Goal: Transaction & Acquisition: Purchase product/service

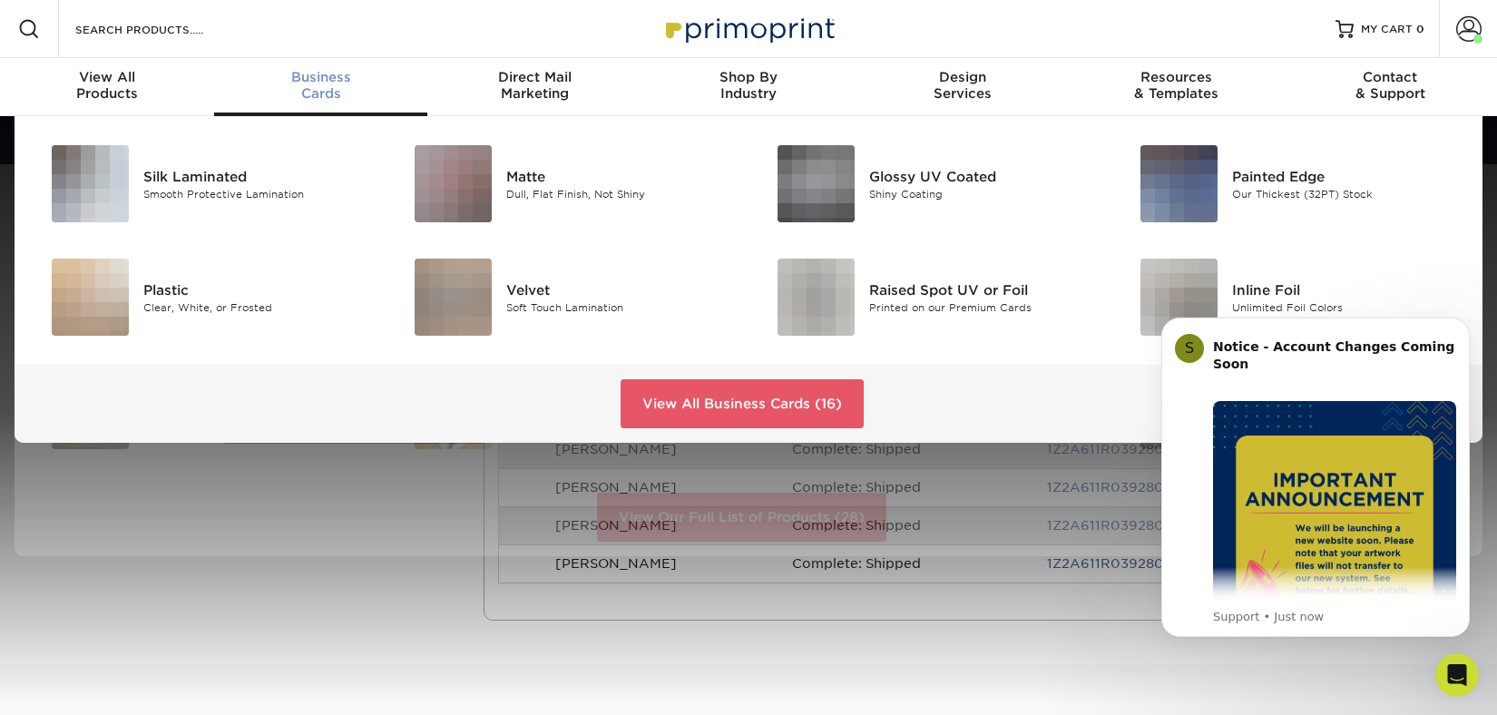
click at [320, 79] on span "Business" at bounding box center [321, 77] width 214 height 16
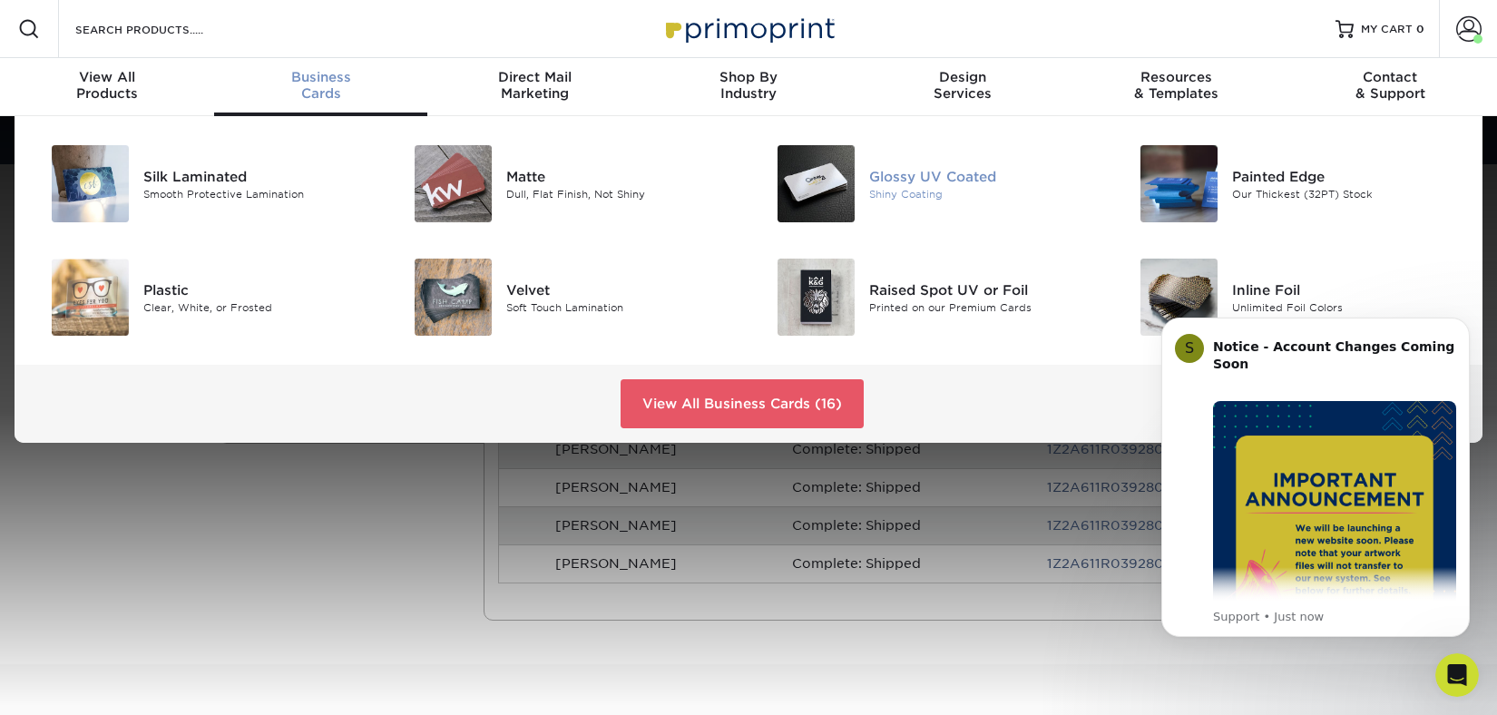
click at [947, 178] on div "Glossy UV Coated" at bounding box center [983, 176] width 229 height 20
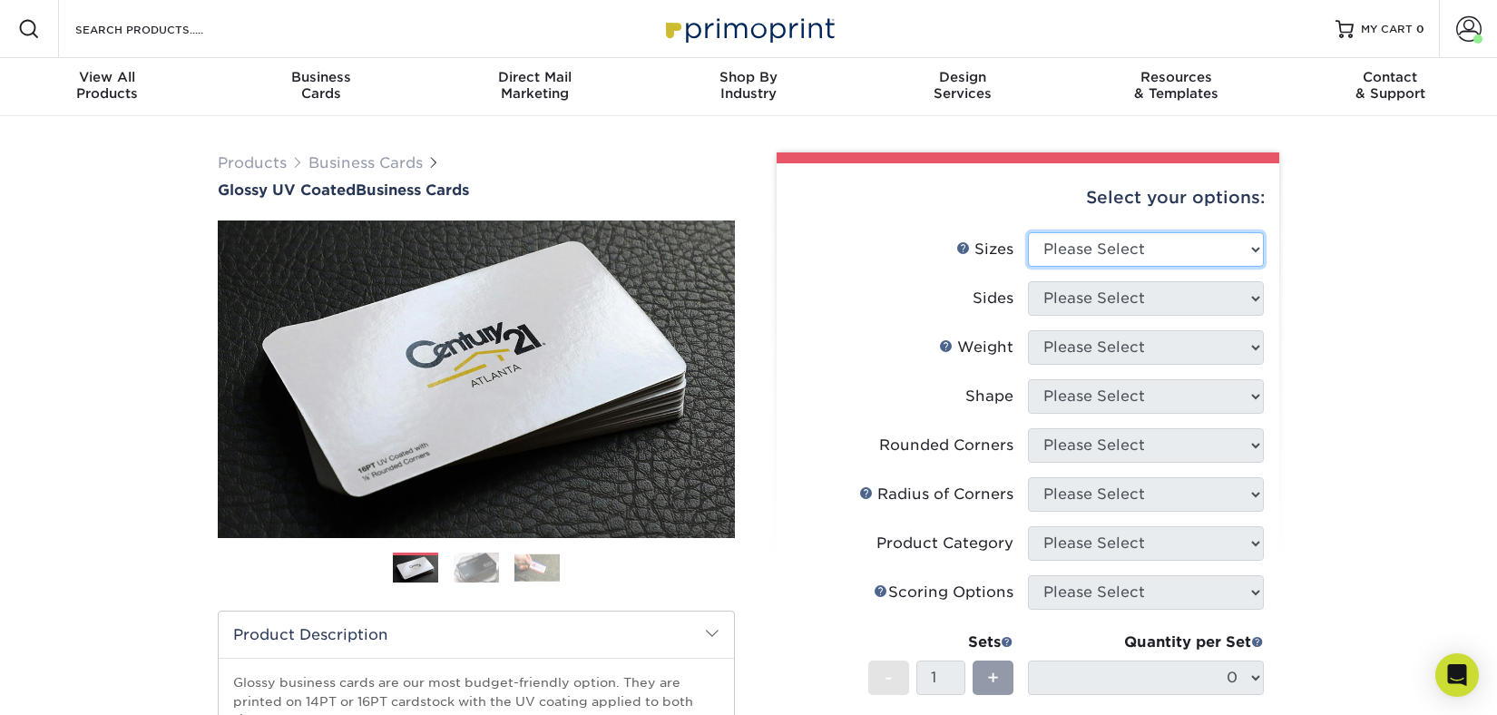
click at [1086, 246] on select "Please Select 1.5" x 3.5" - Mini 1.75" x 3.5" - Mini 2" x 2" - Square 2" x 3" -…" at bounding box center [1146, 249] width 236 height 34
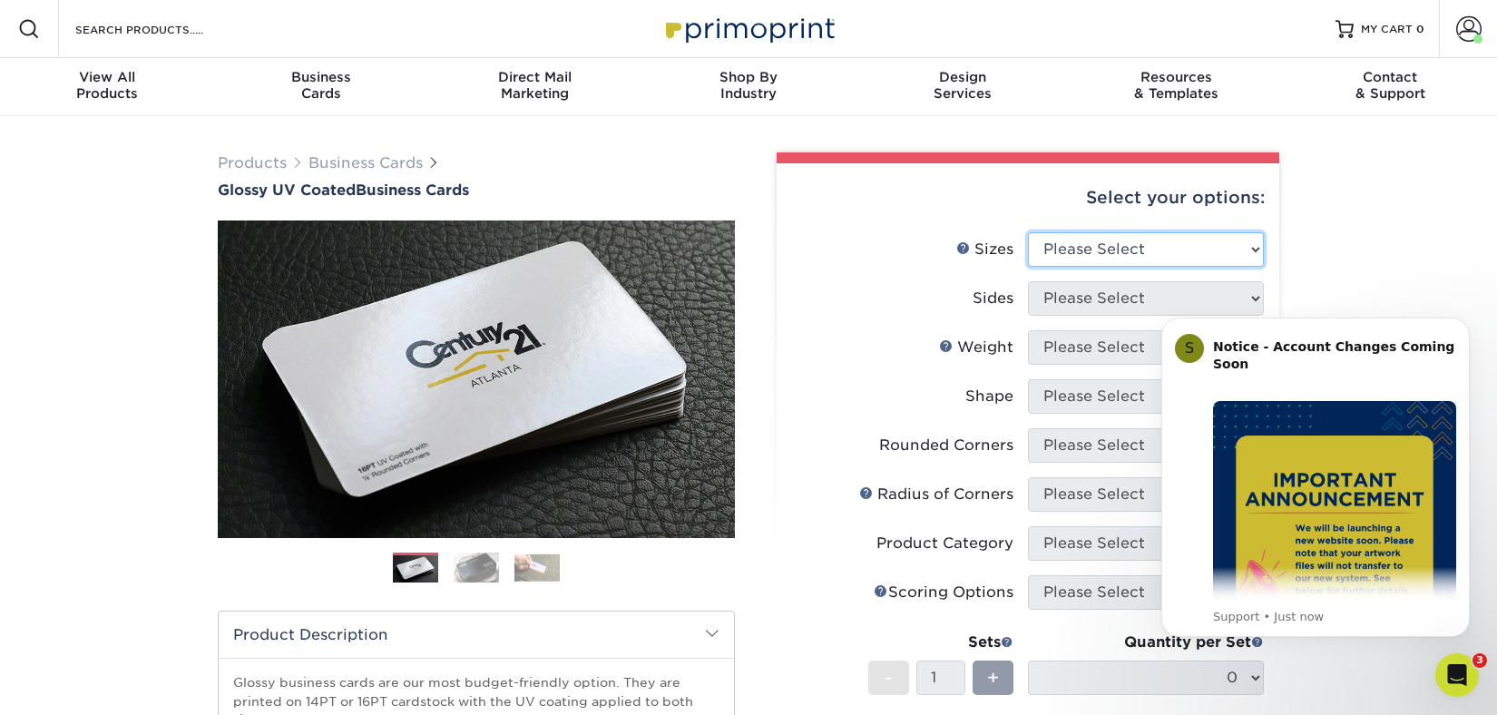
select select "2.00x3.50"
click at [1028, 232] on select "Please Select 1.5" x 3.5" - Mini 1.75" x 3.5" - Mini 2" x 2" - Square 2" x 3" -…" at bounding box center [1146, 249] width 236 height 34
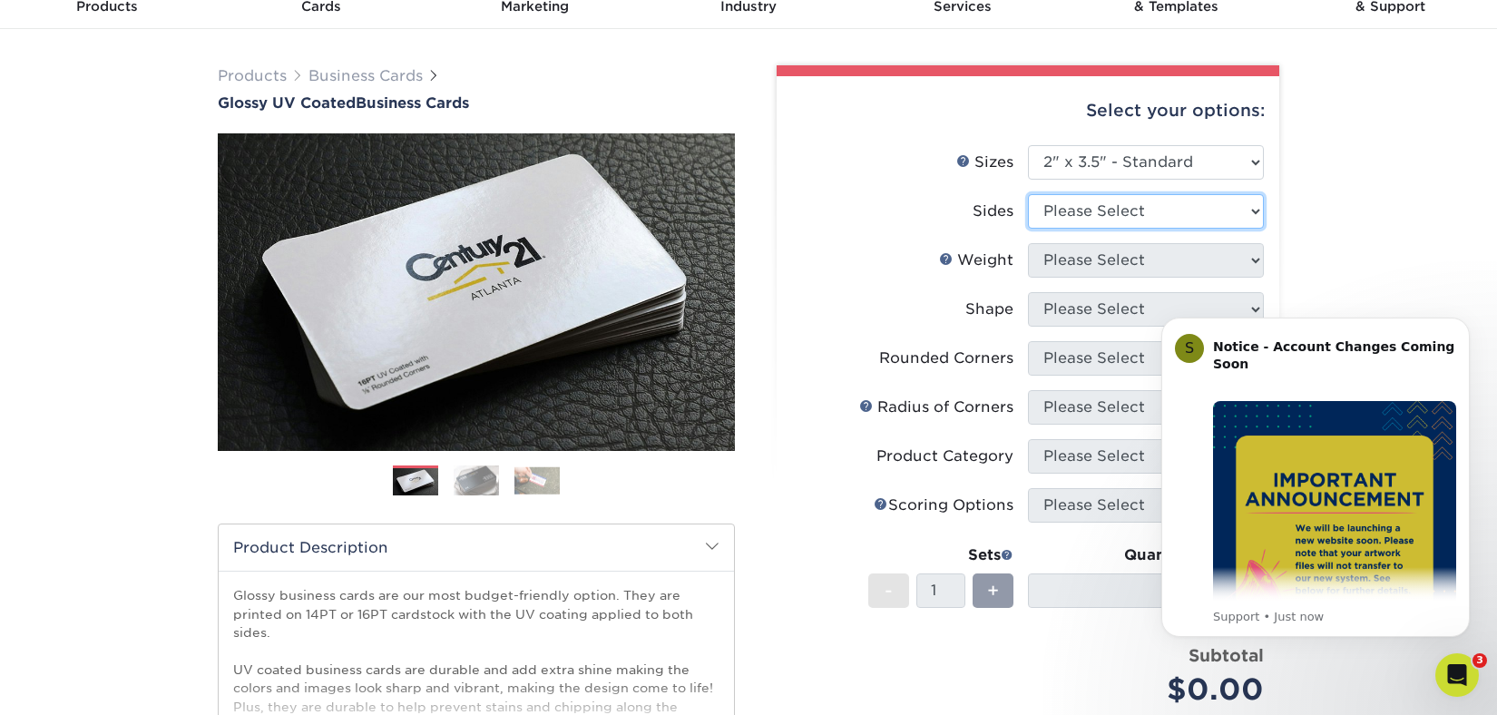
click at [1194, 216] on select "Please Select Print Both Sides Print Front Only" at bounding box center [1146, 211] width 236 height 34
select select "13abbda7-1d64-4f25-8bb2-c179b224825d"
click at [1028, 194] on select "Please Select Print Both Sides Print Front Only" at bounding box center [1146, 211] width 236 height 34
click at [1120, 260] on select "Please Select 16PT 14PT" at bounding box center [1146, 260] width 236 height 34
select select "16PT"
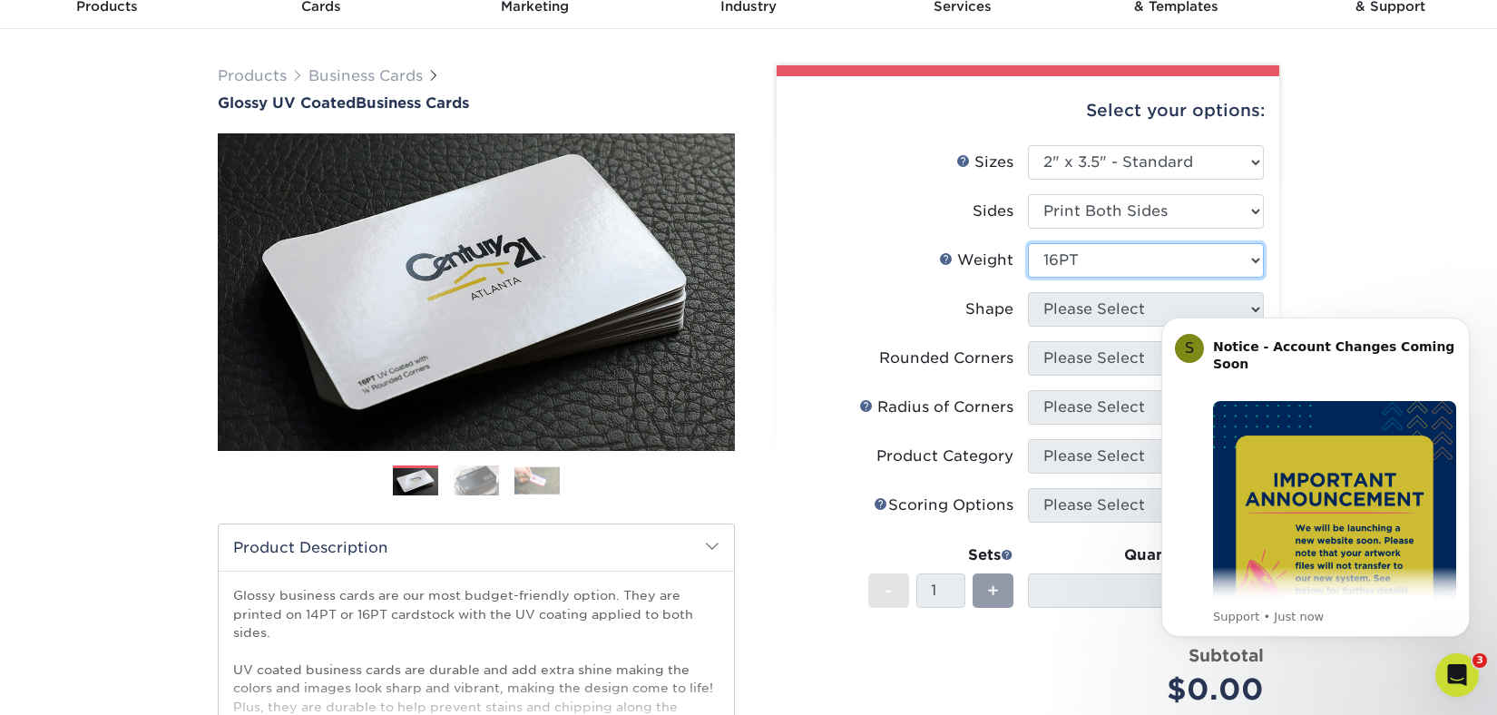
click at [1028, 243] on select "Please Select 16PT 14PT" at bounding box center [1146, 260] width 236 height 34
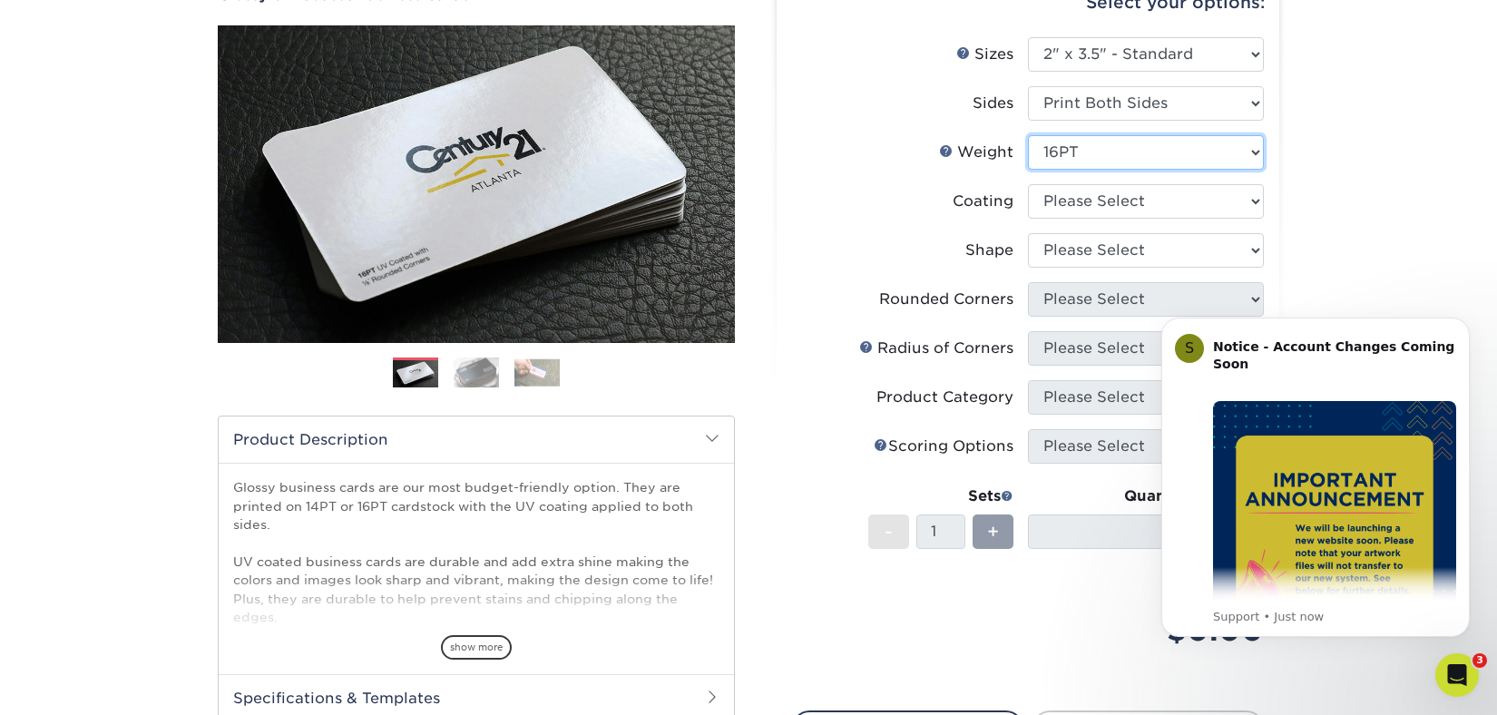
scroll to position [290, 0]
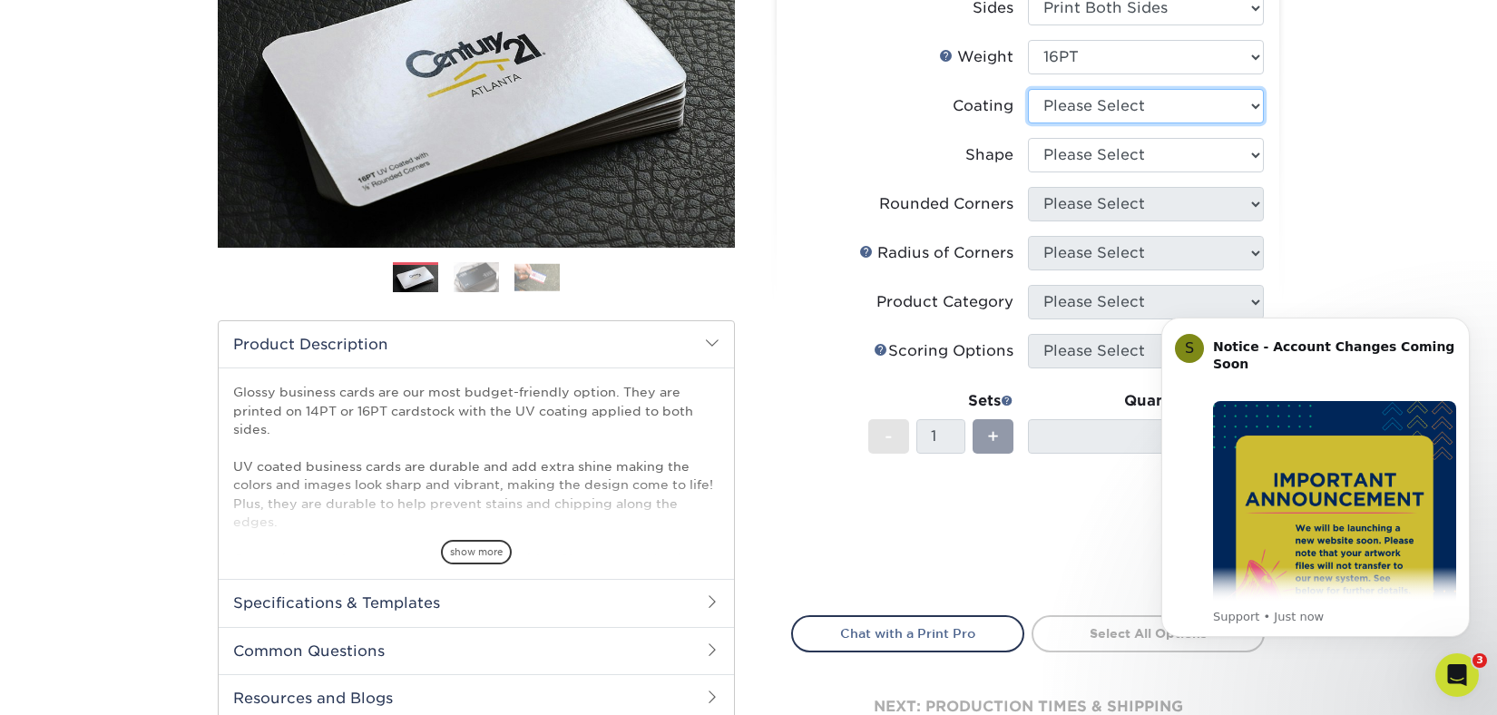
click at [1095, 98] on select at bounding box center [1146, 106] width 236 height 34
select select "ae367451-b2b8-45df-a344-0f05b6a12993"
click at [1028, 89] on select at bounding box center [1146, 106] width 236 height 34
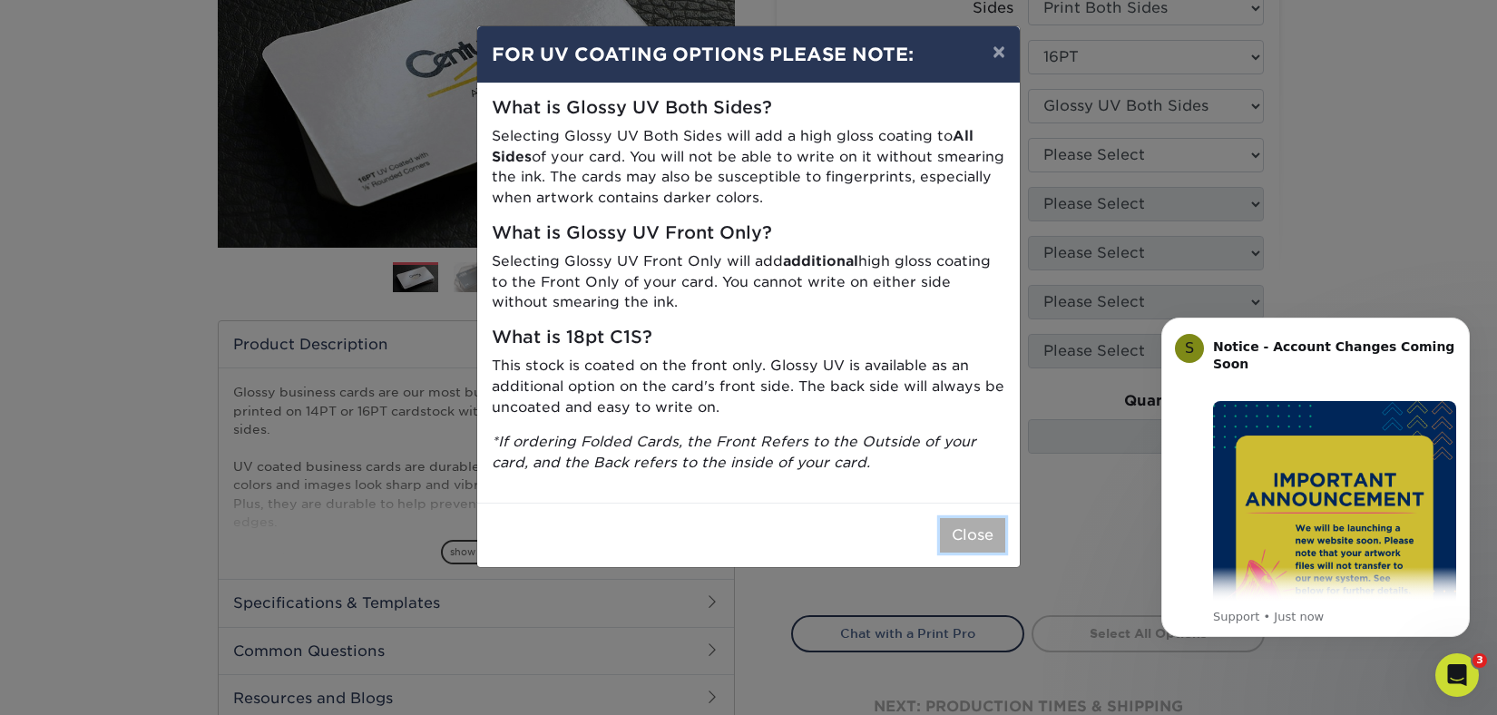
click at [981, 536] on button "Close" at bounding box center [972, 535] width 65 height 34
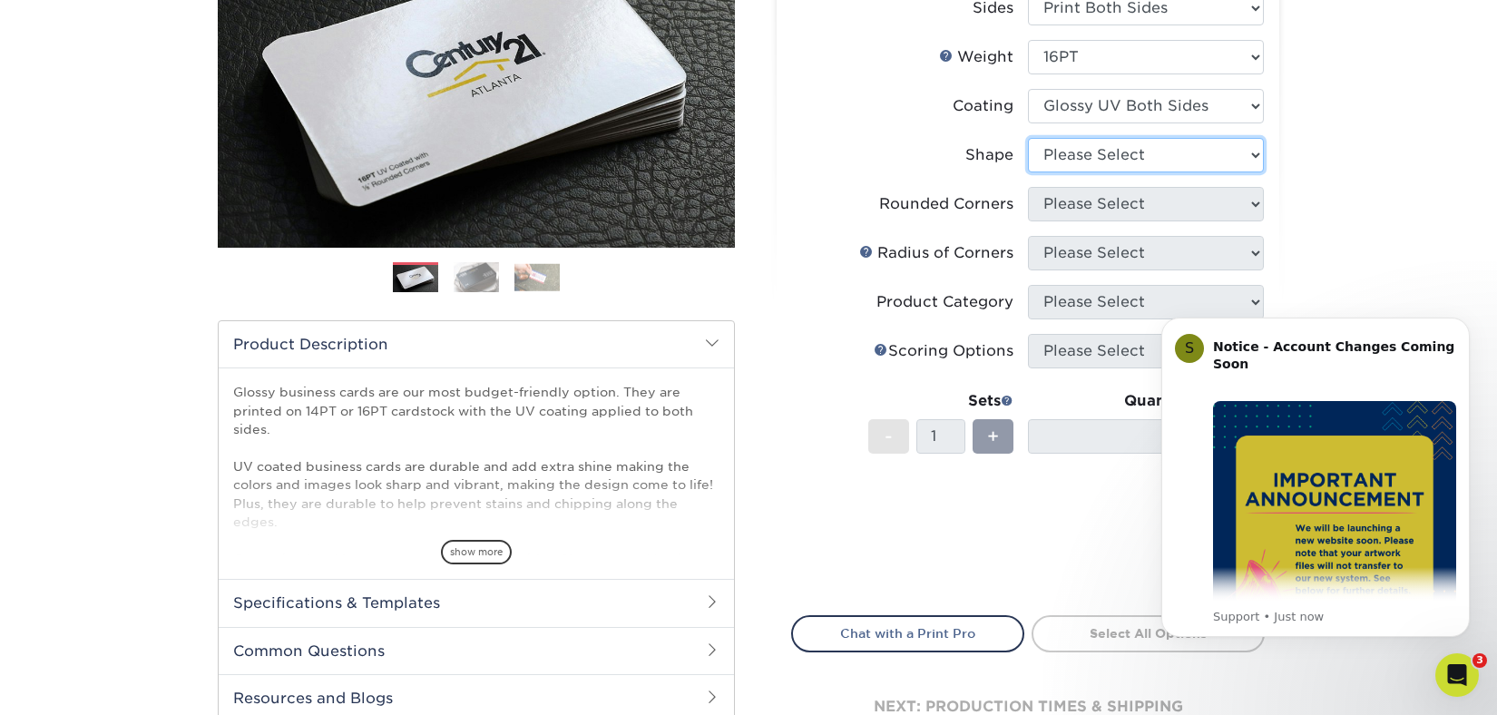
click at [1113, 165] on select "Please Select Standard Oval" at bounding box center [1146, 155] width 236 height 34
select select "standard"
click at [1028, 138] on select "Please Select Standard Oval" at bounding box center [1146, 155] width 236 height 34
click at [1126, 210] on select "Please Select Yes - Round 2 Corners Yes - Round 4 Corners No" at bounding box center [1146, 204] width 236 height 34
select select "0"
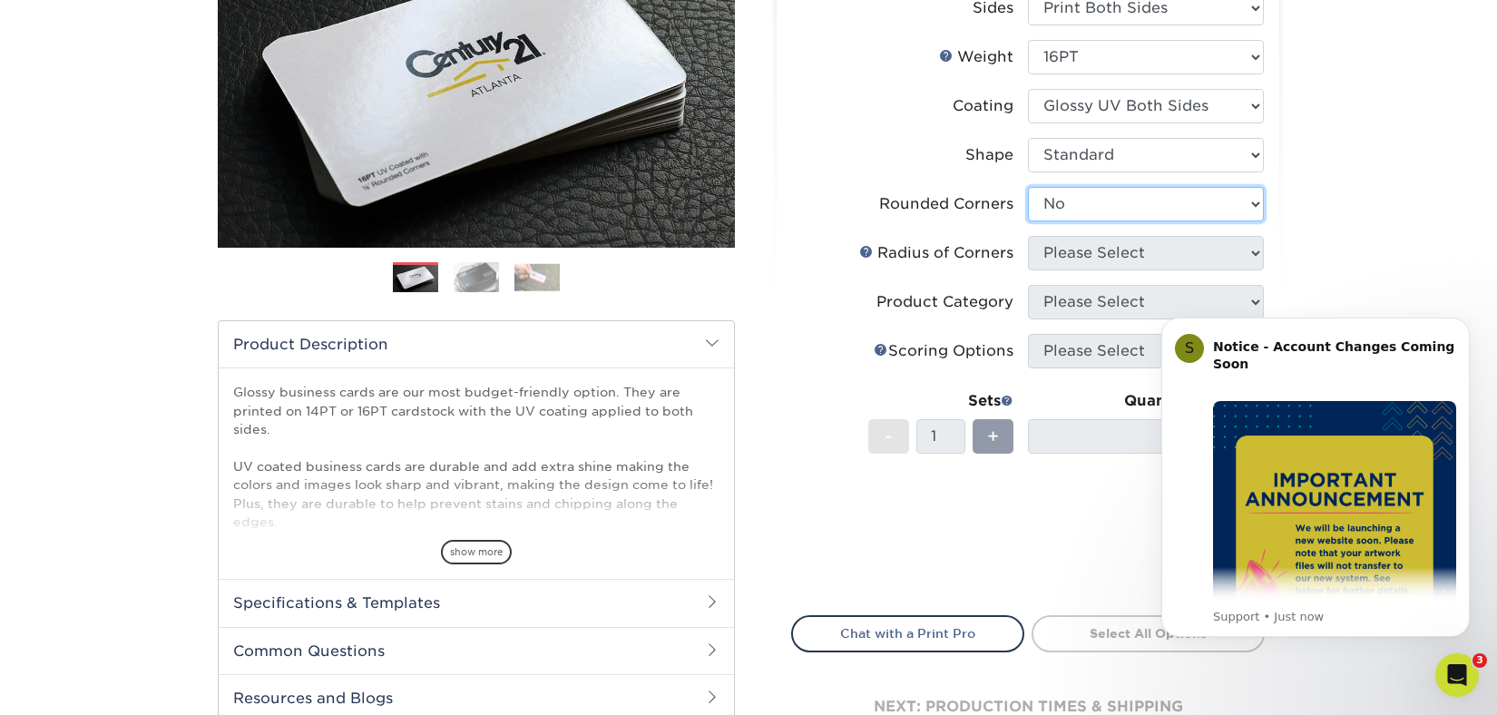
click at [1028, 187] on select "Please Select Yes - Round 2 Corners Yes - Round 4 Corners No" at bounding box center [1146, 204] width 236 height 34
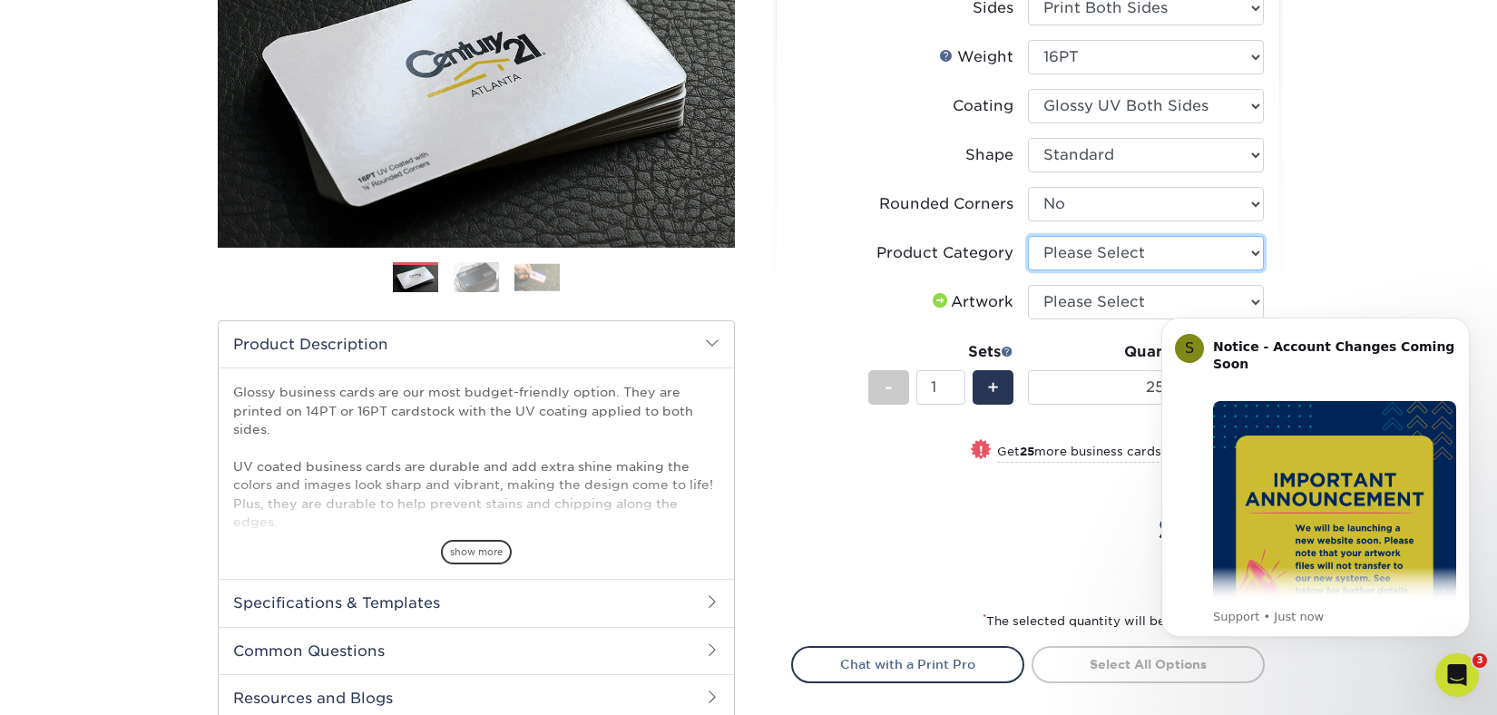
click at [1103, 251] on select "Please Select Business Cards" at bounding box center [1146, 253] width 236 height 34
select select "3b5148f1-0588-4f88-a218-97bcfdce65c1"
click at [1028, 236] on select "Please Select Business Cards" at bounding box center [1146, 253] width 236 height 34
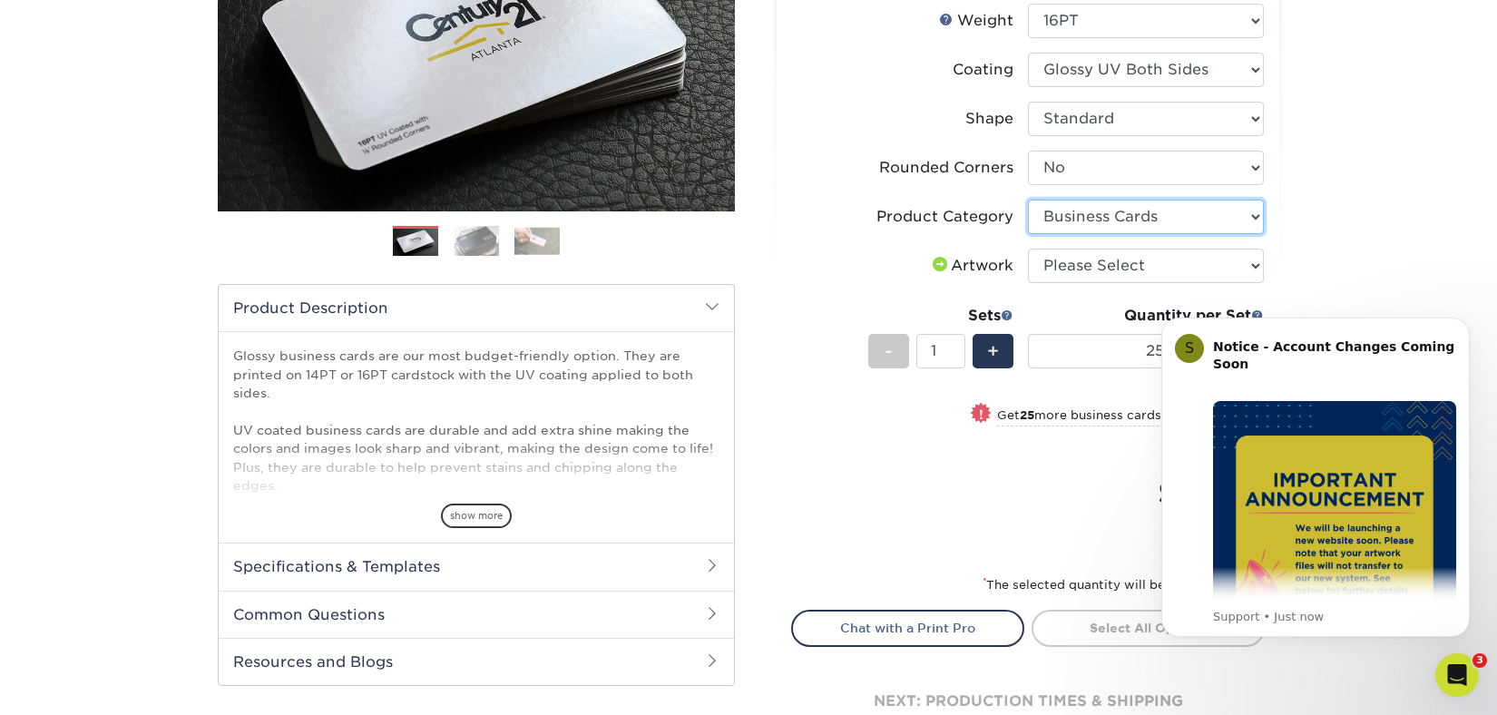
scroll to position [332, 0]
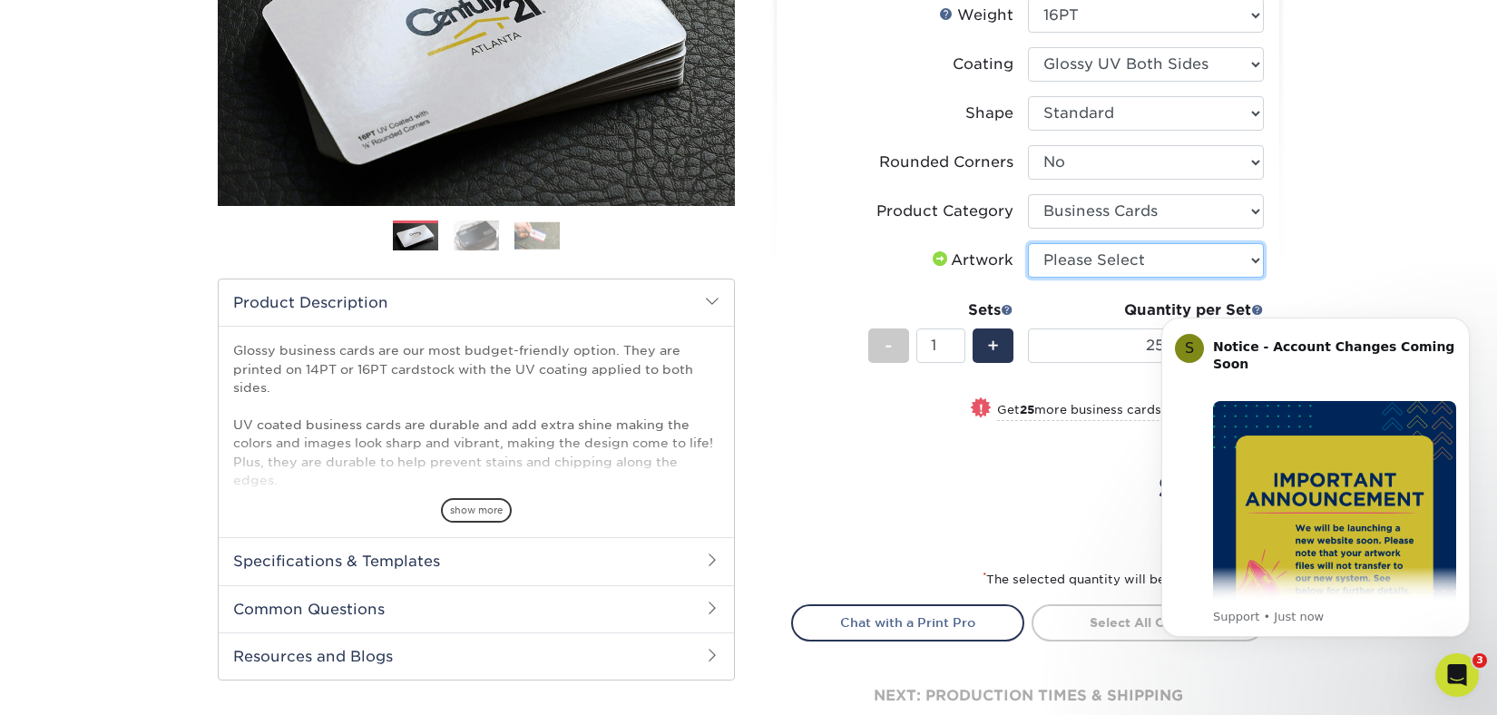
click at [1142, 261] on select "Please Select I will upload files I need a design - $100" at bounding box center [1146, 260] width 236 height 34
select select "upload"
click at [1028, 243] on select "Please Select I will upload files I need a design - $100" at bounding box center [1146, 260] width 236 height 34
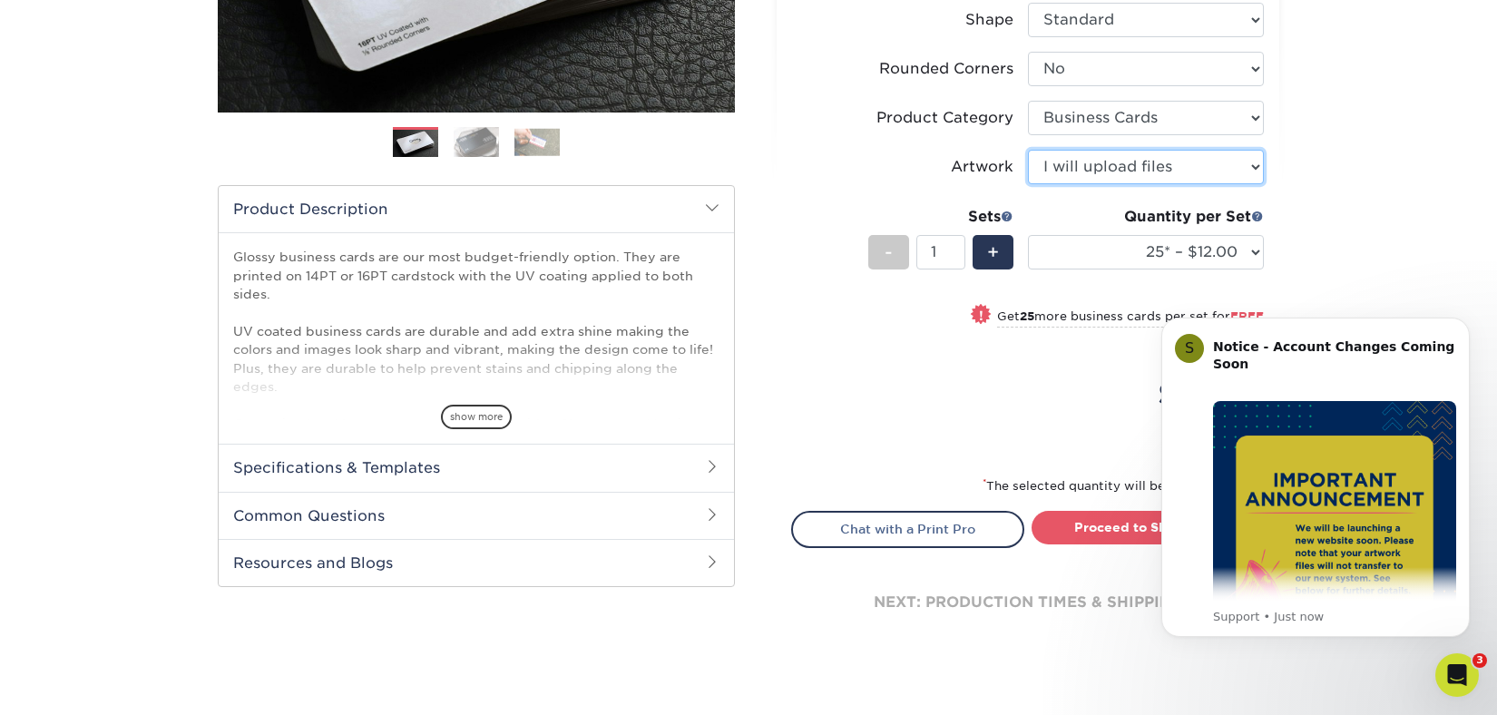
scroll to position [463, 0]
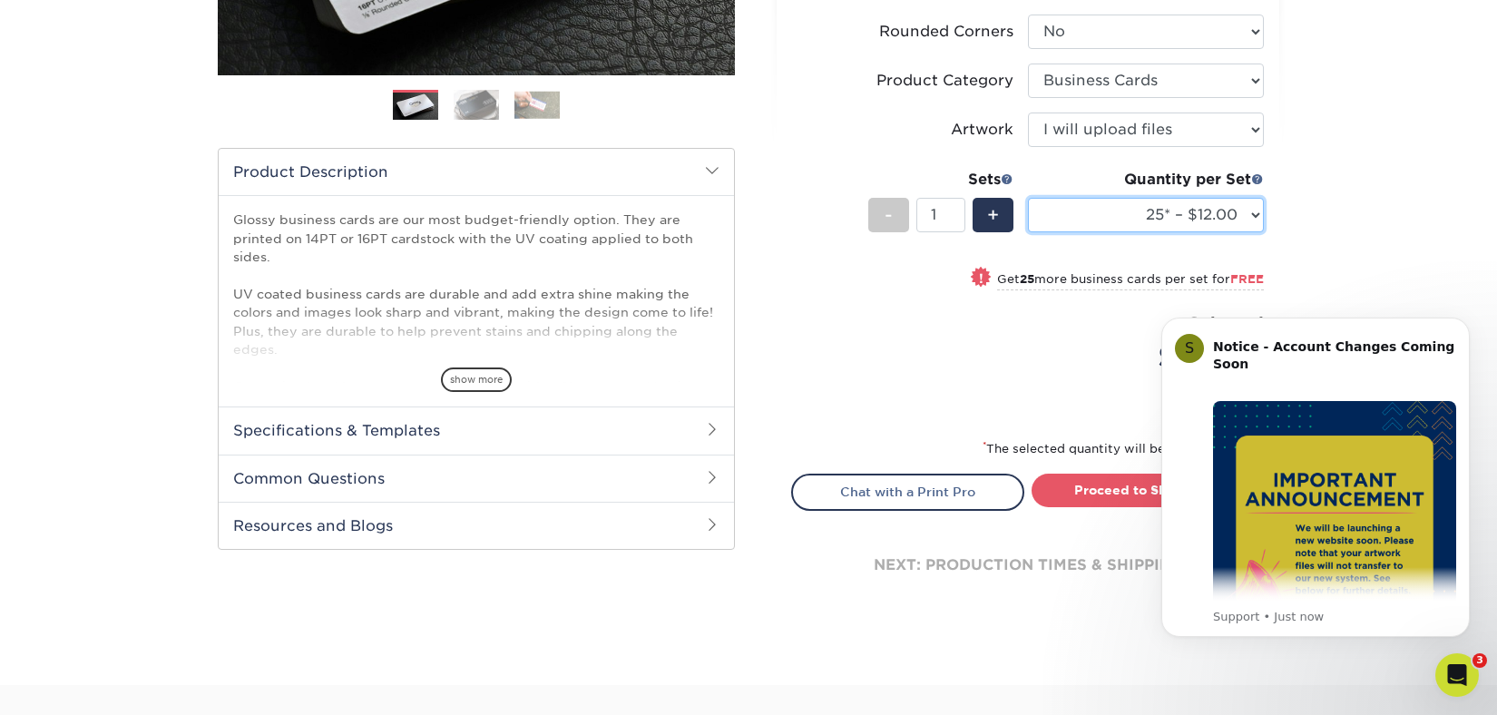
click at [1237, 204] on select "25* – $12.00 50* – $12.00 100* – $12.00 250* – $21.00 500 – $42.00 1000 – $53.0…" at bounding box center [1146, 215] width 236 height 34
select select "100* – $12.00"
click at [1028, 198] on select "25* – $12.00 50* – $12.00 100* – $12.00 250* – $21.00 500 – $42.00 1000 – $53.0…" at bounding box center [1146, 215] width 236 height 34
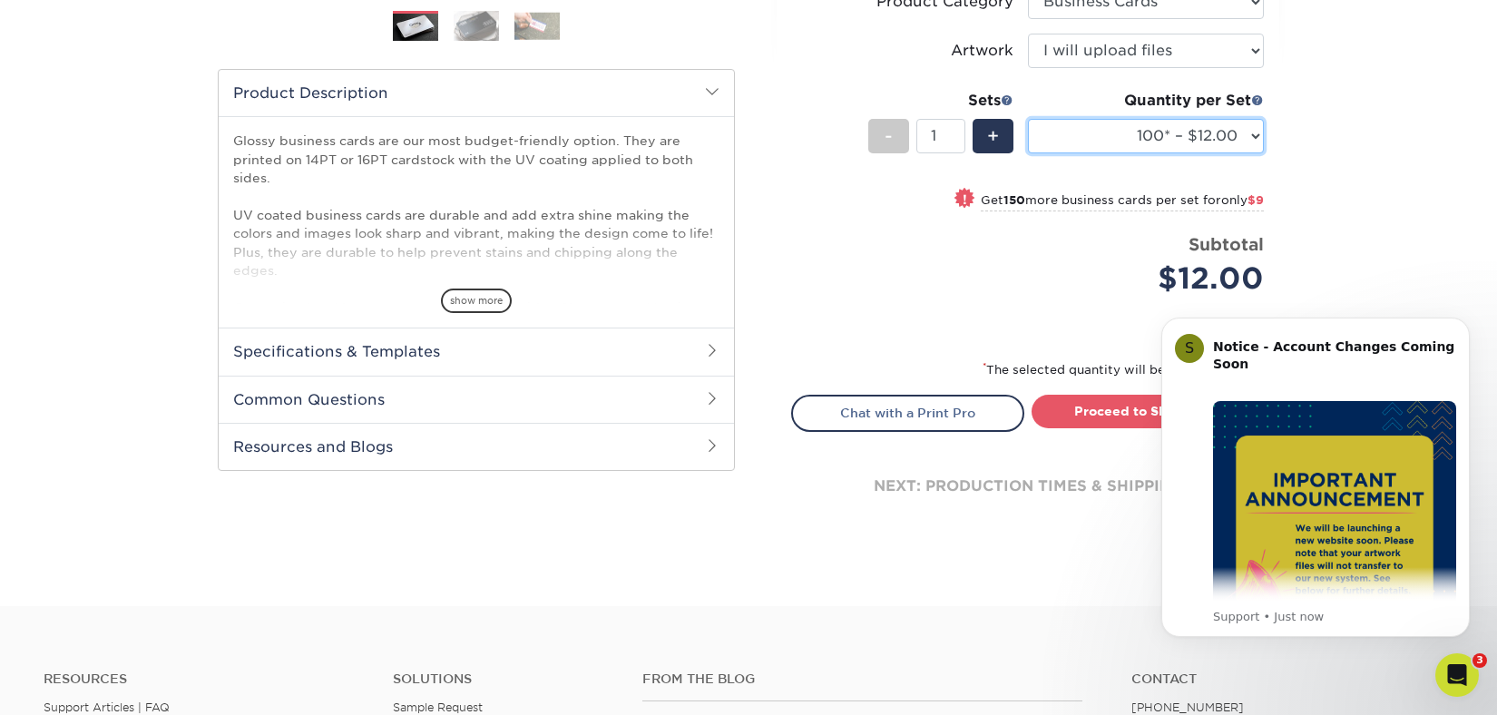
scroll to position [548, 0]
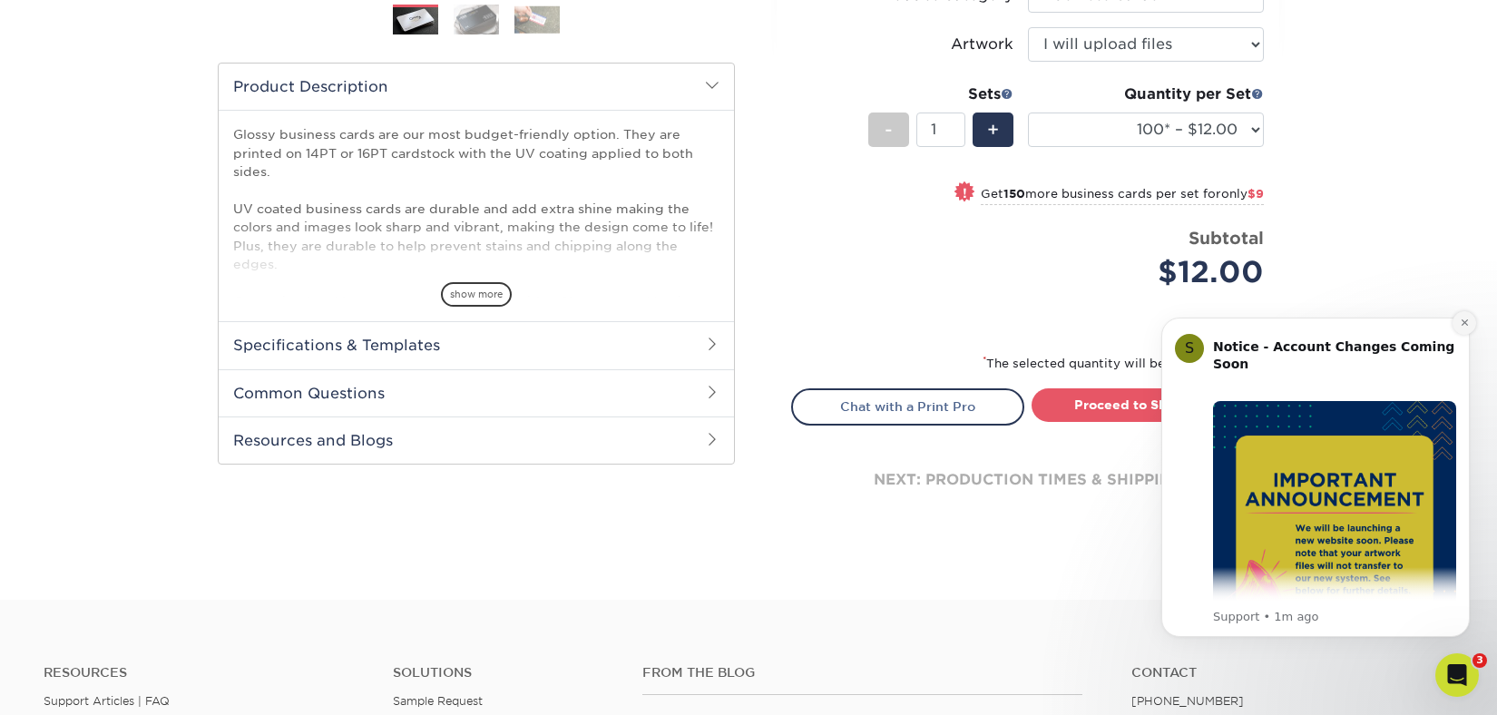
click at [1461, 326] on icon "Dismiss notification" at bounding box center [1463, 322] width 6 height 6
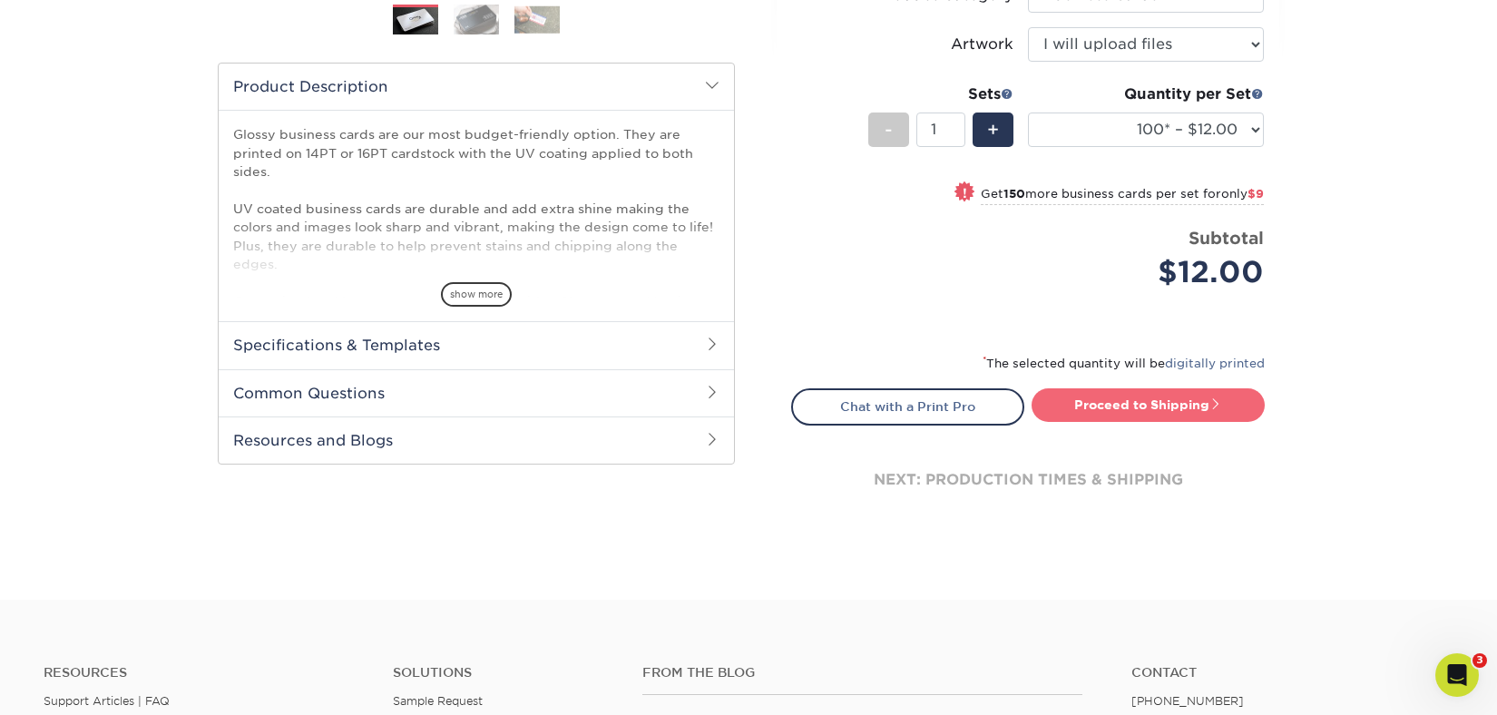
click at [1190, 404] on link "Proceed to Shipping" at bounding box center [1147, 404] width 233 height 33
type input "Set 1"
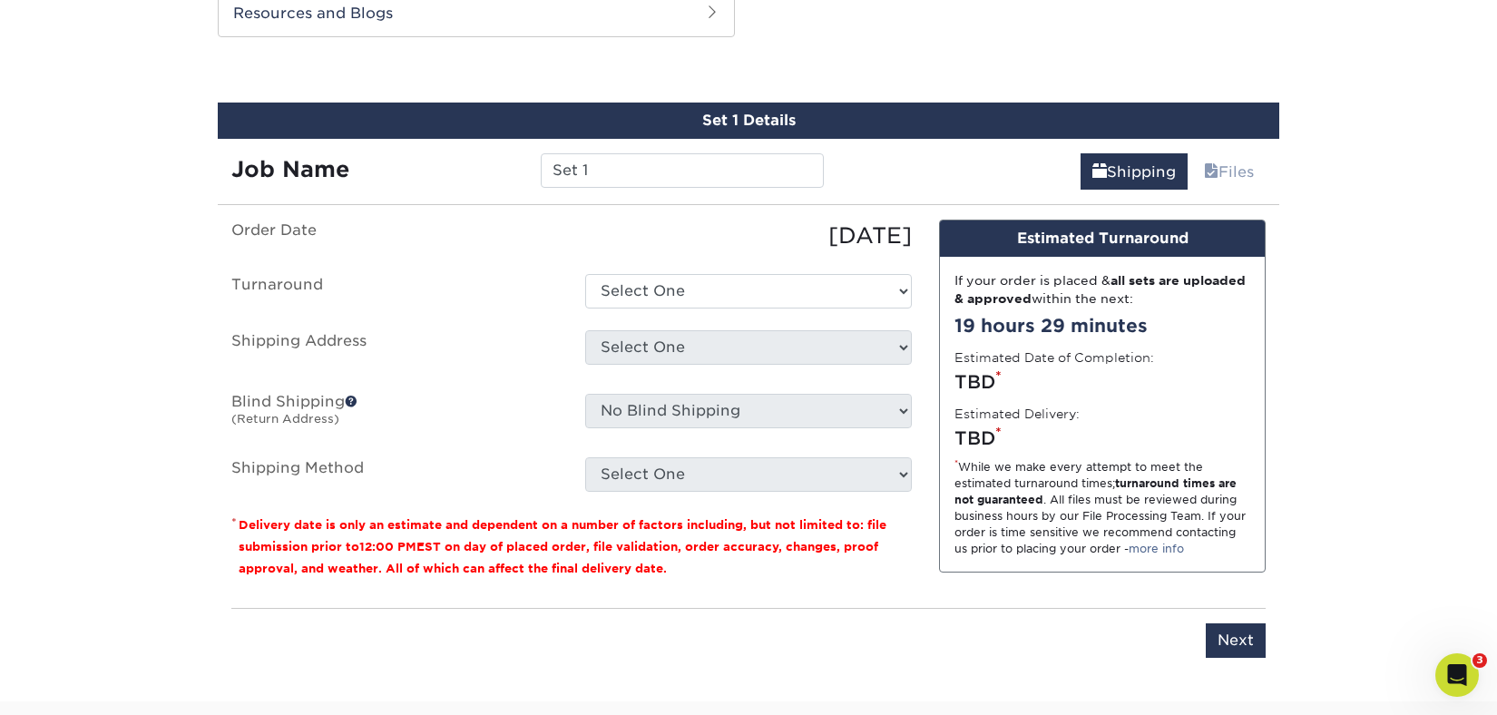
scroll to position [985, 0]
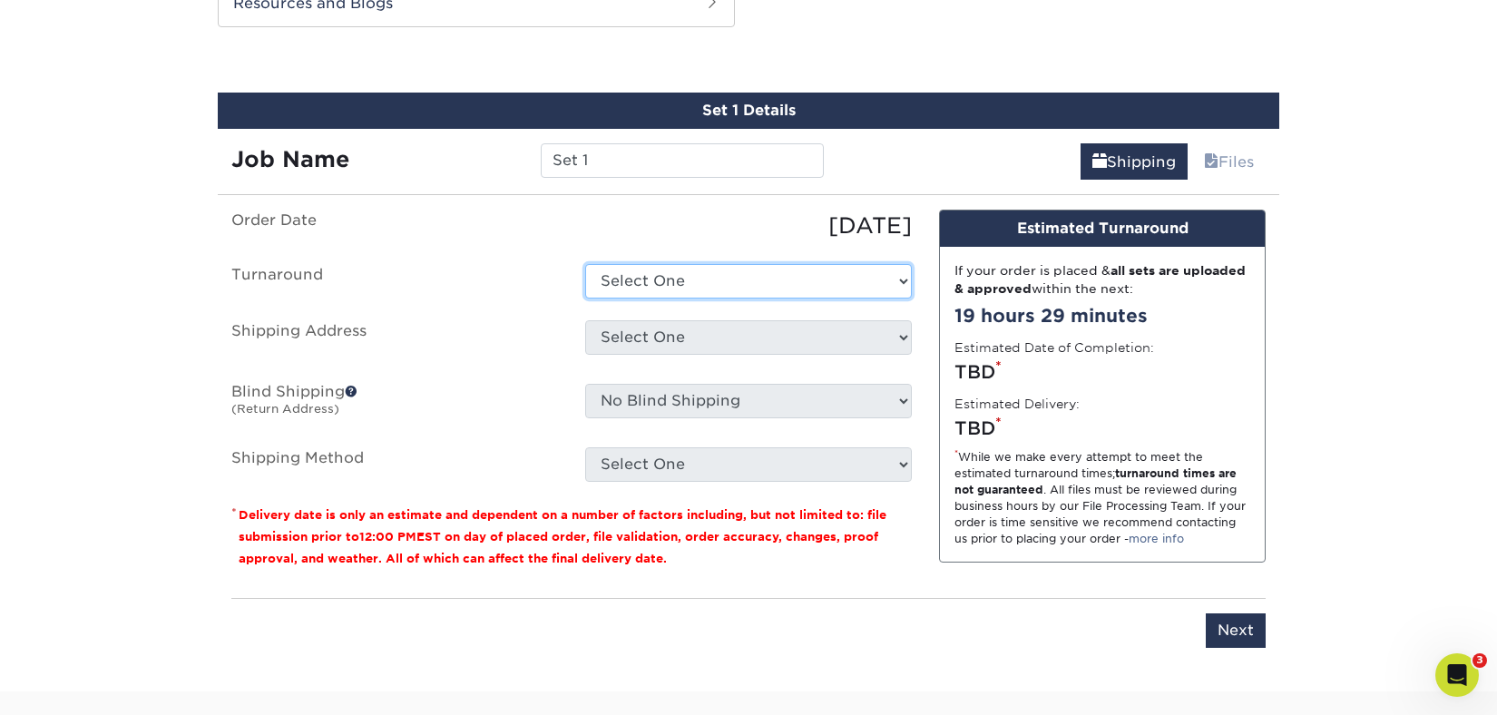
click at [737, 289] on select "Select One 2-4 Business Days 2 Day Next Business Day" at bounding box center [748, 281] width 327 height 34
select select "ea971dfa-8efb-47ed-b013-ebcc4ca480f7"
click at [585, 264] on select "Select One 2-4 Business Days 2 Day Next Business Day" at bounding box center [748, 281] width 327 height 34
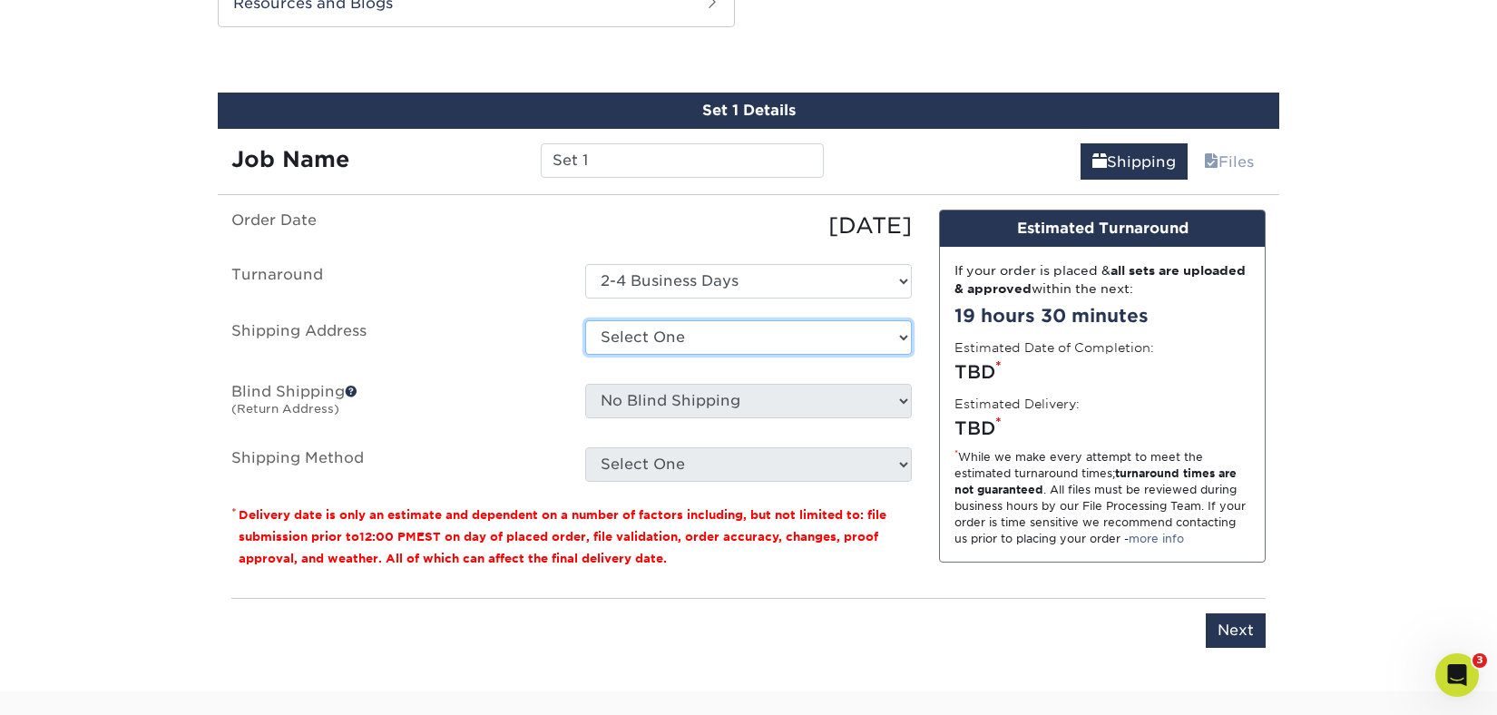
click at [706, 329] on select "Select One CHRISTOPHER JACK GALLERY + Add New Address" at bounding box center [748, 337] width 327 height 34
select select "284109"
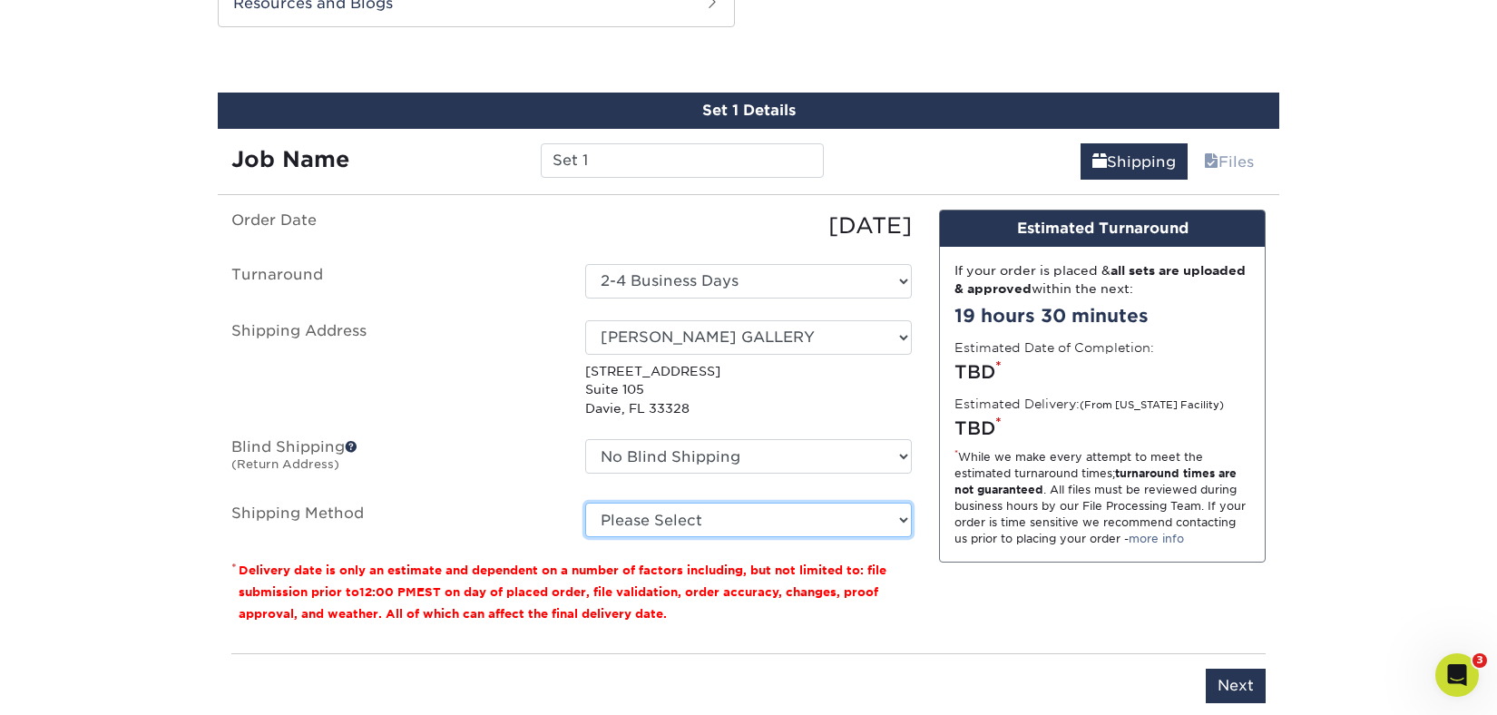
click at [698, 521] on select "Please Select Ground Shipping (+$7.84) 3 Day Shipping Service (+$15.33) 2 Day A…" at bounding box center [748, 520] width 327 height 34
select select "03"
click at [585, 503] on select "Please Select Ground Shipping (+$7.84) 3 Day Shipping Service (+$15.33) 2 Day A…" at bounding box center [748, 520] width 327 height 34
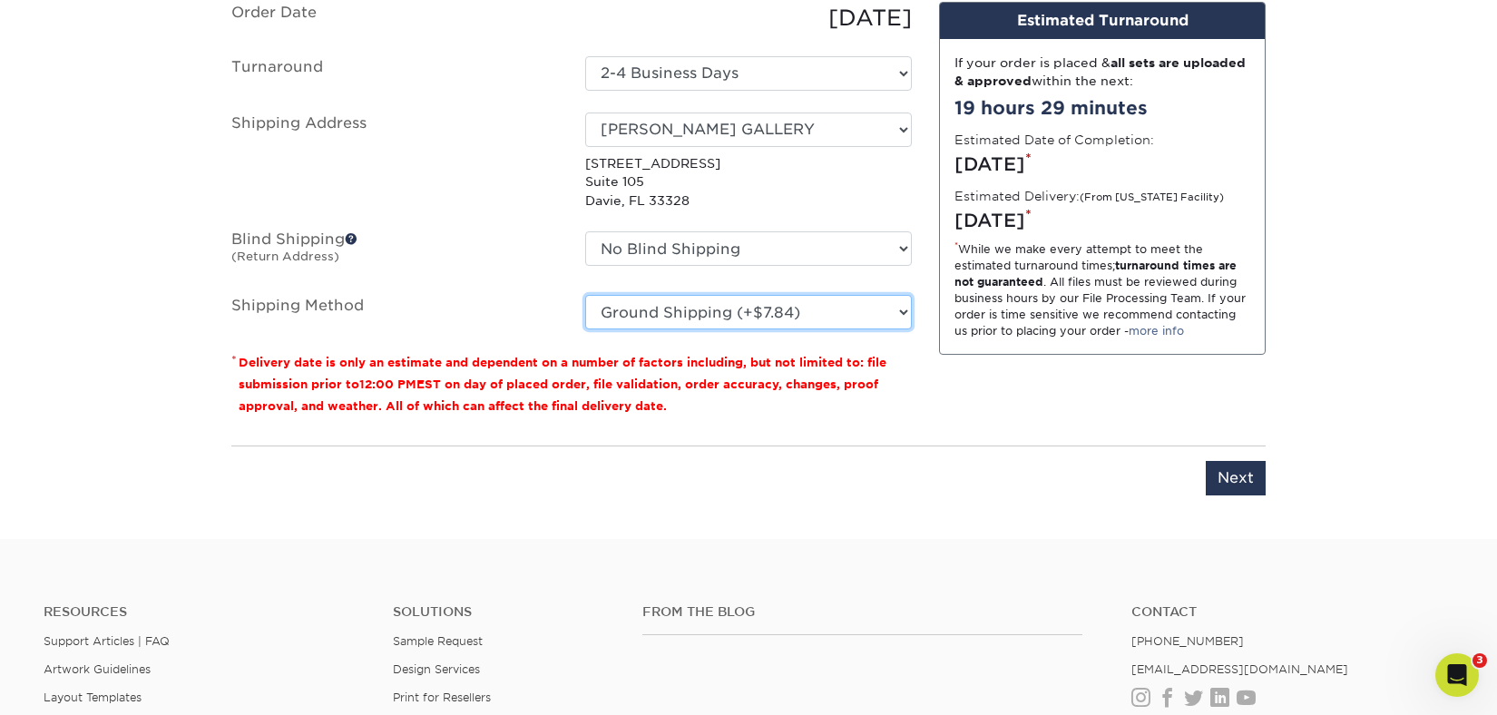
scroll to position [1216, 0]
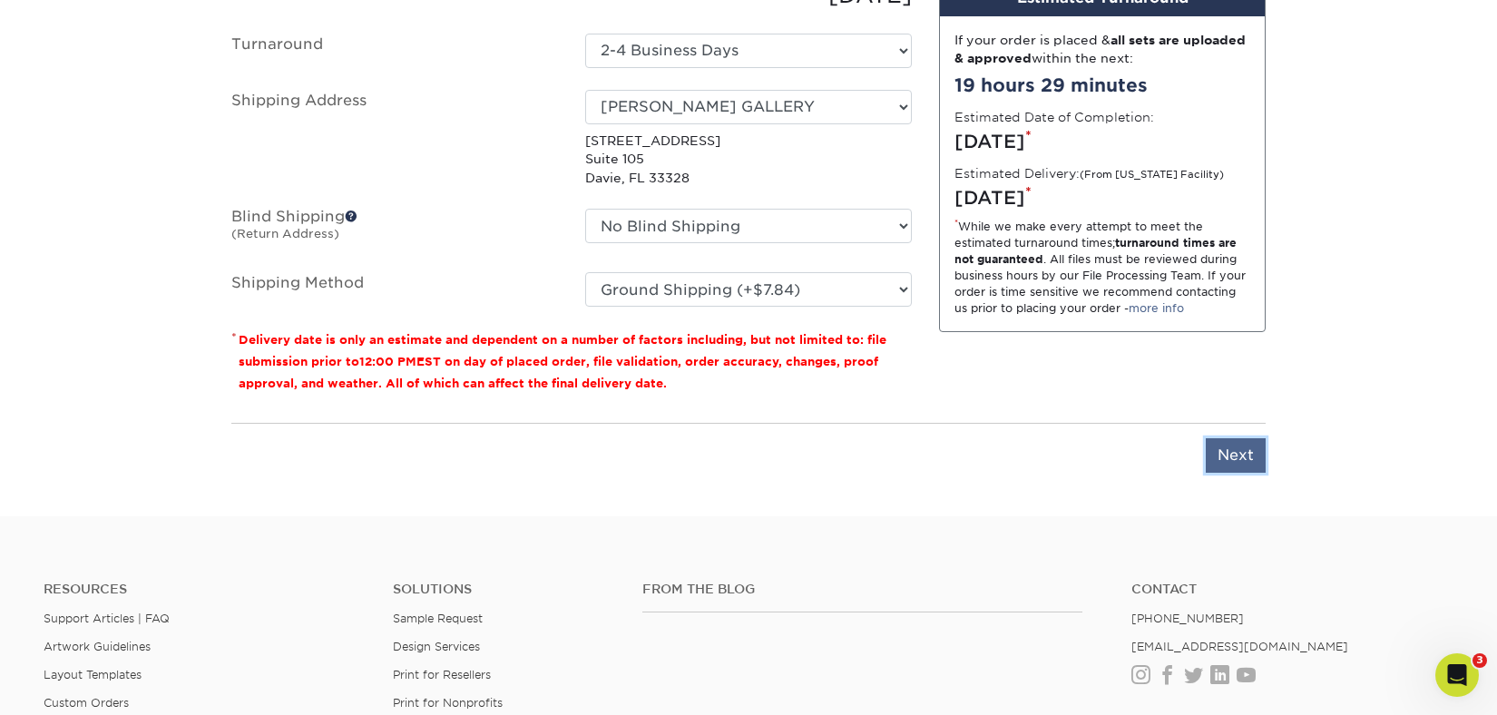
click at [1246, 445] on input "Next" at bounding box center [1236, 455] width 60 height 34
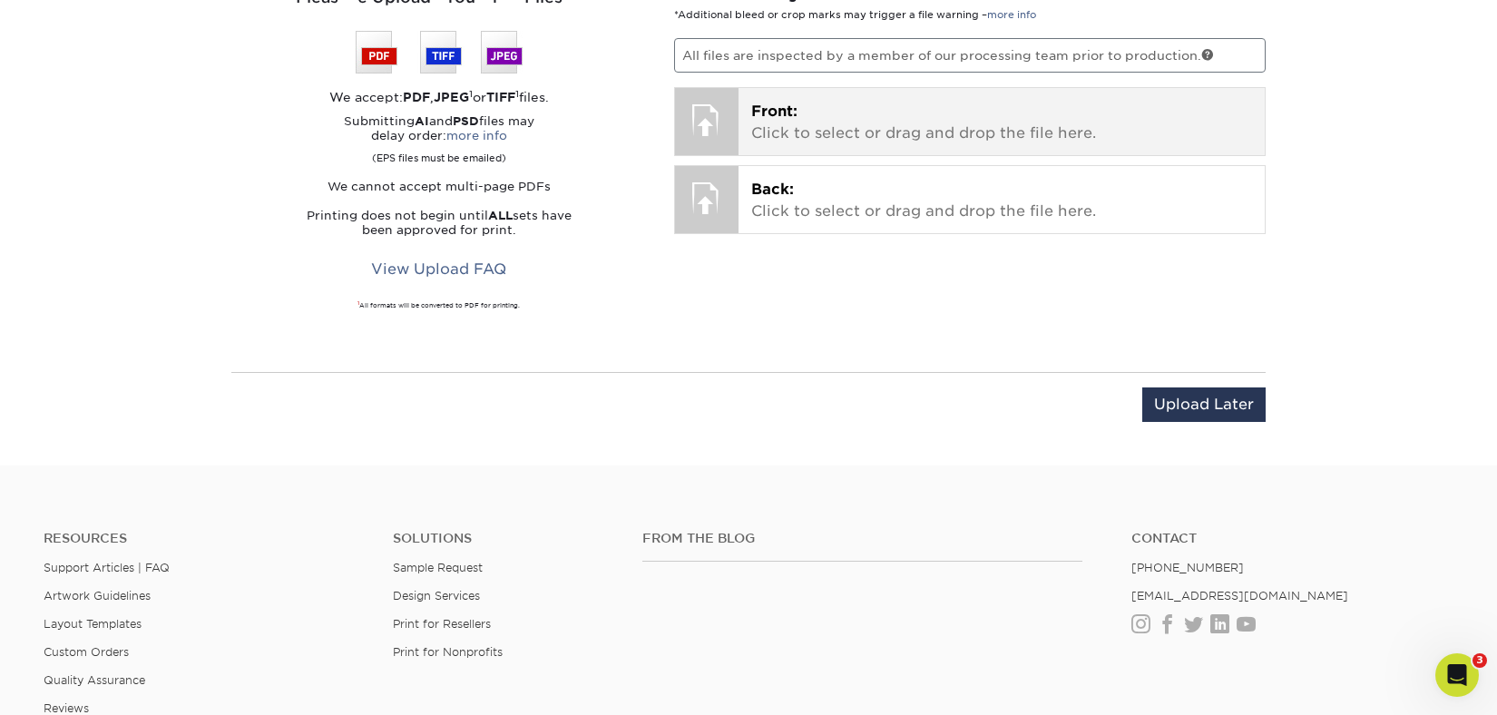
click at [818, 133] on p "Front: Click to select or drag and drop the file here." at bounding box center [1002, 123] width 502 height 44
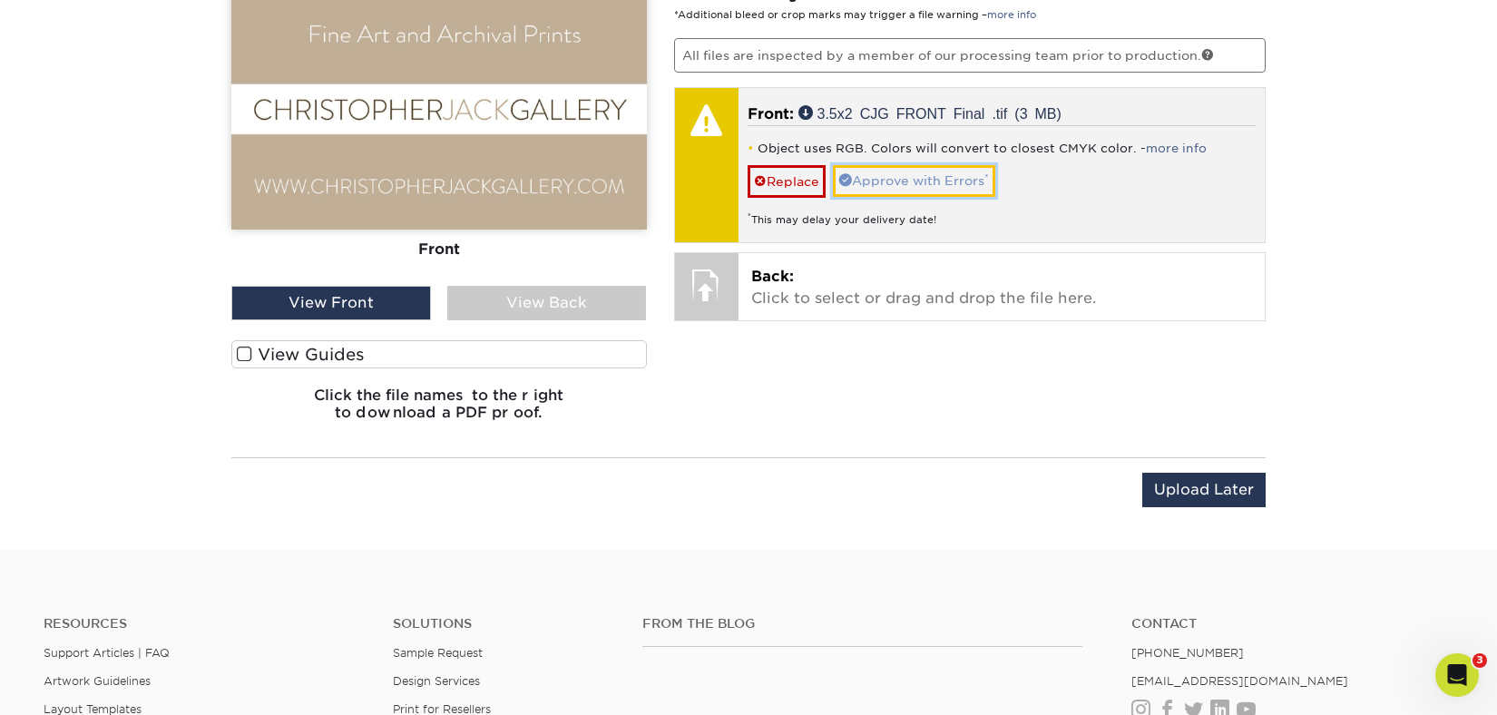
click at [895, 179] on link "Approve with Errors *" at bounding box center [914, 180] width 162 height 31
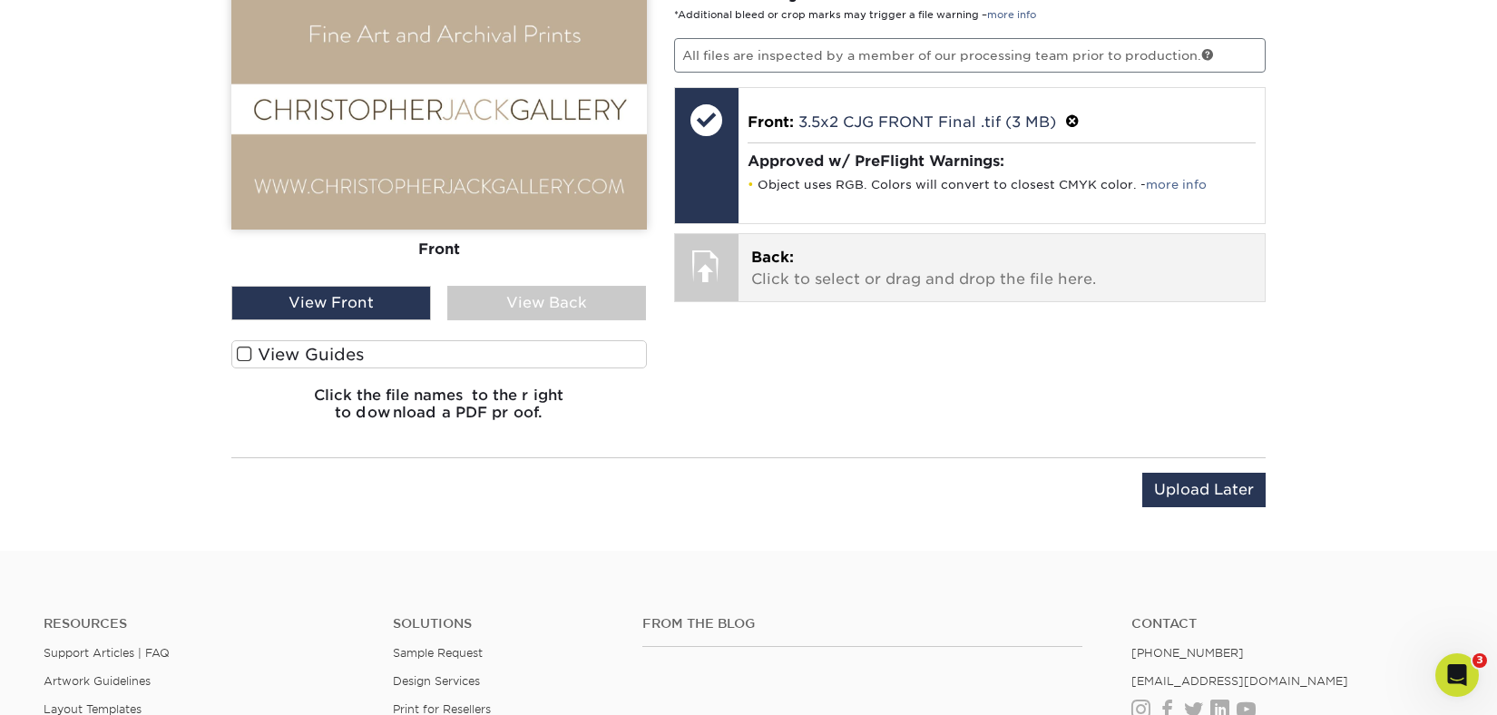
click at [809, 255] on p "Back: Click to select or drag and drop the file here." at bounding box center [1002, 269] width 502 height 44
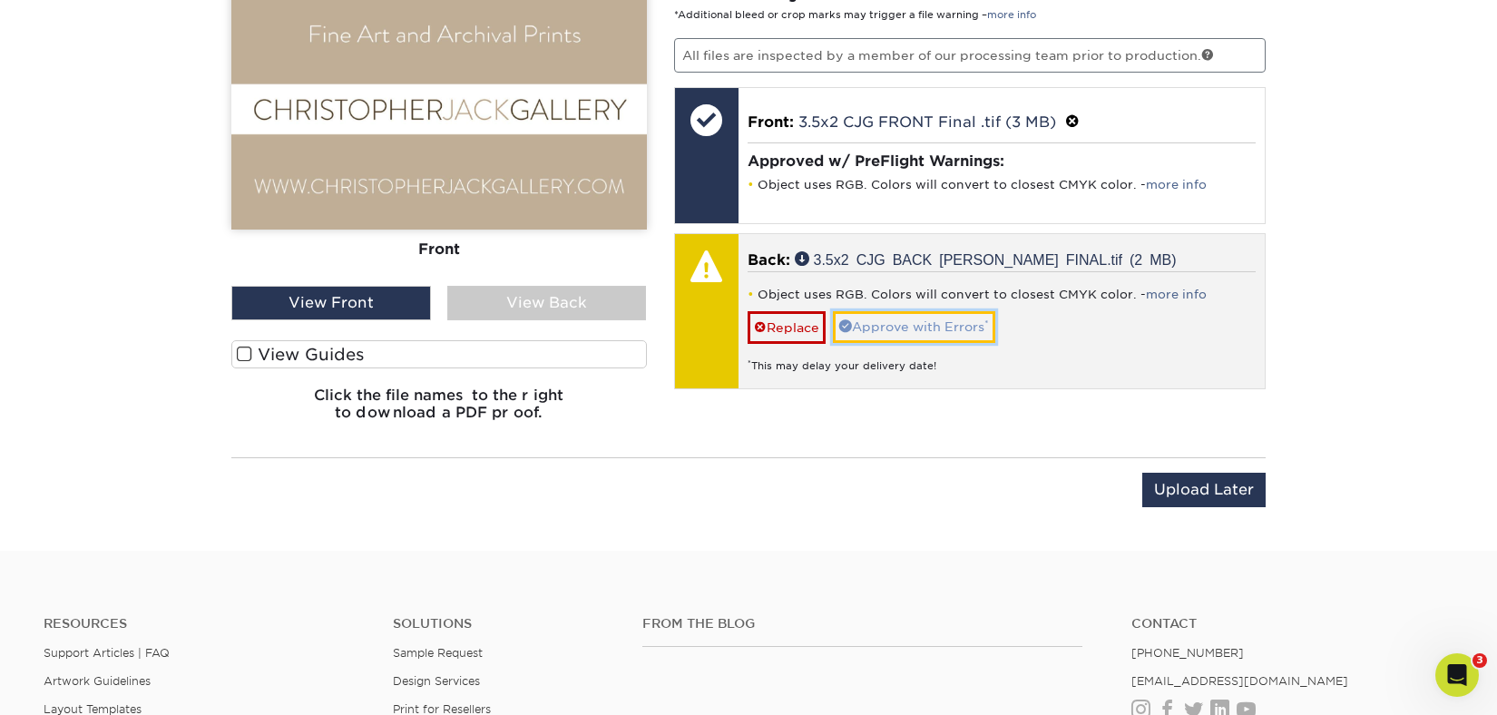
click at [880, 320] on link "Approve with Errors *" at bounding box center [914, 326] width 162 height 31
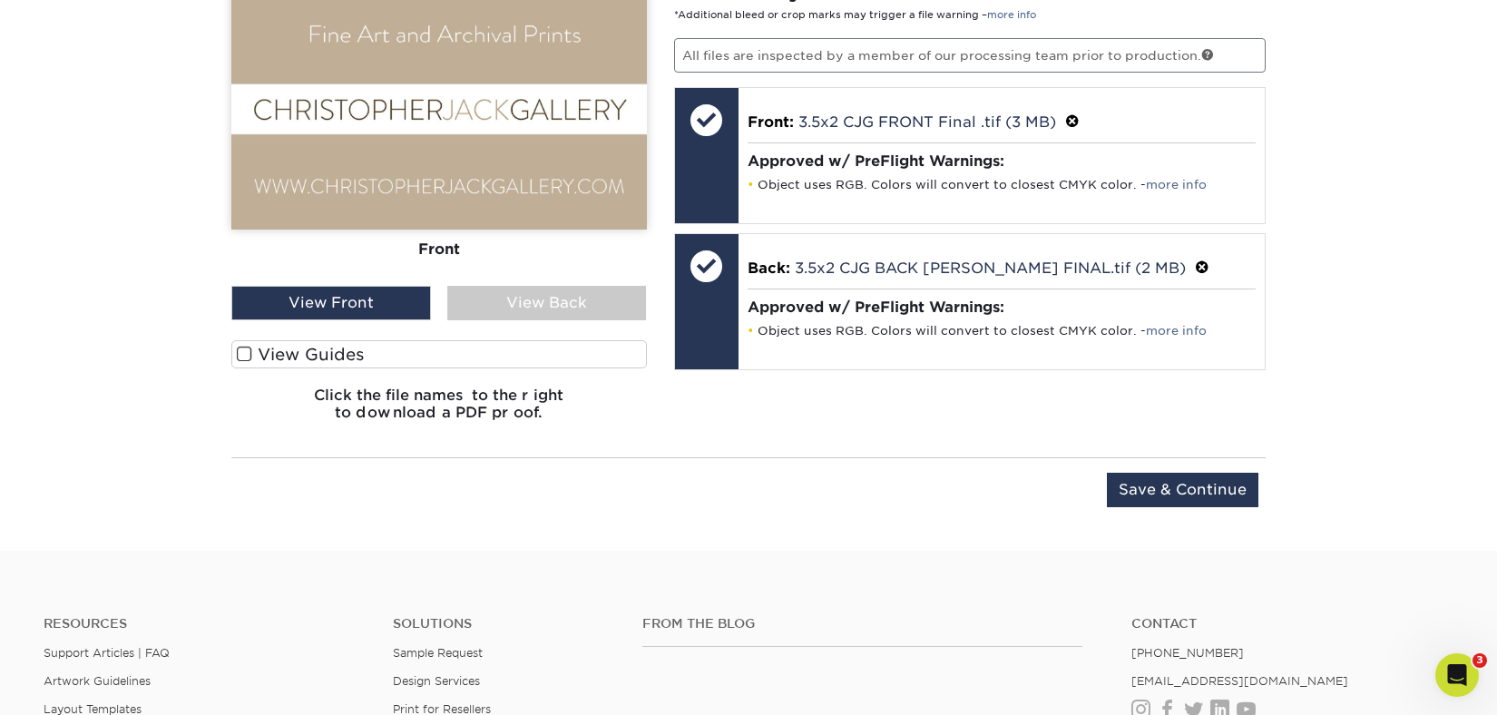
click at [249, 353] on span at bounding box center [244, 354] width 15 height 17
click at [0, 0] on input "View Guides" at bounding box center [0, 0] width 0 height 0
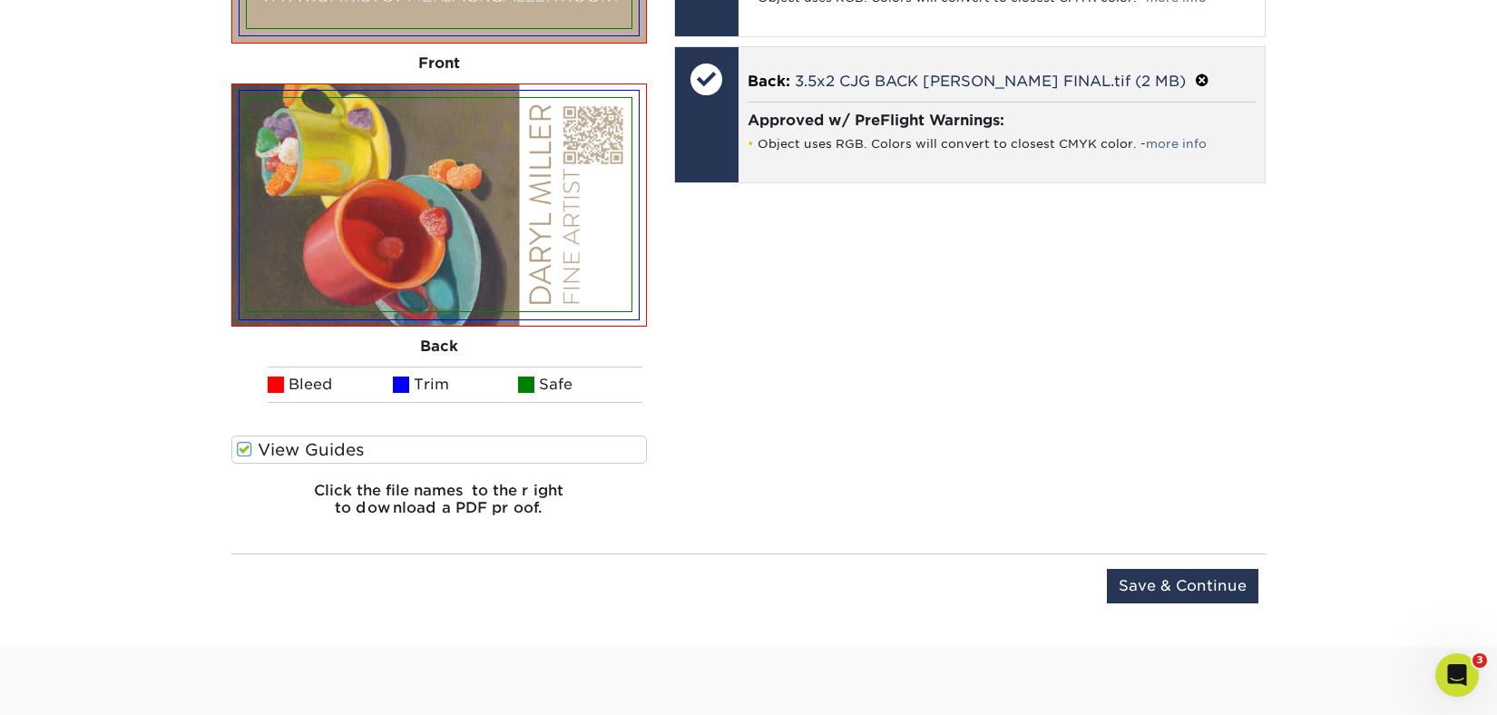
scroll to position [1419, 0]
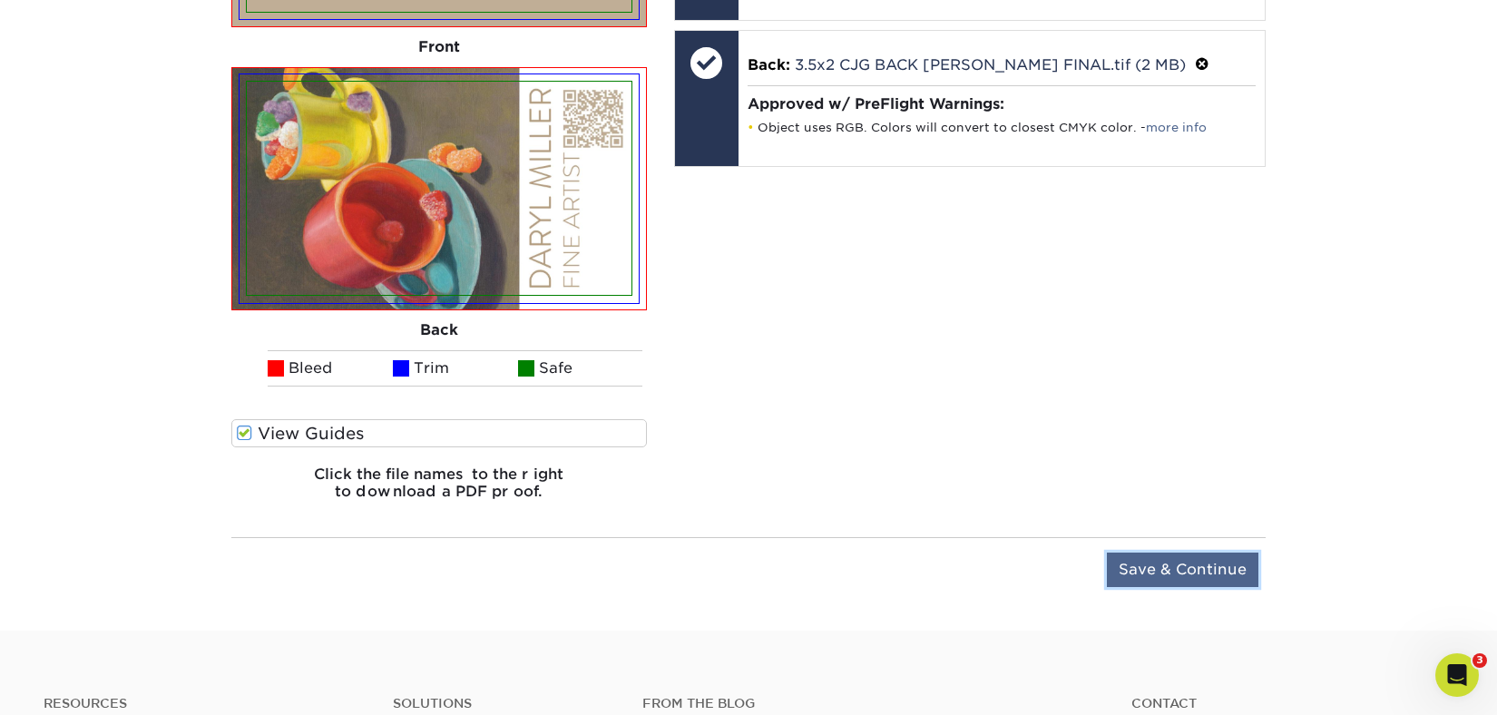
click at [1192, 564] on input "Save & Continue" at bounding box center [1182, 569] width 151 height 34
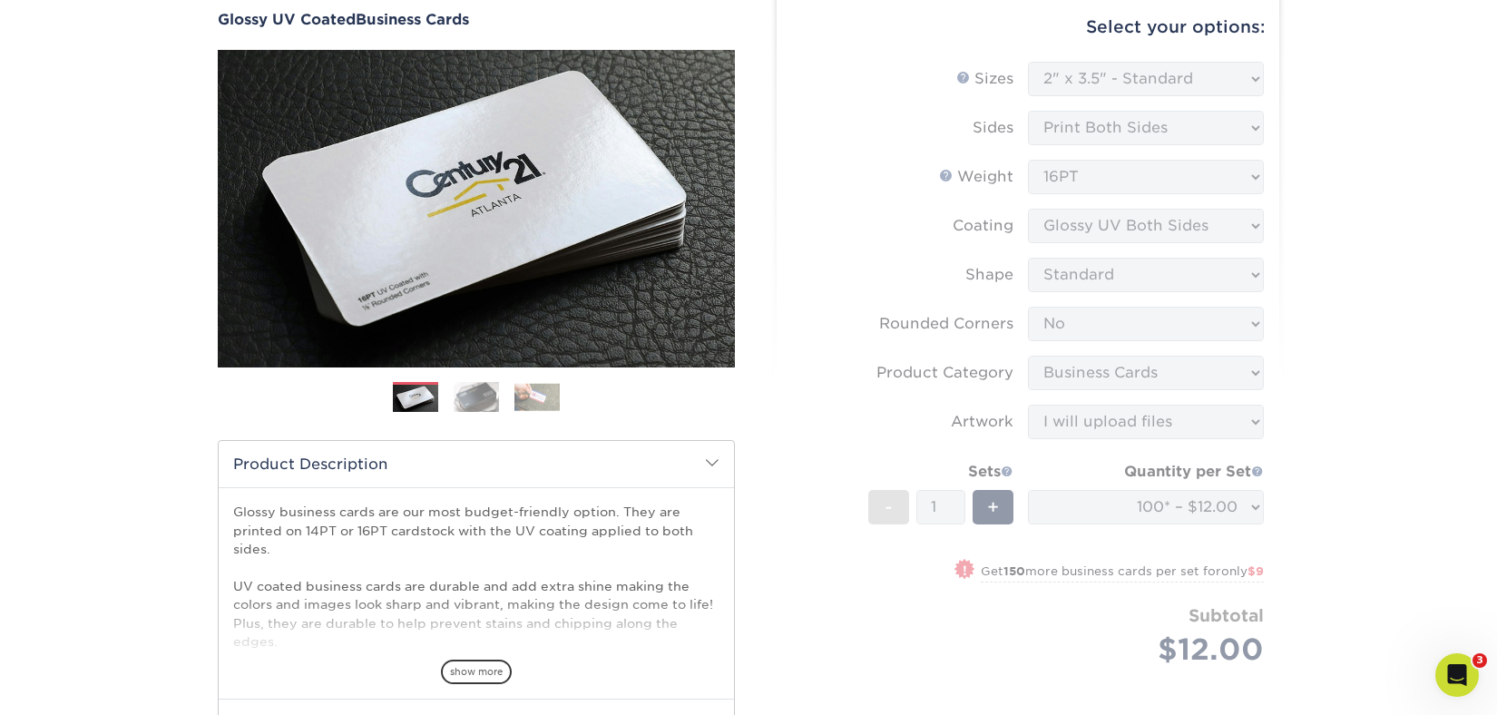
scroll to position [0, 0]
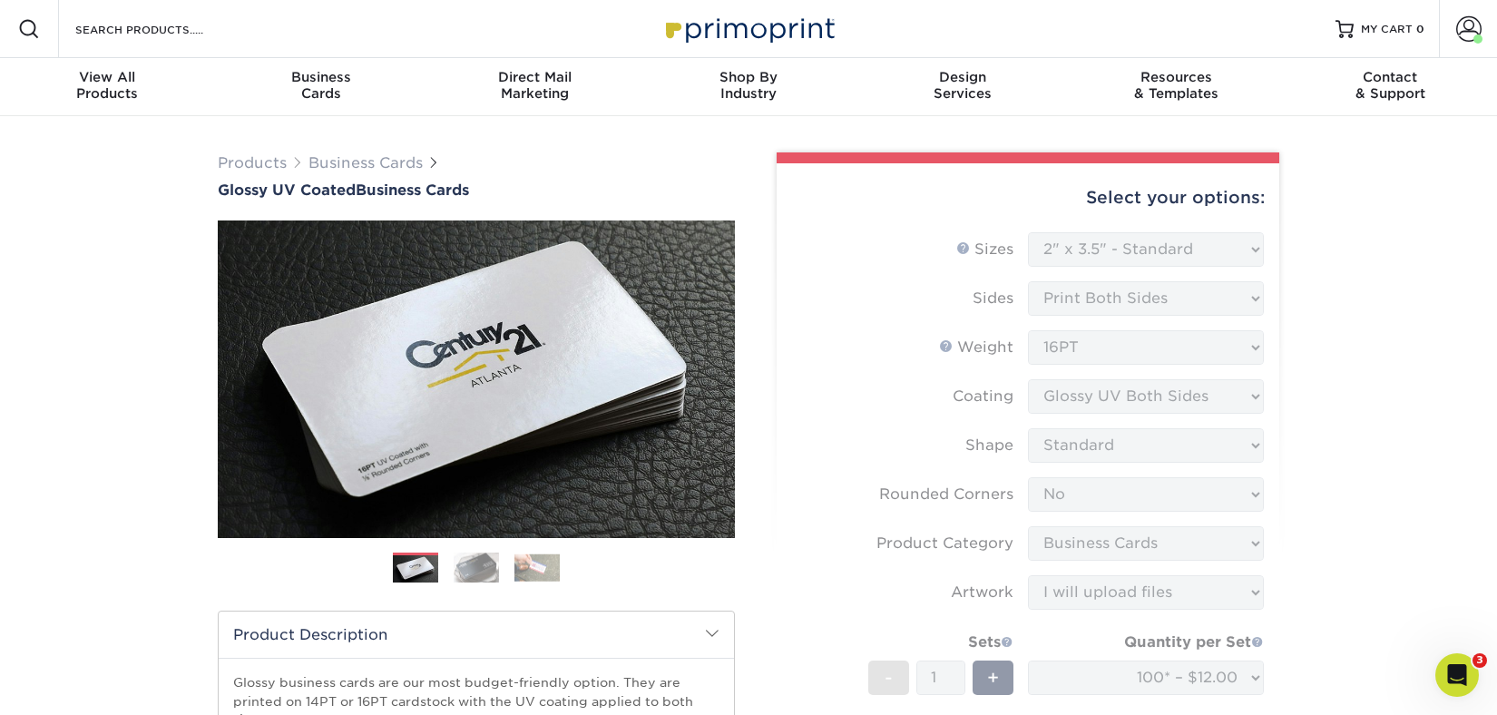
click at [1099, 244] on form "Sizes Help Sizes Please Select 1.5" x 3.5" - Mini 1.75" x 3.5" - Mini 2" x 2" -…" at bounding box center [1028, 555] width 474 height 647
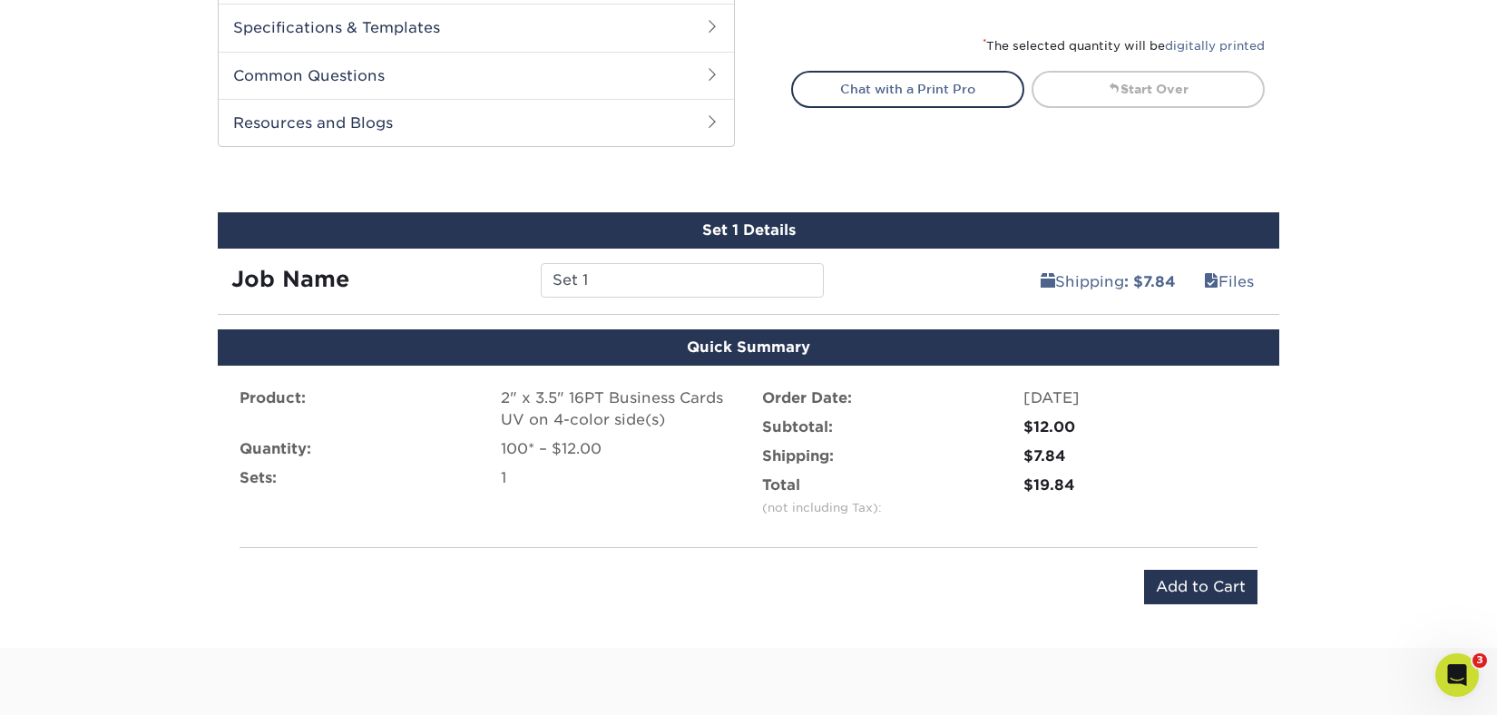
scroll to position [967, 0]
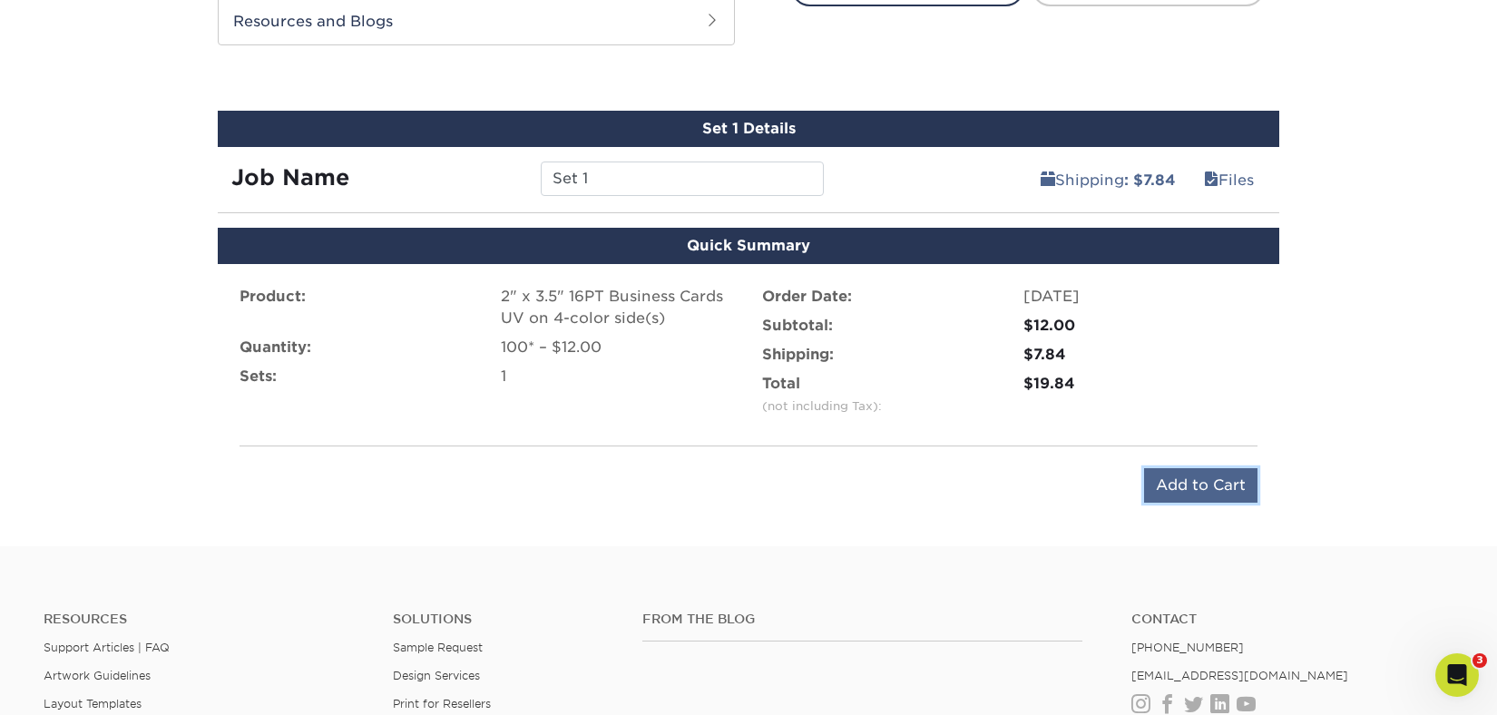
click at [1196, 478] on input "Add to Cart" at bounding box center [1200, 485] width 113 height 34
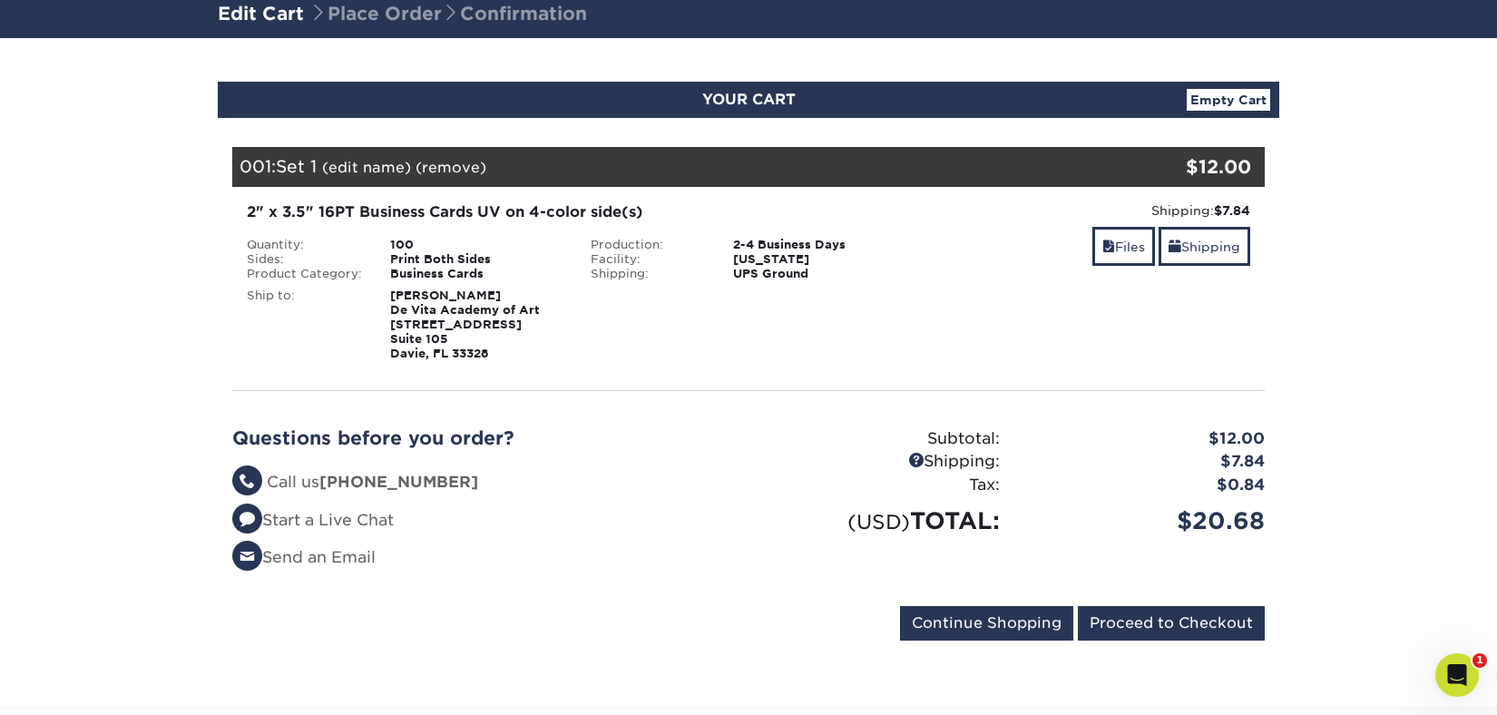
click at [377, 167] on link "(edit name)" at bounding box center [366, 167] width 89 height 17
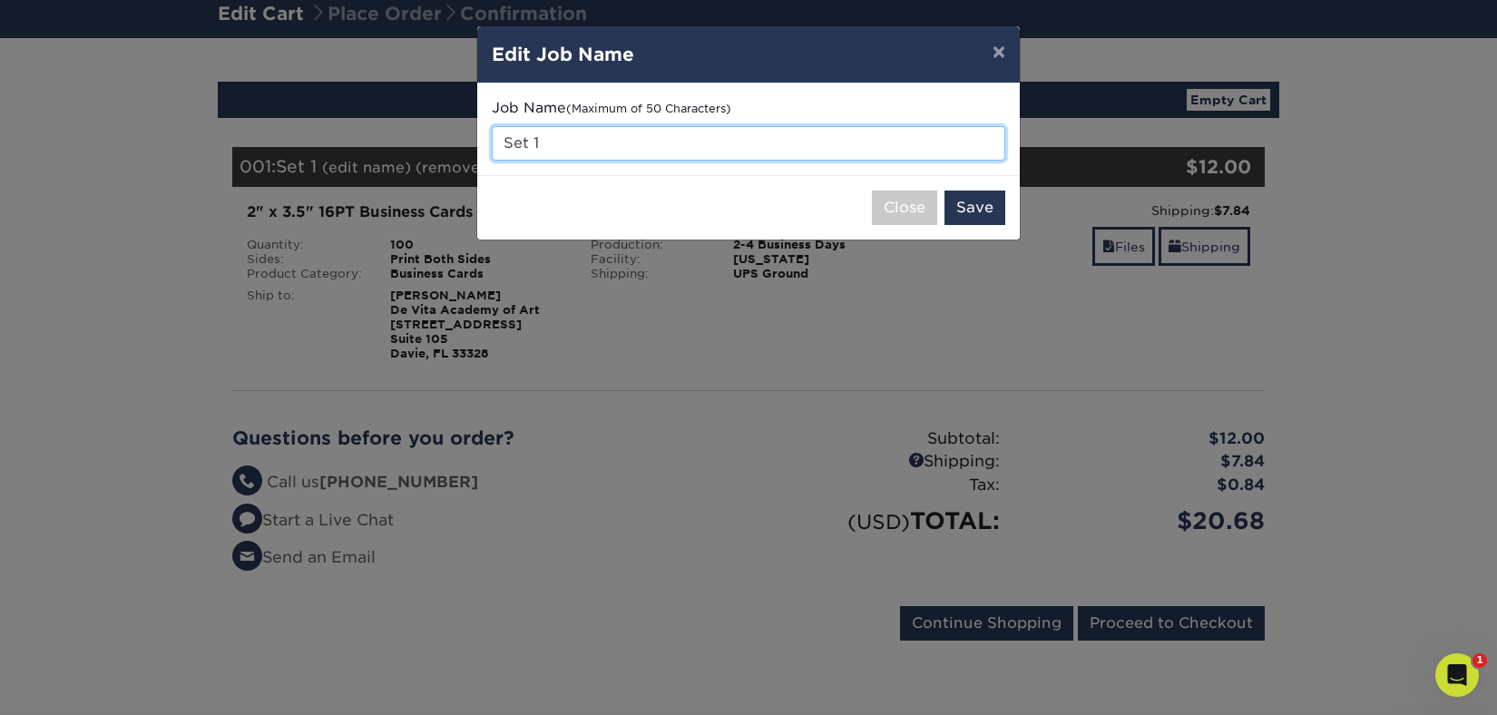
click at [560, 143] on input "Set 1" at bounding box center [748, 143] width 513 height 34
drag, startPoint x: 560, startPoint y: 143, endPoint x: 476, endPoint y: 143, distance: 83.5
click at [477, 143] on div "Job Name (Maximum of 50 Characters) Set 1" at bounding box center [748, 129] width 542 height 92
type input "DARYL MILLER"
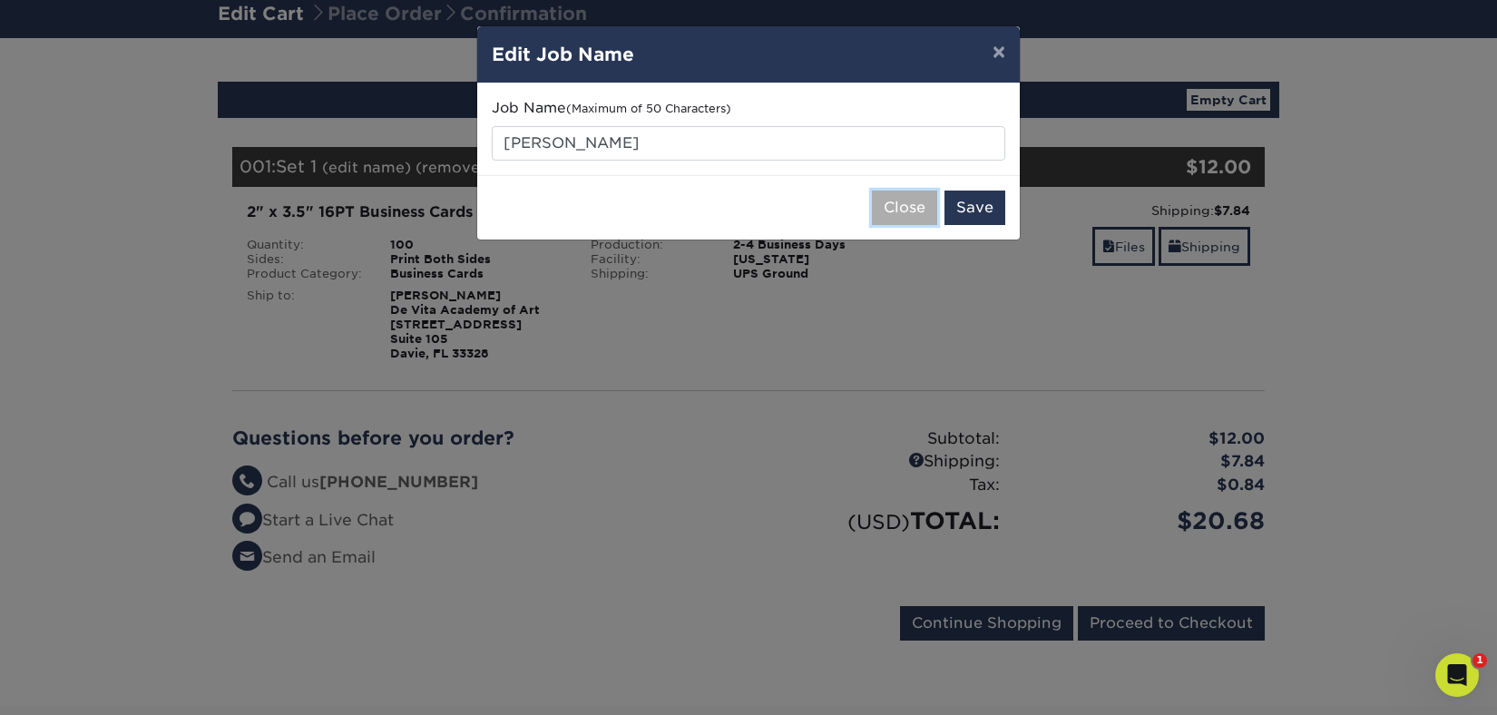
click at [902, 216] on button "Close" at bounding box center [904, 207] width 65 height 34
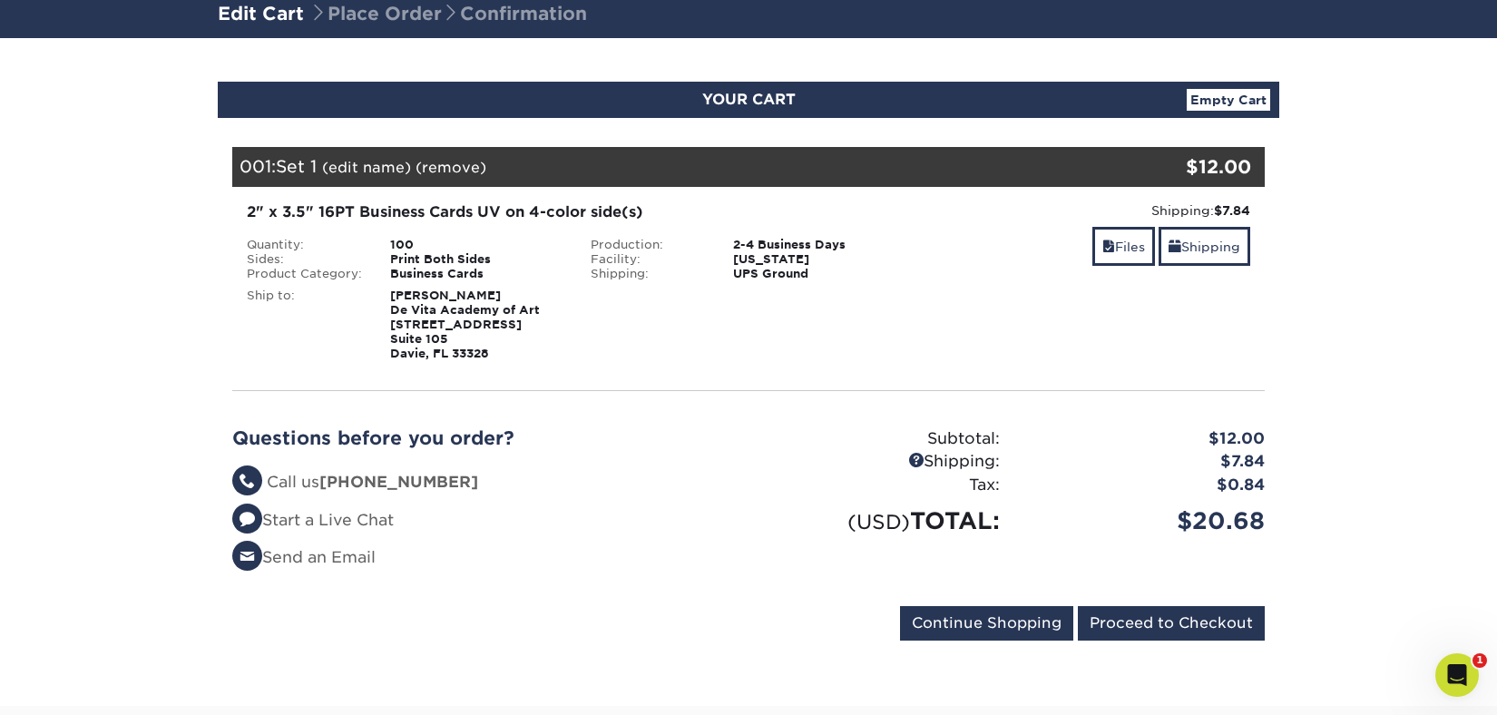
scroll to position [109, 0]
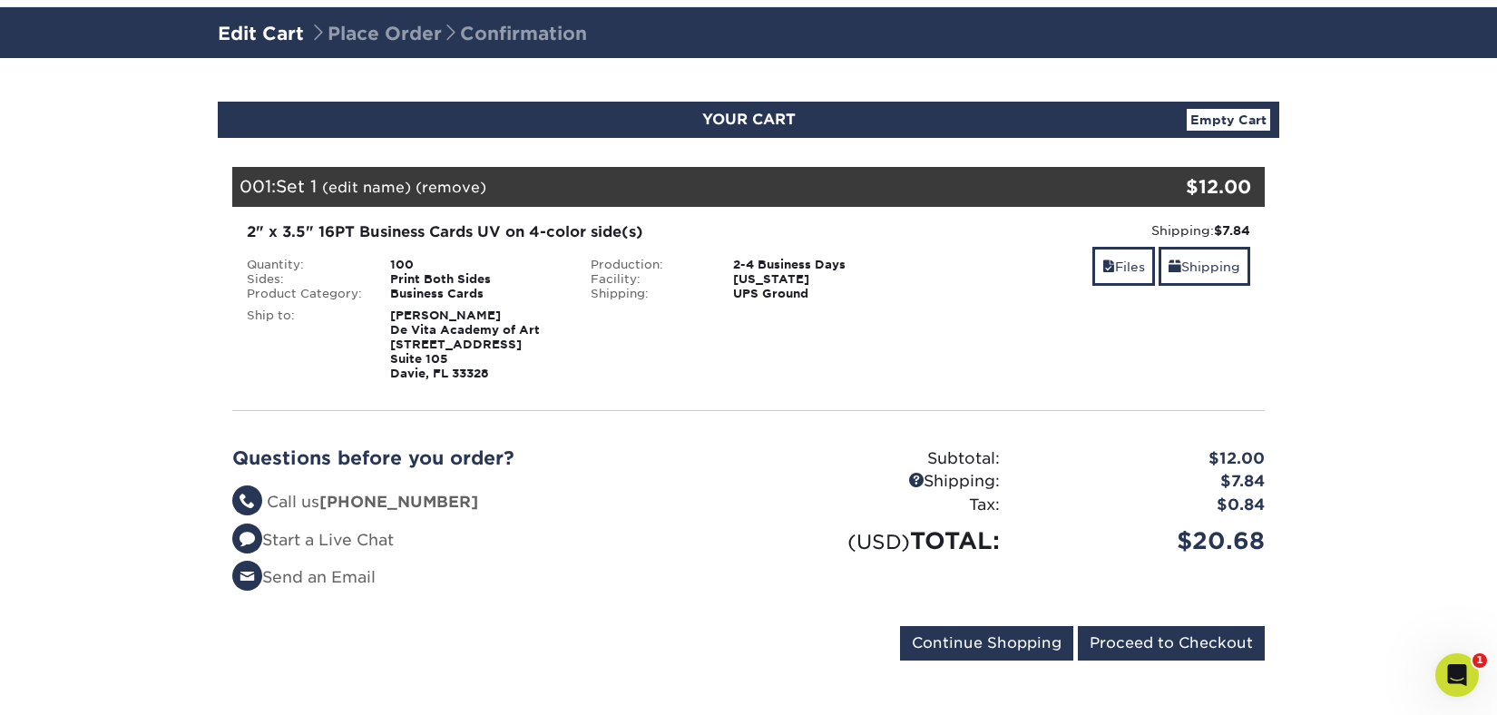
click at [1235, 119] on link "Empty Cart" at bounding box center [1227, 120] width 83 height 22
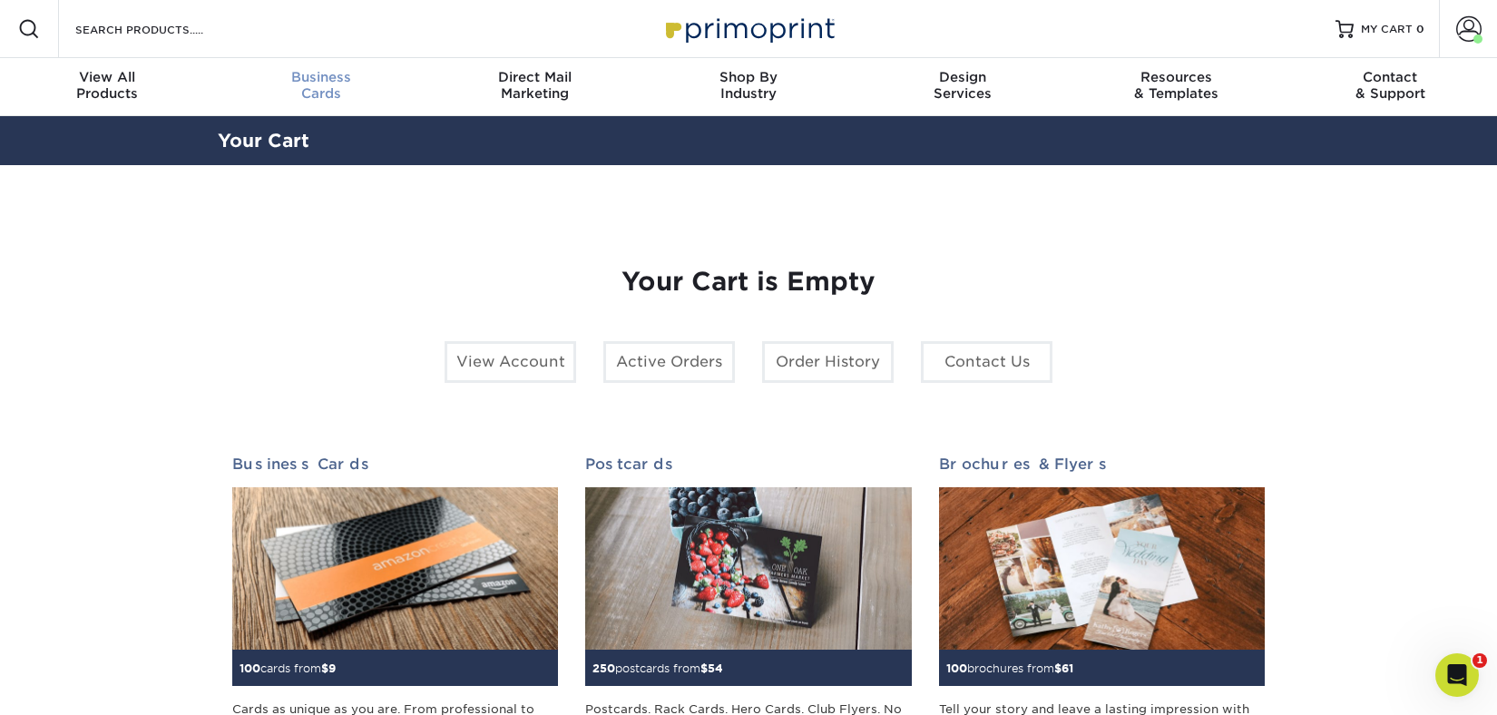
click at [313, 75] on span "Business" at bounding box center [321, 77] width 214 height 16
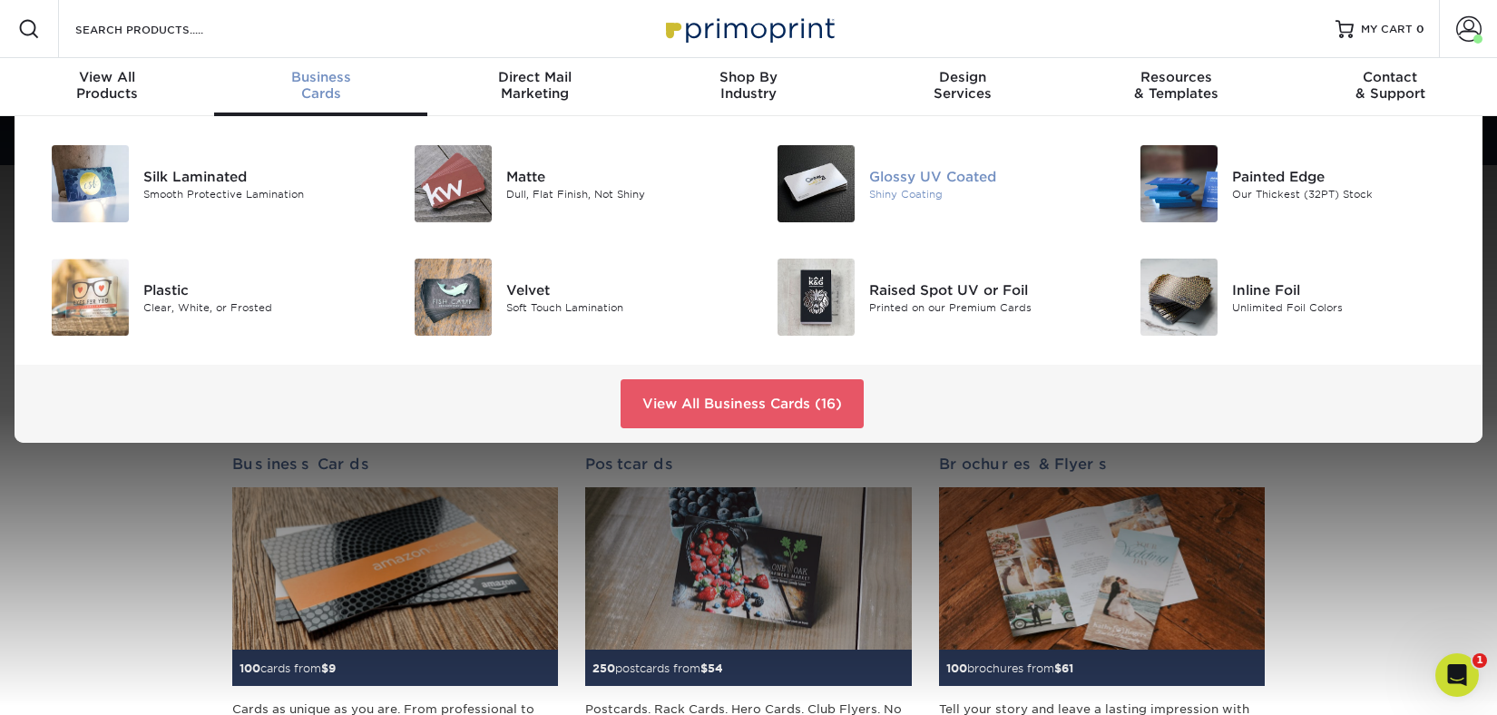
click at [931, 183] on div "Glossy UV Coated" at bounding box center [983, 176] width 229 height 20
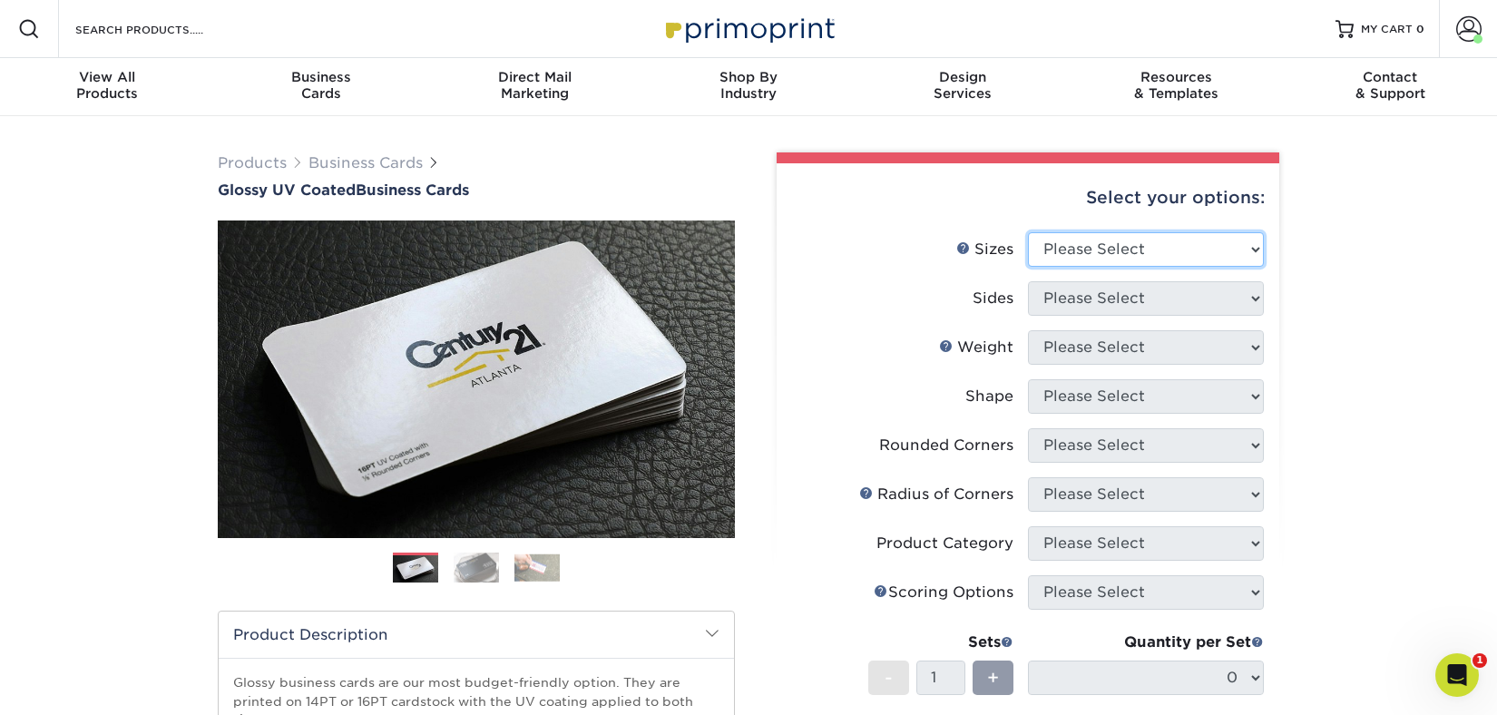
click at [1111, 250] on select "Please Select 1.5" x 3.5" - Mini 1.75" x 3.5" - Mini 2" x 2" - Square 2" x 3" -…" at bounding box center [1146, 249] width 236 height 34
select select "2.00x3.50"
click at [1028, 232] on select "Please Select 1.5" x 3.5" - Mini 1.75" x 3.5" - Mini 2" x 2" - Square 2" x 3" -…" at bounding box center [1146, 249] width 236 height 34
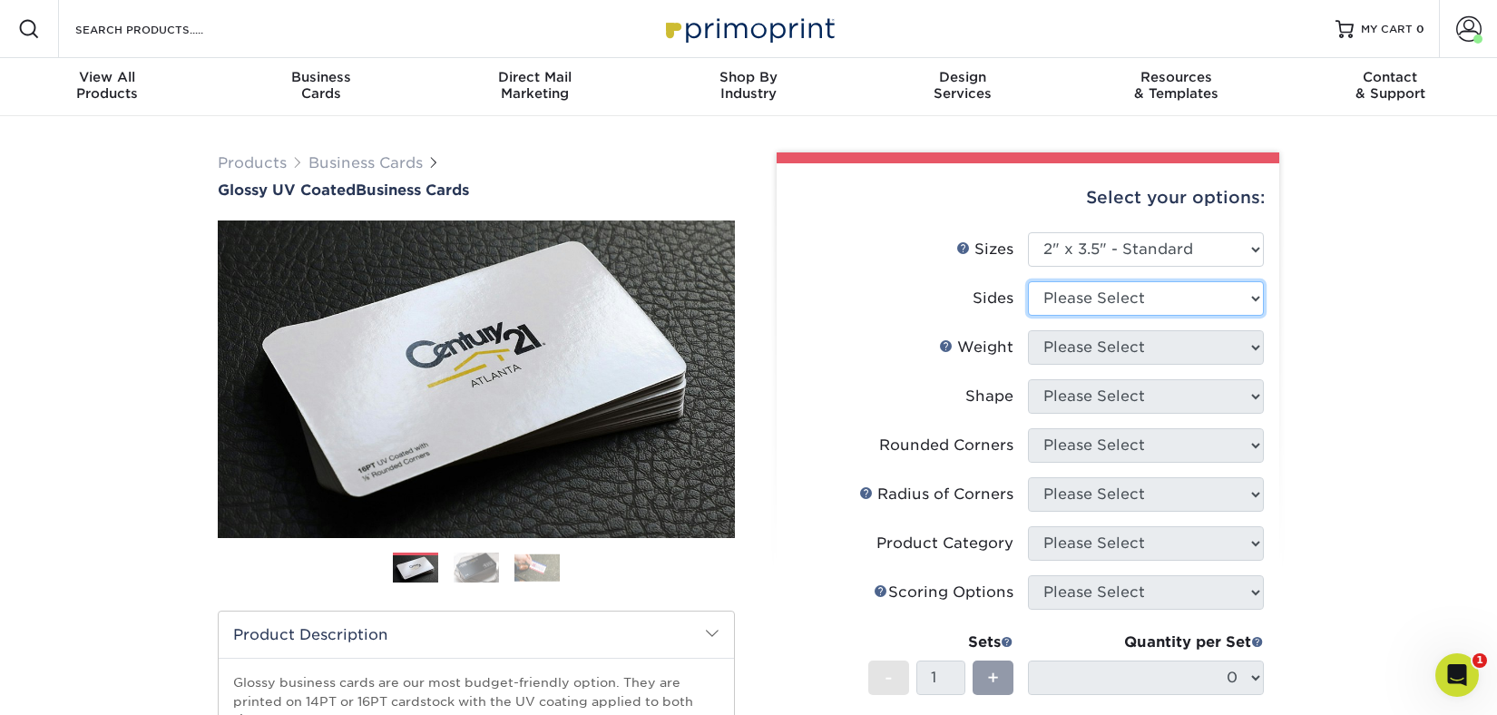
click at [1120, 301] on select "Please Select Print Both Sides Print Front Only" at bounding box center [1146, 298] width 236 height 34
select select "13abbda7-1d64-4f25-8bb2-c179b224825d"
click at [1028, 281] on select "Please Select Print Both Sides Print Front Only" at bounding box center [1146, 298] width 236 height 34
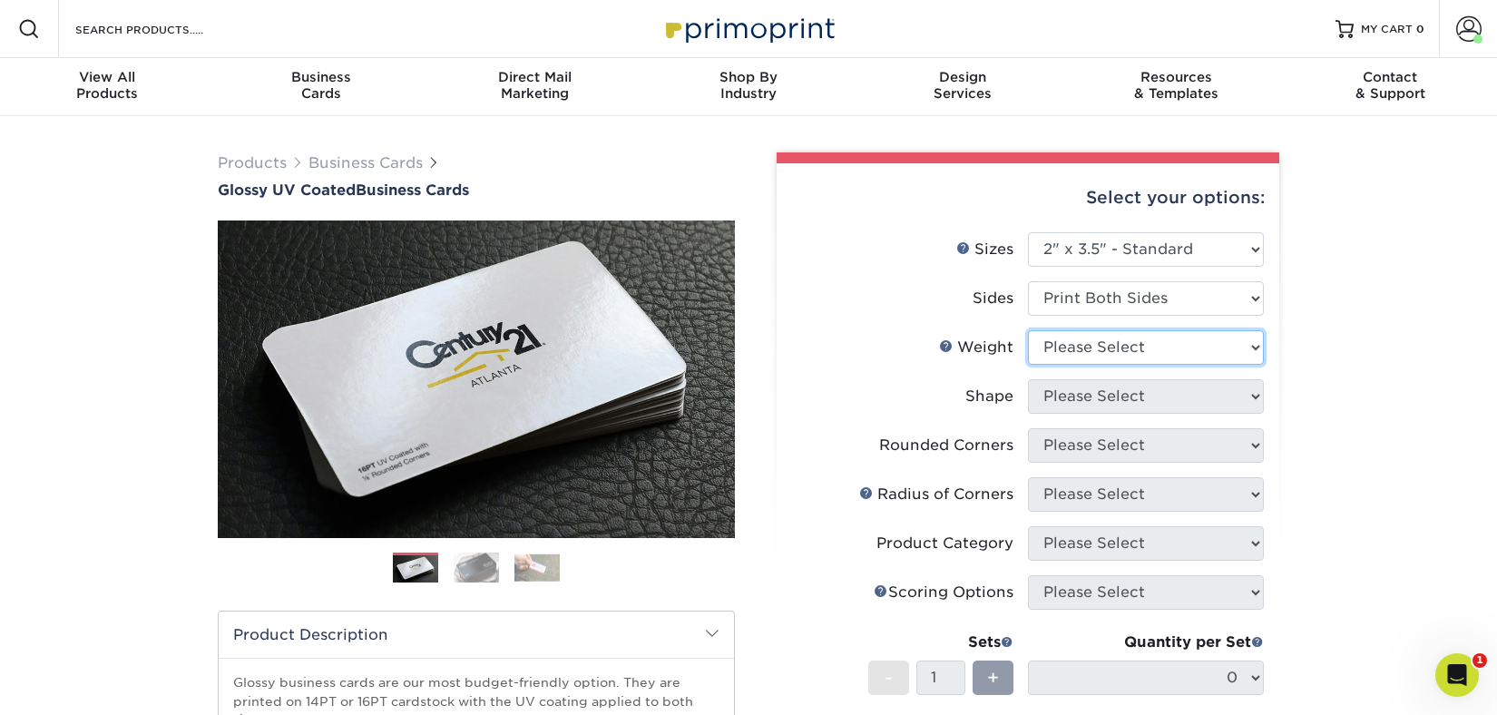
click at [1118, 347] on select "Please Select 16PT 14PT" at bounding box center [1146, 347] width 236 height 34
select select "16PT"
click at [1028, 330] on select "Please Select 16PT 14PT" at bounding box center [1146, 347] width 236 height 34
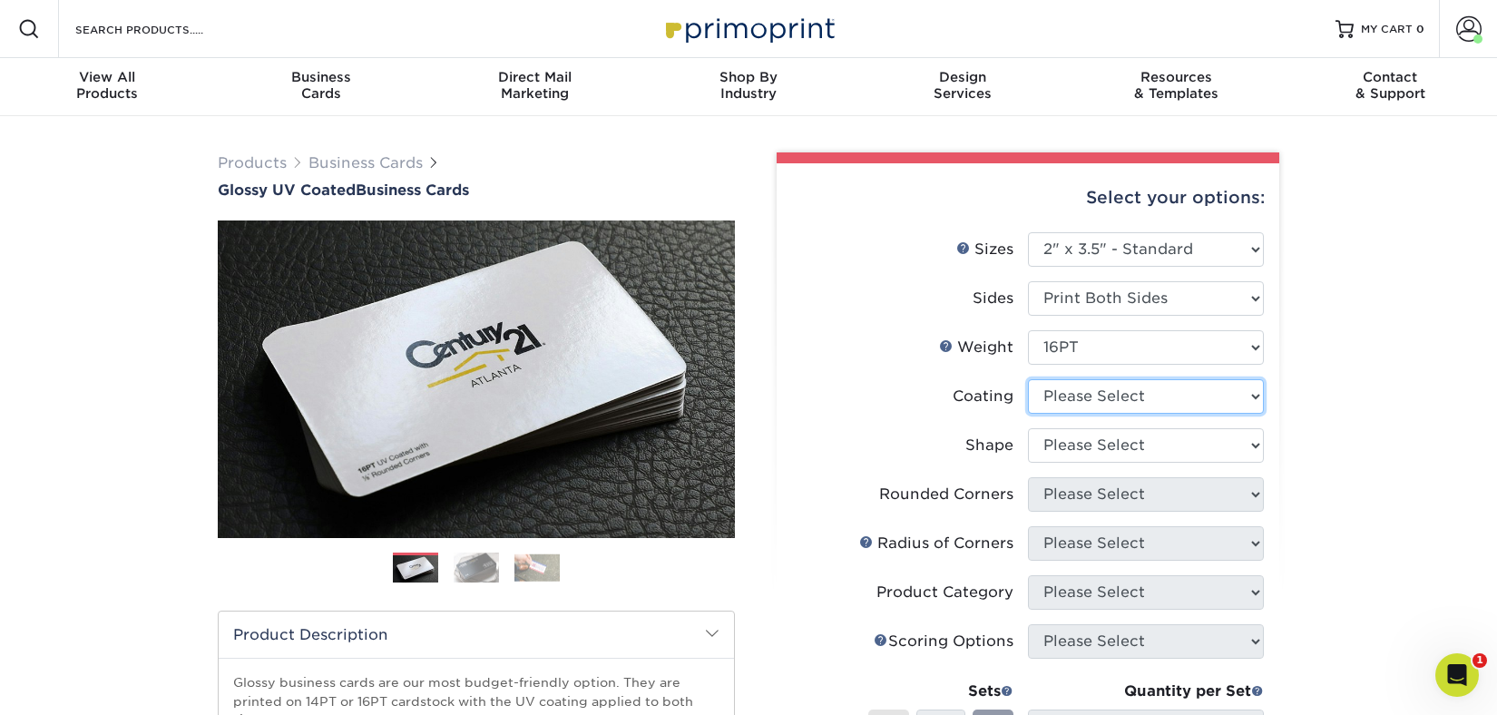
click at [1102, 394] on select at bounding box center [1146, 396] width 236 height 34
click at [1028, 379] on select at bounding box center [1146, 396] width 236 height 34
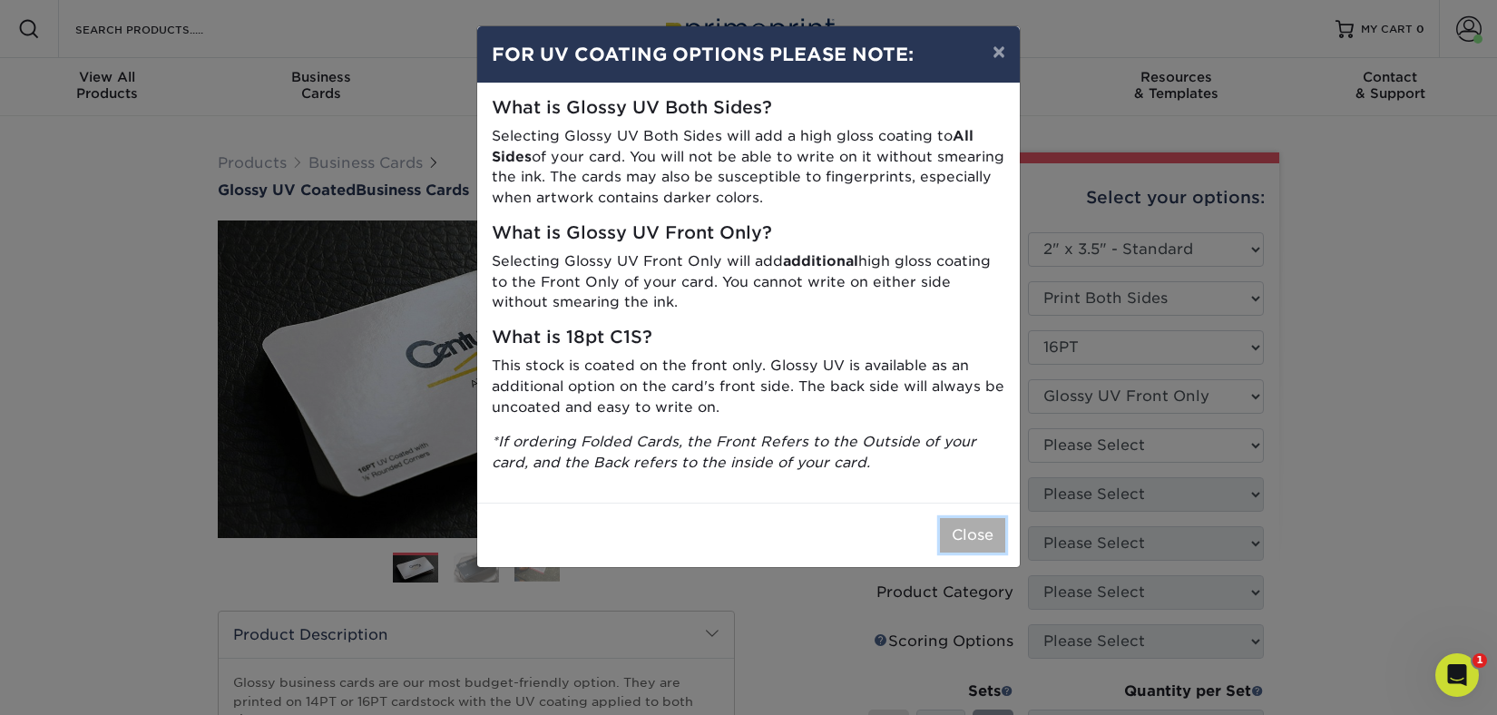
click at [983, 552] on button "Close" at bounding box center [972, 535] width 65 height 34
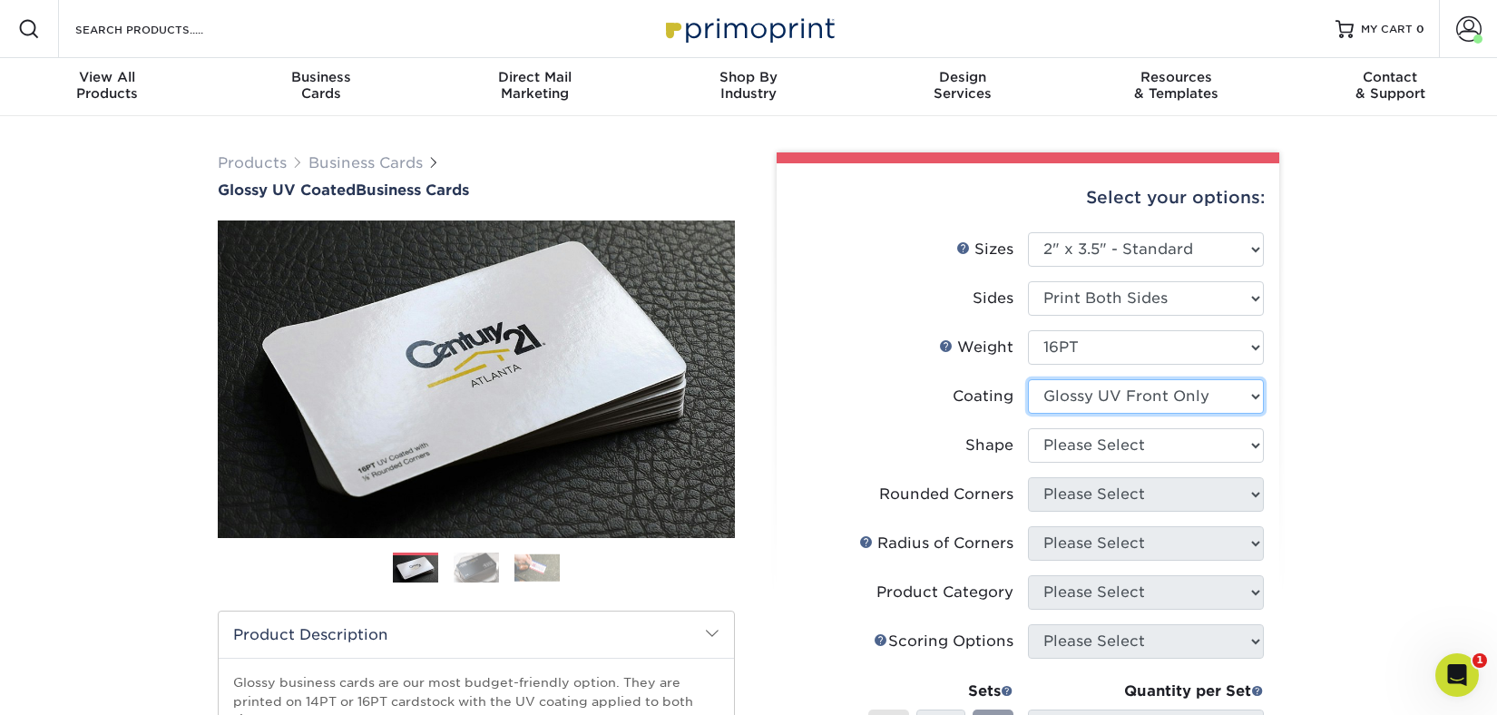
click at [1215, 391] on select at bounding box center [1146, 396] width 236 height 34
select select "ae367451-b2b8-45df-a344-0f05b6a12993"
click at [1028, 379] on select at bounding box center [1146, 396] width 236 height 34
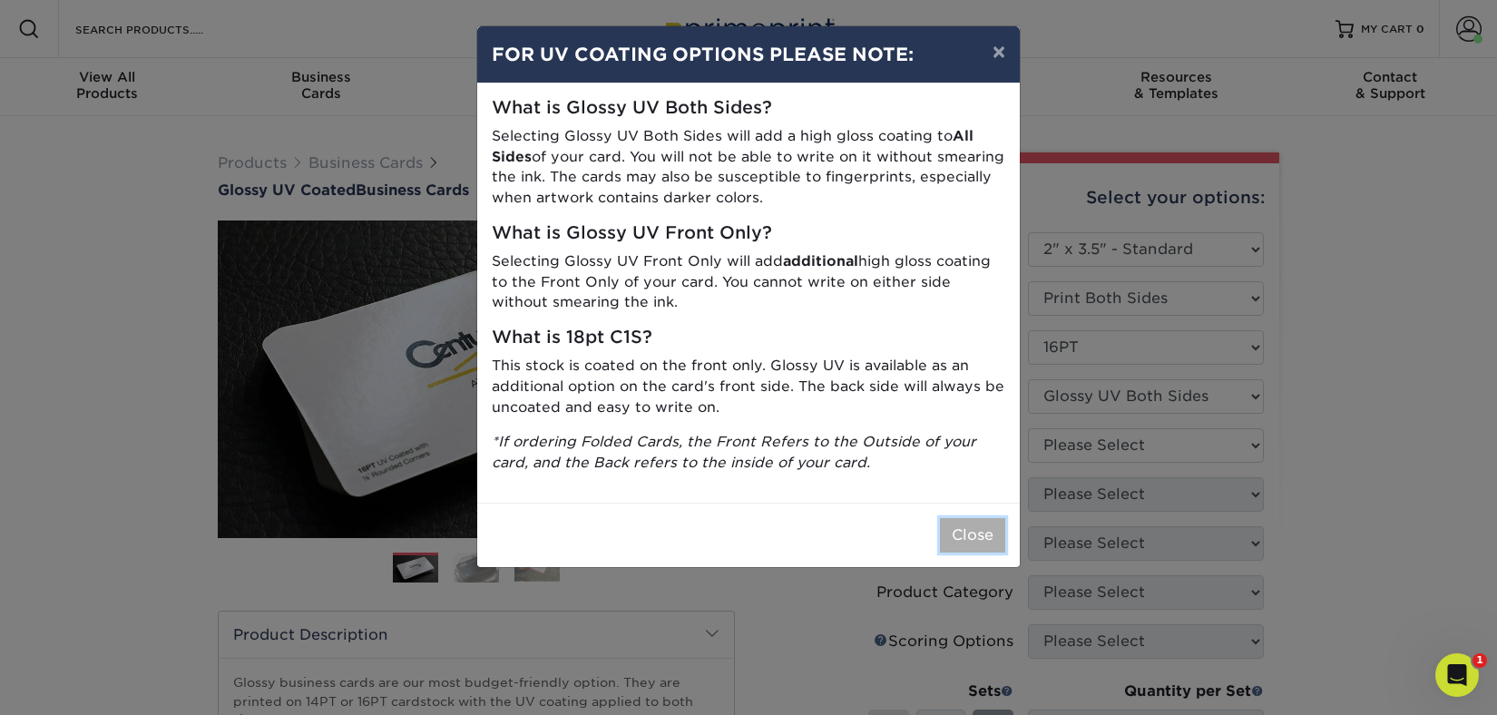
click at [972, 540] on button "Close" at bounding box center [972, 535] width 65 height 34
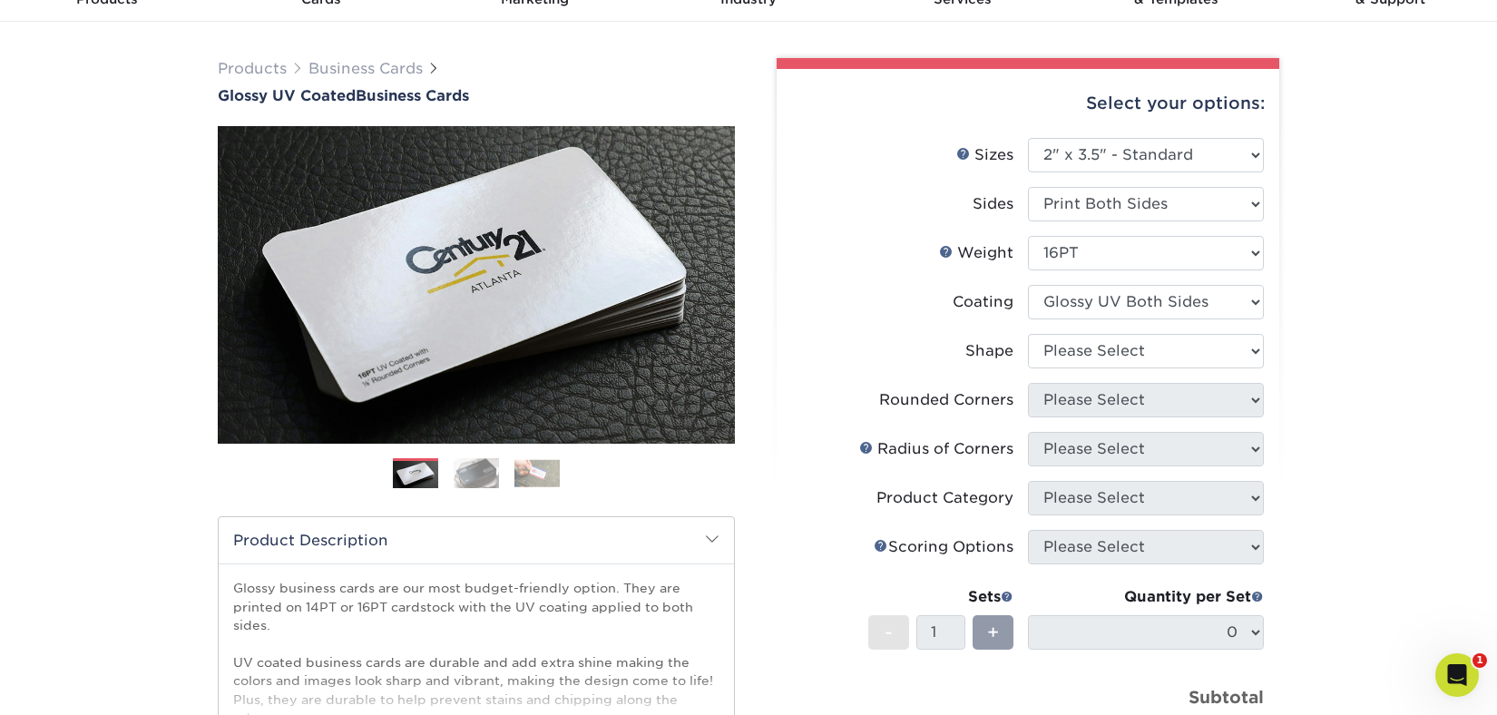
scroll to position [96, 0]
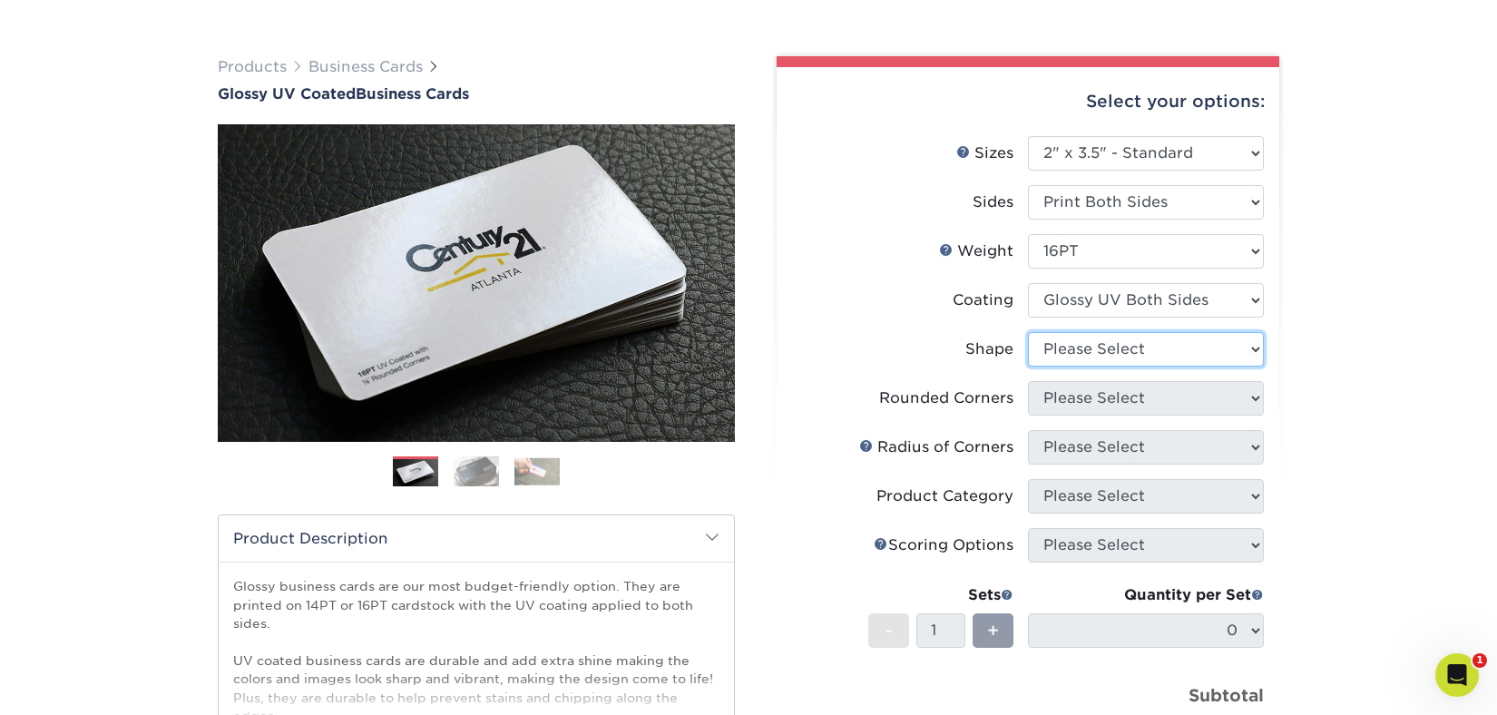
click at [1130, 345] on select "Please Select Standard Oval" at bounding box center [1146, 349] width 236 height 34
select select "standard"
click at [1028, 332] on select "Please Select Standard Oval" at bounding box center [1146, 349] width 236 height 34
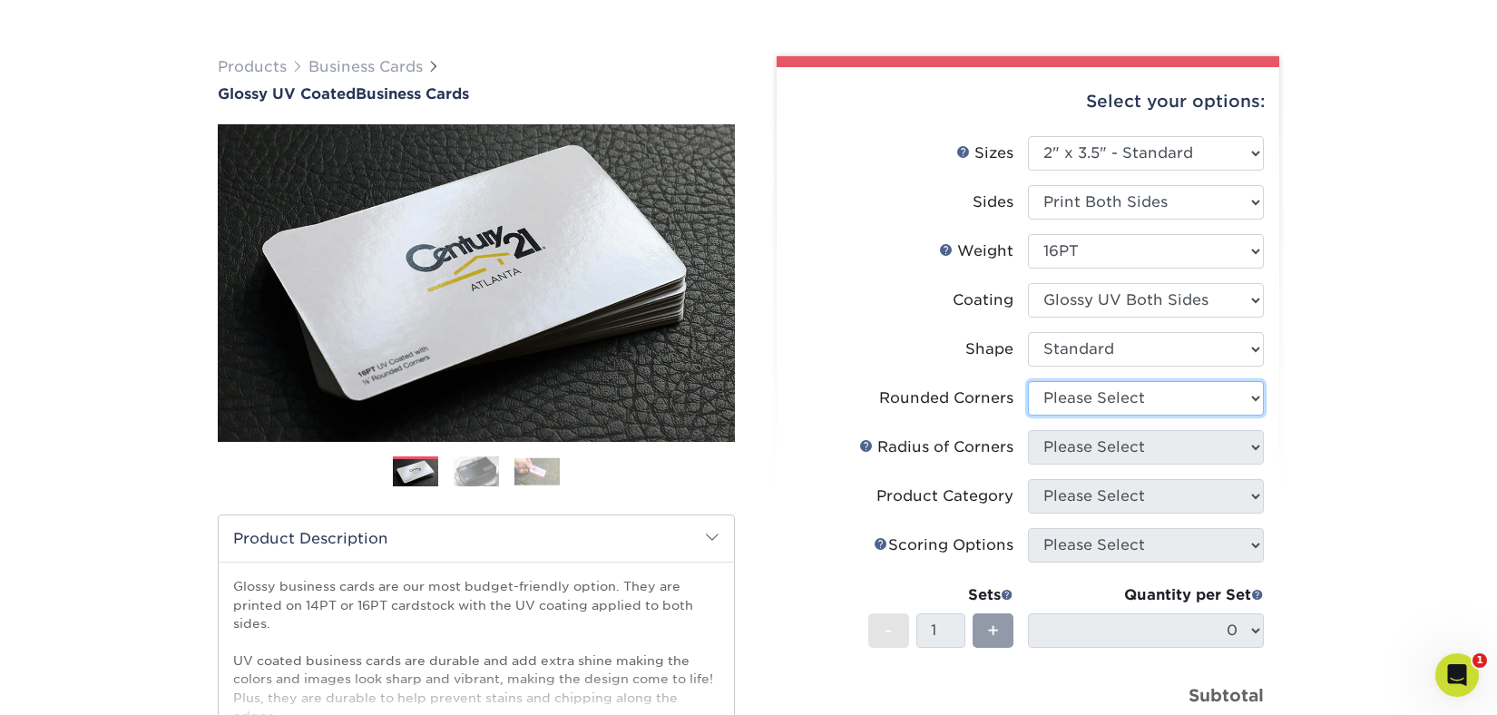
click at [1129, 403] on select "Please Select Yes - Round 2 Corners Yes - Round 4 Corners No" at bounding box center [1146, 398] width 236 height 34
select select "0"
click at [1028, 381] on select "Please Select Yes - Round 2 Corners Yes - Round 4 Corners No" at bounding box center [1146, 398] width 236 height 34
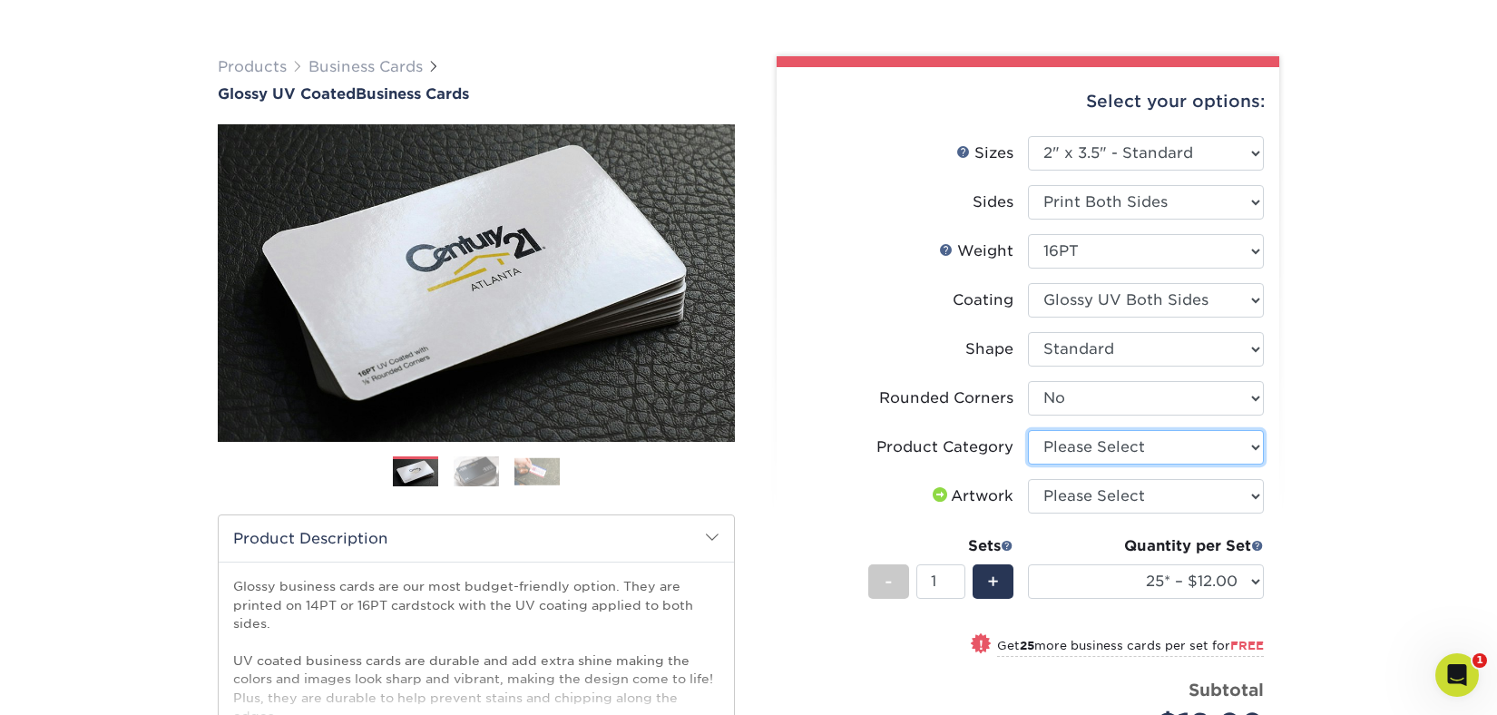
click at [1139, 440] on select "Please Select Business Cards" at bounding box center [1146, 447] width 236 height 34
select select "3b5148f1-0588-4f88-a218-97bcfdce65c1"
click at [1028, 430] on select "Please Select Business Cards" at bounding box center [1146, 447] width 236 height 34
click at [1124, 494] on select "Please Select I will upload files I need a design - $100" at bounding box center [1146, 496] width 236 height 34
select select "upload"
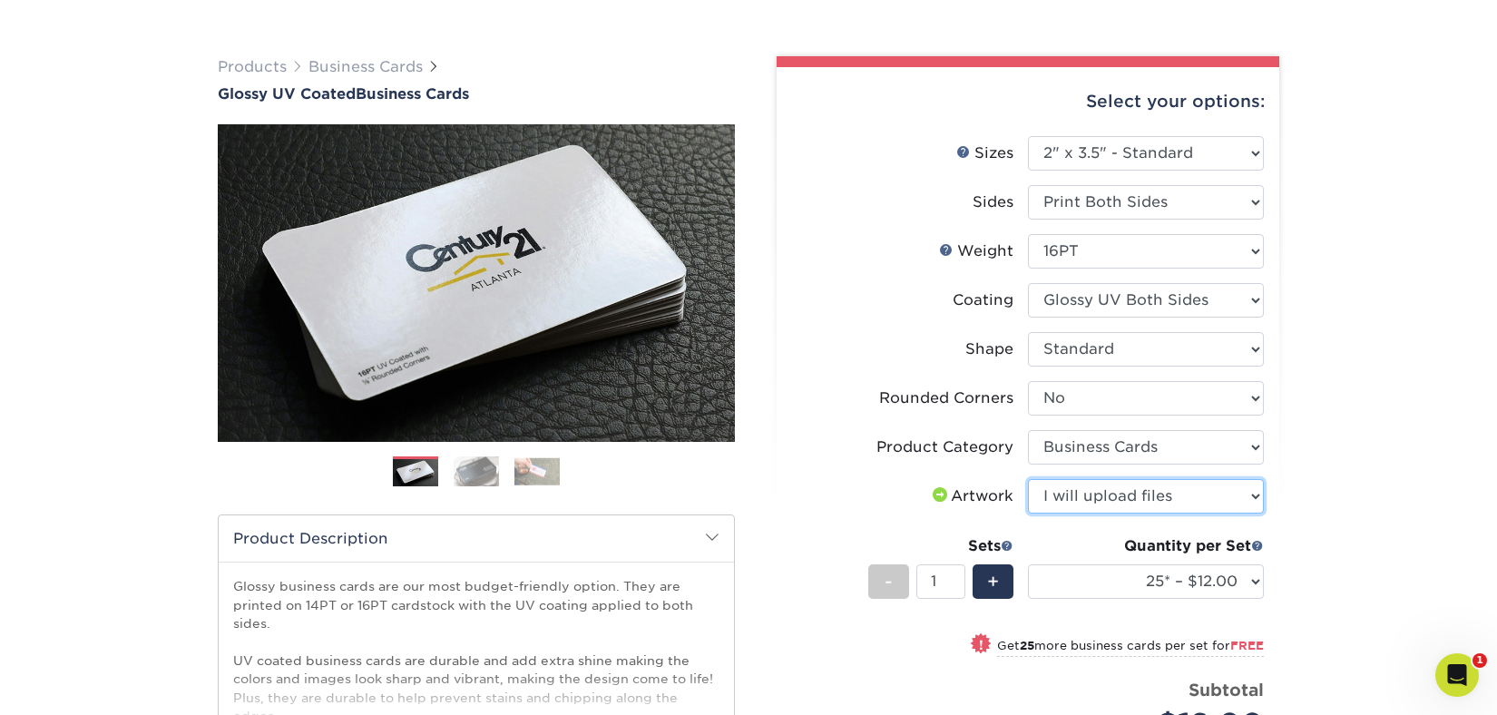
click at [1028, 479] on select "Please Select I will upload files I need a design - $100" at bounding box center [1146, 496] width 236 height 34
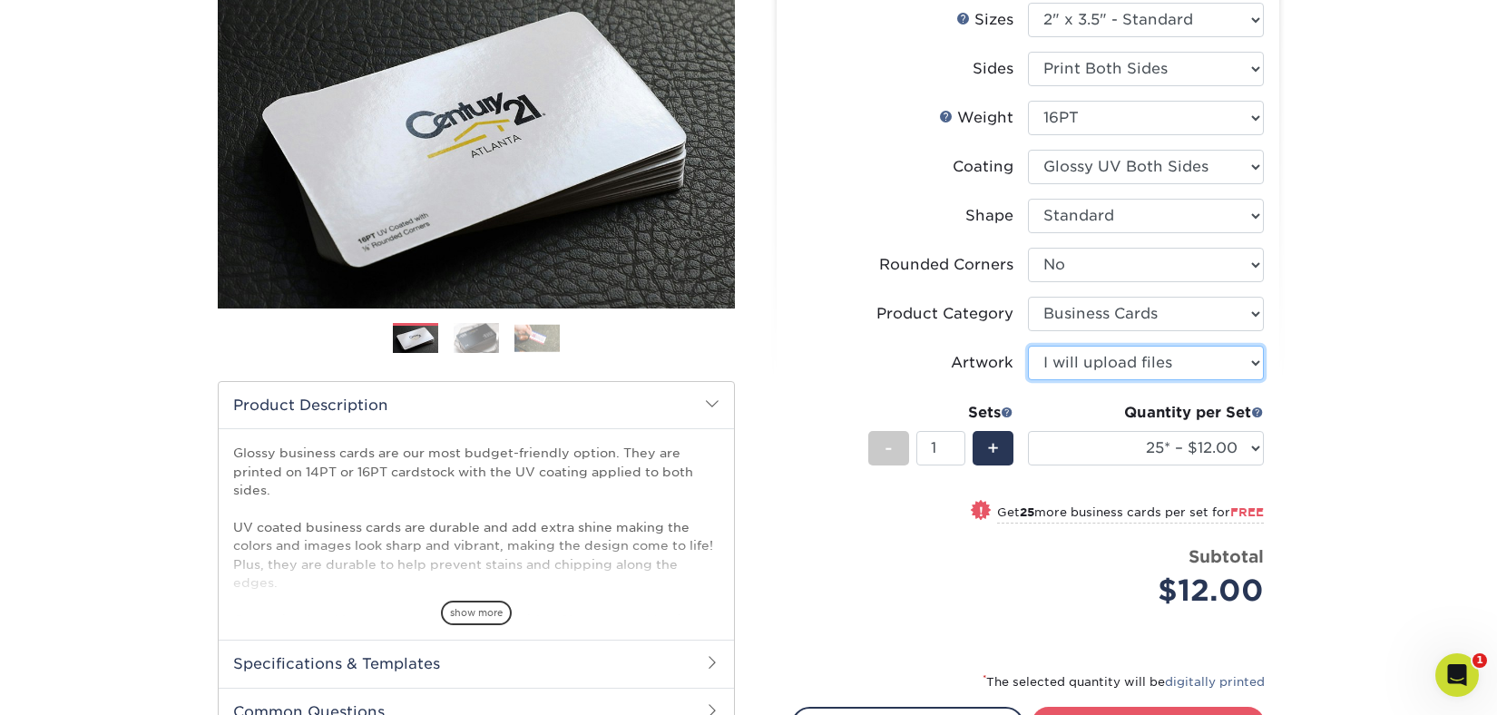
scroll to position [319, 0]
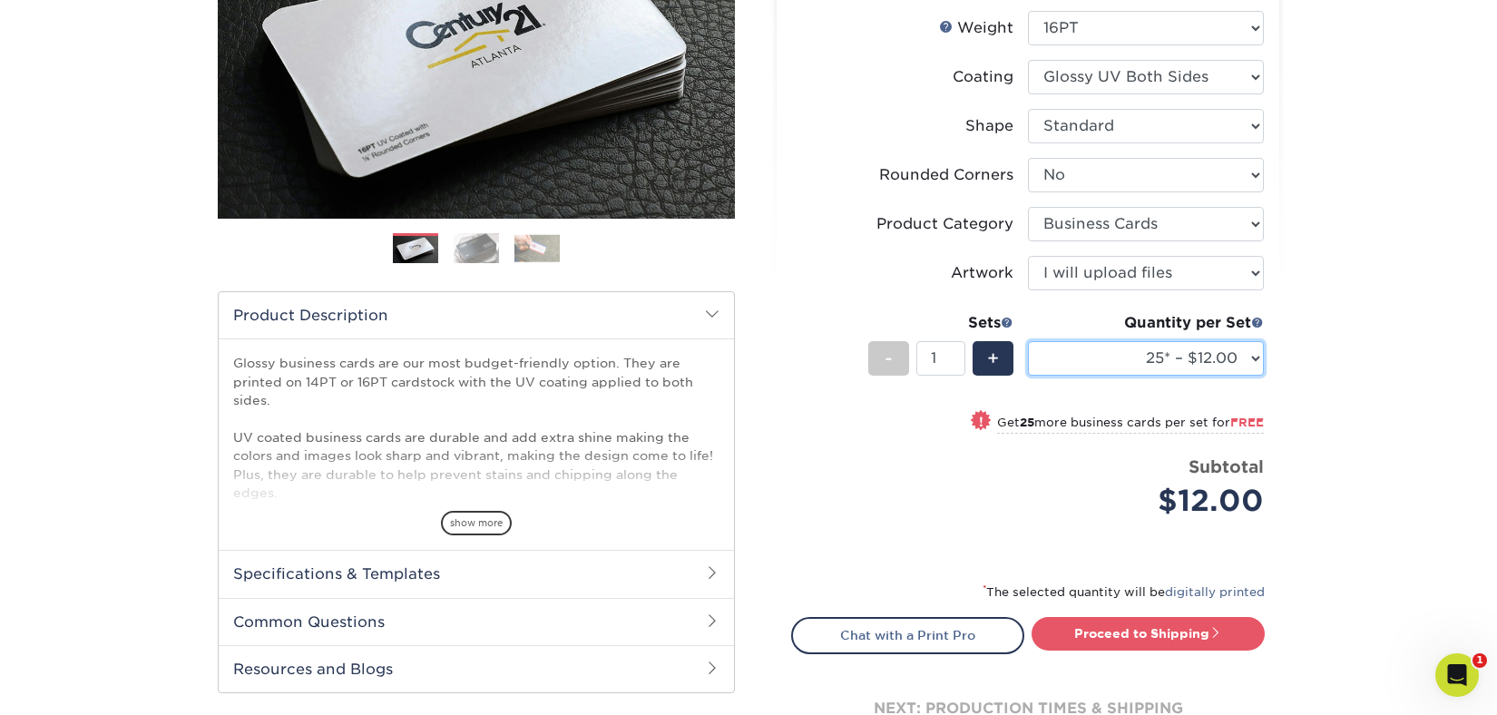
click at [1200, 357] on select "25* – $12.00 50* – $12.00 100* – $12.00 250* – $21.00 500 – $42.00 1000 – $53.0…" at bounding box center [1146, 358] width 236 height 34
select select "100* – $12.00"
click at [1028, 341] on select "25* – $12.00 50* – $12.00 100* – $12.00 250* – $21.00 500 – $42.00 1000 – $53.0…" at bounding box center [1146, 358] width 236 height 34
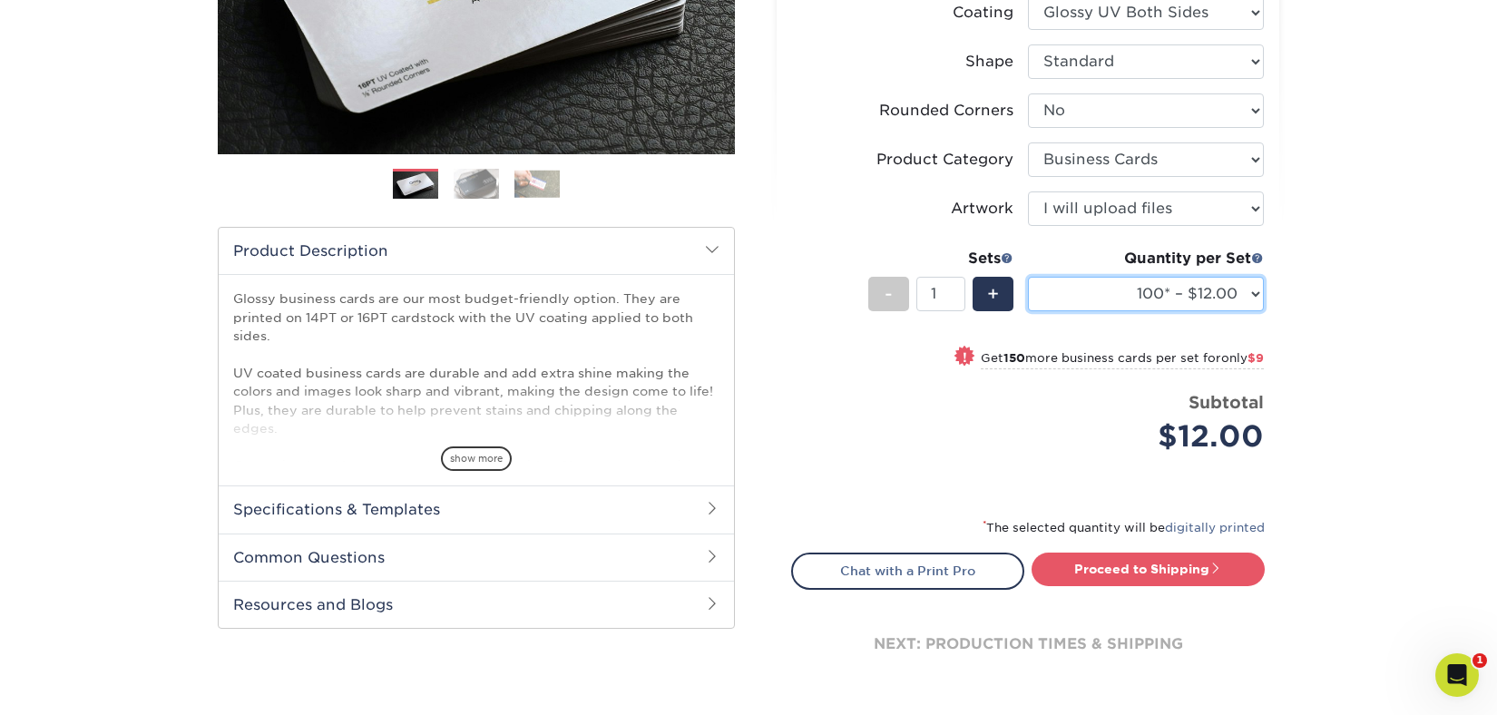
scroll to position [386, 0]
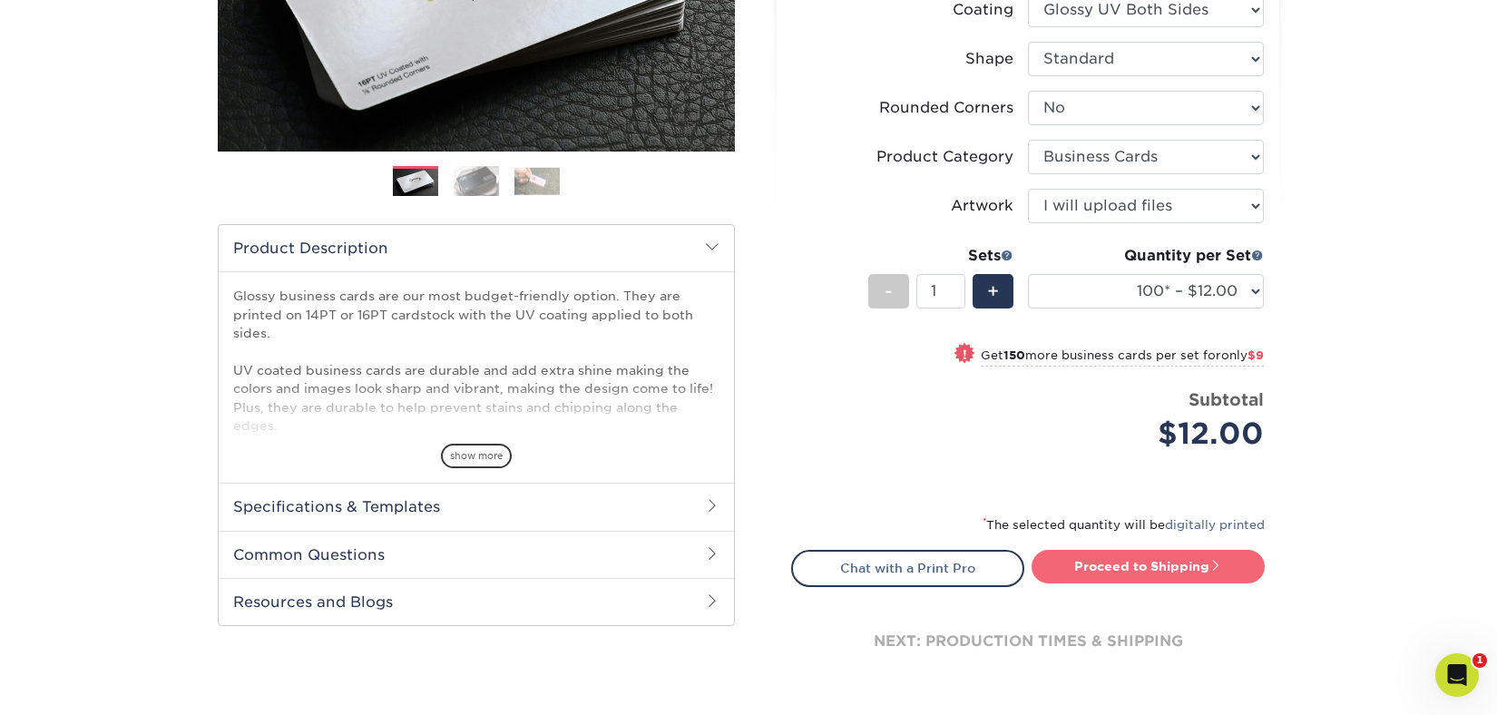
click at [1155, 562] on link "Proceed to Shipping" at bounding box center [1147, 566] width 233 height 33
type input "Set 1"
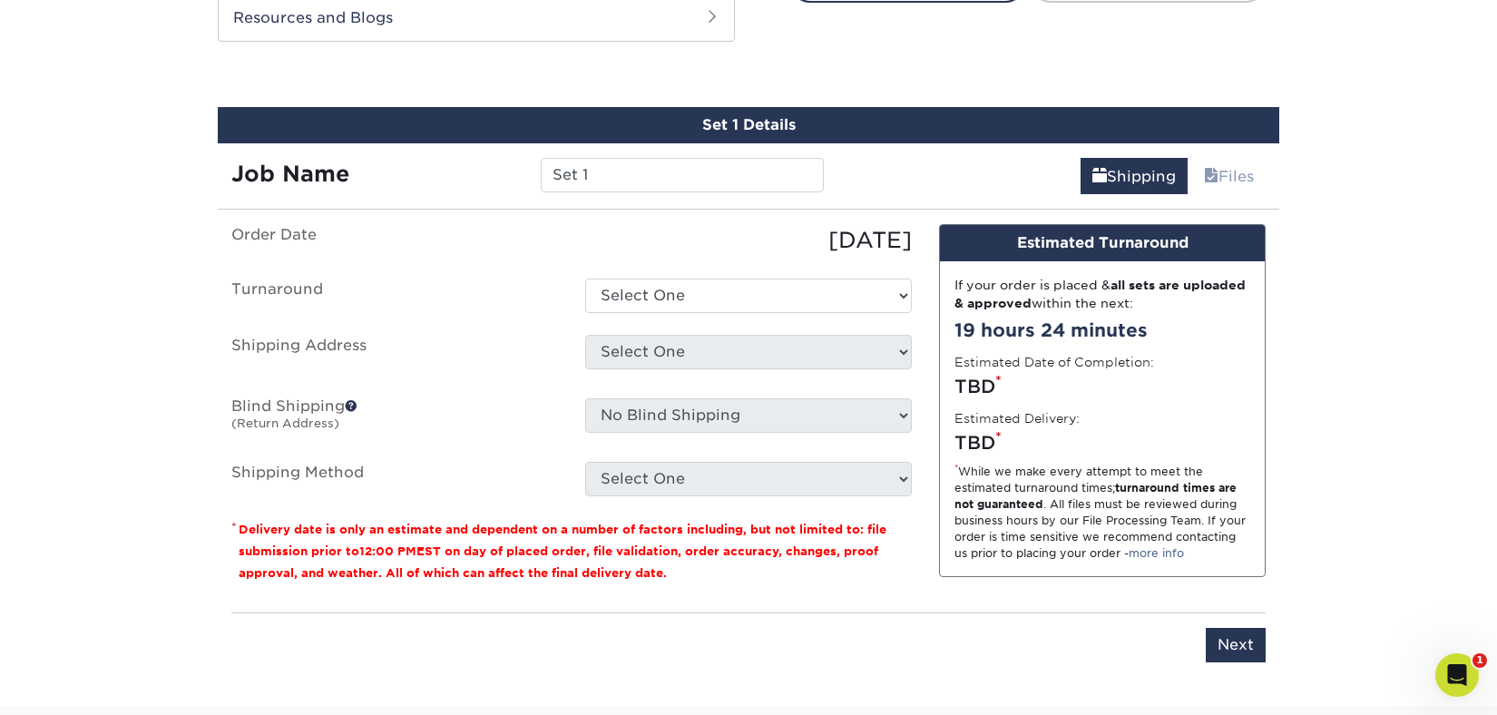
scroll to position [985, 0]
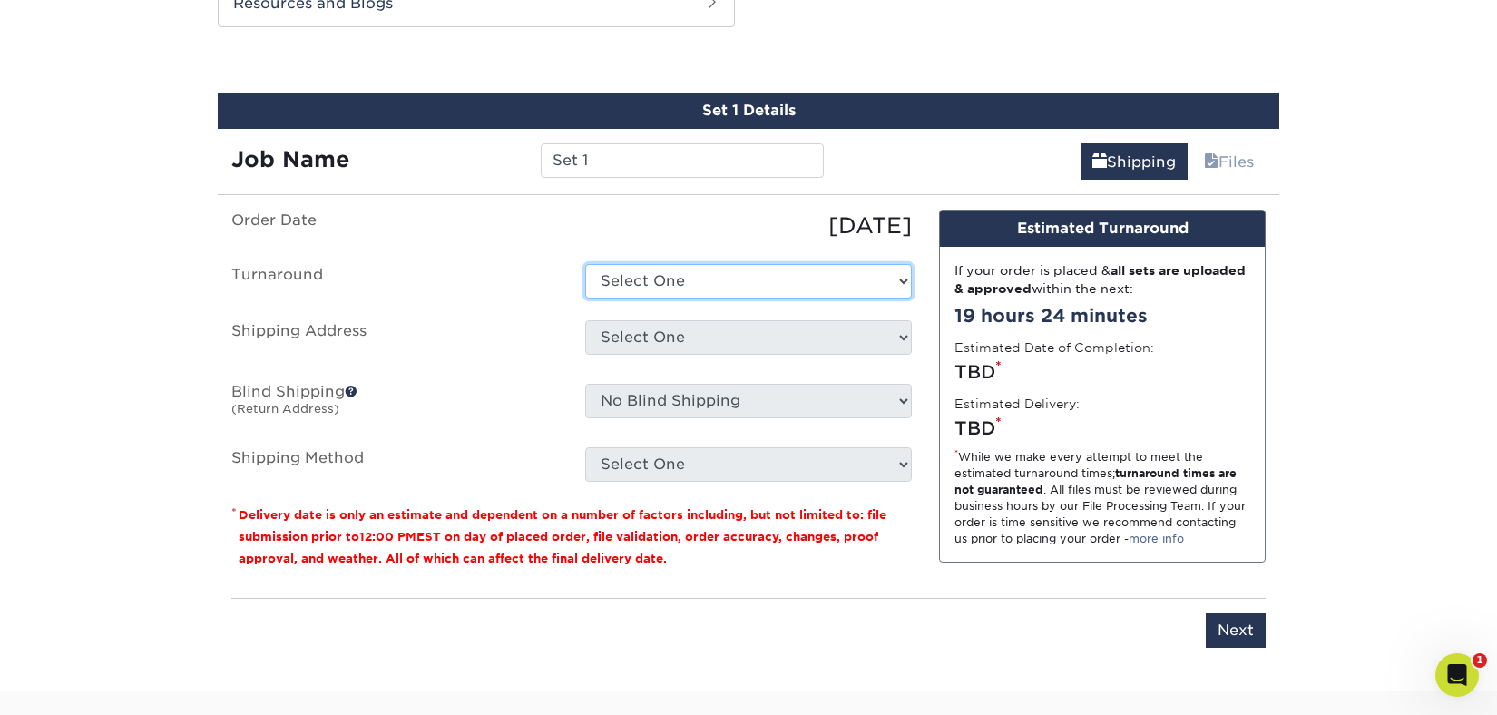
click at [706, 280] on select "Select One 2-4 Business Days 2 Day Next Business Day" at bounding box center [748, 281] width 327 height 34
select select "ea971dfa-8efb-47ed-b013-ebcc4ca480f7"
click at [585, 264] on select "Select One 2-4 Business Days 2 Day Next Business Day" at bounding box center [748, 281] width 327 height 34
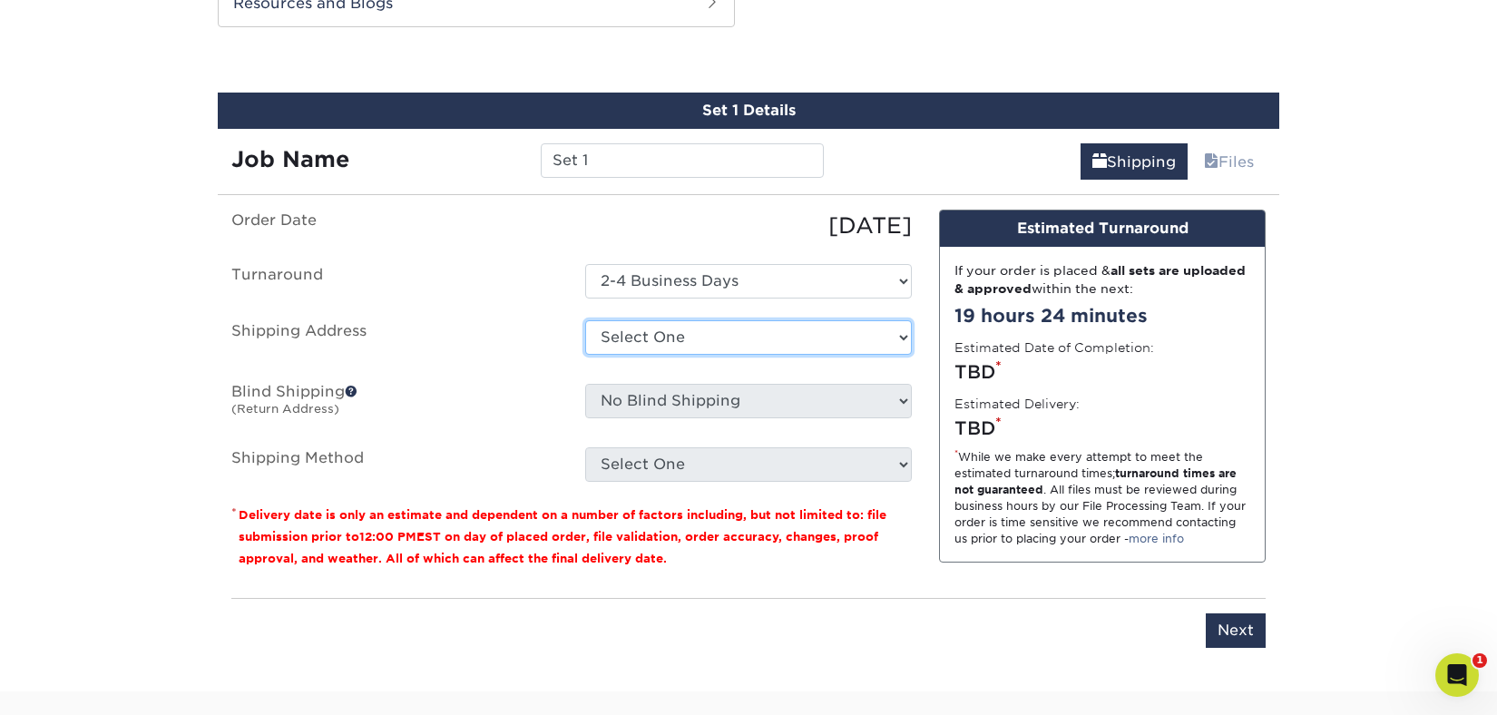
click at [713, 339] on select "Select One CHRISTOPHER JACK GALLERY + Add New Address" at bounding box center [748, 337] width 327 height 34
select select "284109"
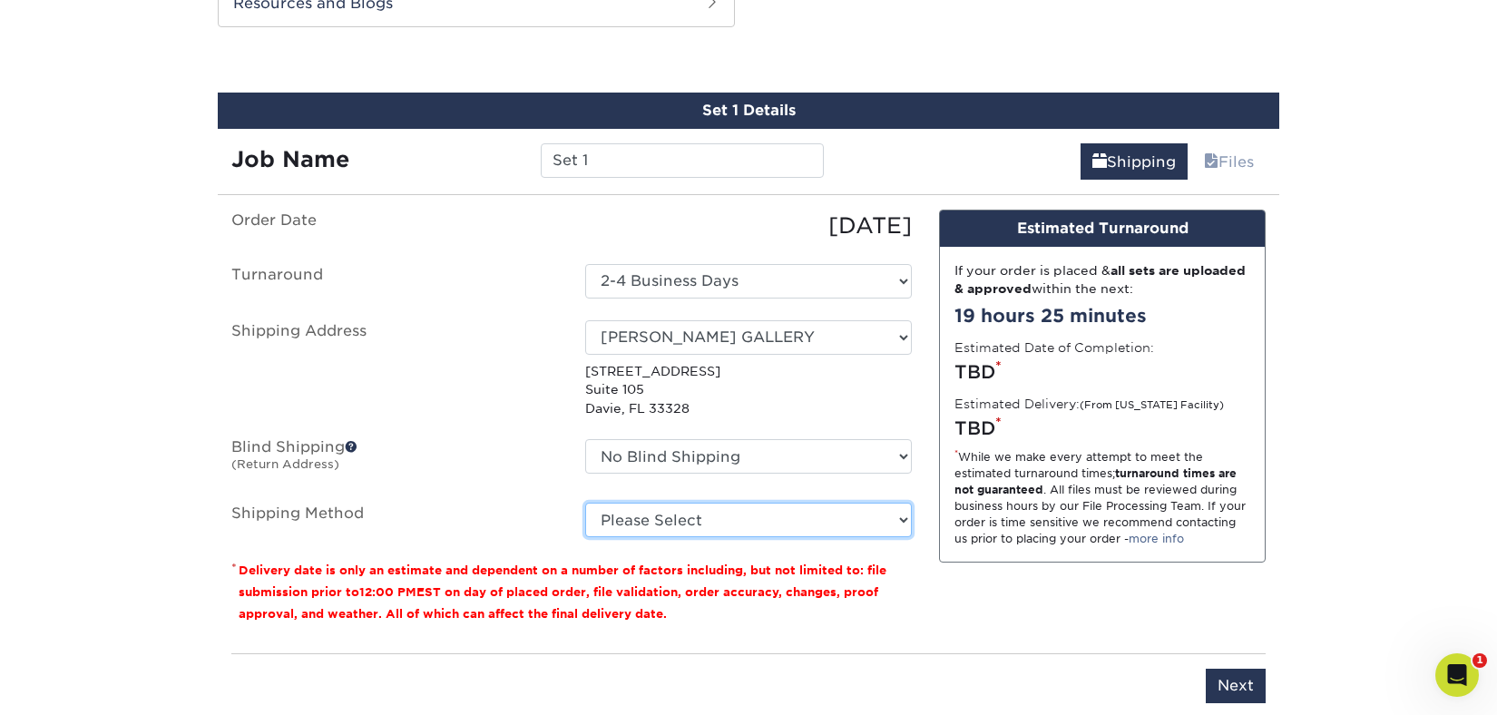
click at [665, 518] on select "Please Select Ground Shipping (+$7.84) 3 Day Shipping Service (+$15.33) 2 Day A…" at bounding box center [748, 520] width 327 height 34
select select "03"
click at [585, 503] on select "Please Select Ground Shipping (+$7.84) 3 Day Shipping Service (+$15.33) 2 Day A…" at bounding box center [748, 520] width 327 height 34
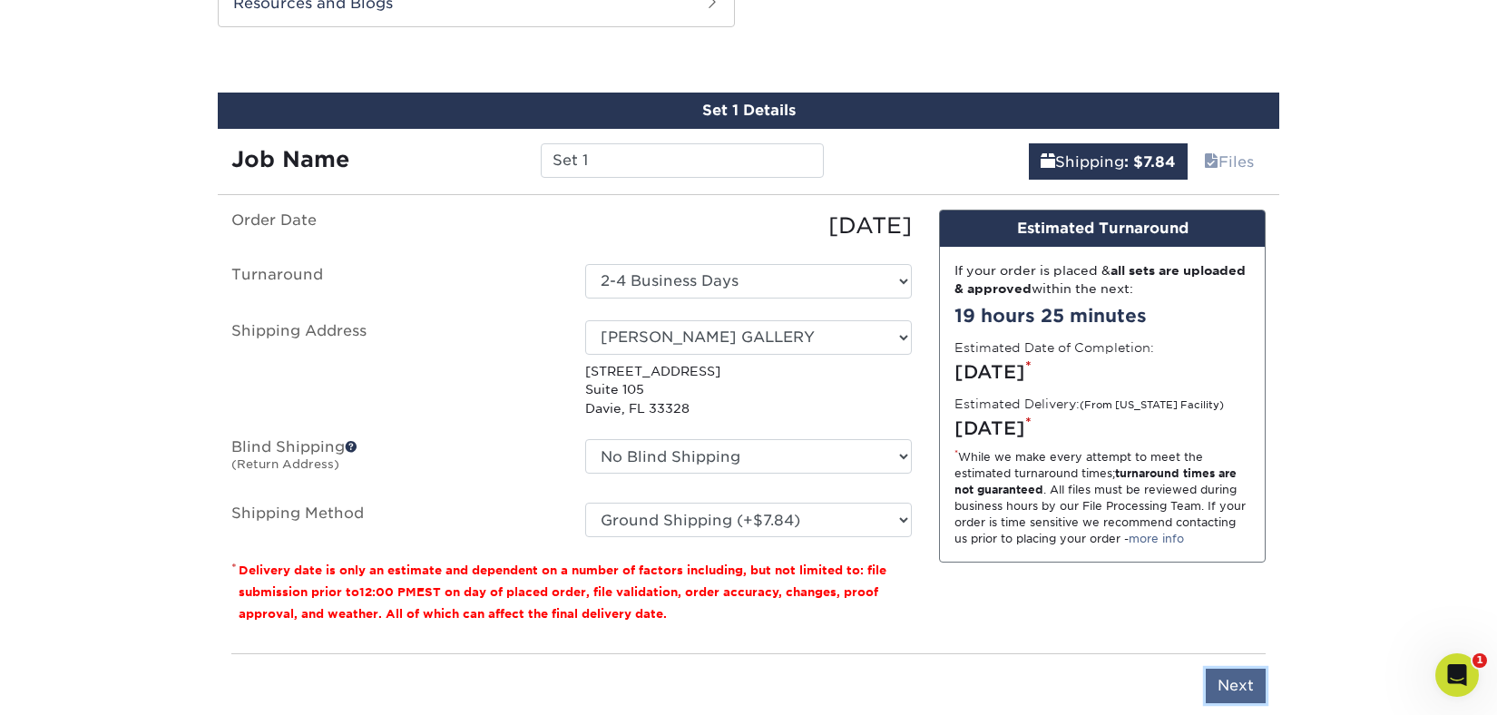
click at [1240, 682] on input "Next" at bounding box center [1236, 686] width 60 height 34
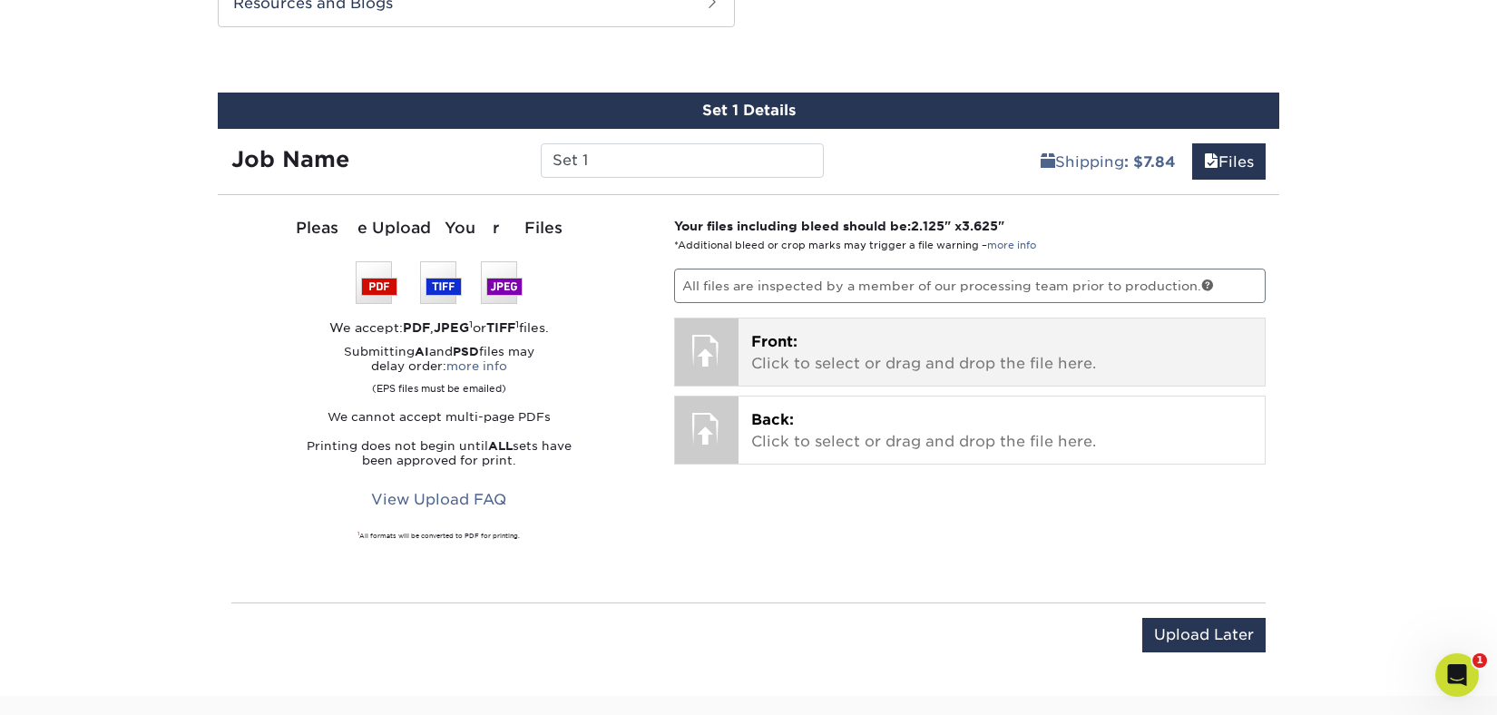
click at [822, 352] on p "Front: Click to select or drag and drop the file here." at bounding box center [1002, 353] width 502 height 44
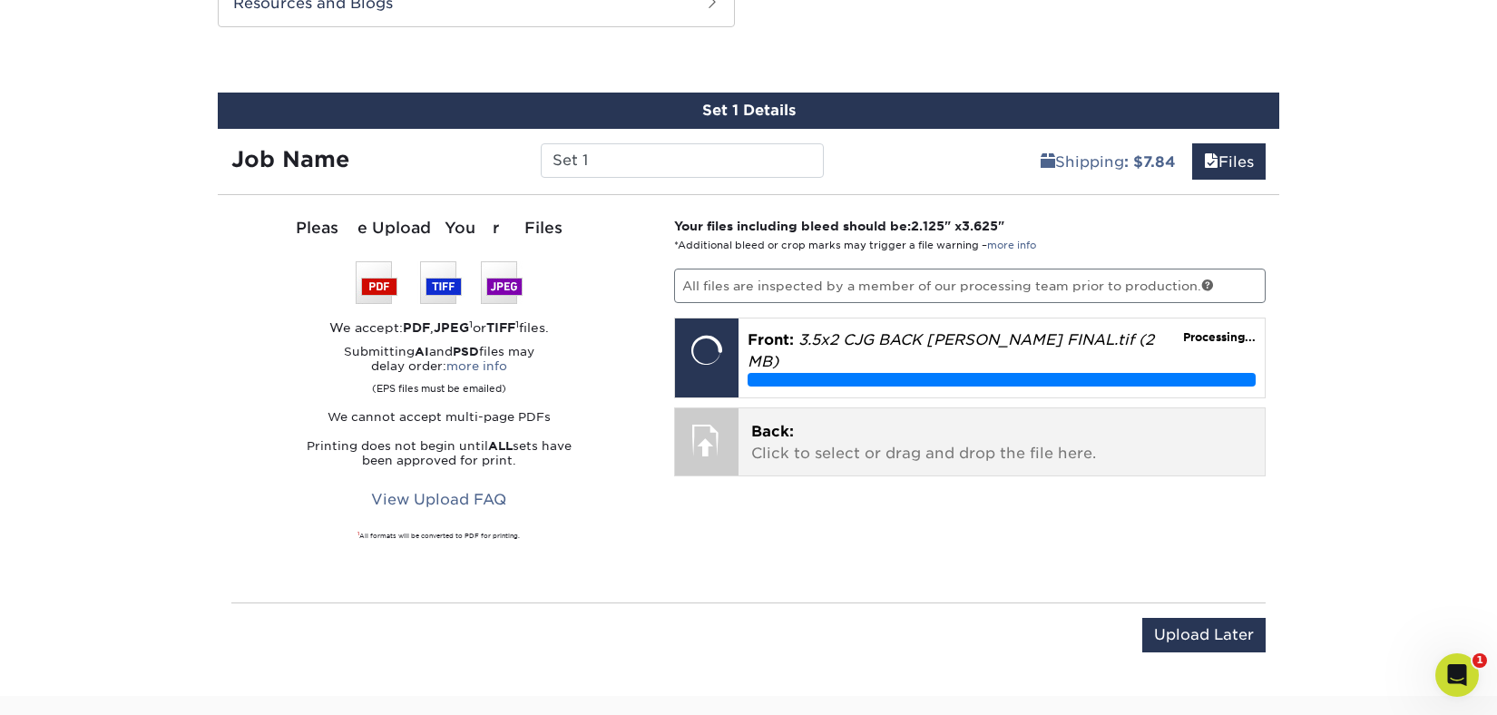
click at [837, 421] on p "Back: Click to select or drag and drop the file here." at bounding box center [1002, 443] width 502 height 44
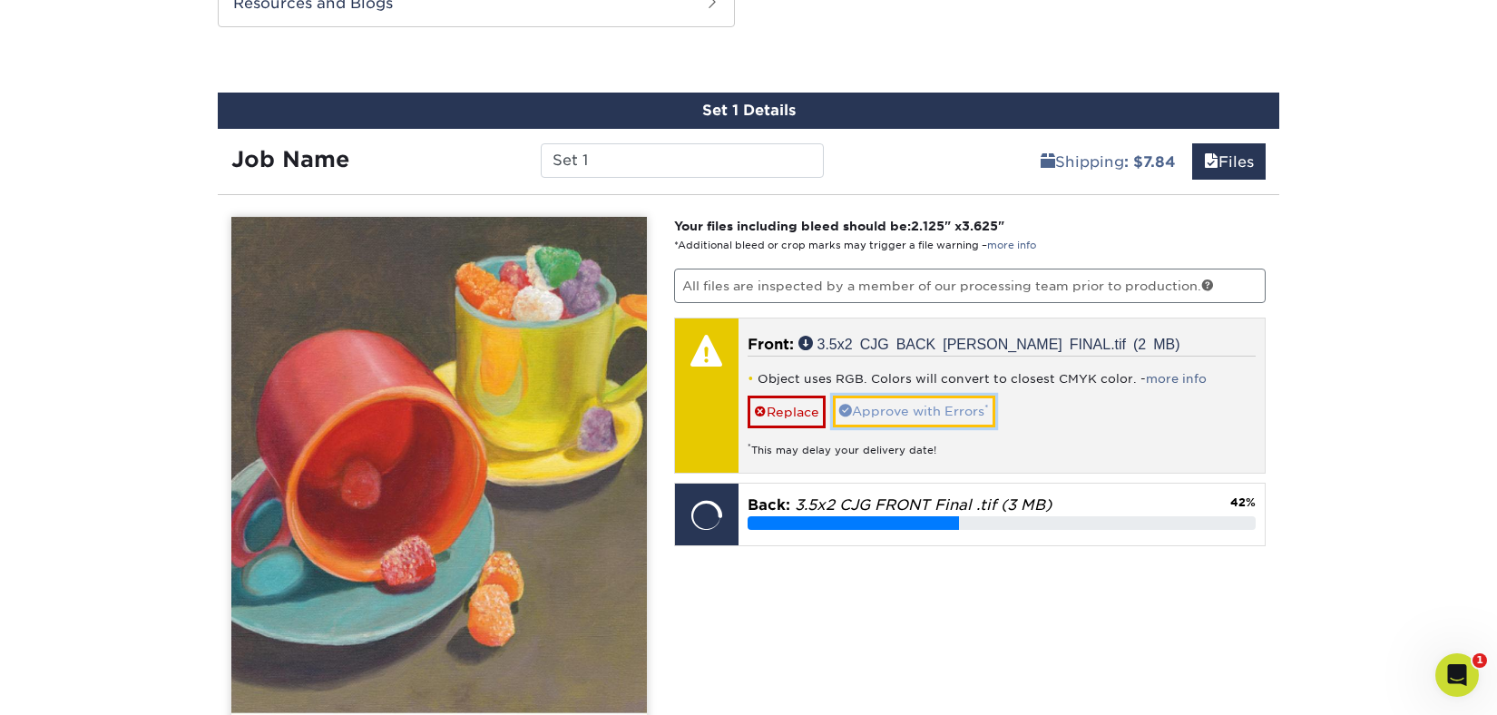
click at [879, 414] on link "Approve with Errors *" at bounding box center [914, 410] width 162 height 31
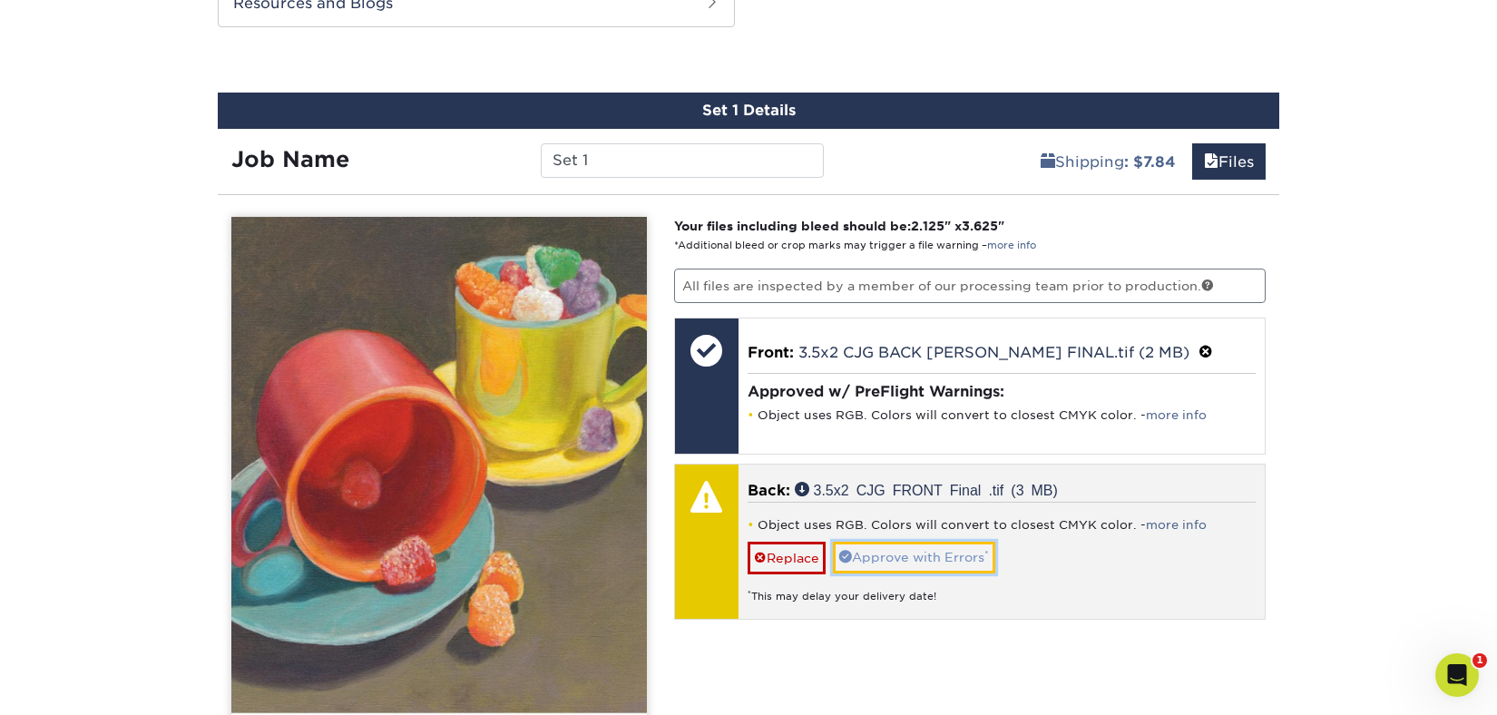
click at [887, 558] on link "Approve with Errors *" at bounding box center [914, 557] width 162 height 31
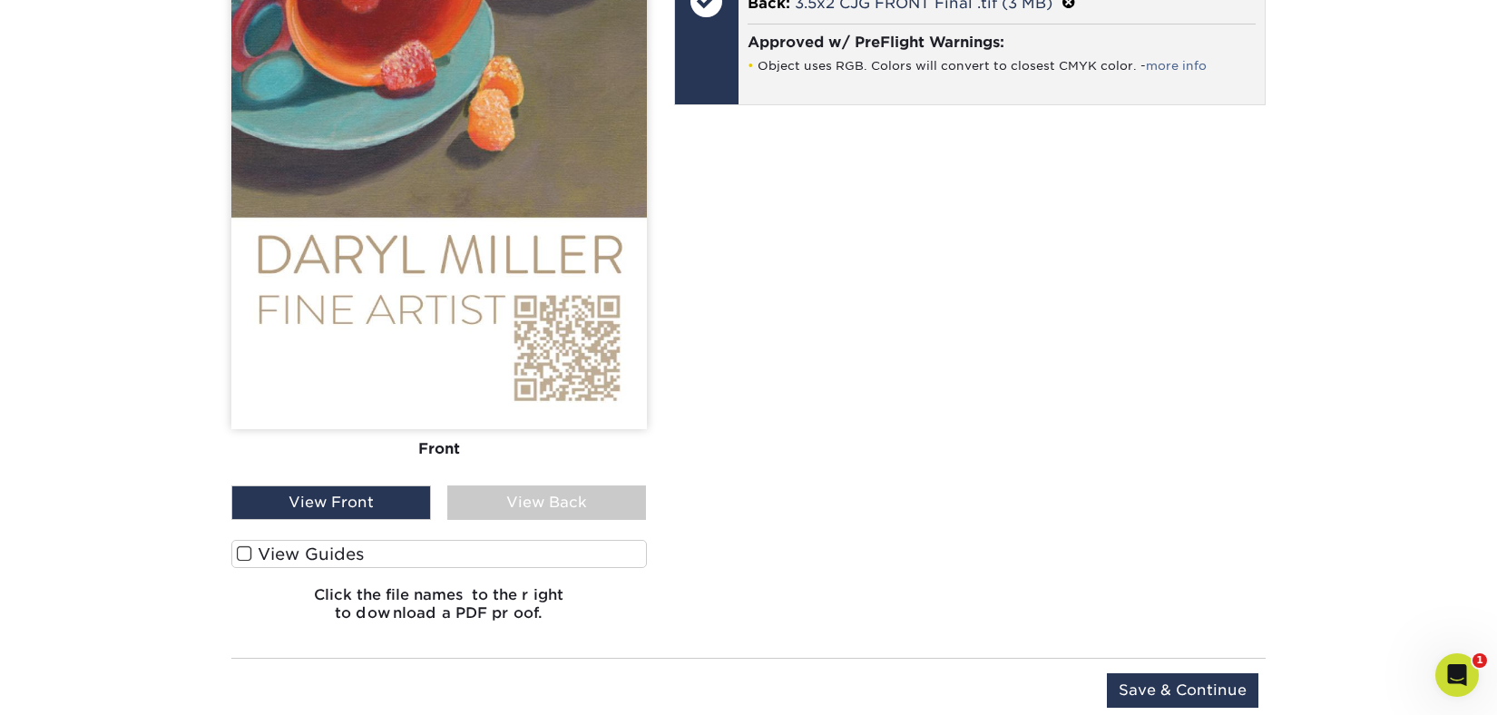
scroll to position [1482, 0]
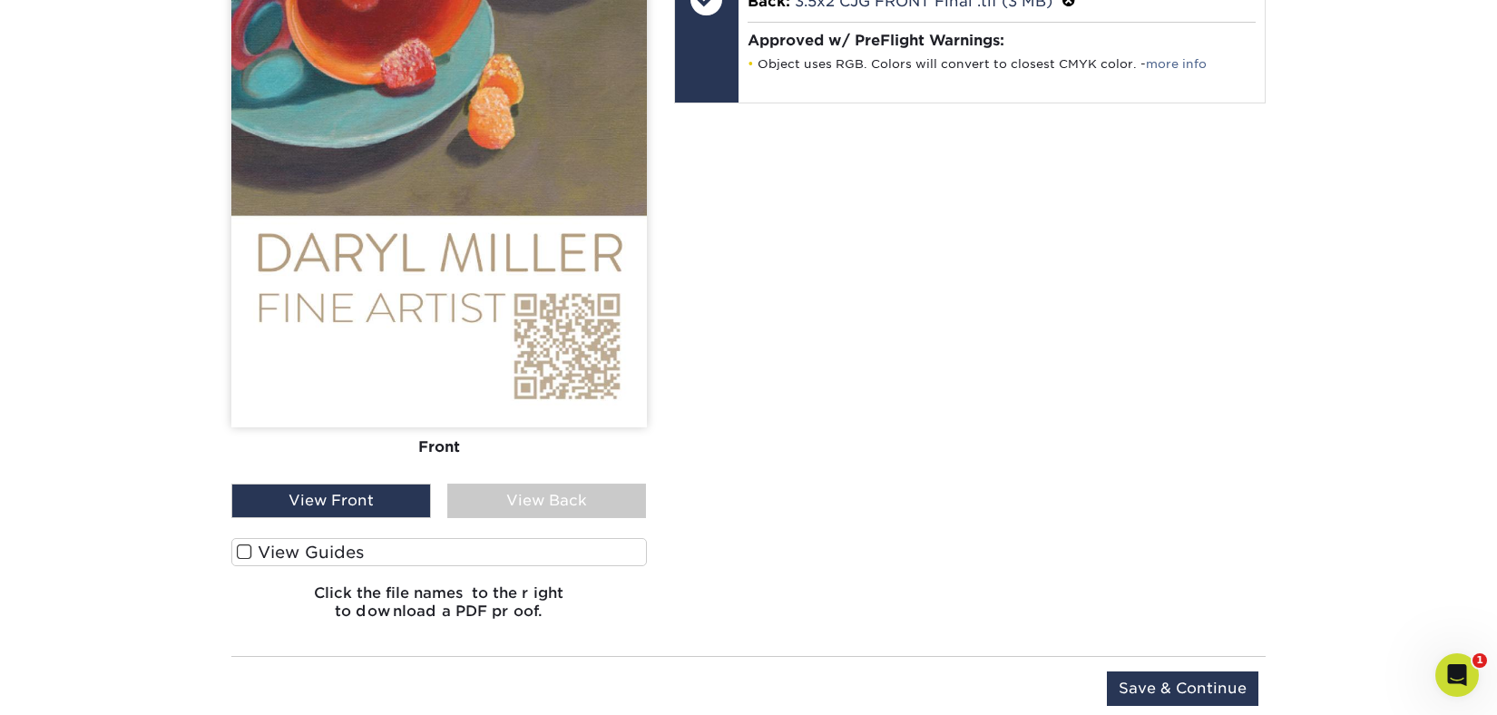
click at [249, 549] on span at bounding box center [244, 551] width 15 height 17
click at [0, 0] on input "View Guides" at bounding box center [0, 0] width 0 height 0
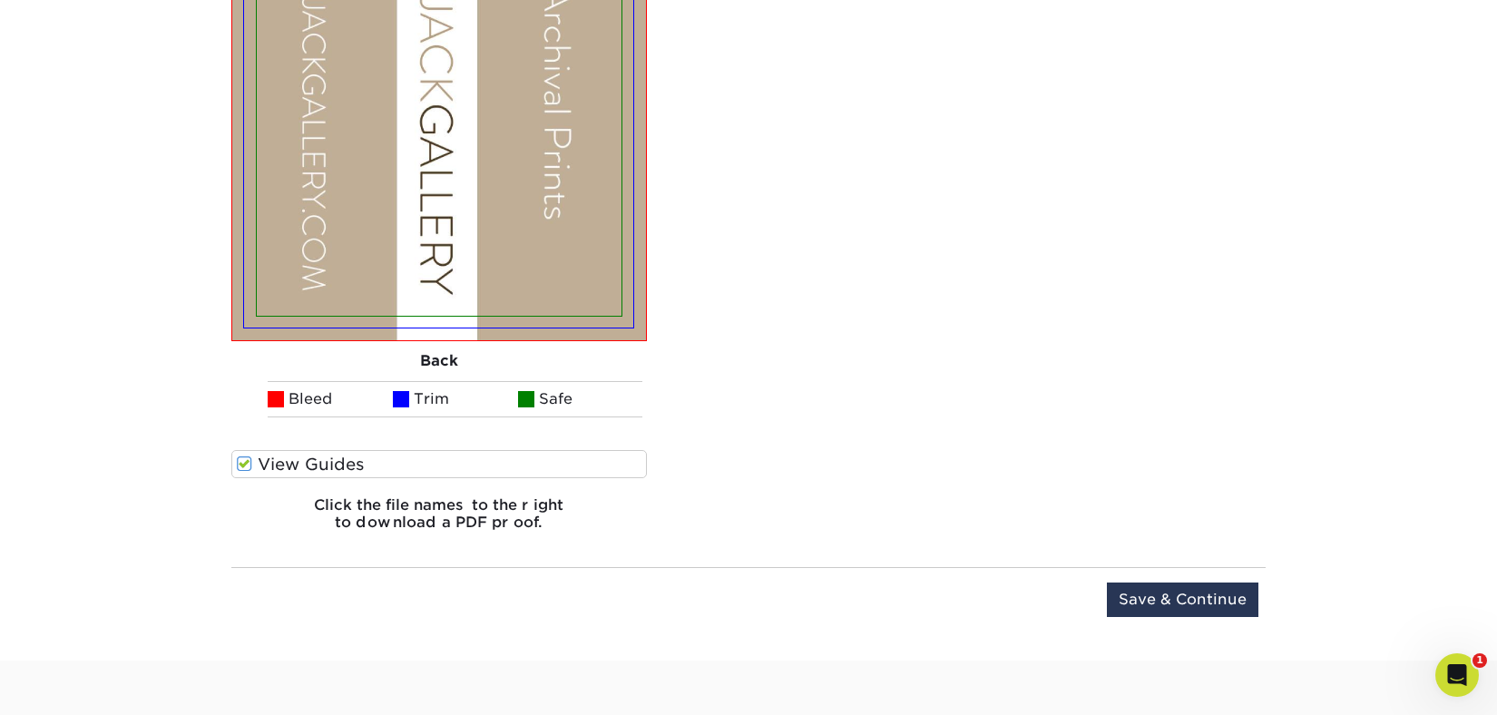
scroll to position [2316, 0]
click at [1227, 593] on input "Save & Continue" at bounding box center [1182, 598] width 151 height 34
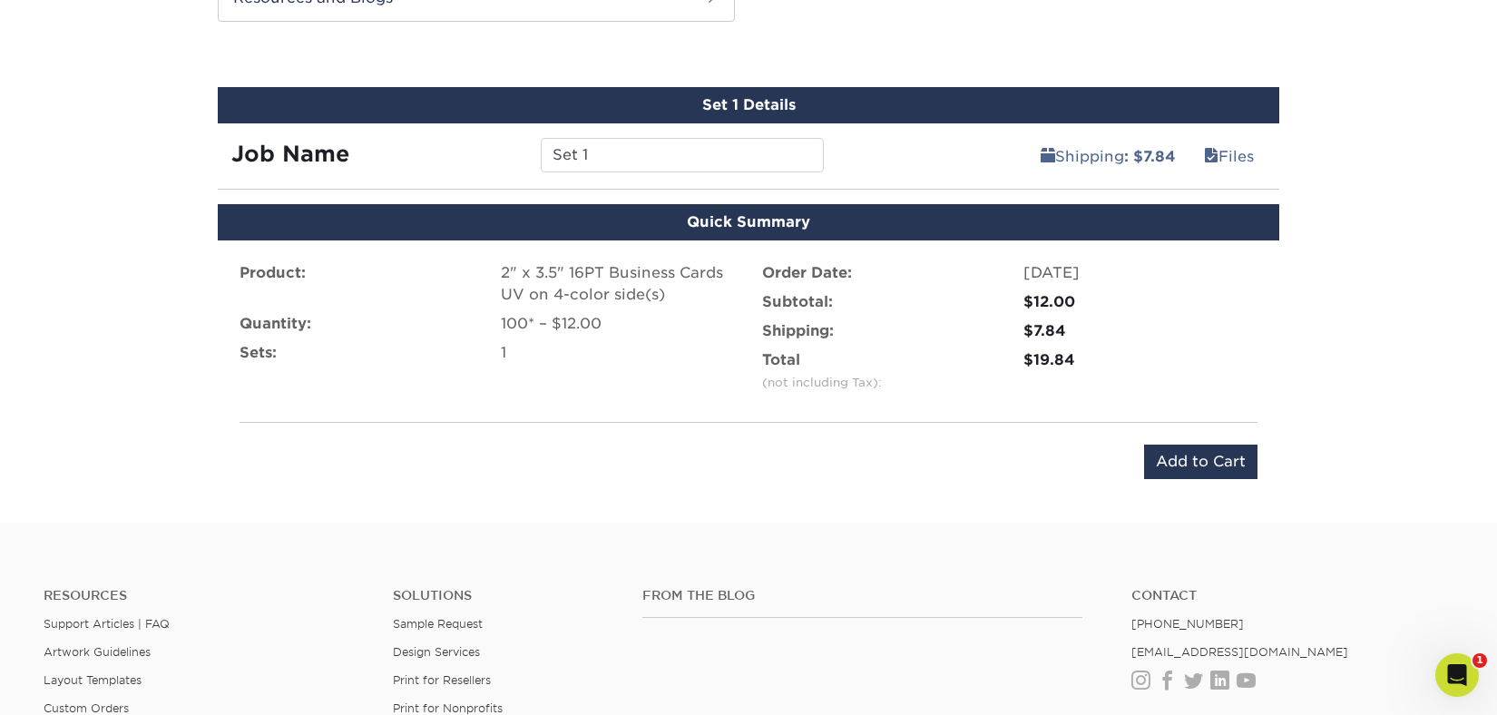
scroll to position [988, 0]
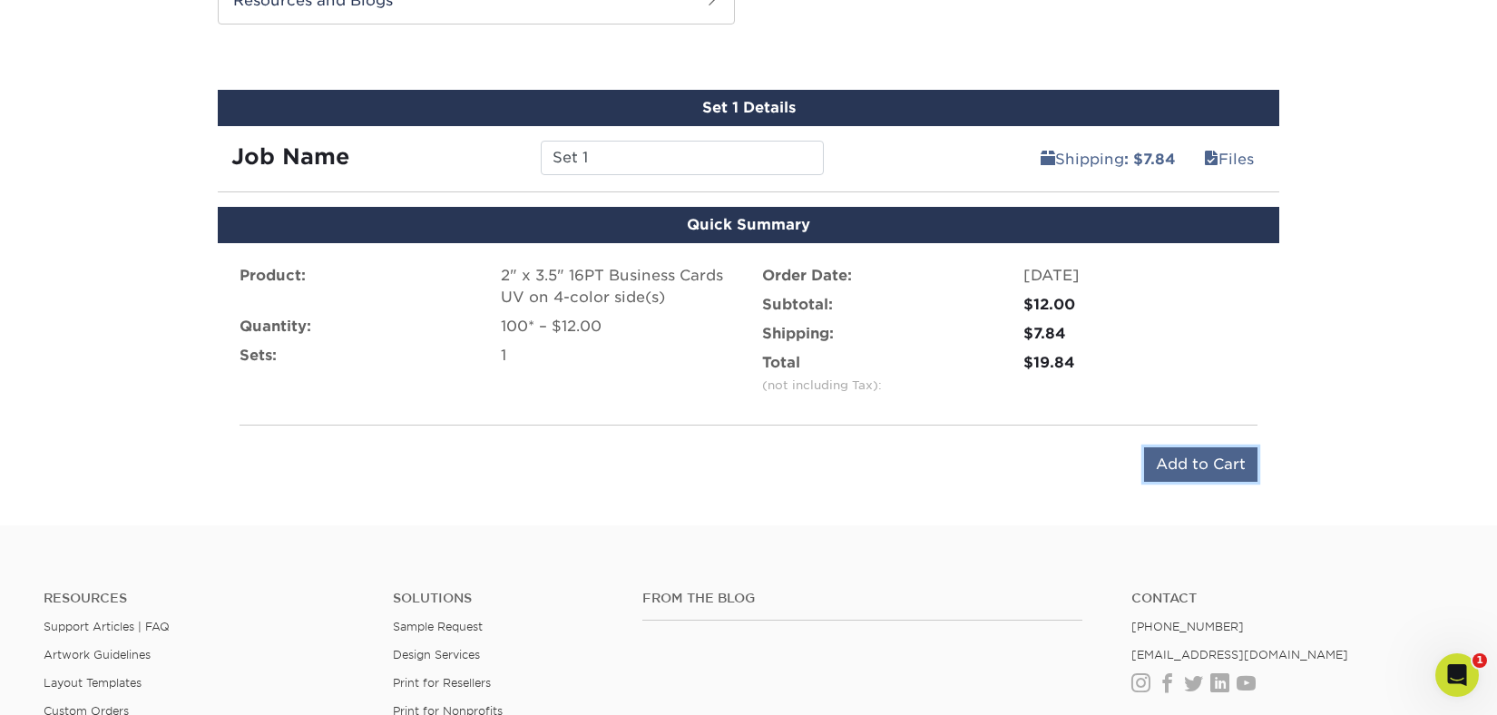
click at [1188, 461] on input "Add to Cart" at bounding box center [1200, 464] width 113 height 34
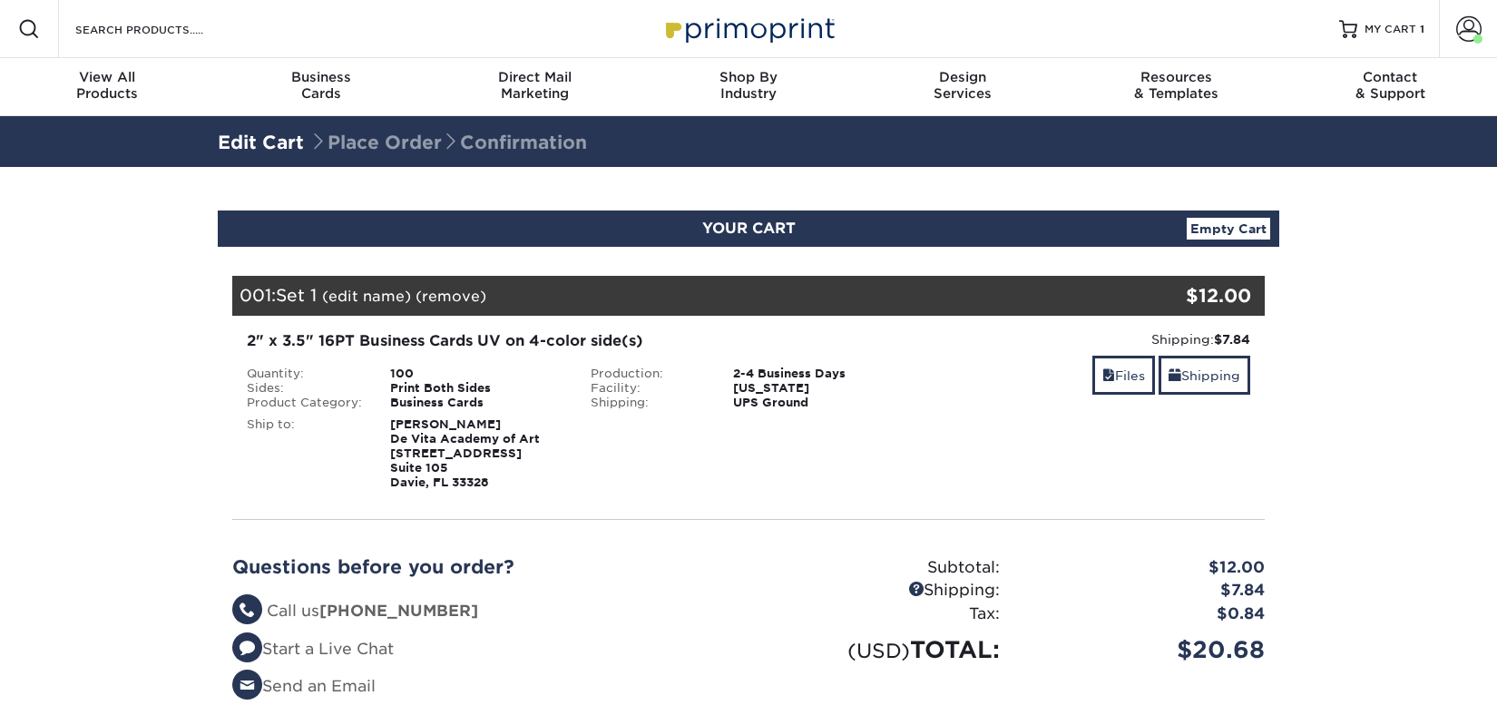
click at [366, 298] on link "(edit name)" at bounding box center [366, 296] width 89 height 17
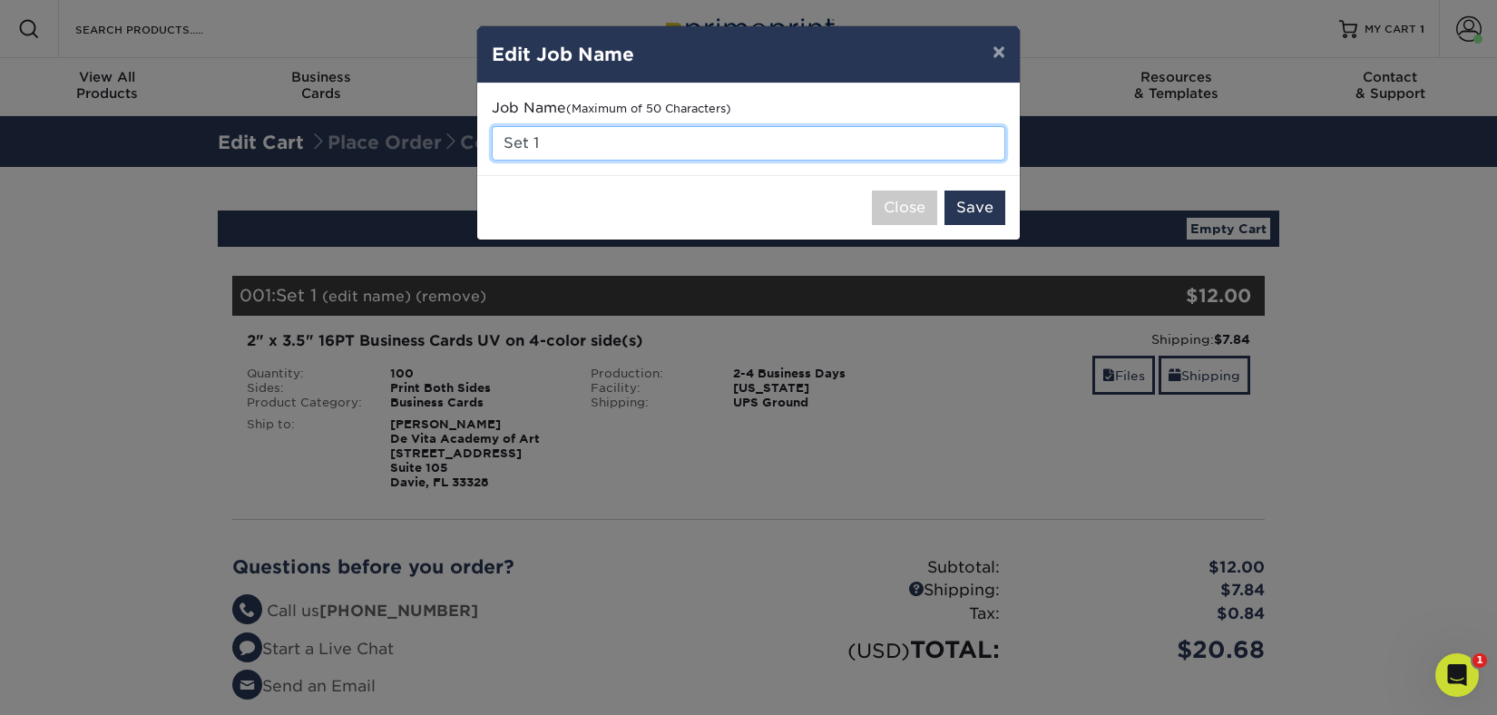
drag, startPoint x: 560, startPoint y: 141, endPoint x: 451, endPoint y: 141, distance: 108.9
click at [451, 141] on div "× Edit Job Name Job Name (Maximum of 50 Characters) Set 1 Close Save" at bounding box center [748, 357] width 1497 height 715
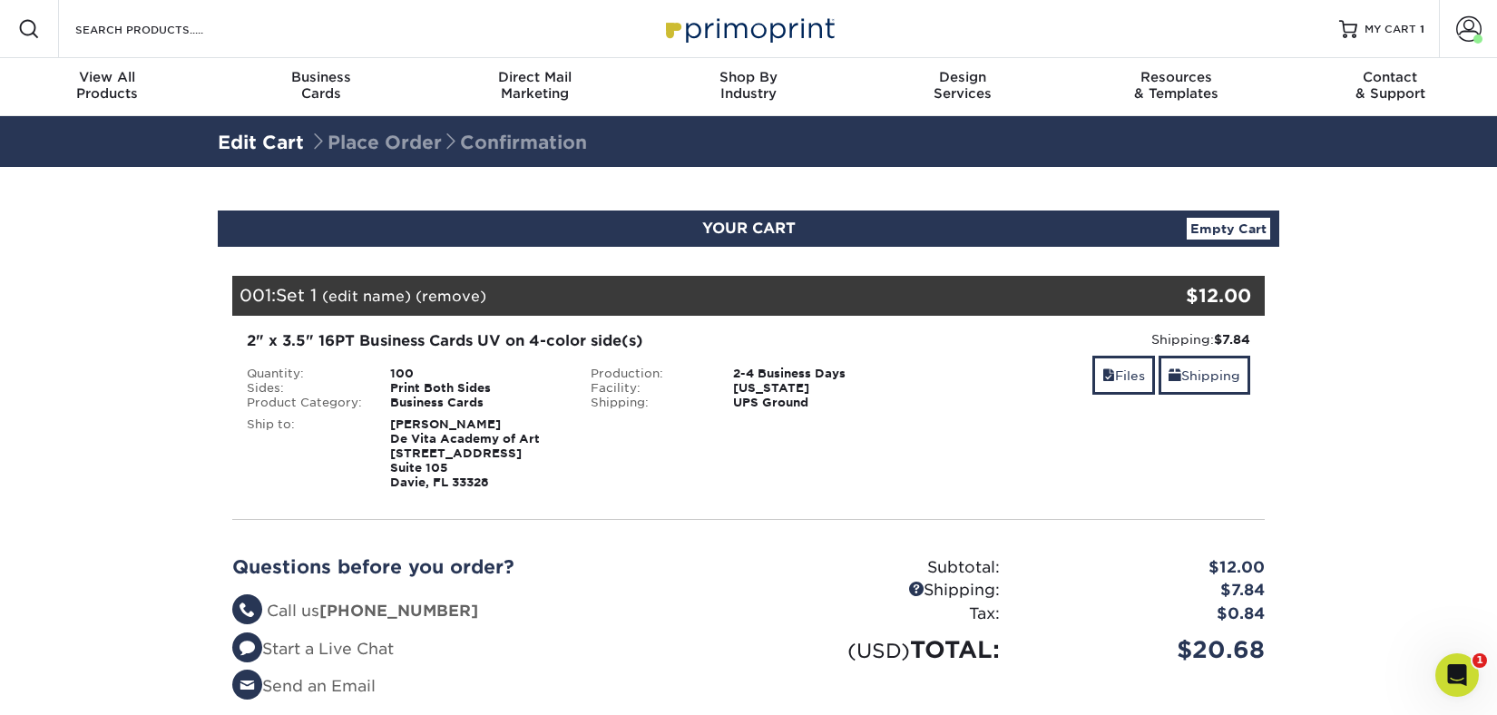
click at [366, 302] on link "(edit name)" at bounding box center [366, 296] width 89 height 17
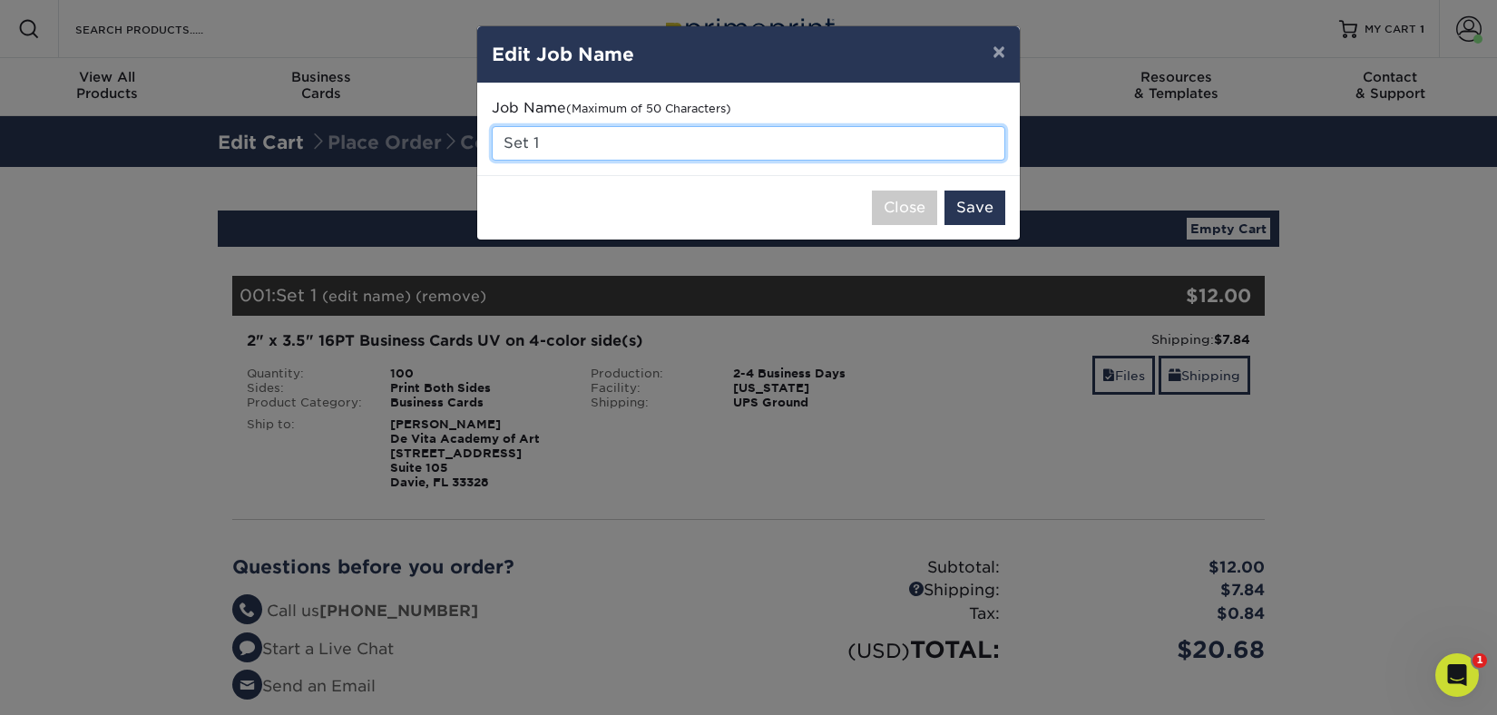
drag, startPoint x: 560, startPoint y: 147, endPoint x: 482, endPoint y: 142, distance: 78.1
click at [482, 142] on div "Job Name (Maximum of 50 Characters) Set 1" at bounding box center [748, 129] width 542 height 92
type input "[PERSON_NAME]"
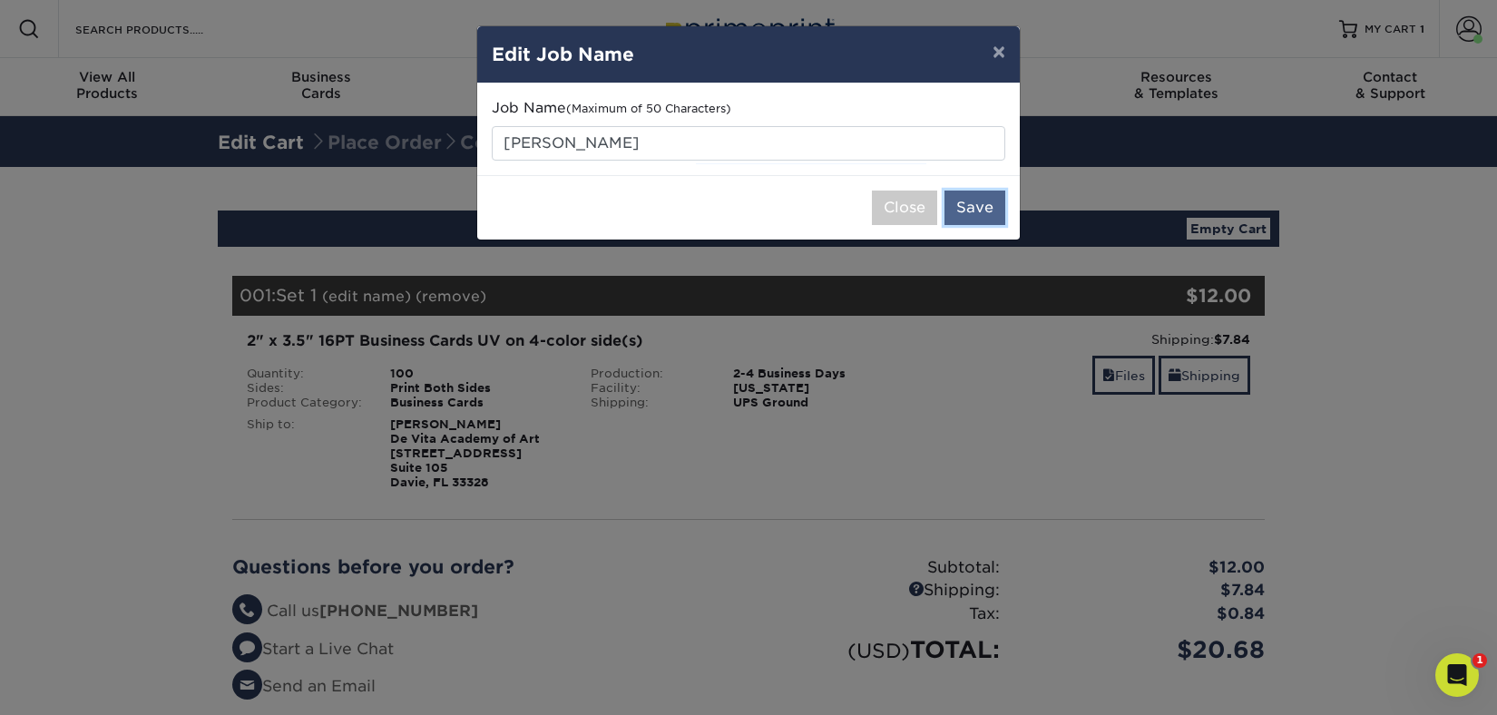
click at [980, 210] on button "Save" at bounding box center [974, 207] width 61 height 34
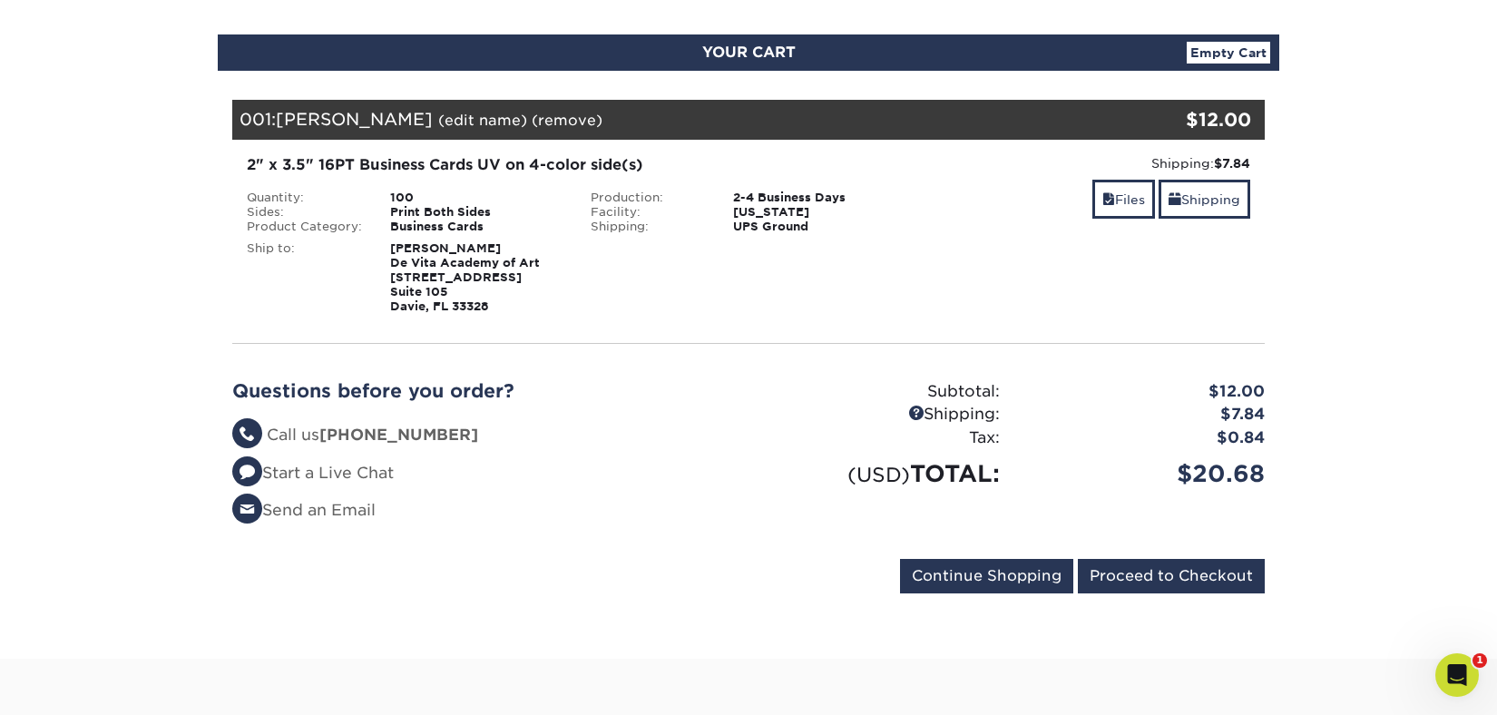
scroll to position [193, 0]
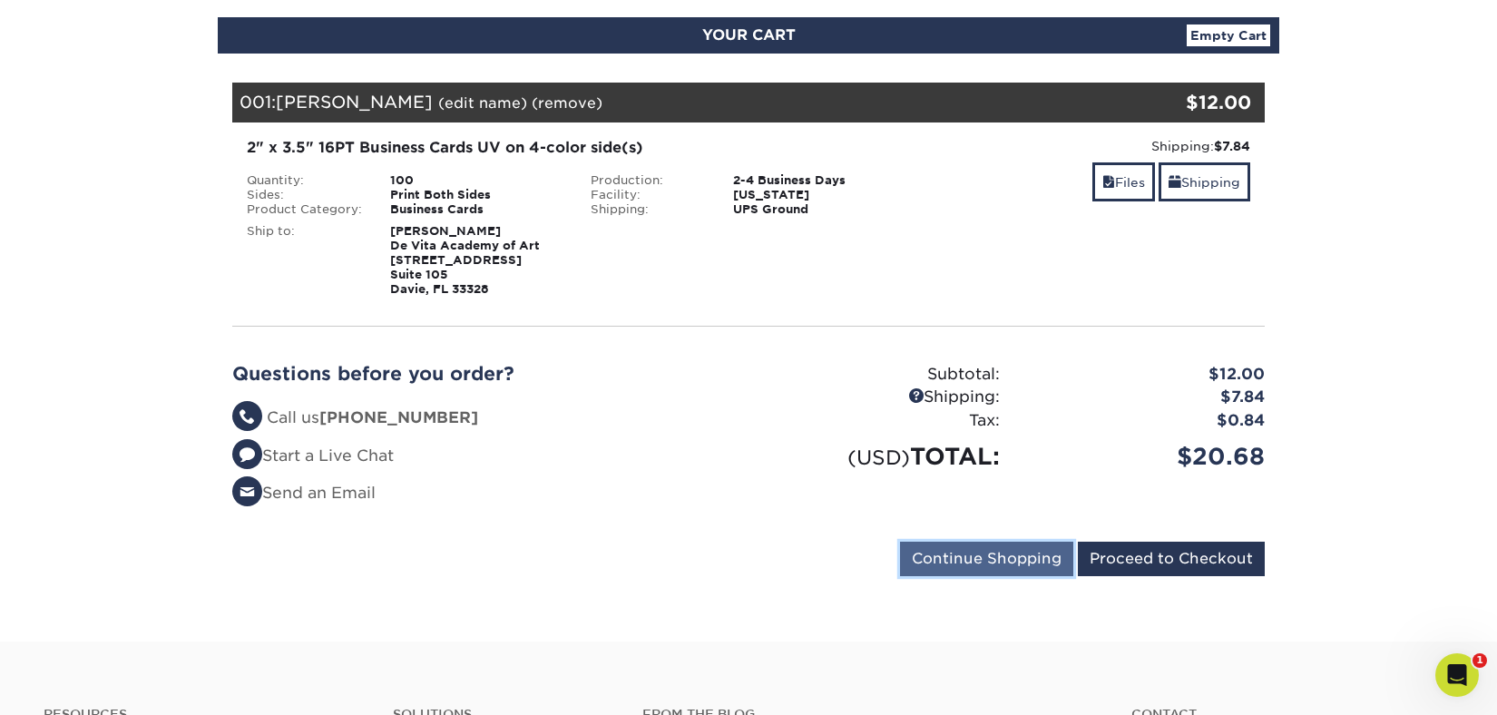
click at [984, 553] on input "Continue Shopping" at bounding box center [986, 559] width 173 height 34
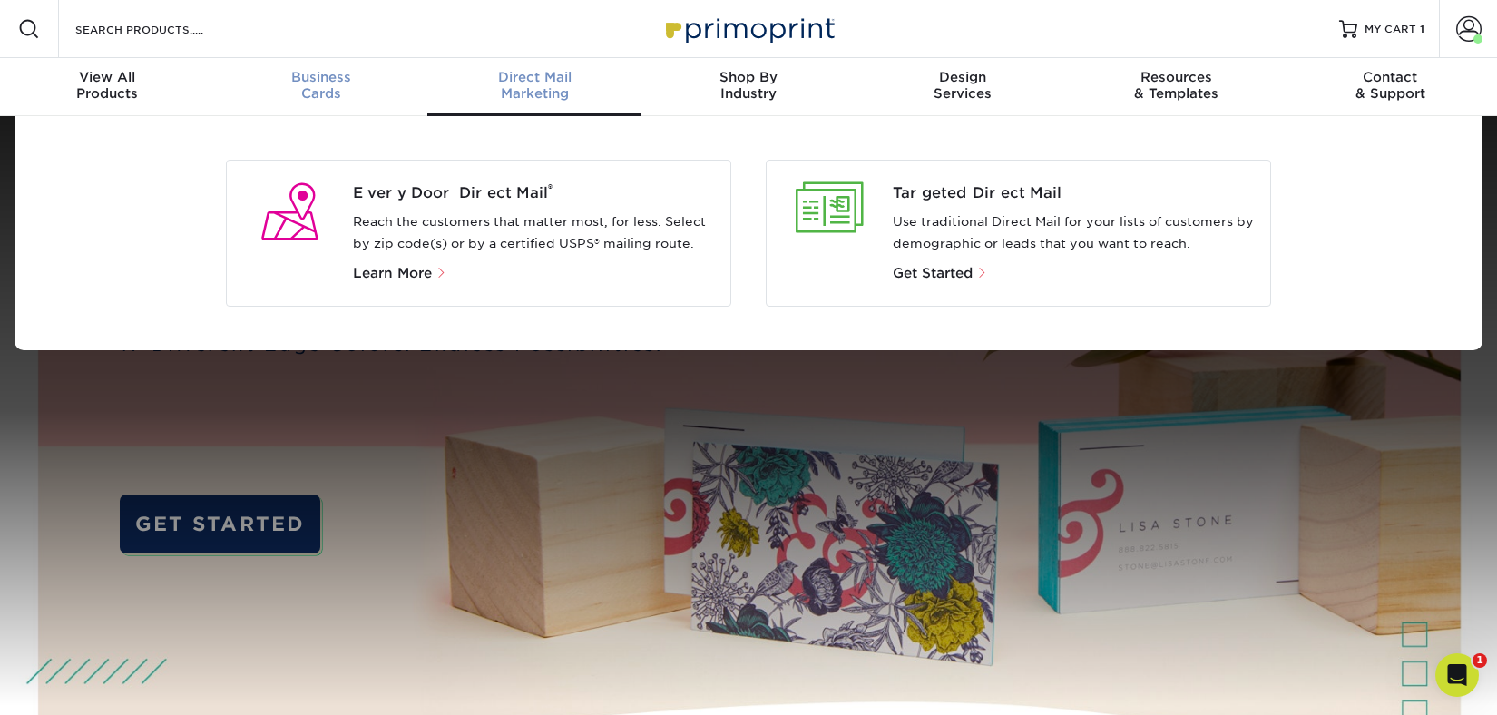
click at [308, 90] on div "Business Cards" at bounding box center [321, 85] width 214 height 33
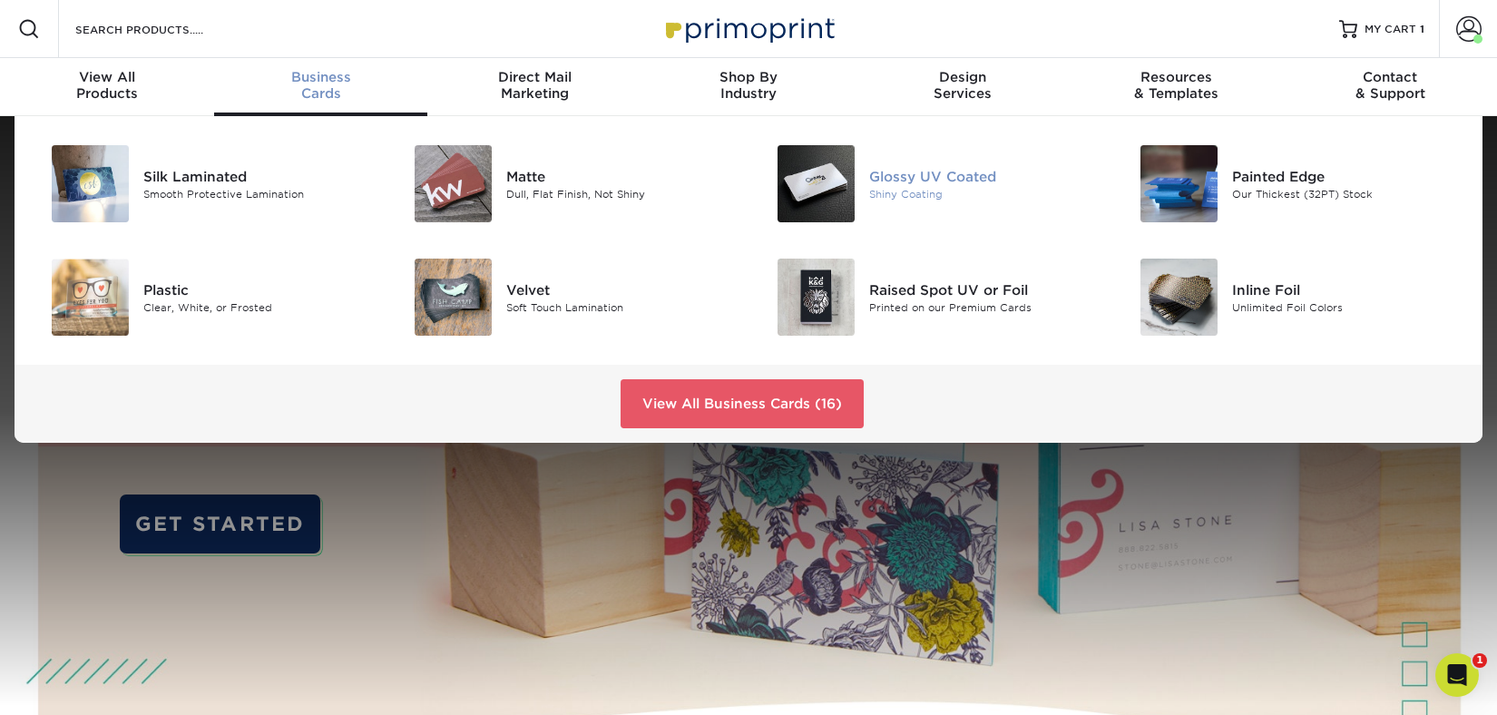
click at [922, 185] on div "Glossy UV Coated" at bounding box center [983, 176] width 229 height 20
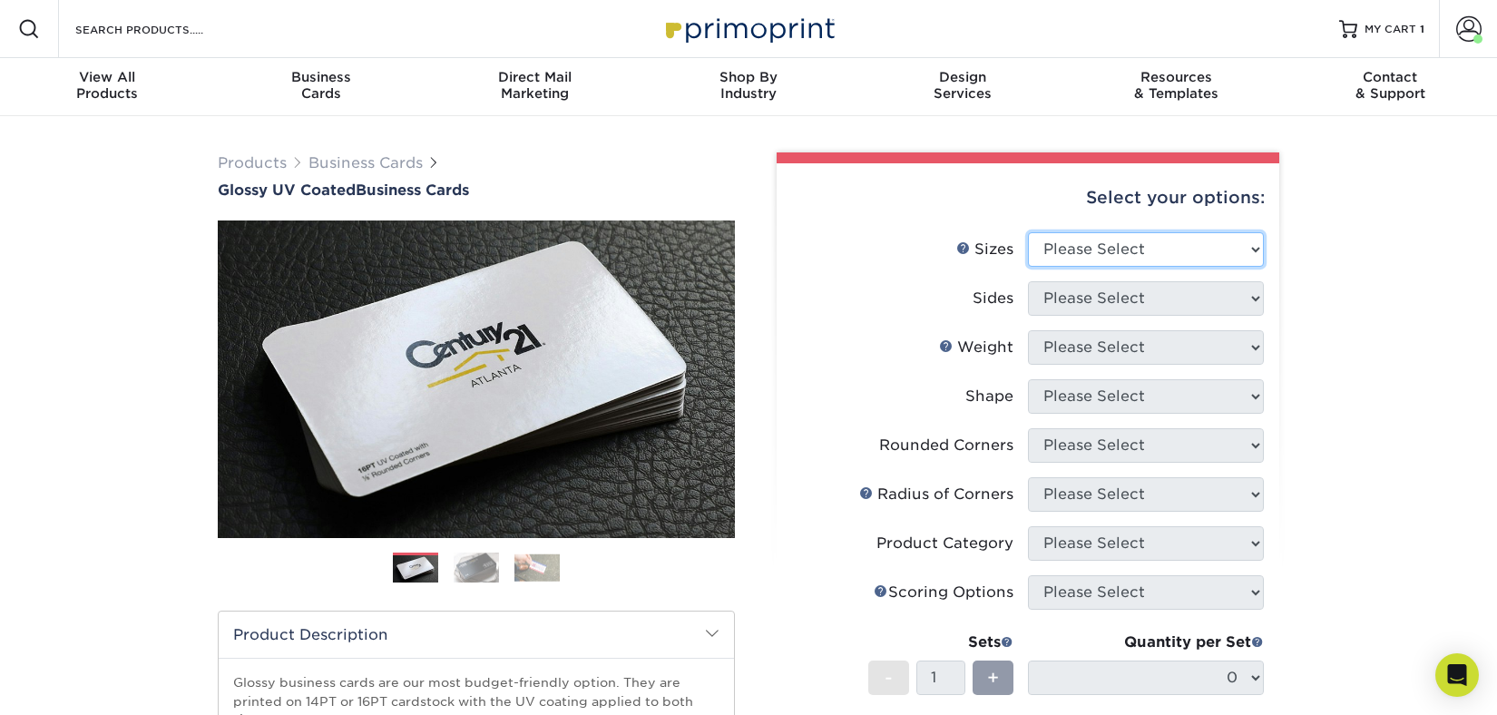
click at [1103, 249] on select "Please Select 1.5" x 3.5" - Mini 1.75" x 3.5" - Mini 2" x 2" - Square 2" x 3" -…" at bounding box center [1146, 249] width 236 height 34
select select "2.00x3.50"
click at [1028, 232] on select "Please Select 1.5" x 3.5" - Mini 1.75" x 3.5" - Mini 2" x 2" - Square 2" x 3" -…" at bounding box center [1146, 249] width 236 height 34
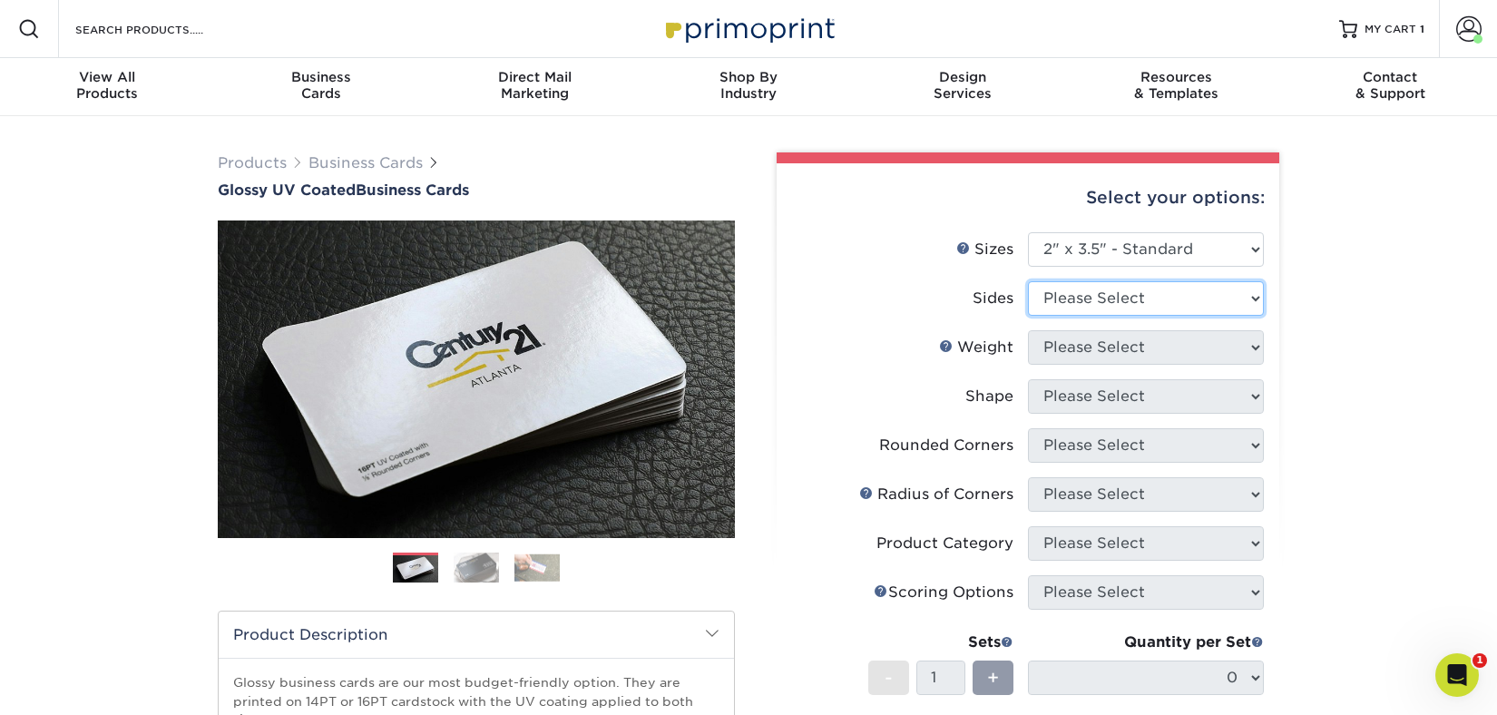
click at [1086, 294] on select "Please Select Print Both Sides Print Front Only" at bounding box center [1146, 298] width 236 height 34
select select "13abbda7-1d64-4f25-8bb2-c179b224825d"
click at [1028, 281] on select "Please Select Print Both Sides Print Front Only" at bounding box center [1146, 298] width 236 height 34
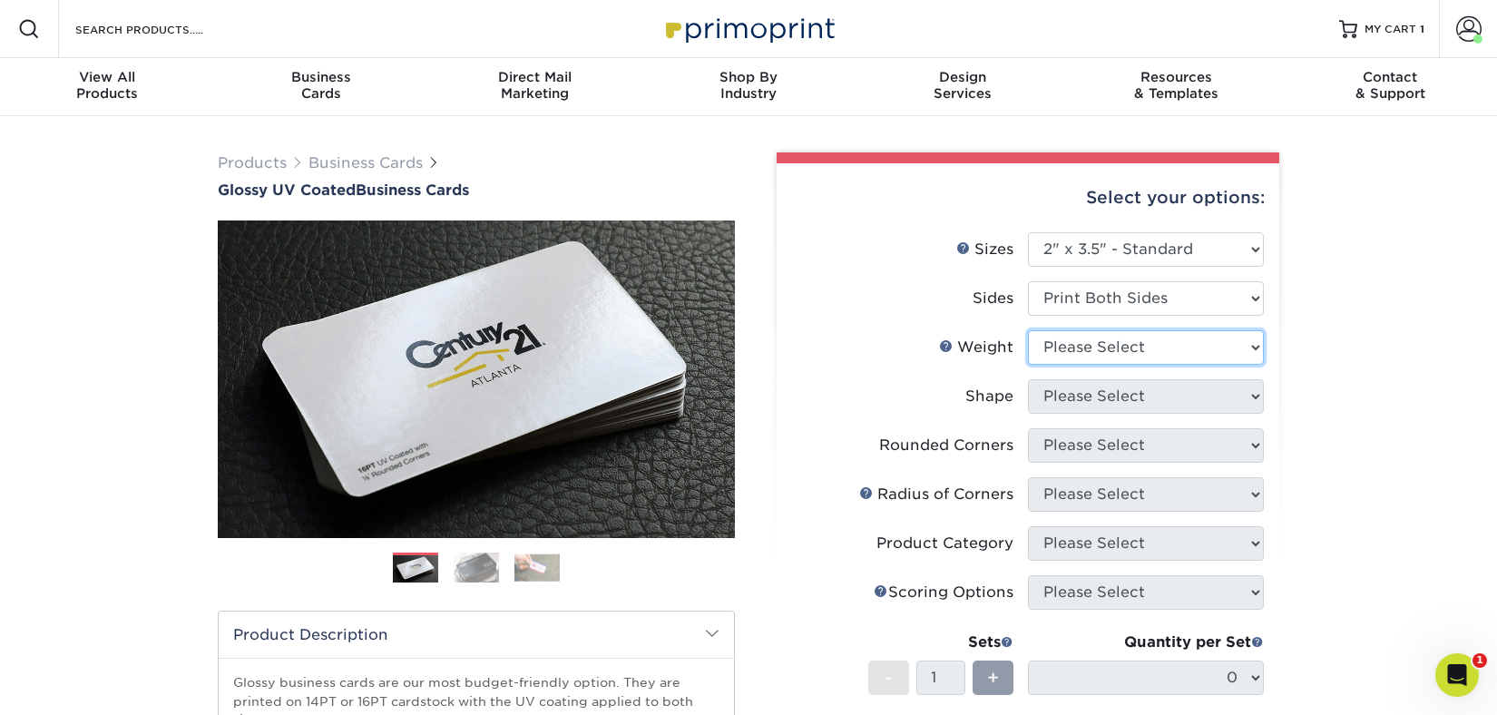
click at [1093, 356] on select "Please Select 16PT 14PT" at bounding box center [1146, 347] width 236 height 34
select select "16PT"
click at [1028, 330] on select "Please Select 16PT 14PT" at bounding box center [1146, 347] width 236 height 34
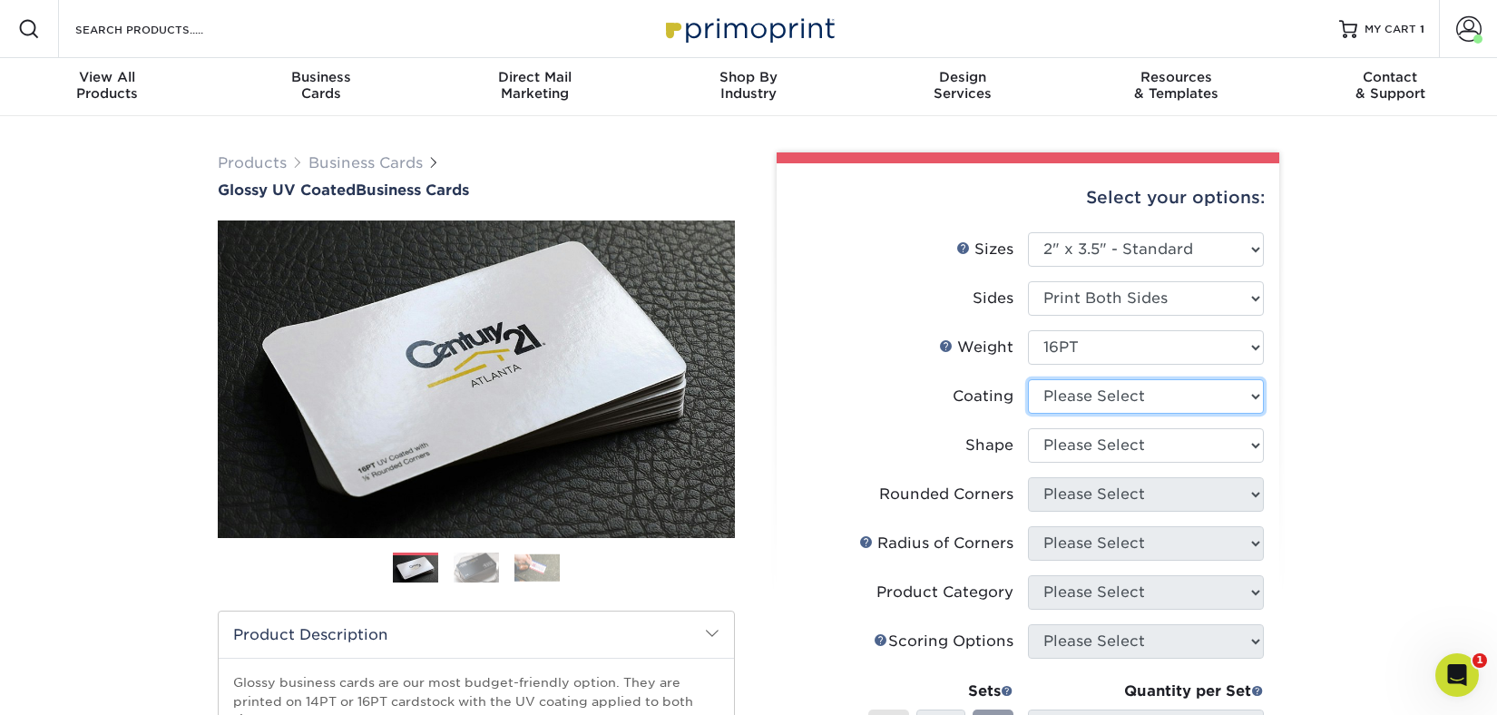
click at [1082, 395] on select at bounding box center [1146, 396] width 236 height 34
select select "ae367451-b2b8-45df-a344-0f05b6a12993"
click at [1028, 379] on select at bounding box center [1146, 396] width 236 height 34
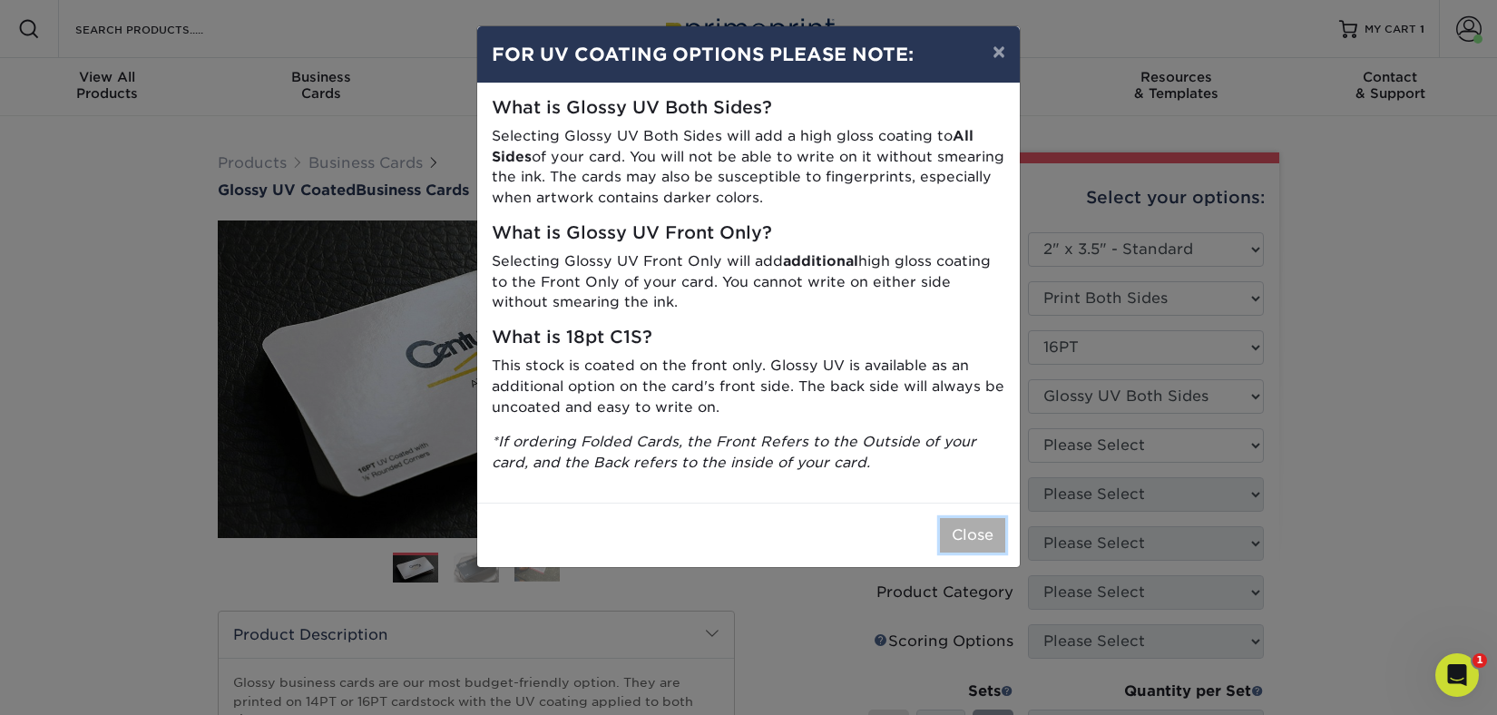
click at [987, 541] on button "Close" at bounding box center [972, 535] width 65 height 34
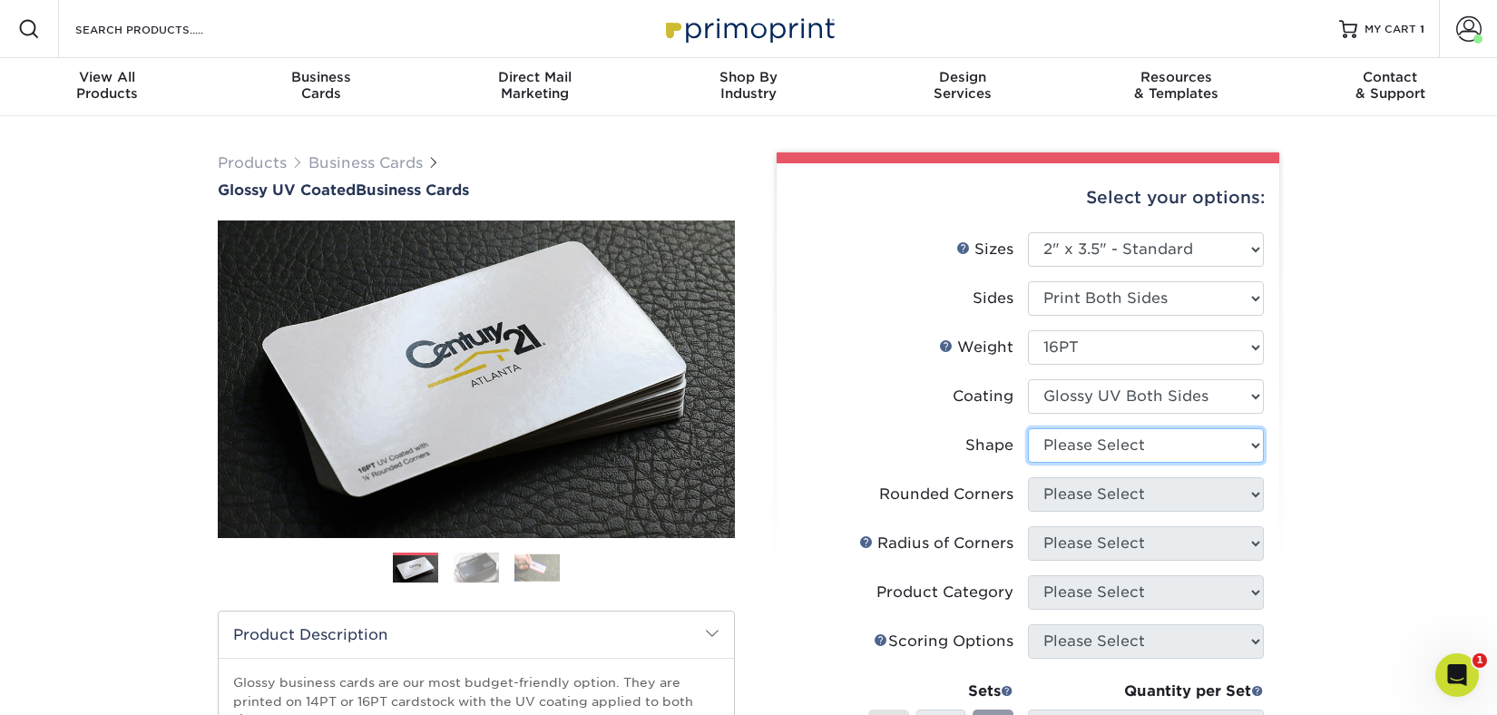
click at [1130, 445] on select "Please Select Standard Oval" at bounding box center [1146, 445] width 236 height 34
select select "standard"
click at [1028, 428] on select "Please Select Standard Oval" at bounding box center [1146, 445] width 236 height 34
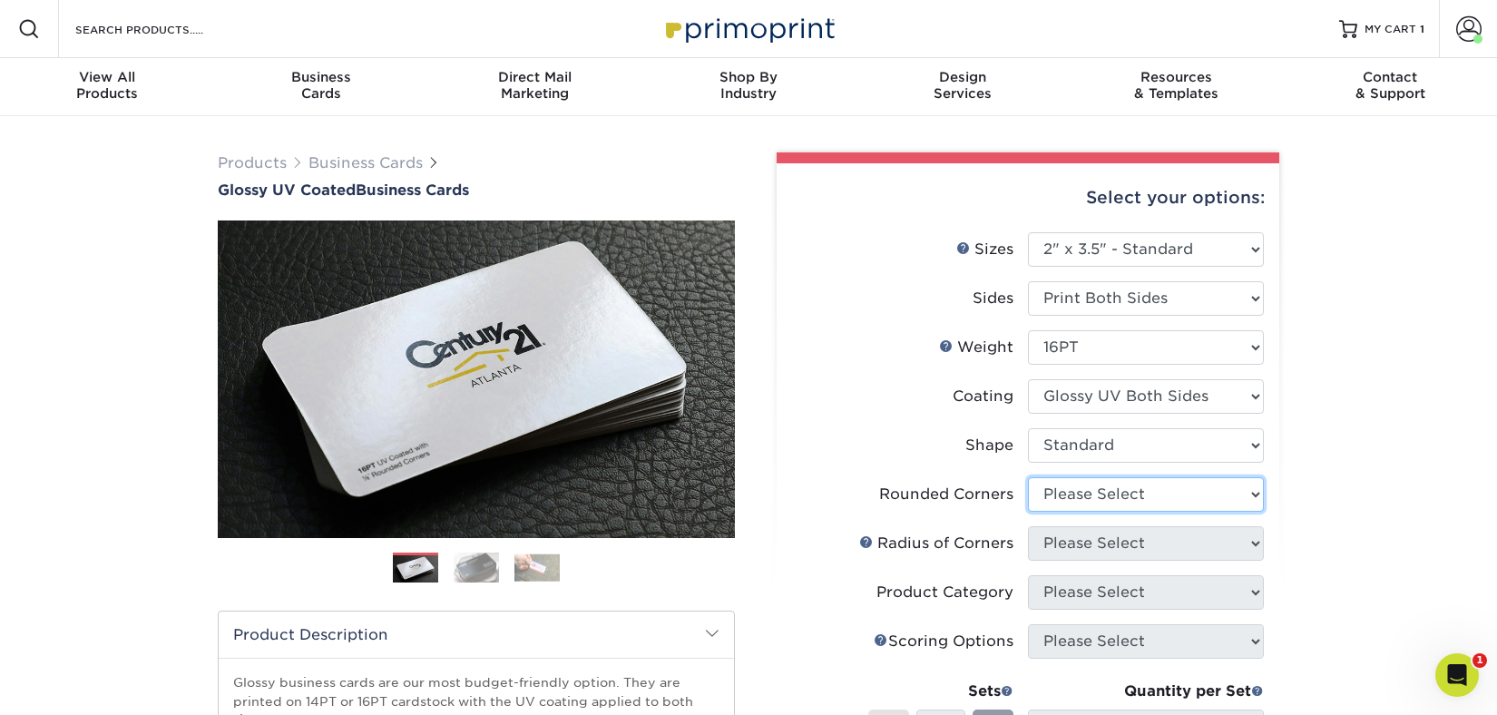
click at [1108, 496] on select "Please Select Yes - Round 2 Corners Yes - Round 4 Corners No" at bounding box center [1146, 494] width 236 height 34
select select "0"
click at [1028, 477] on select "Please Select Yes - Round 2 Corners Yes - Round 4 Corners No" at bounding box center [1146, 494] width 236 height 34
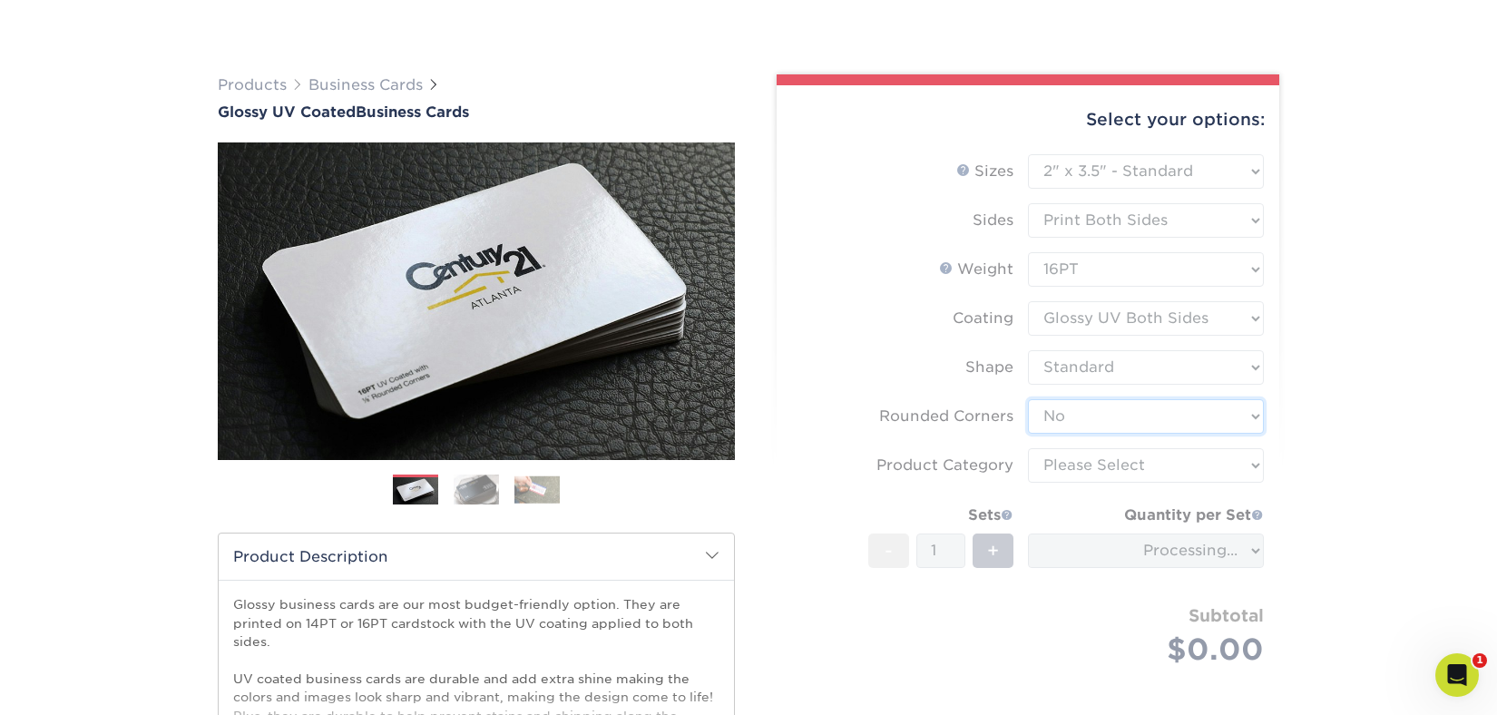
scroll to position [114, 0]
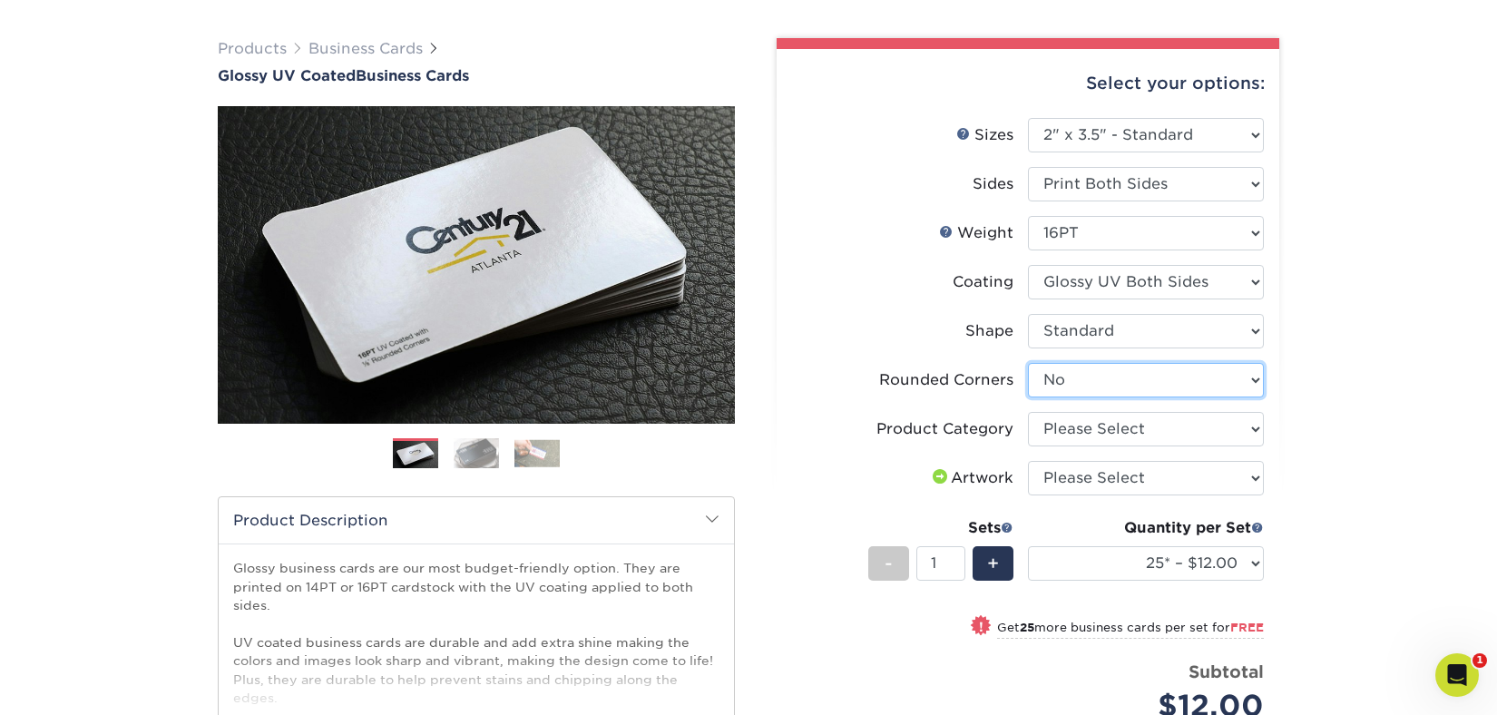
click at [1109, 384] on select "Please Select Yes - Round 2 Corners Yes - Round 4 Corners No" at bounding box center [1146, 380] width 236 height 34
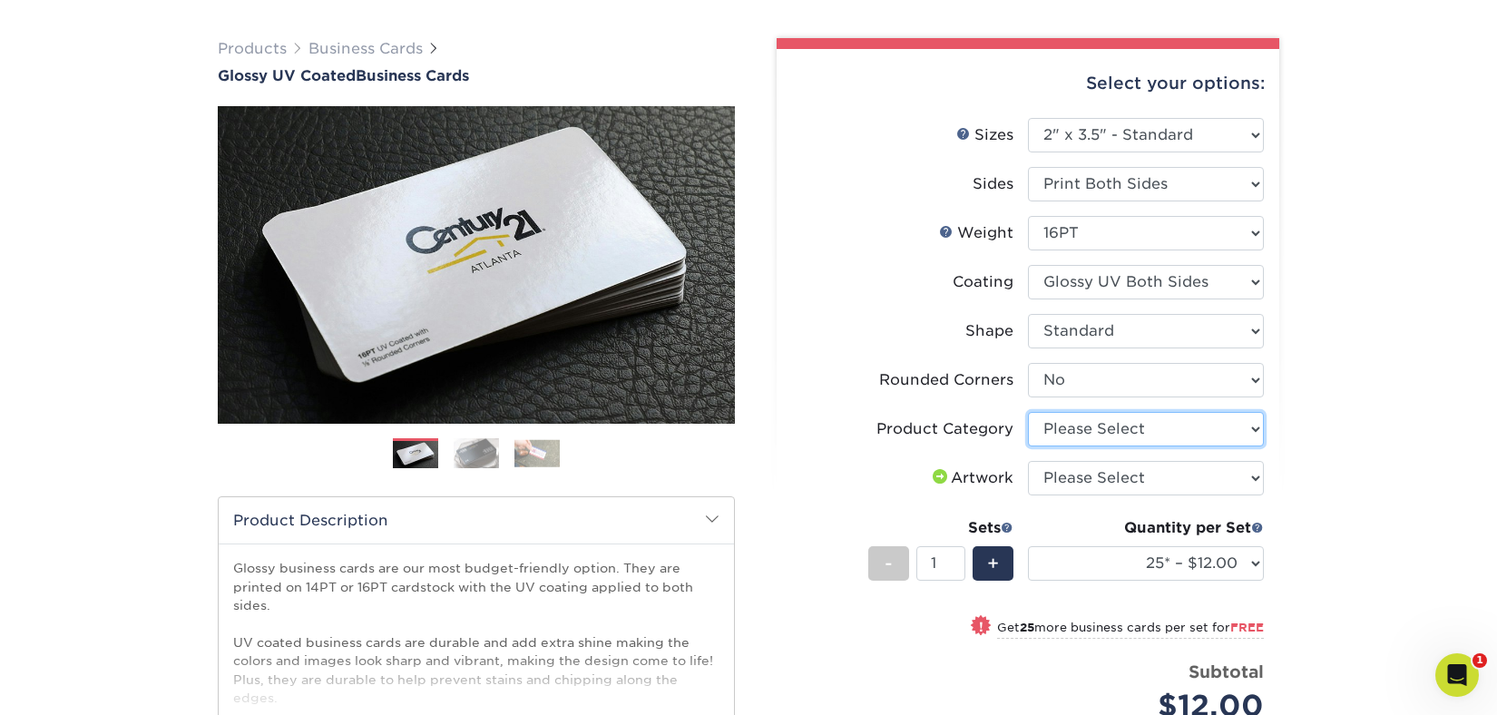
click at [1116, 429] on select "Please Select Business Cards" at bounding box center [1146, 429] width 236 height 34
select select "3b5148f1-0588-4f88-a218-97bcfdce65c1"
click at [1028, 412] on select "Please Select Business Cards" at bounding box center [1146, 429] width 236 height 34
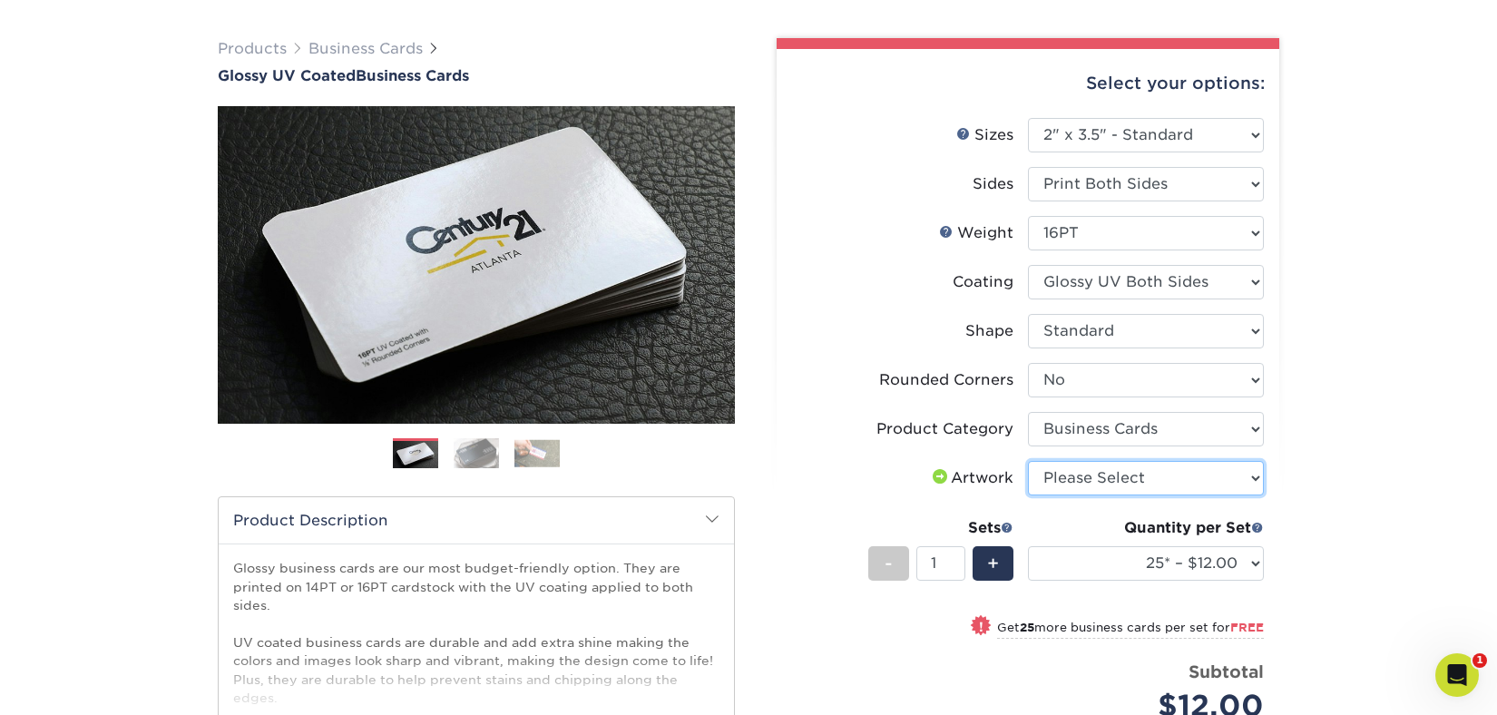
click at [1107, 478] on select "Please Select I will upload files I need a design - $100" at bounding box center [1146, 478] width 236 height 34
select select "upload"
click at [1028, 461] on select "Please Select I will upload files I need a design - $100" at bounding box center [1146, 478] width 236 height 34
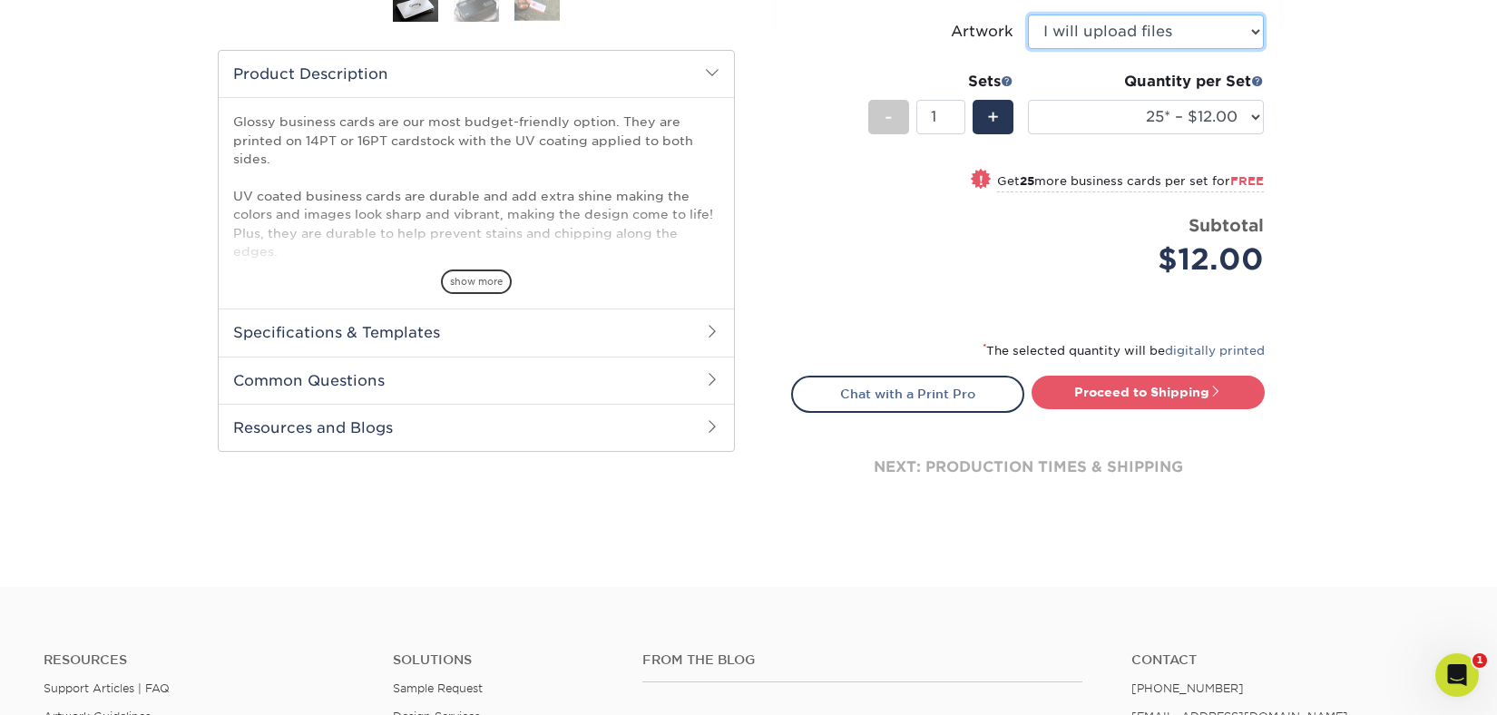
scroll to position [561, 0]
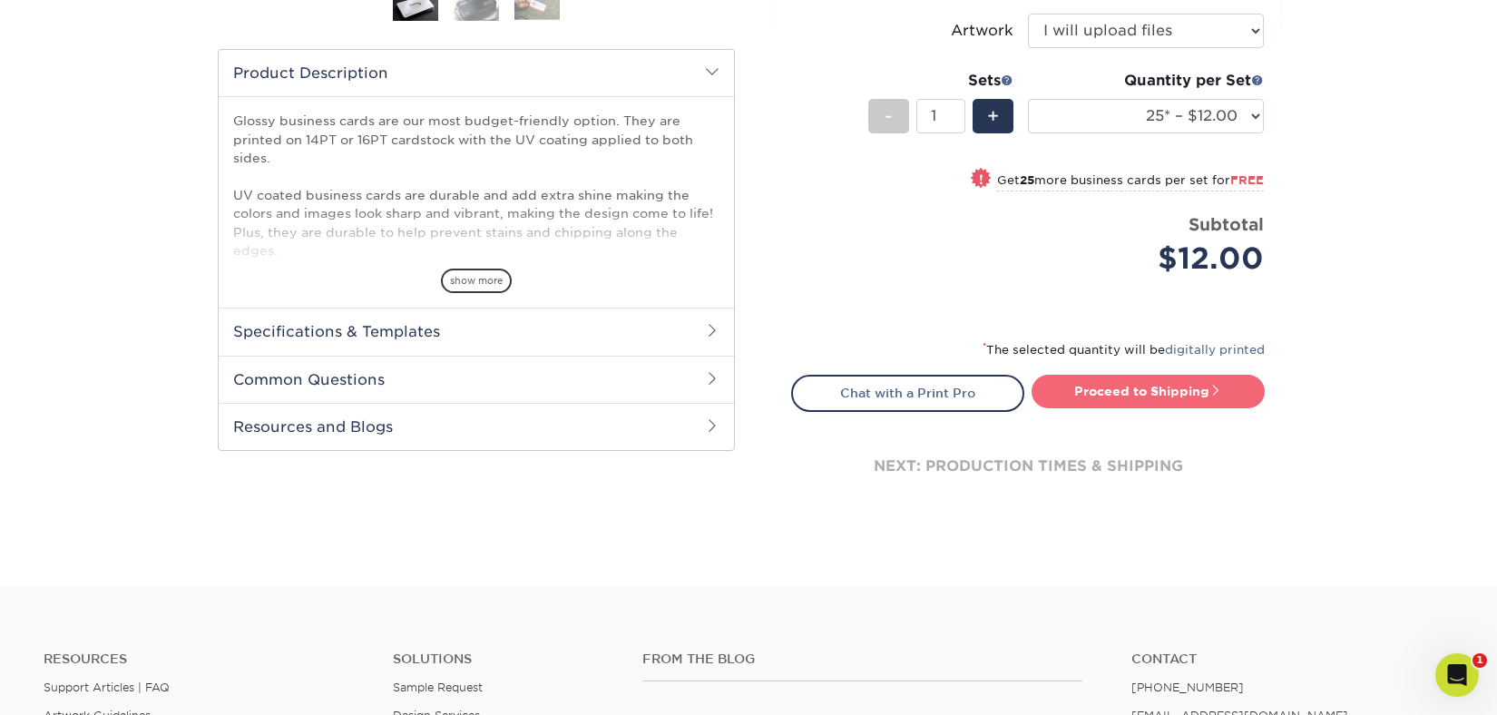
click at [1145, 379] on link "Proceed to Shipping" at bounding box center [1147, 391] width 233 height 33
type input "Set 1"
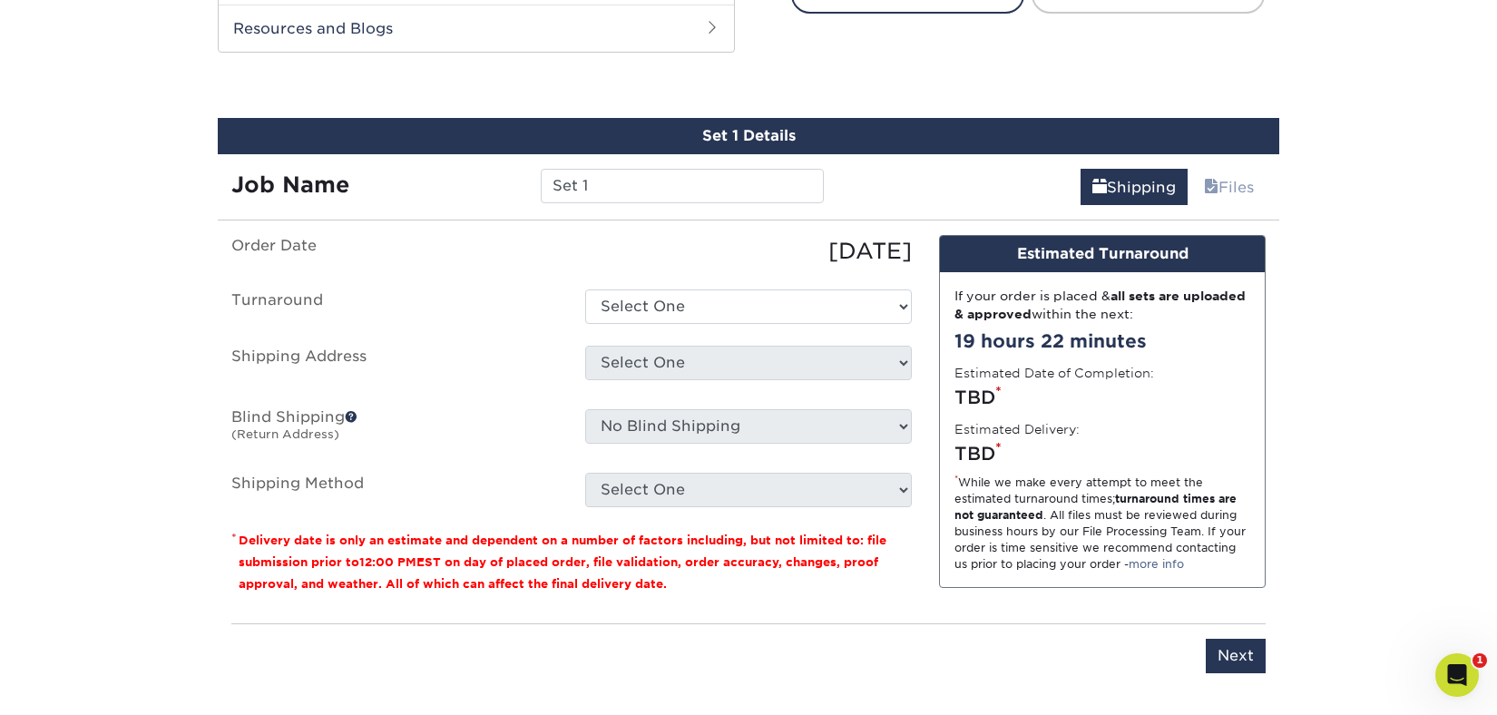
scroll to position [985, 0]
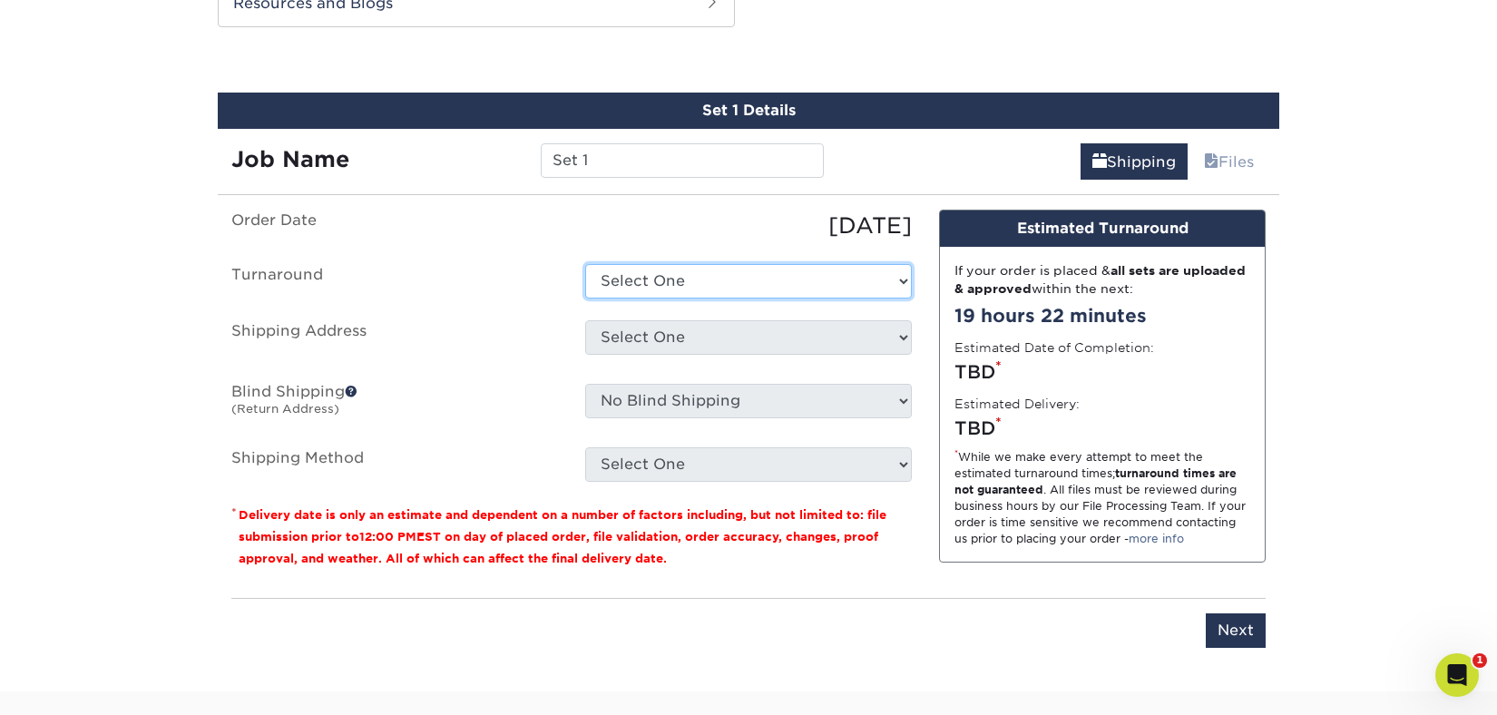
click at [701, 280] on select "Select One 2-4 Business Days 2 Day Next Business Day" at bounding box center [748, 281] width 327 height 34
select select "6d960b9b-191c-426d-adf1-444057b5a7c0"
click at [585, 264] on select "Select One 2-4 Business Days 2 Day Next Business Day" at bounding box center [748, 281] width 327 height 34
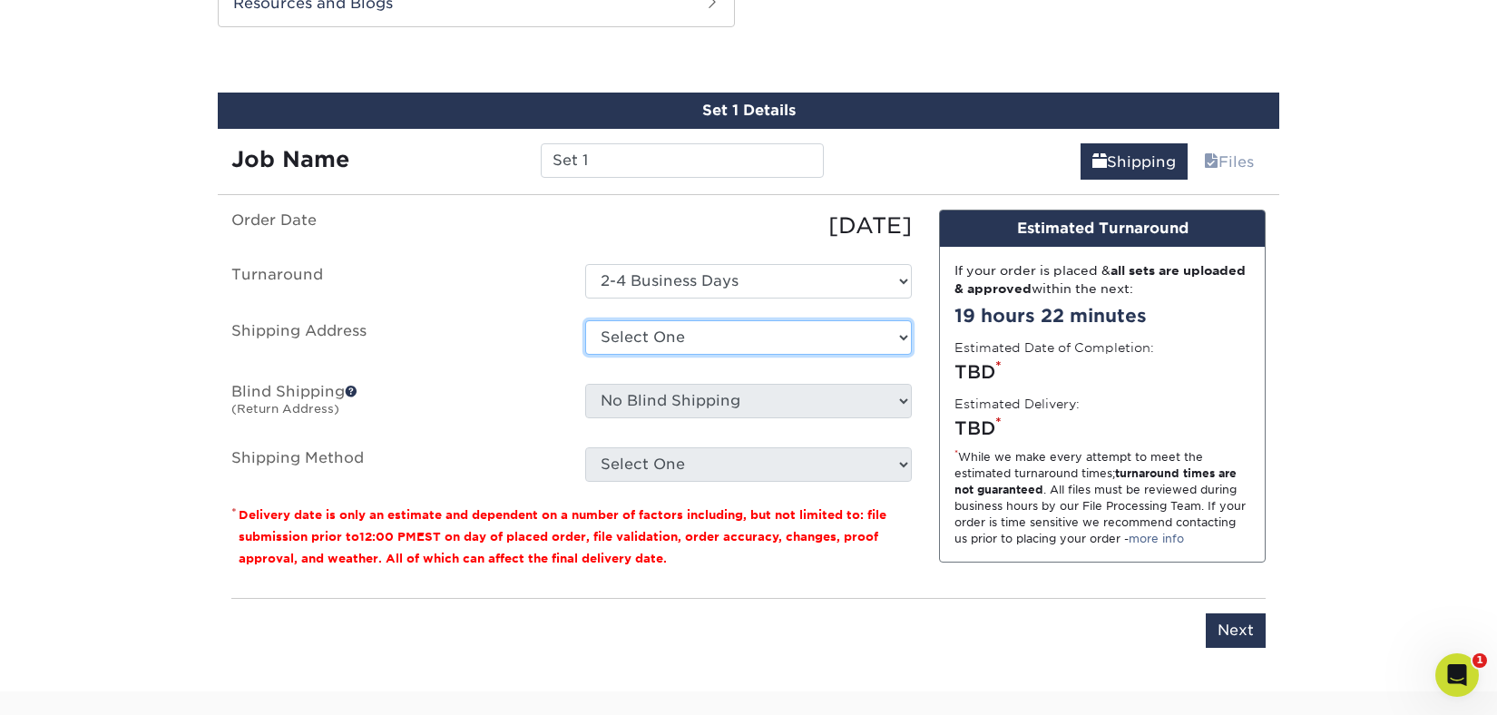
click at [707, 337] on select "Select One CHRISTOPHER JACK GALLERY + Add New Address" at bounding box center [748, 337] width 327 height 34
select select "284109"
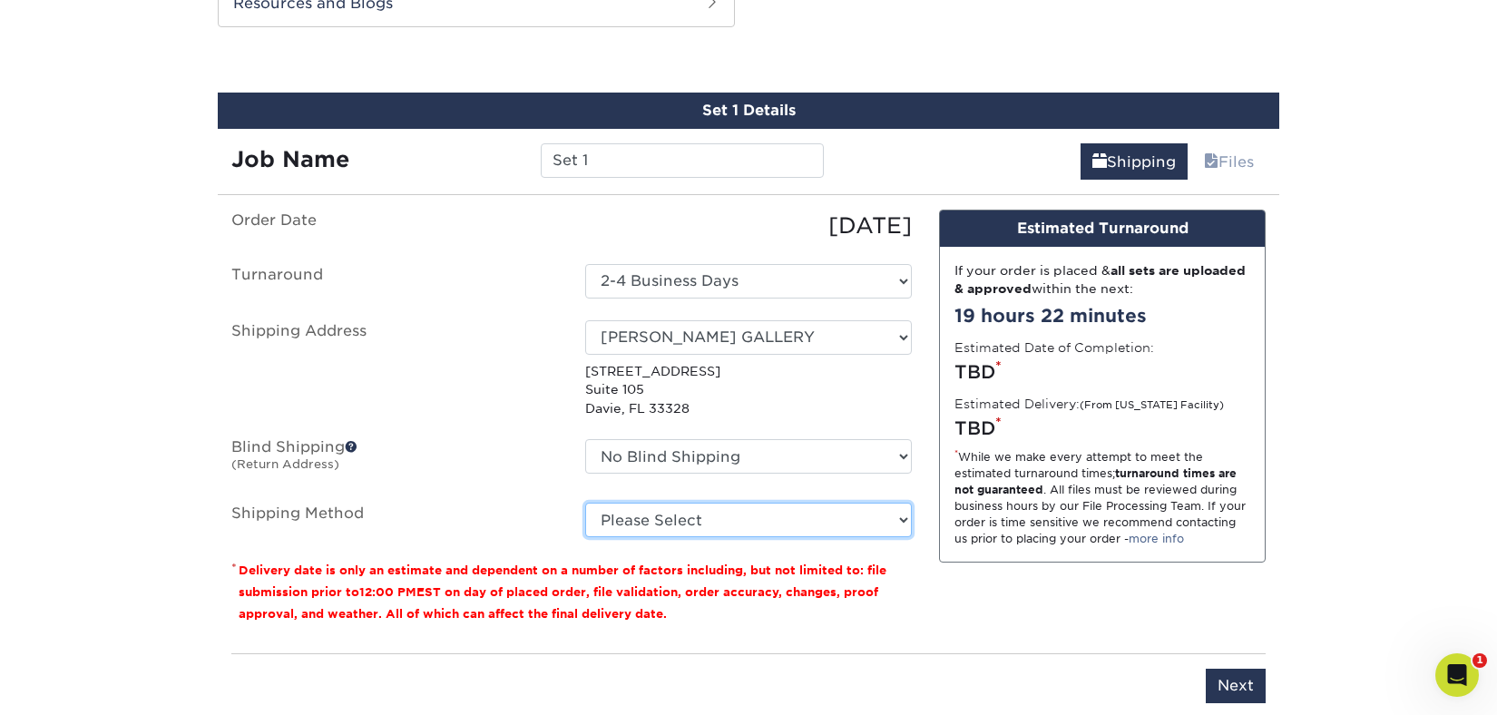
click at [698, 517] on select "Please Select Ground Shipping (+$7.84) 3 Day Shipping Service (+$15.33) 2 Day A…" at bounding box center [748, 520] width 327 height 34
select select "03"
click at [585, 503] on select "Please Select Ground Shipping (+$7.84) 3 Day Shipping Service (+$15.33) 2 Day A…" at bounding box center [748, 520] width 327 height 34
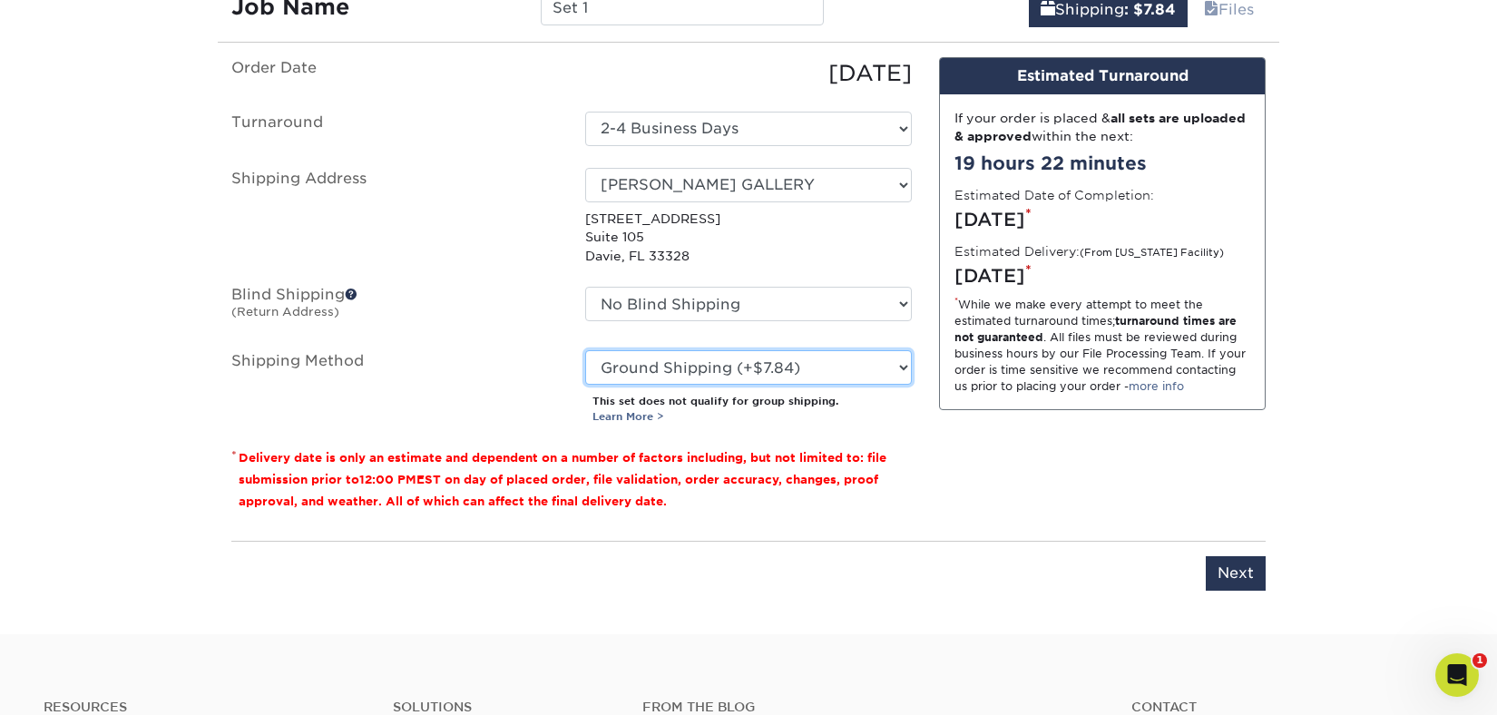
scroll to position [1138, 0]
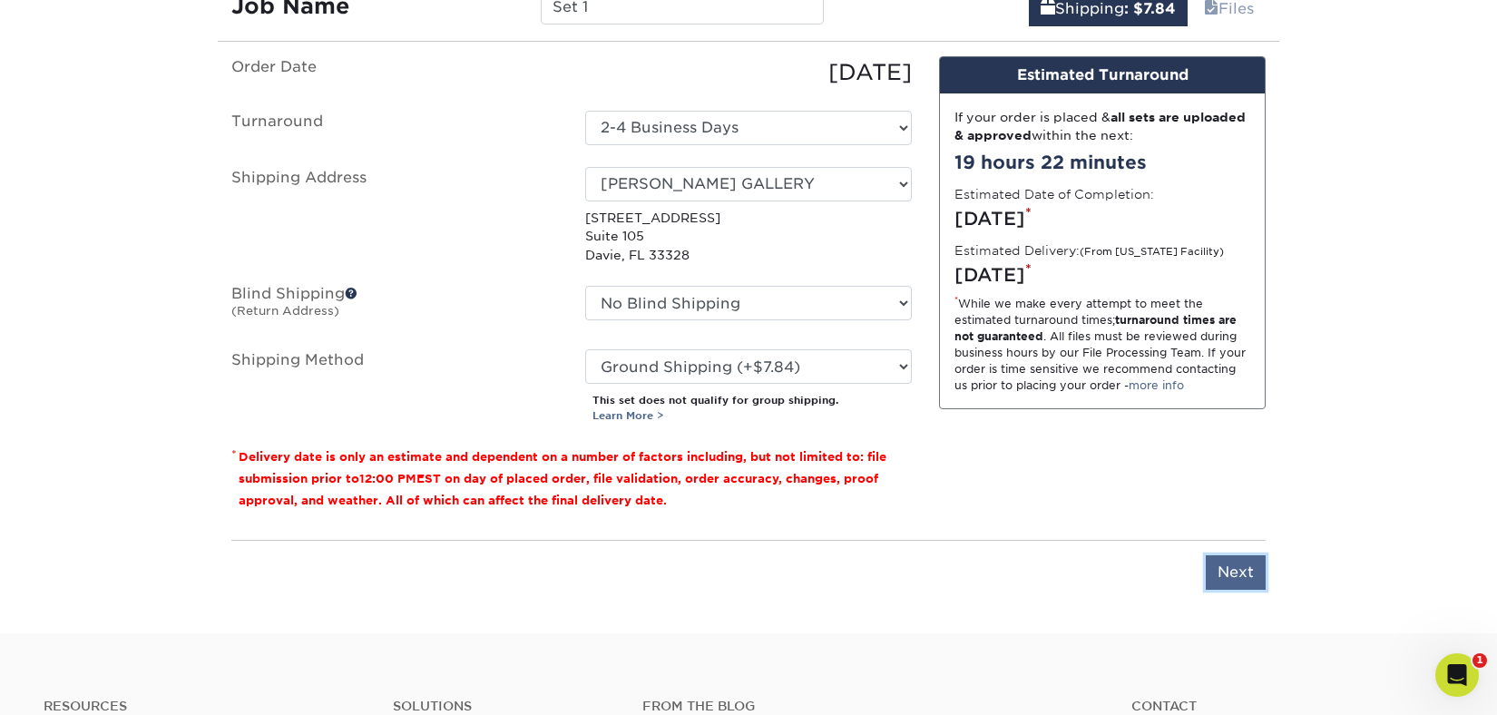
click at [1241, 569] on input "Next" at bounding box center [1236, 572] width 60 height 34
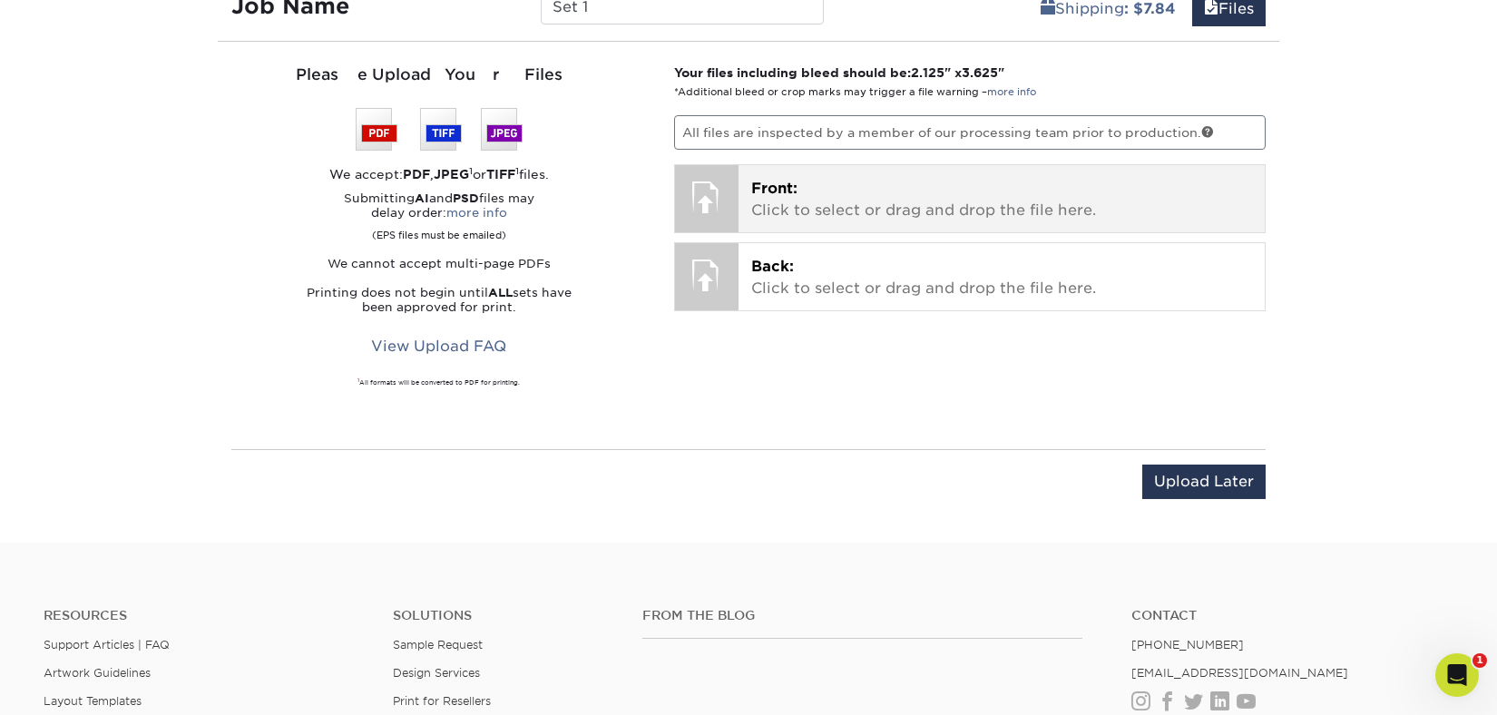
click at [786, 196] on span "Front:" at bounding box center [774, 188] width 46 height 17
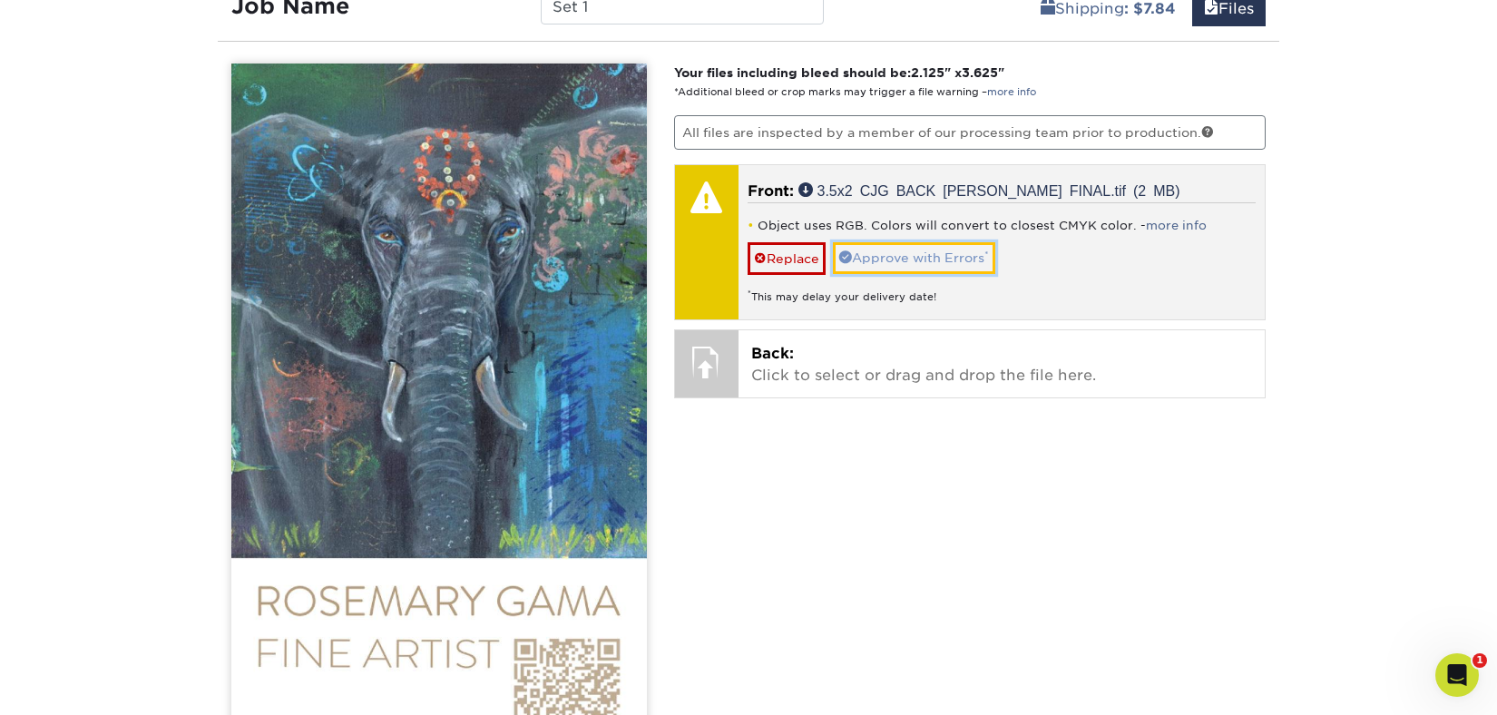
click at [947, 252] on link "Approve with Errors *" at bounding box center [914, 257] width 162 height 31
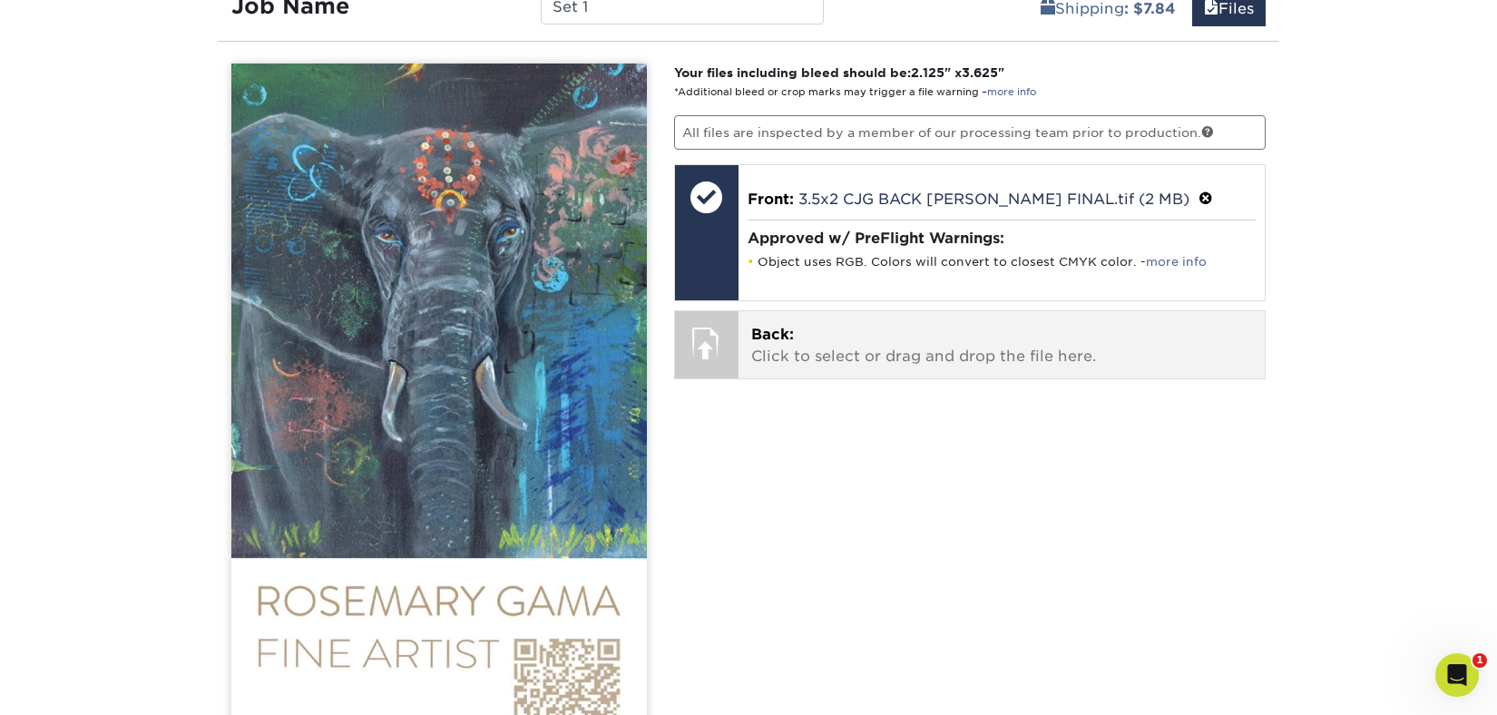
click at [862, 347] on p "Back: Click to select or drag and drop the file here." at bounding box center [1002, 346] width 502 height 44
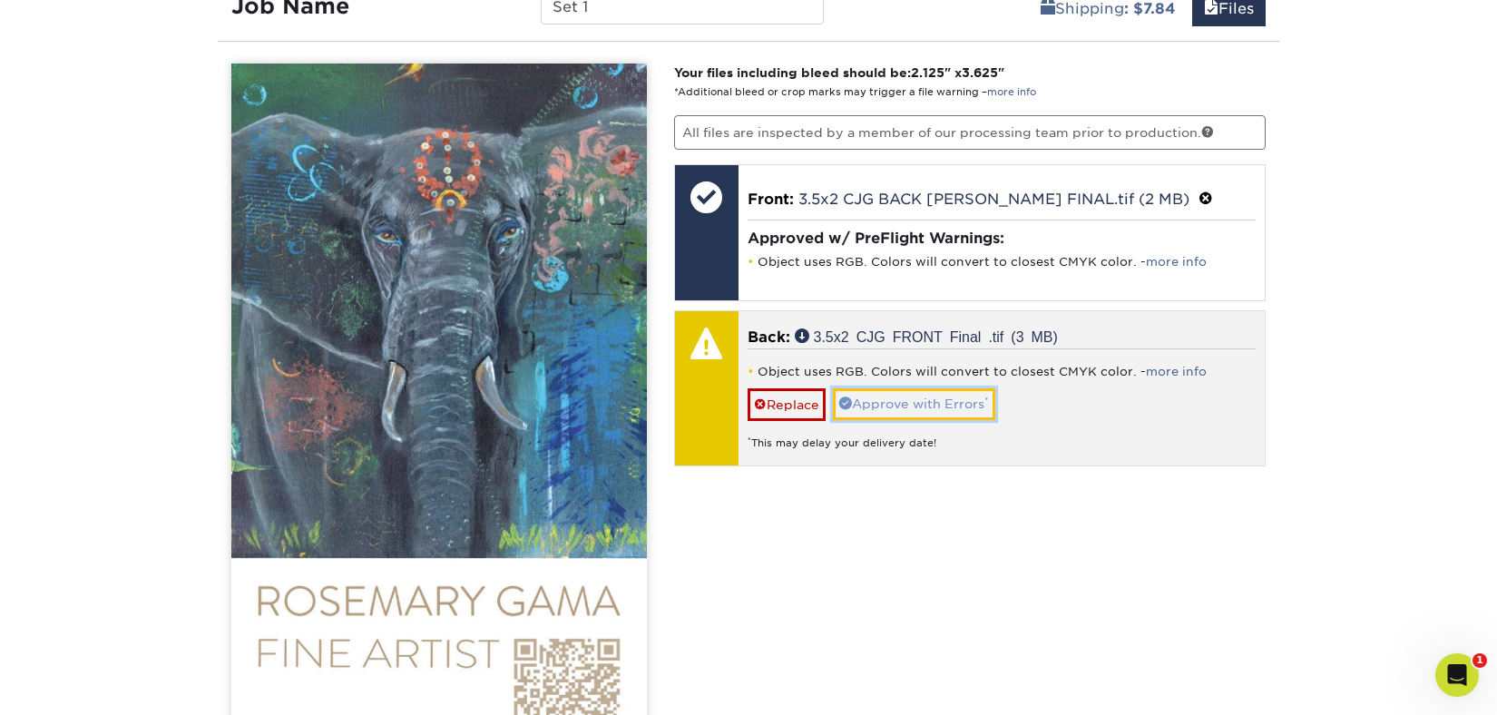
click at [941, 408] on link "Approve with Errors *" at bounding box center [914, 403] width 162 height 31
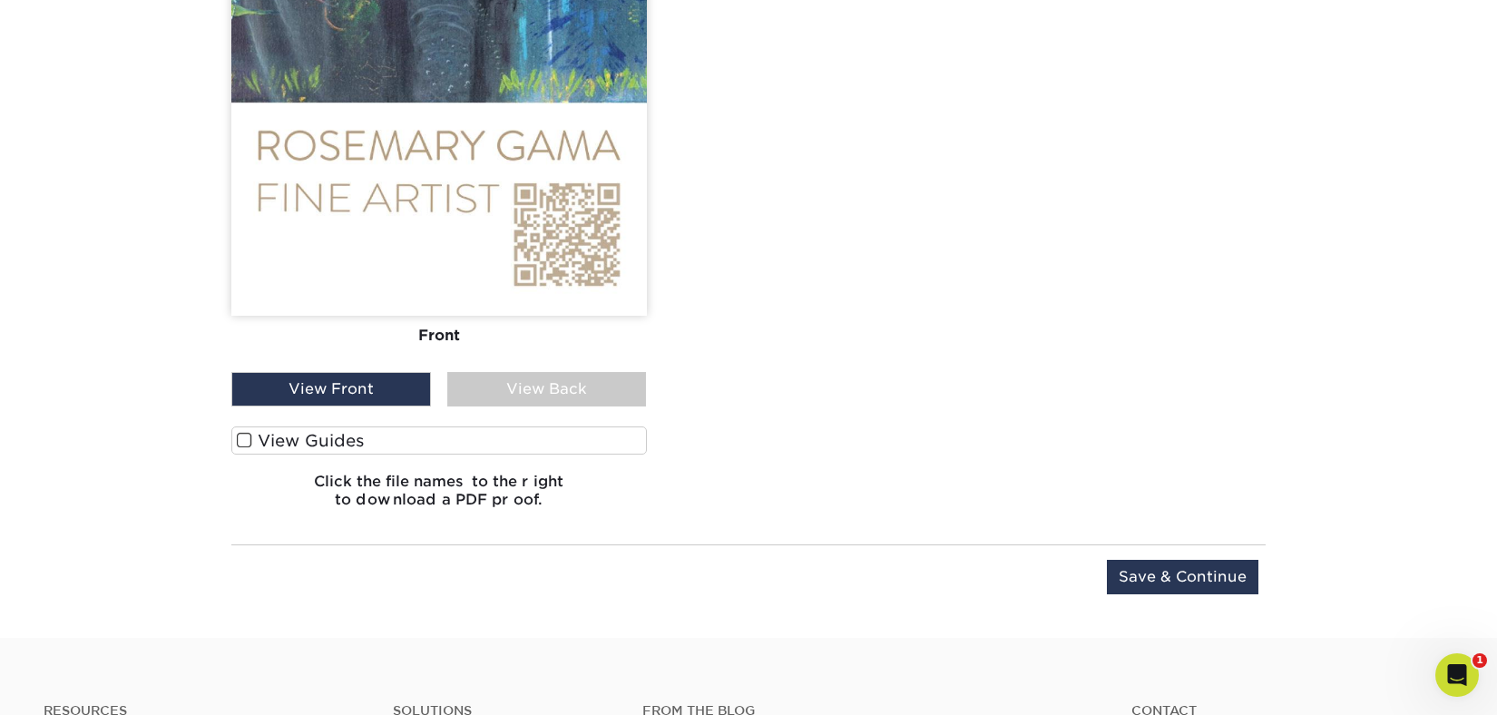
scroll to position [1597, 0]
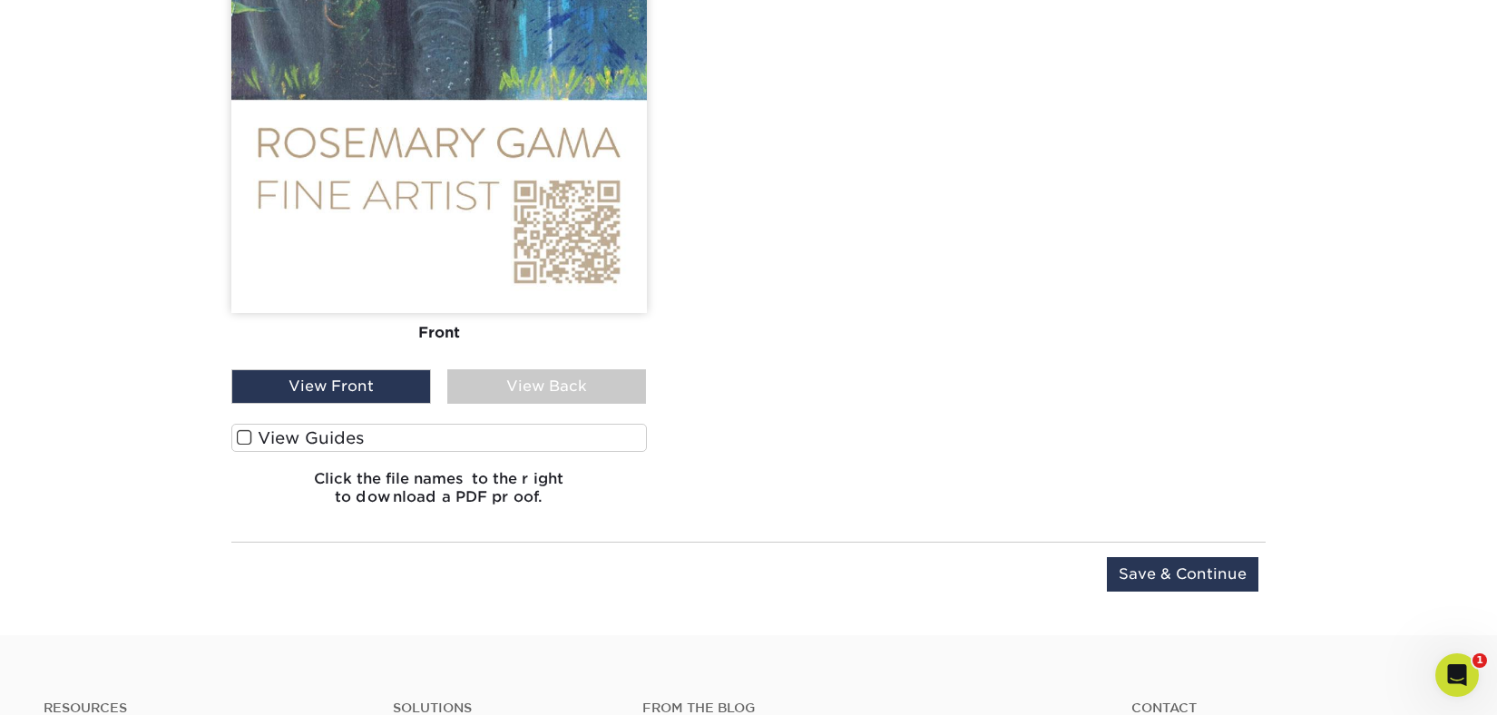
click at [243, 432] on span at bounding box center [244, 437] width 15 height 17
click at [0, 0] on input "View Guides" at bounding box center [0, 0] width 0 height 0
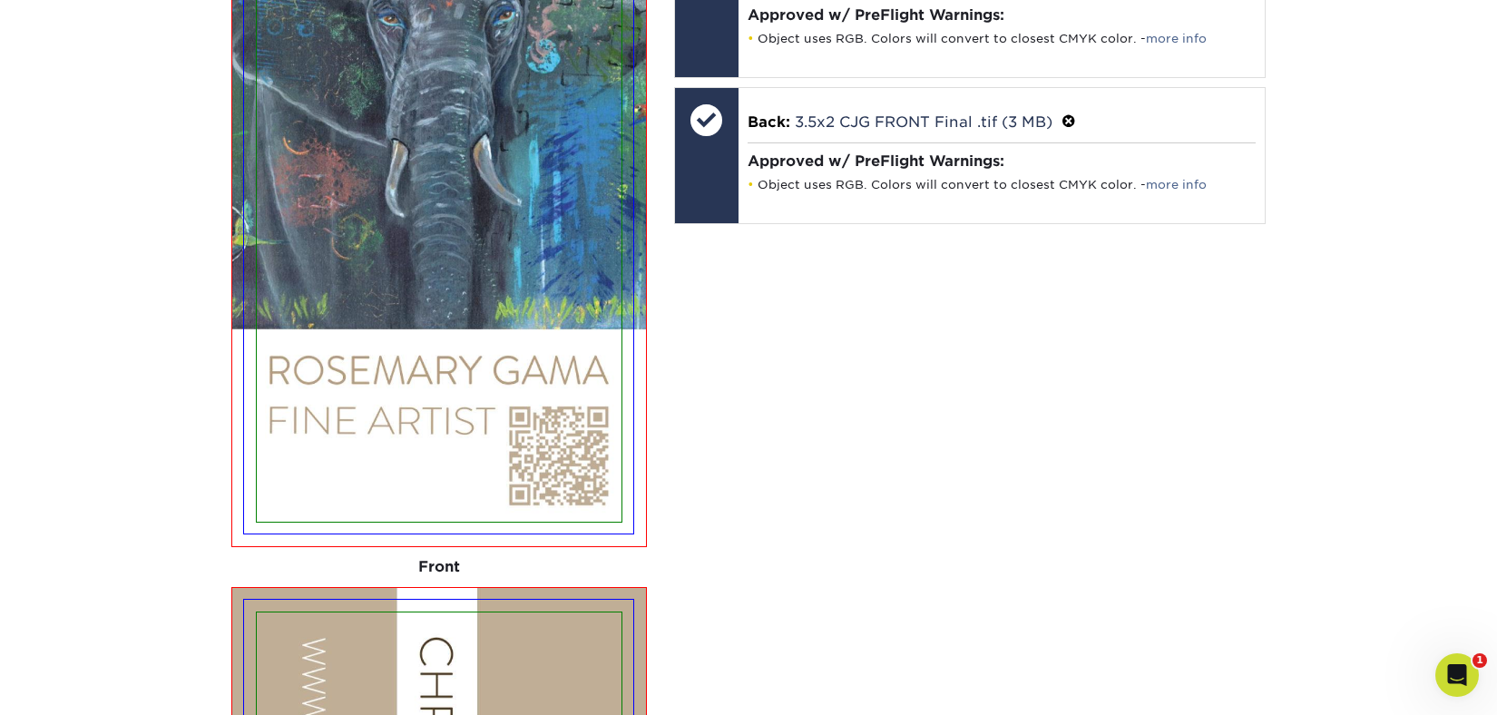
scroll to position [1469, 0]
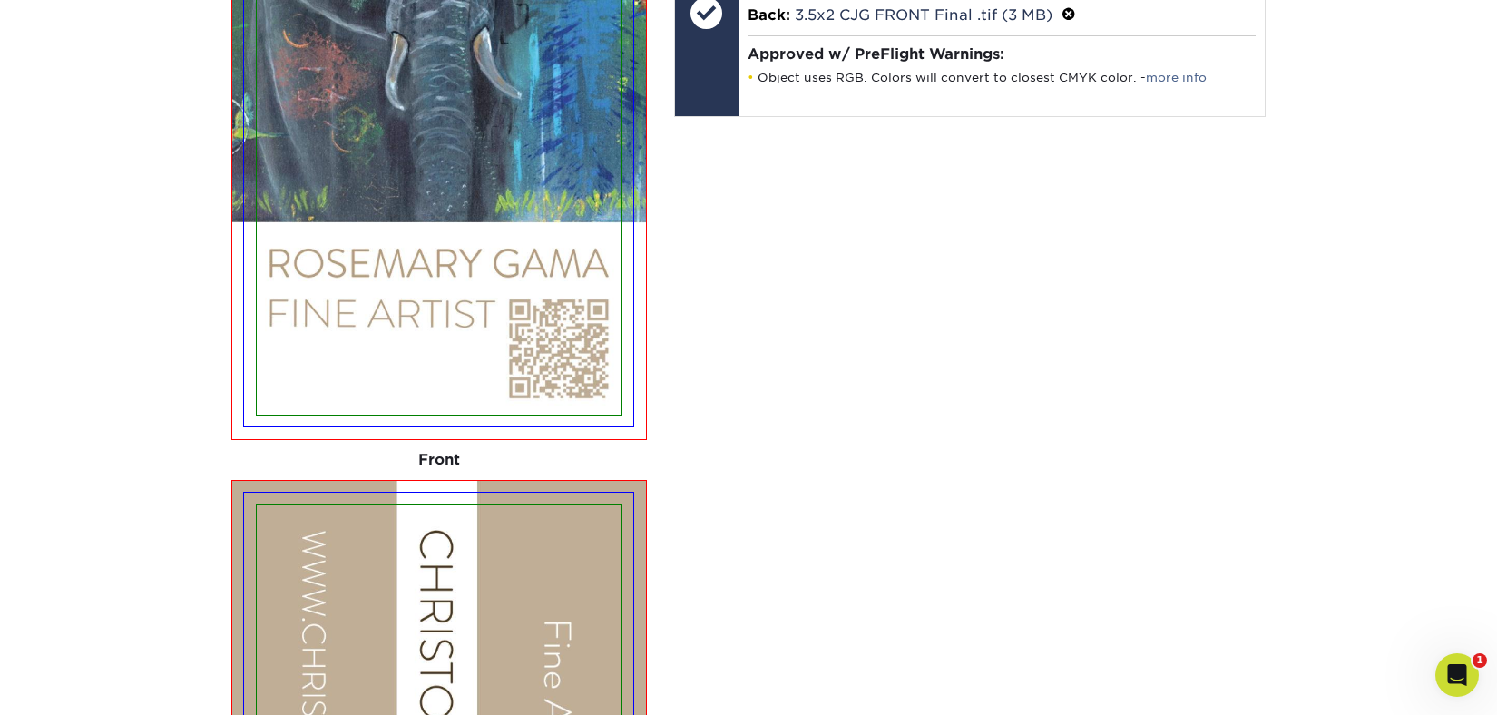
click at [1050, 397] on div "Your files including bleed should be: 2.125 " x 3.625 " *Additional bleed or cr…" at bounding box center [970, 561] width 620 height 1657
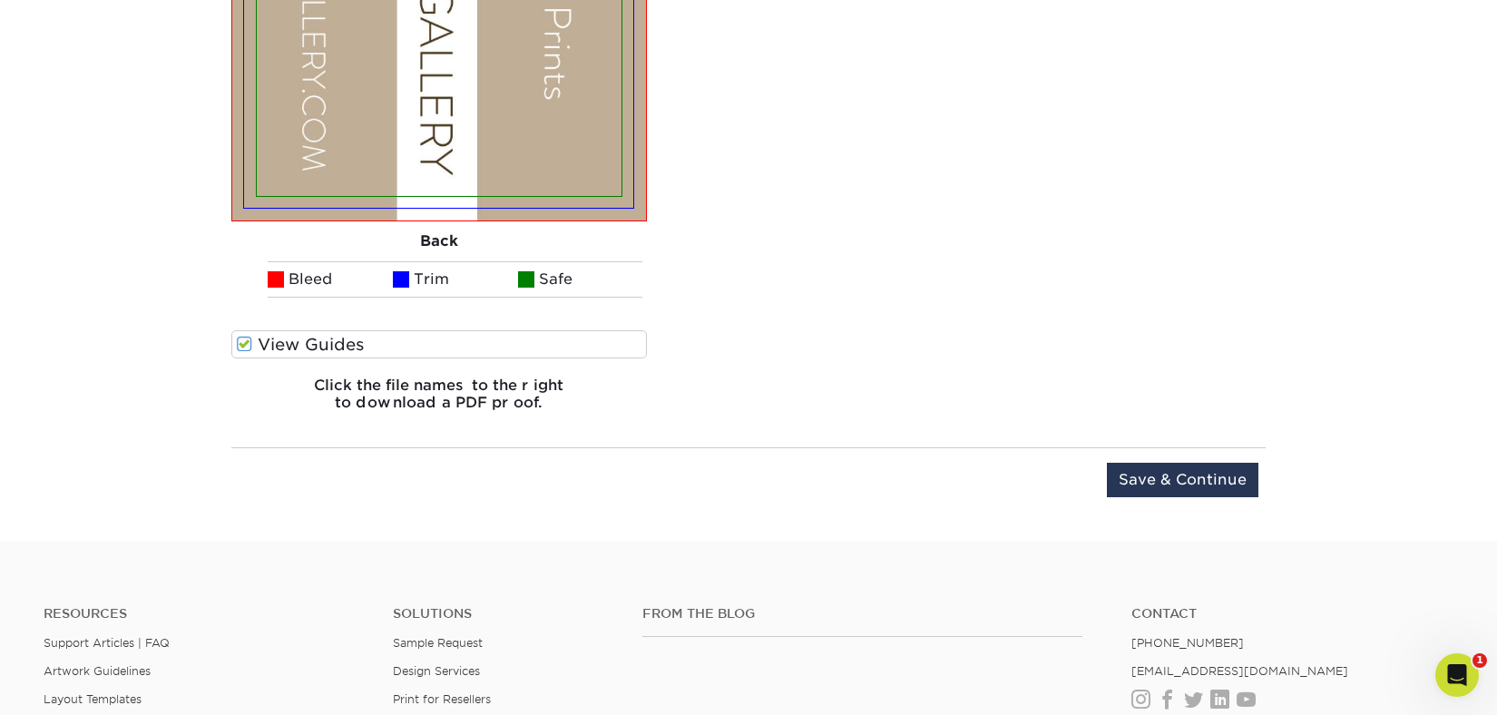
scroll to position [2745, 0]
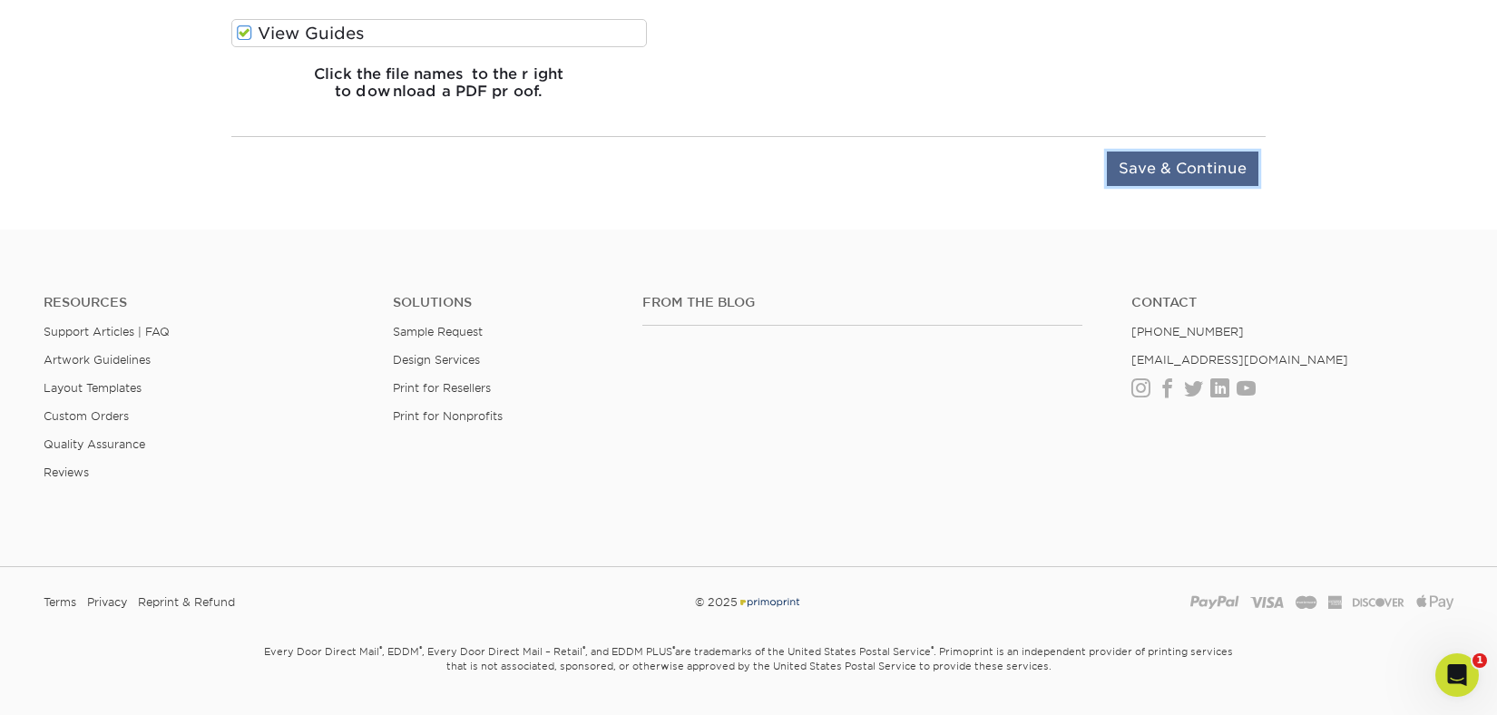
click at [1207, 157] on input "Save & Continue" at bounding box center [1182, 168] width 151 height 34
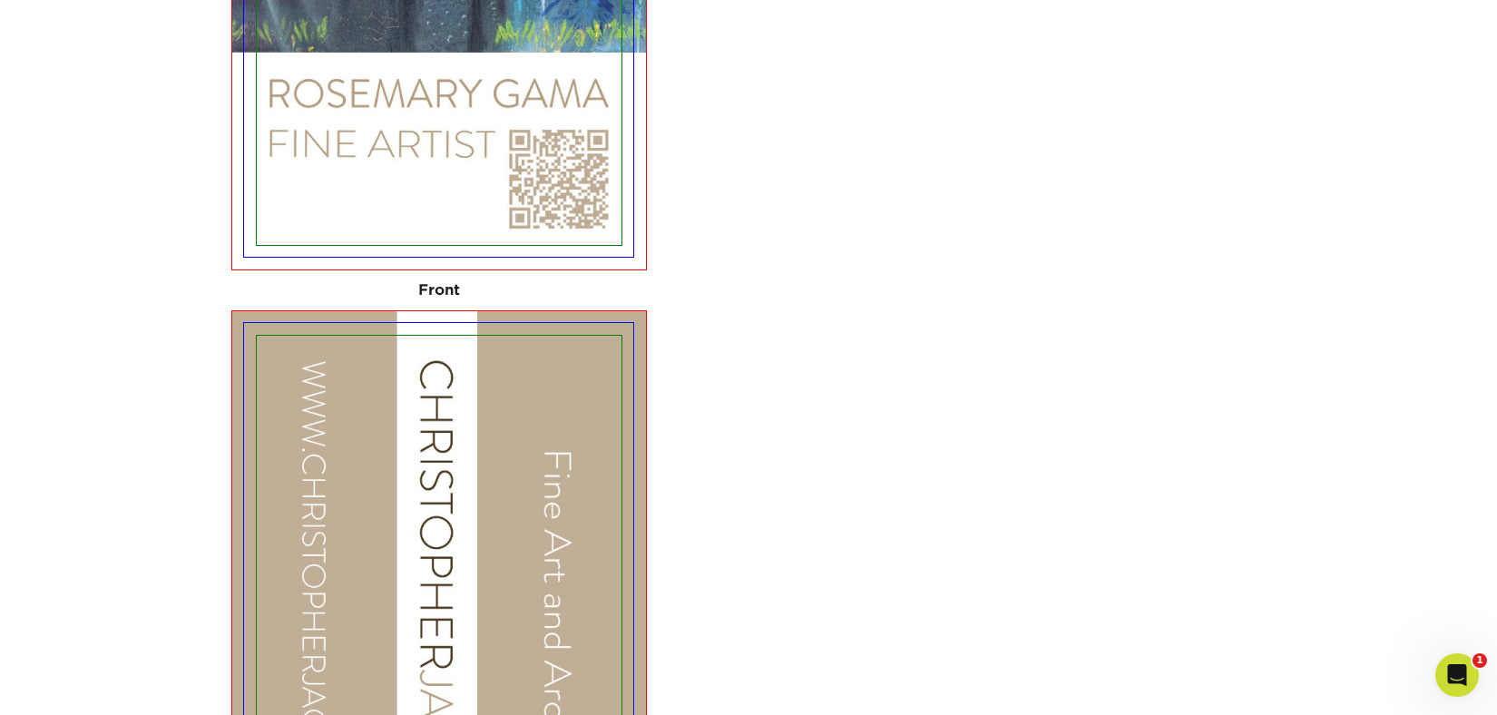
scroll to position [1328, 0]
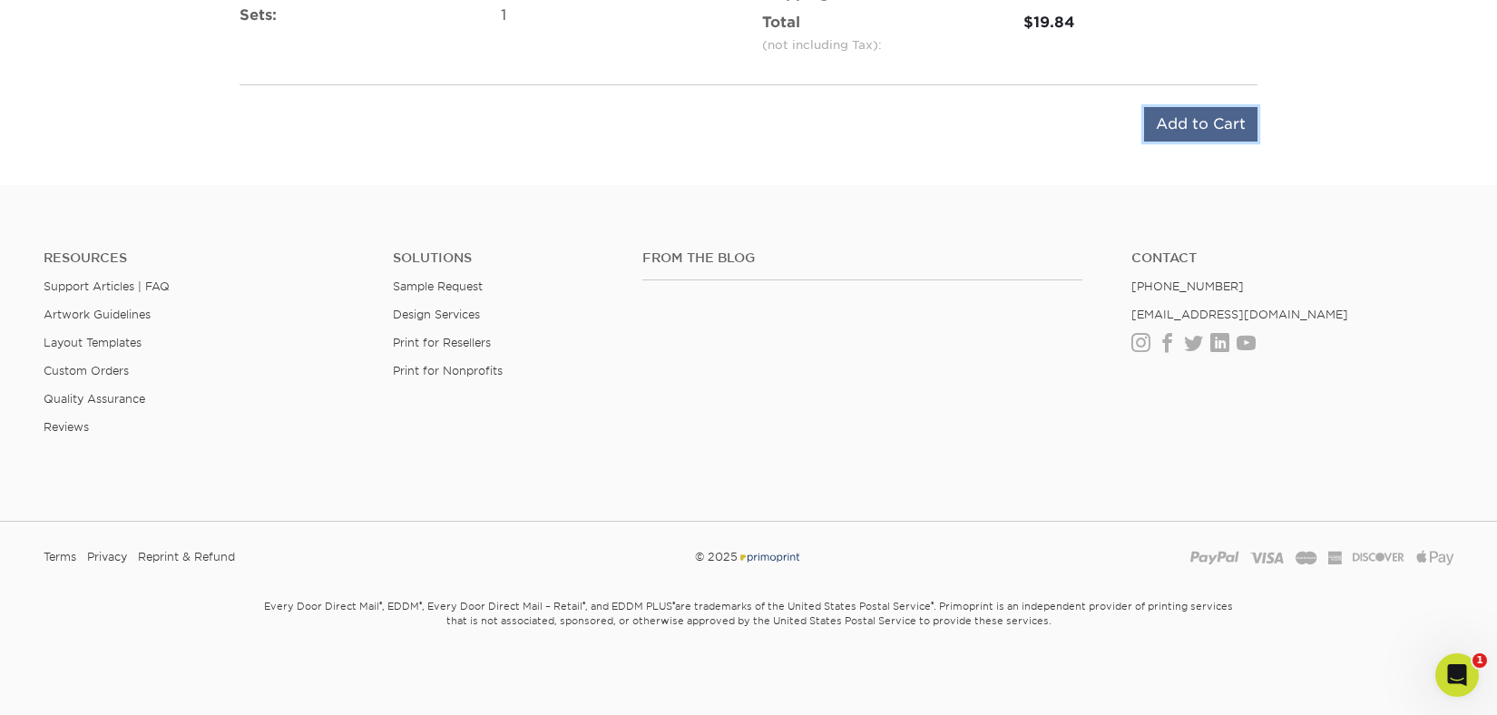
click at [1206, 122] on input "Add to Cart" at bounding box center [1200, 124] width 113 height 34
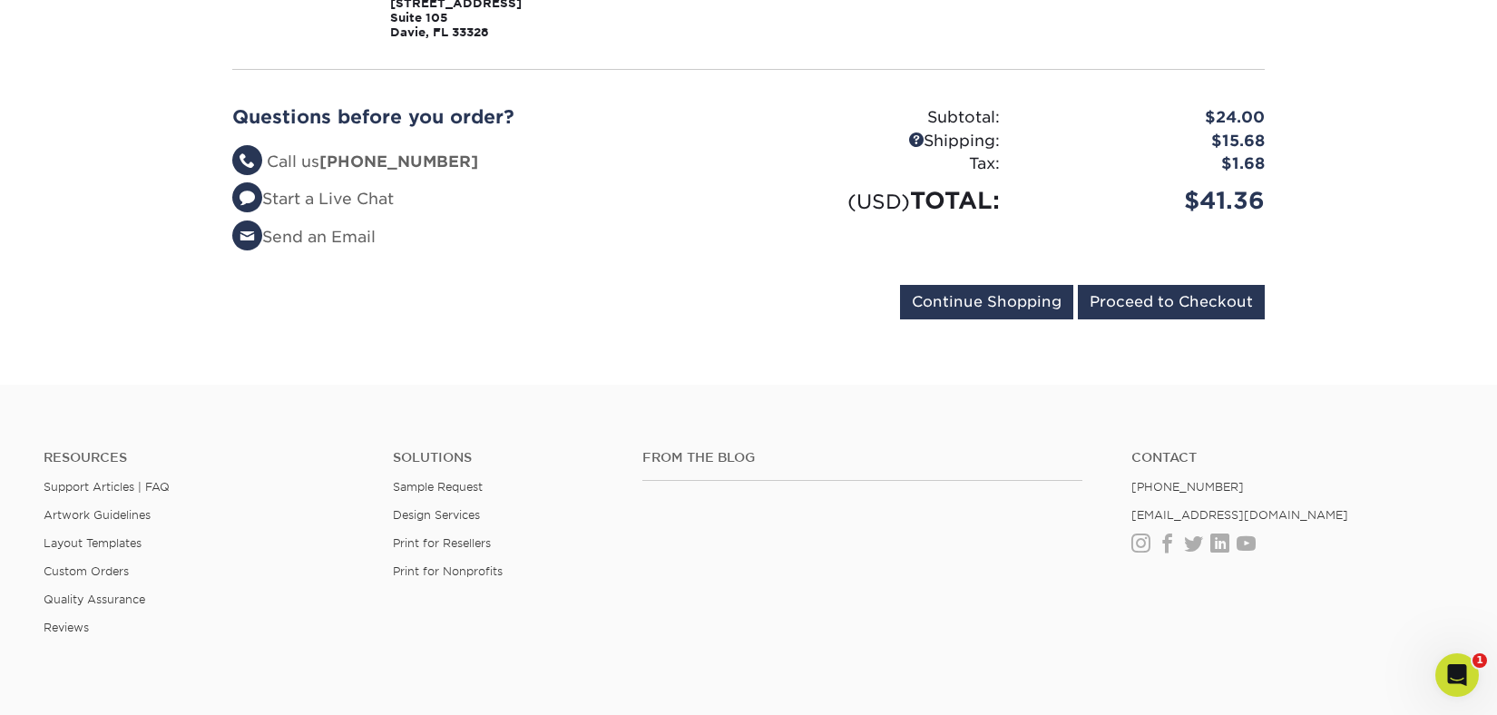
scroll to position [688, 0]
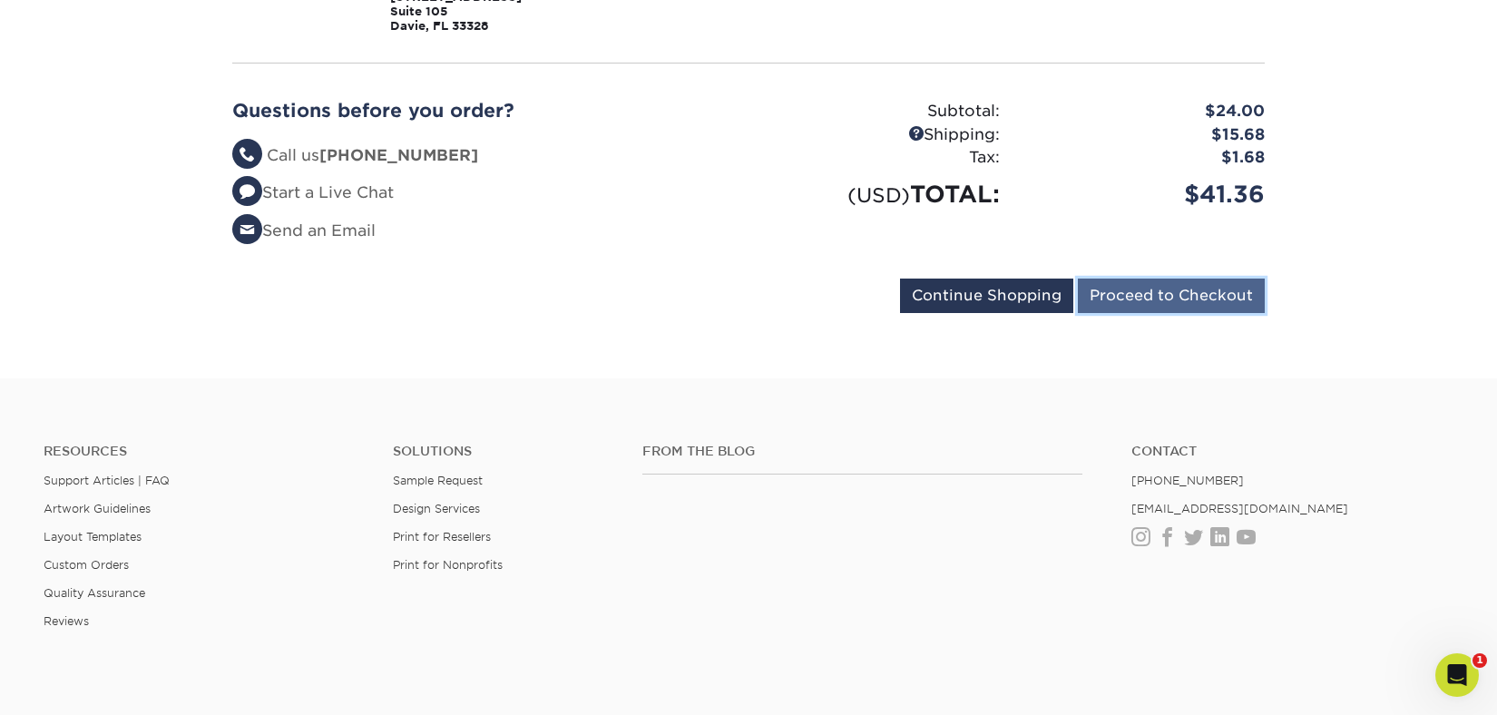
click at [1214, 291] on input "Proceed to Checkout" at bounding box center [1171, 295] width 187 height 34
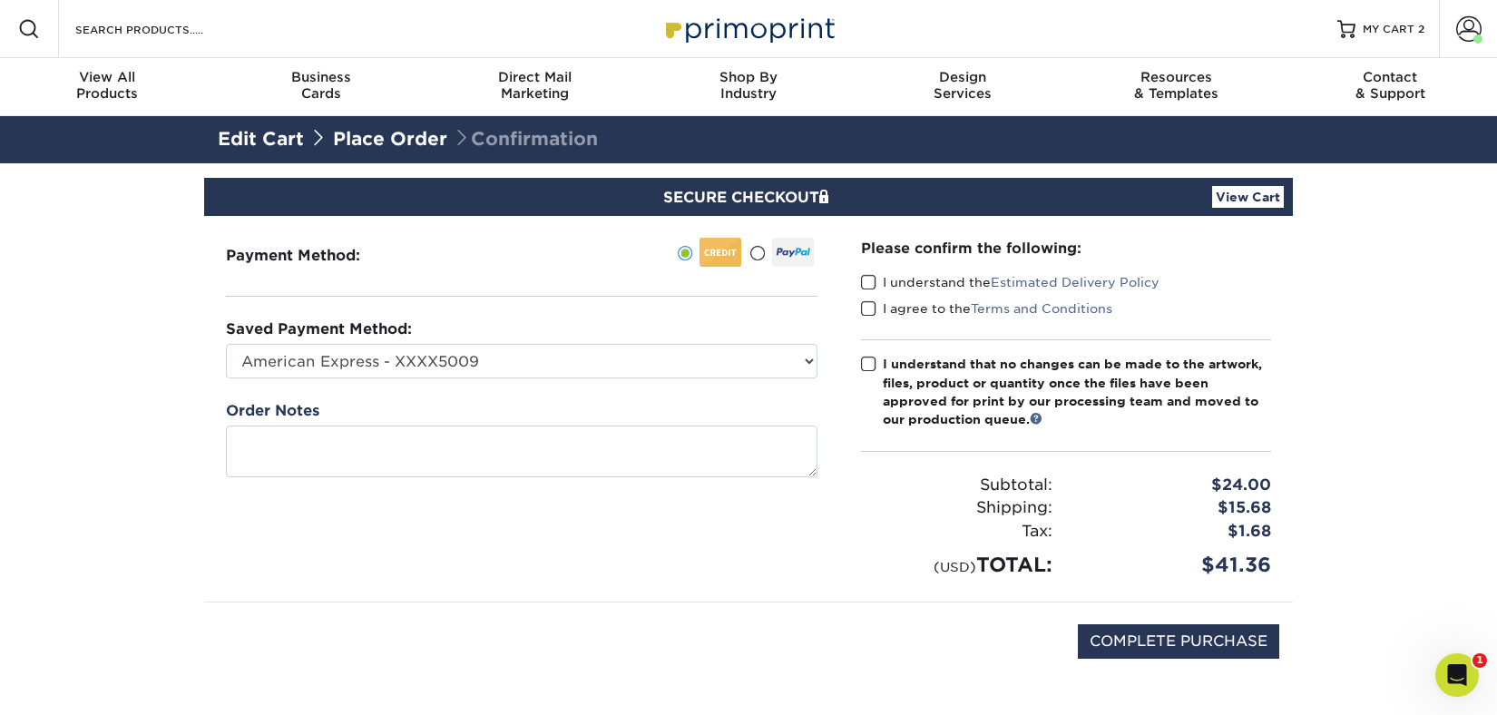
click at [872, 280] on span at bounding box center [868, 282] width 15 height 17
click at [0, 0] on input "I understand the Estimated Delivery Policy" at bounding box center [0, 0] width 0 height 0
click at [870, 305] on span at bounding box center [868, 308] width 15 height 17
click at [0, 0] on input "I agree to the Terms and Conditions" at bounding box center [0, 0] width 0 height 0
click at [870, 362] on span at bounding box center [868, 364] width 15 height 17
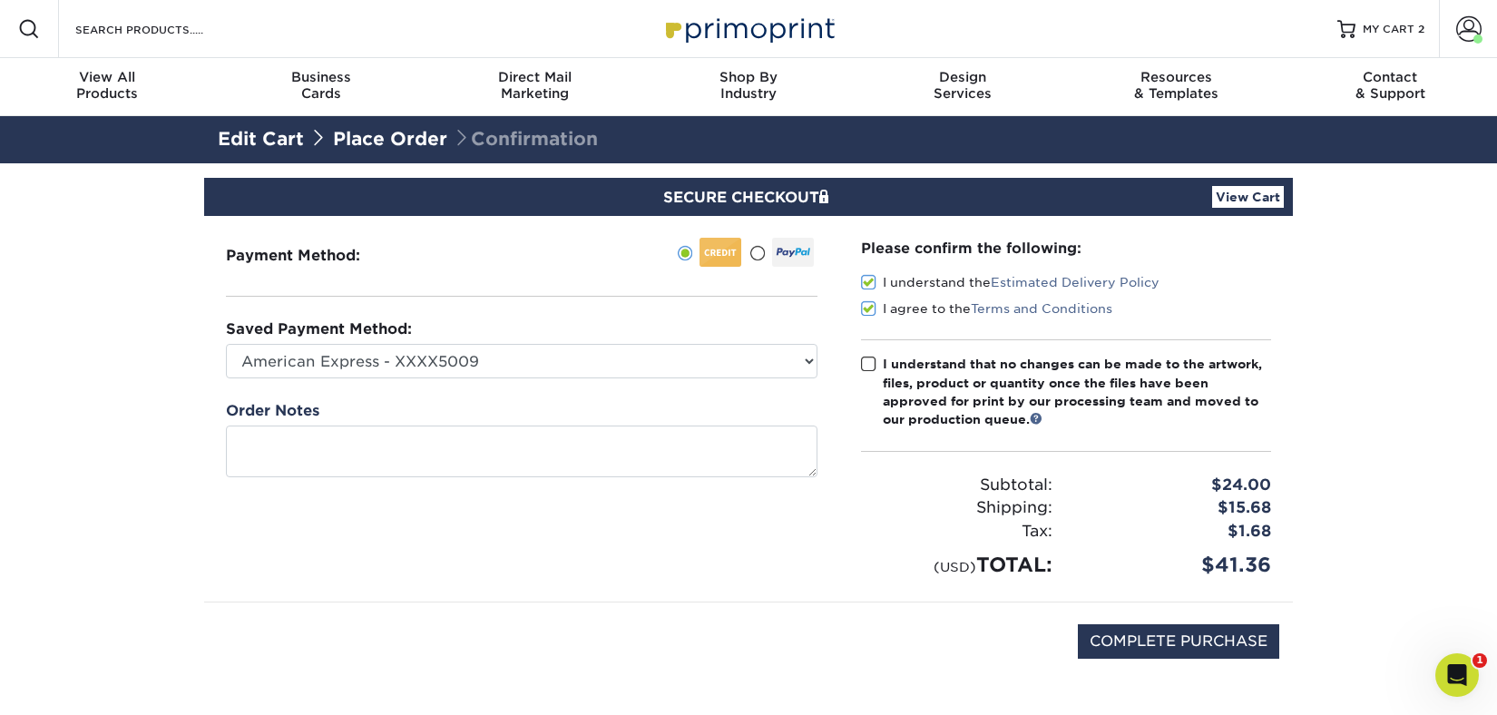
click at [0, 0] on input "I understand that no changes can be made to the artwork, files, product or quan…" at bounding box center [0, 0] width 0 height 0
click at [1173, 637] on input "COMPLETE PURCHASE" at bounding box center [1178, 641] width 201 height 34
type input "PROCESSING, PLEASE WAIT..."
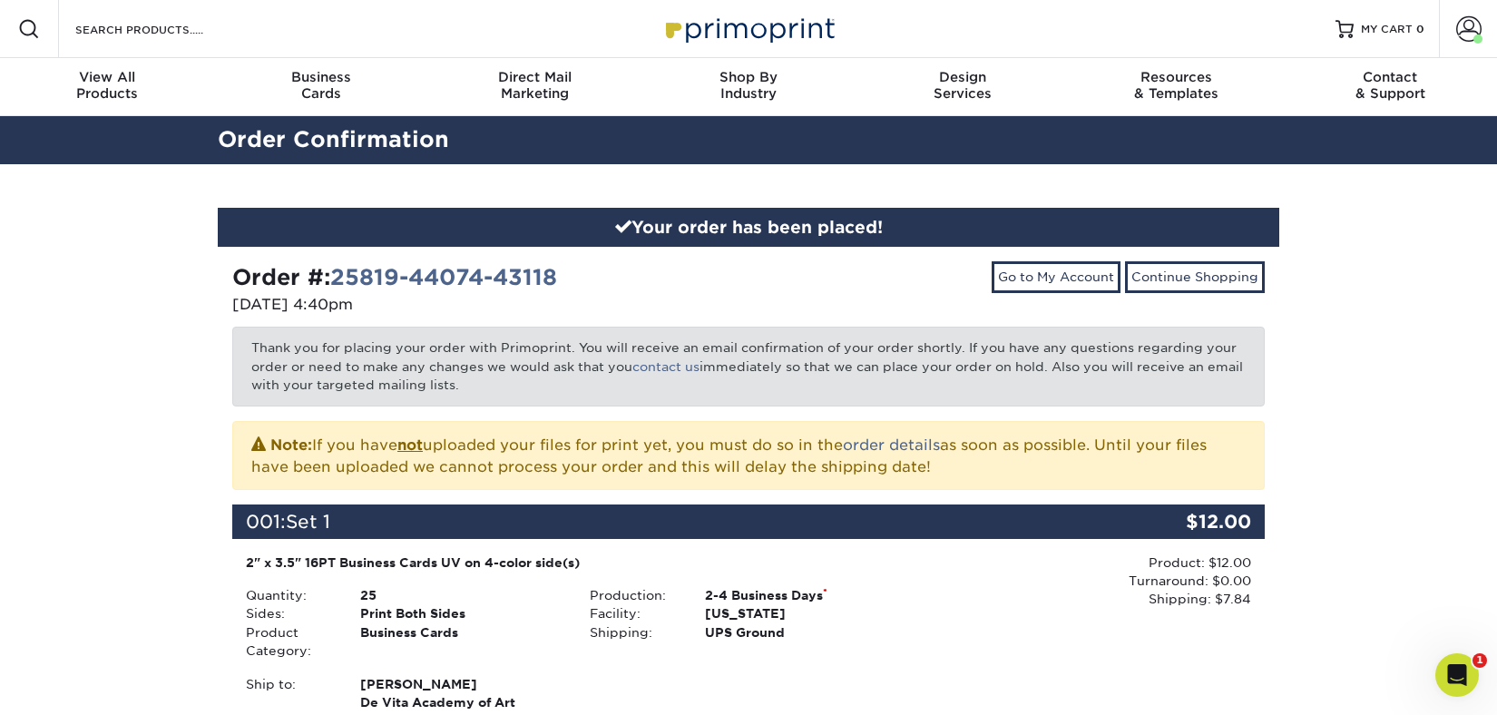
scroll to position [7, 0]
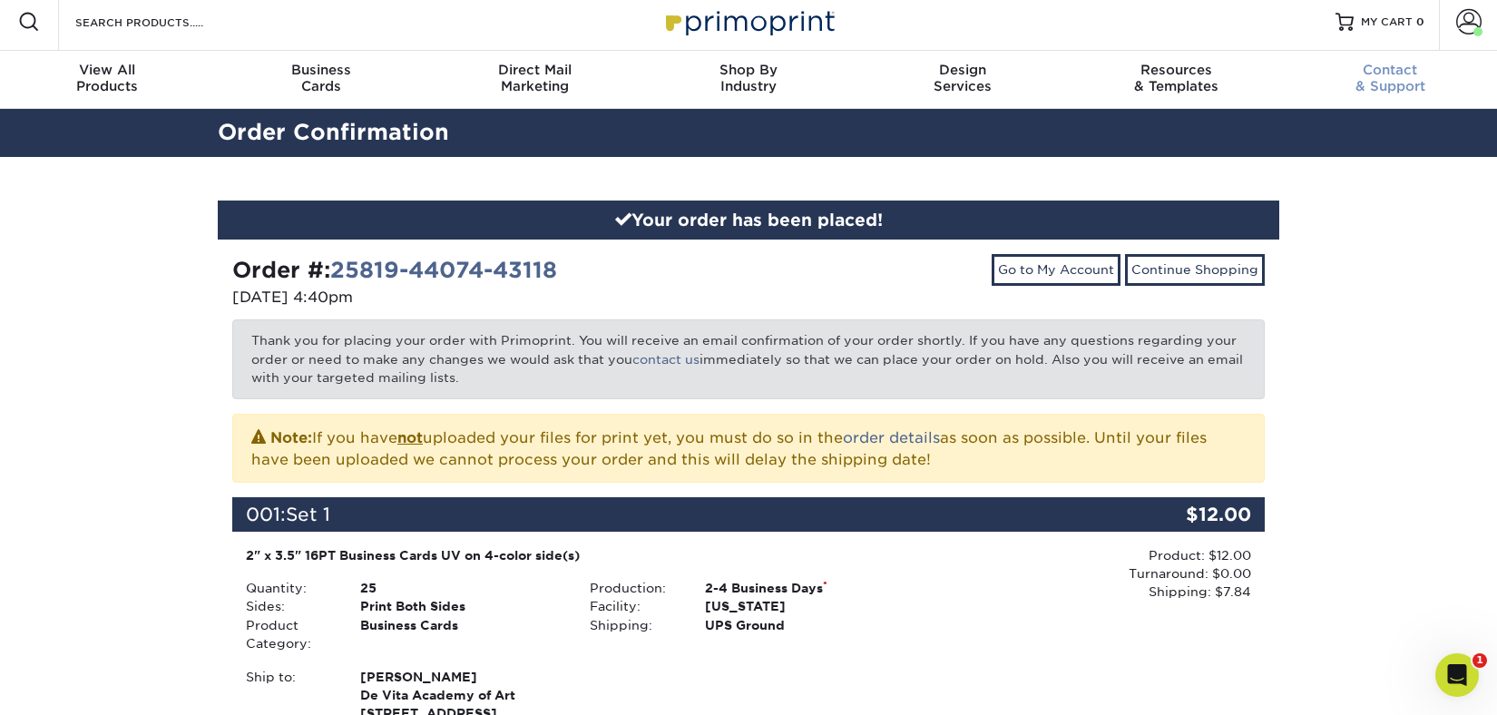
click at [1401, 77] on span "Contact" at bounding box center [1390, 70] width 214 height 16
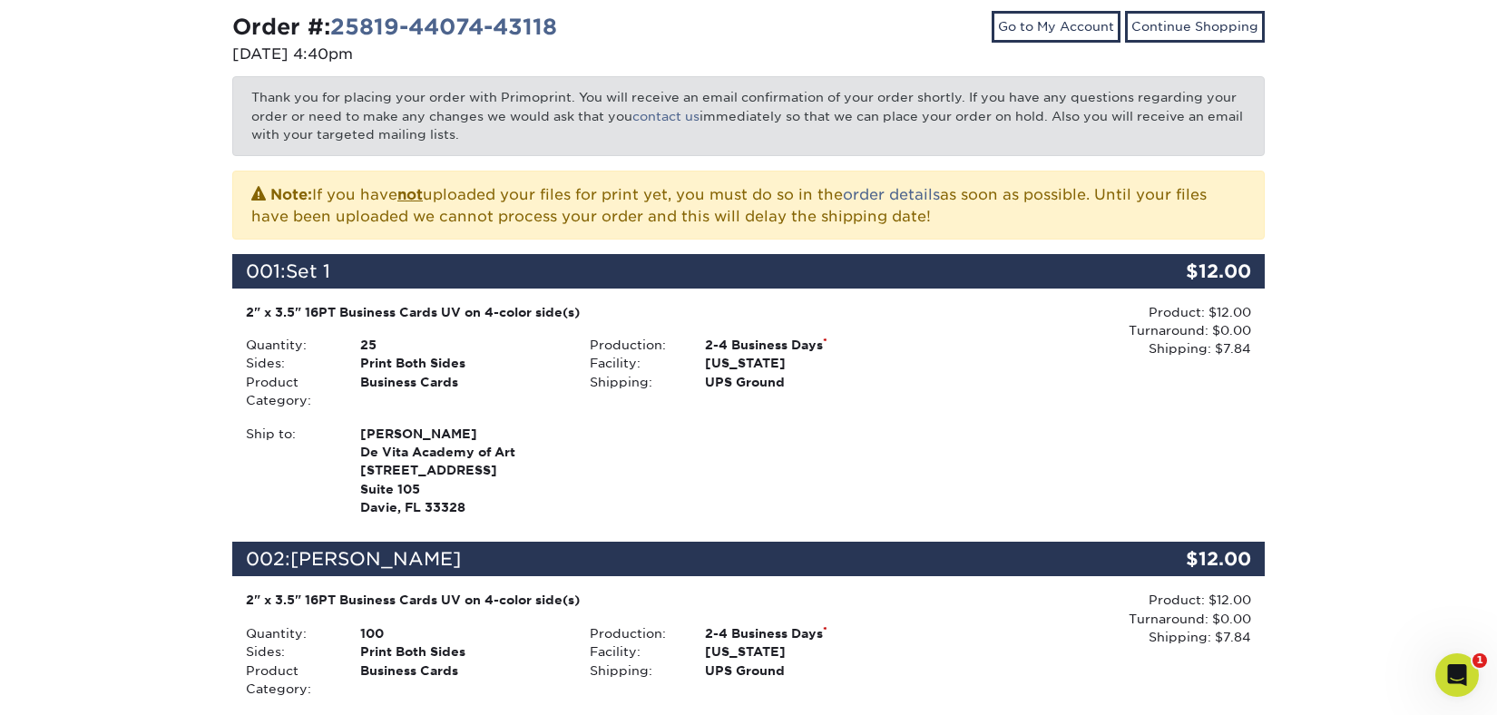
scroll to position [246, 0]
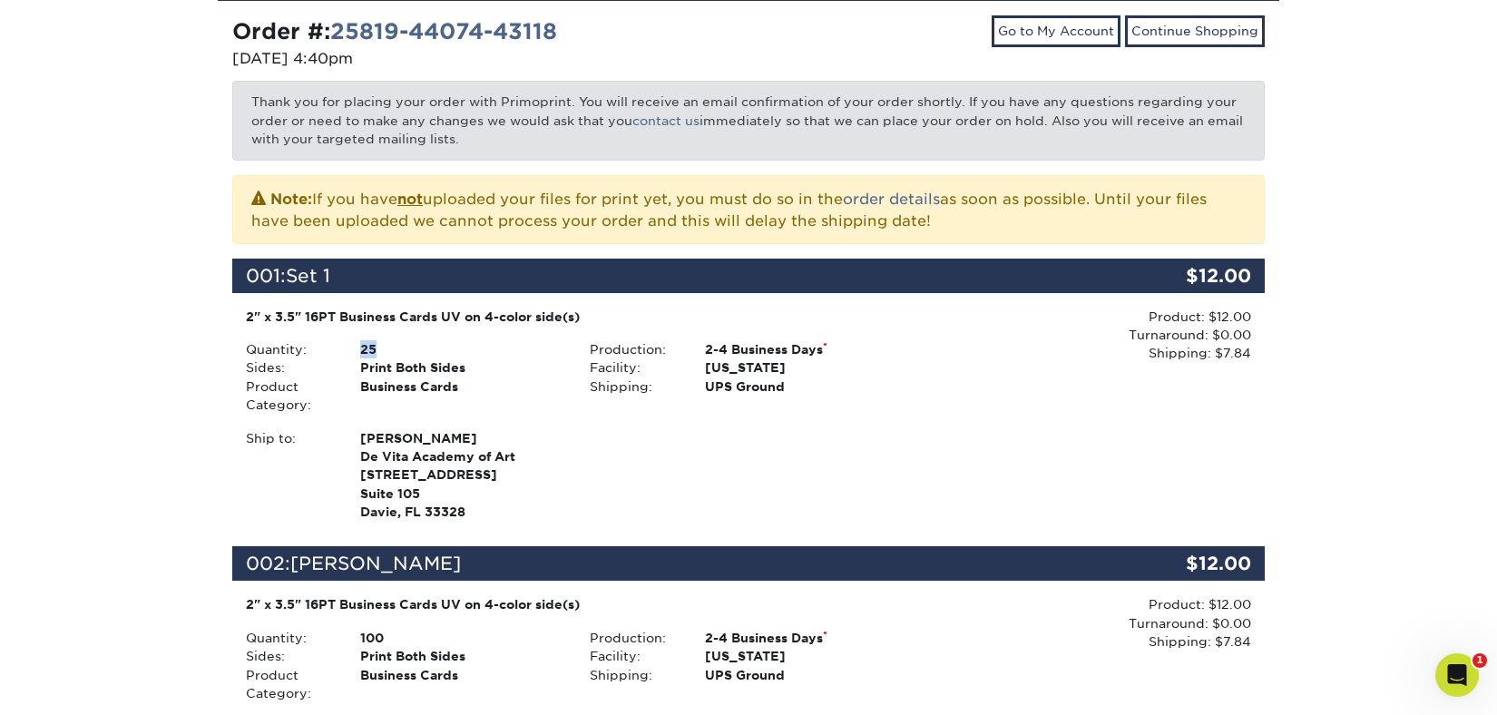
drag, startPoint x: 385, startPoint y: 347, endPoint x: 359, endPoint y: 347, distance: 25.4
click at [359, 347] on div "25" at bounding box center [461, 349] width 229 height 18
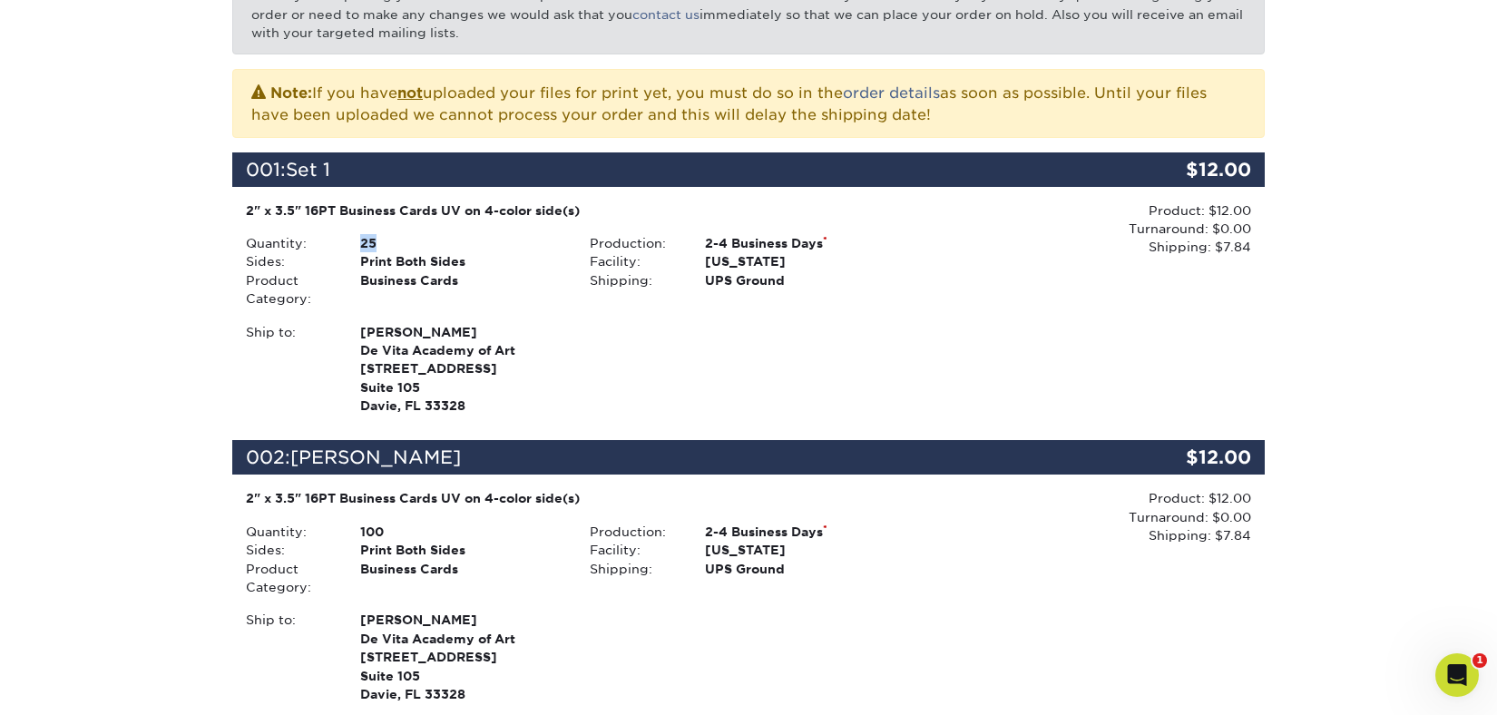
scroll to position [346, 0]
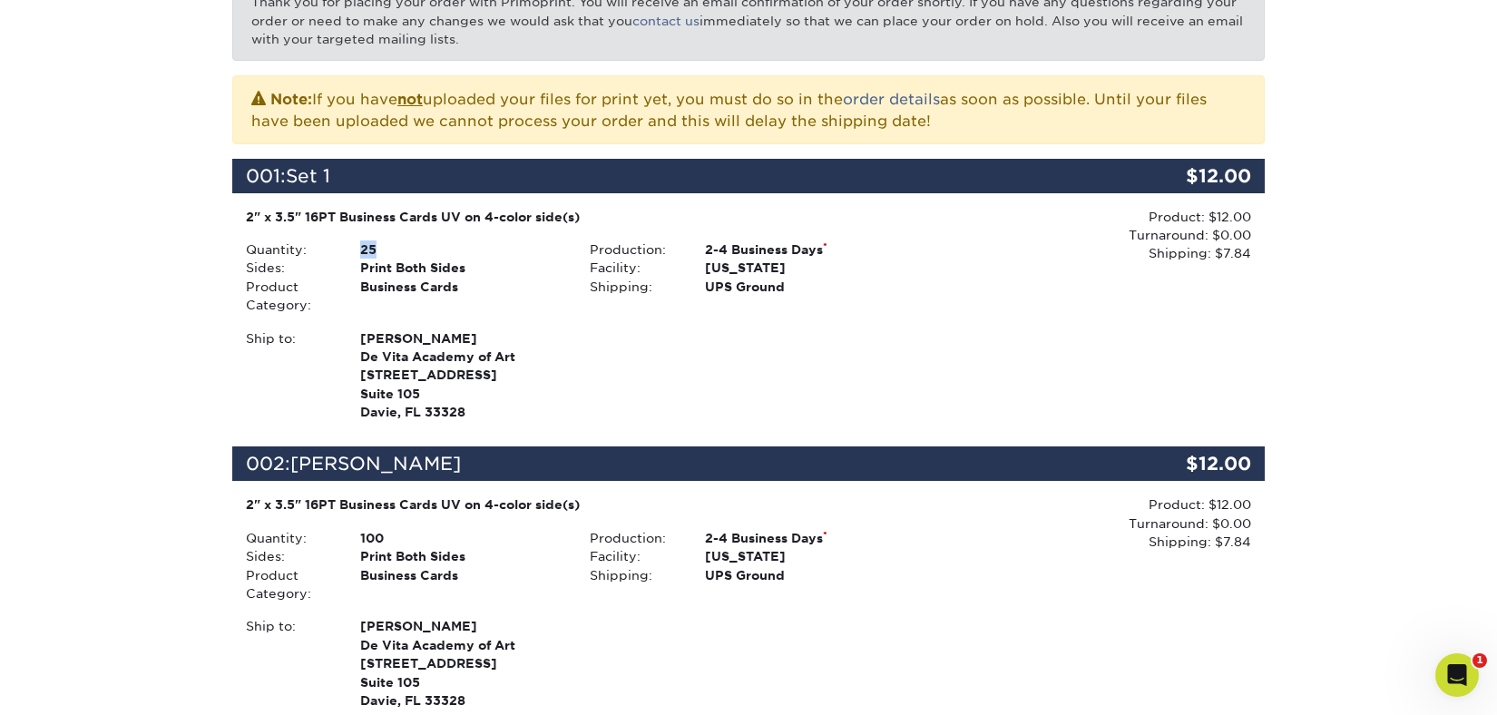
click at [623, 220] on div "2" x 3.5" 16PT Business Cards UV on 4-color side(s)" at bounding box center [576, 217] width 661 height 18
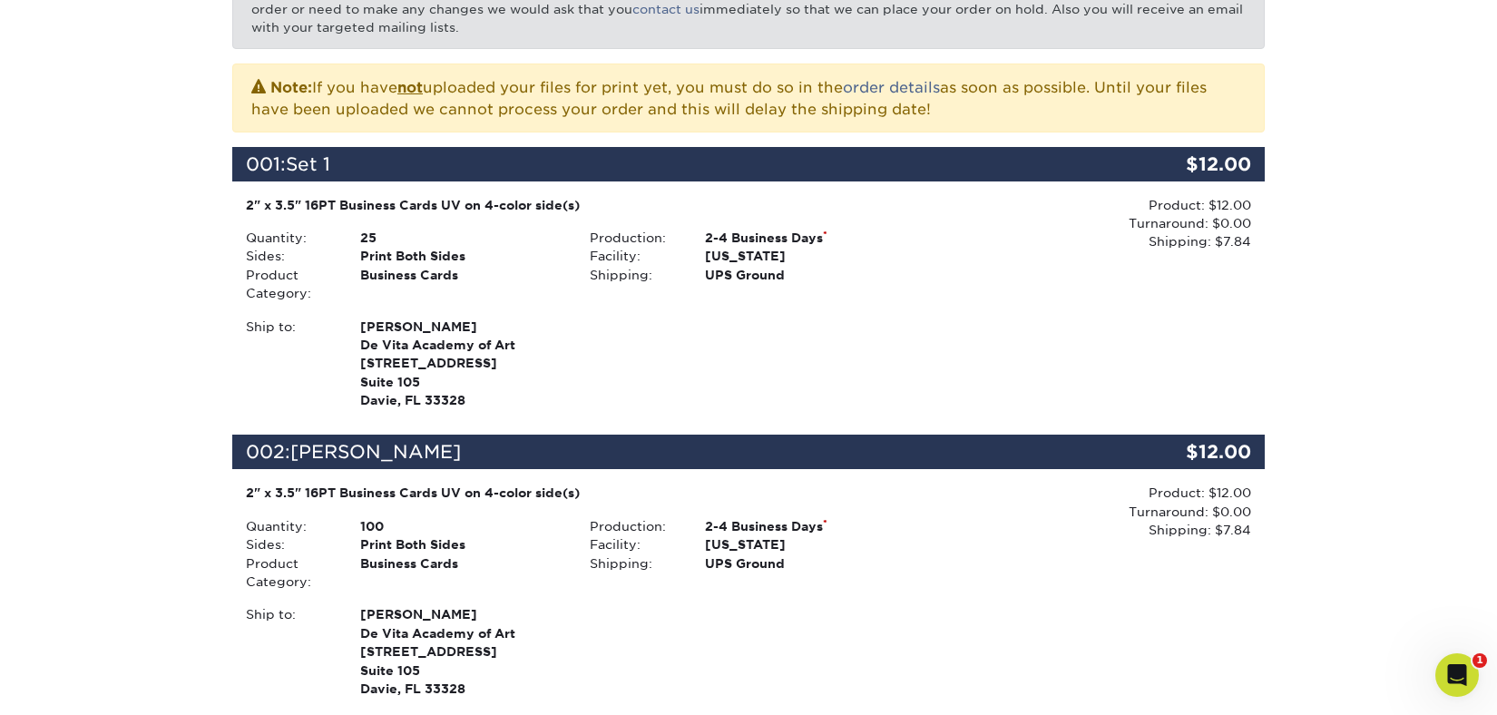
scroll to position [363, 0]
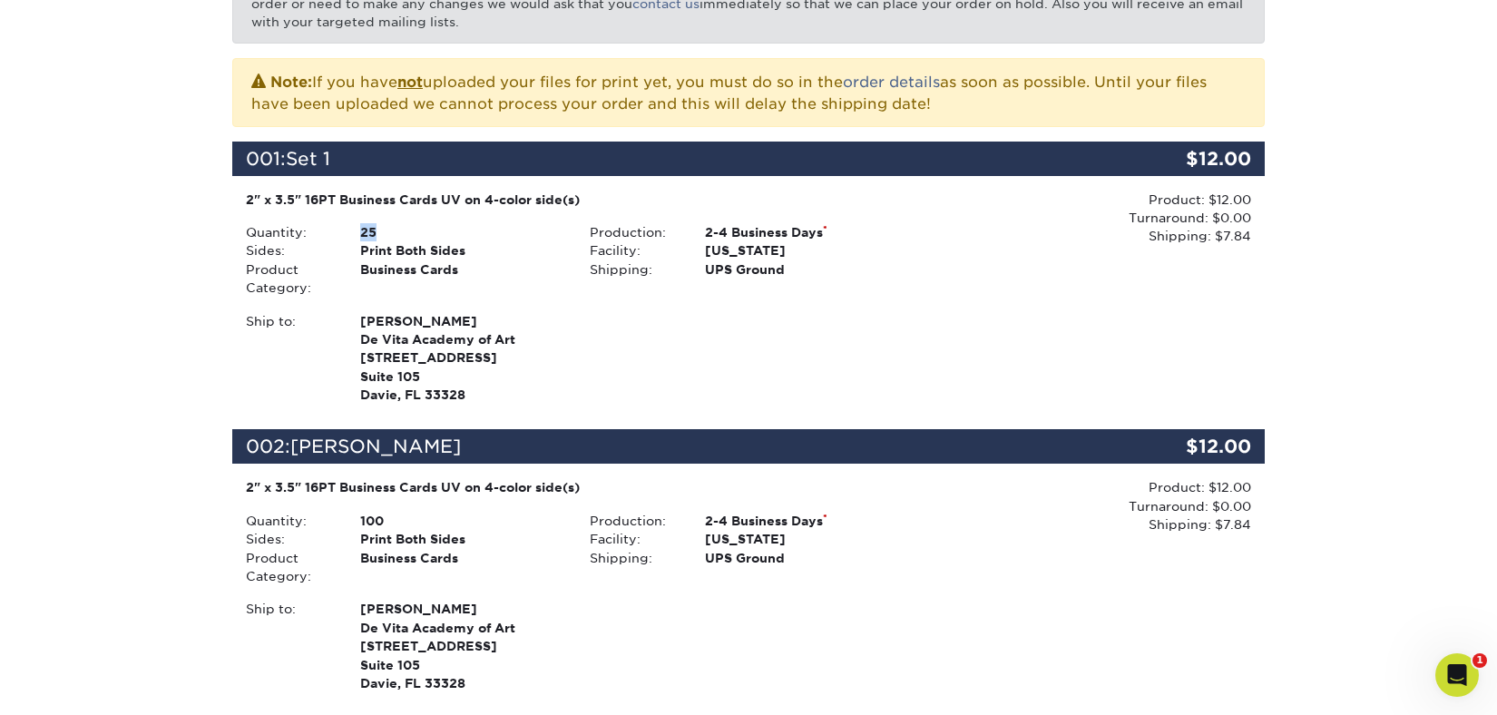
drag, startPoint x: 391, startPoint y: 227, endPoint x: 350, endPoint y: 226, distance: 40.8
click at [350, 226] on div "25" at bounding box center [461, 232] width 229 height 18
drag, startPoint x: 390, startPoint y: 524, endPoint x: 361, endPoint y: 521, distance: 29.3
click at [361, 521] on div "100" at bounding box center [461, 521] width 229 height 18
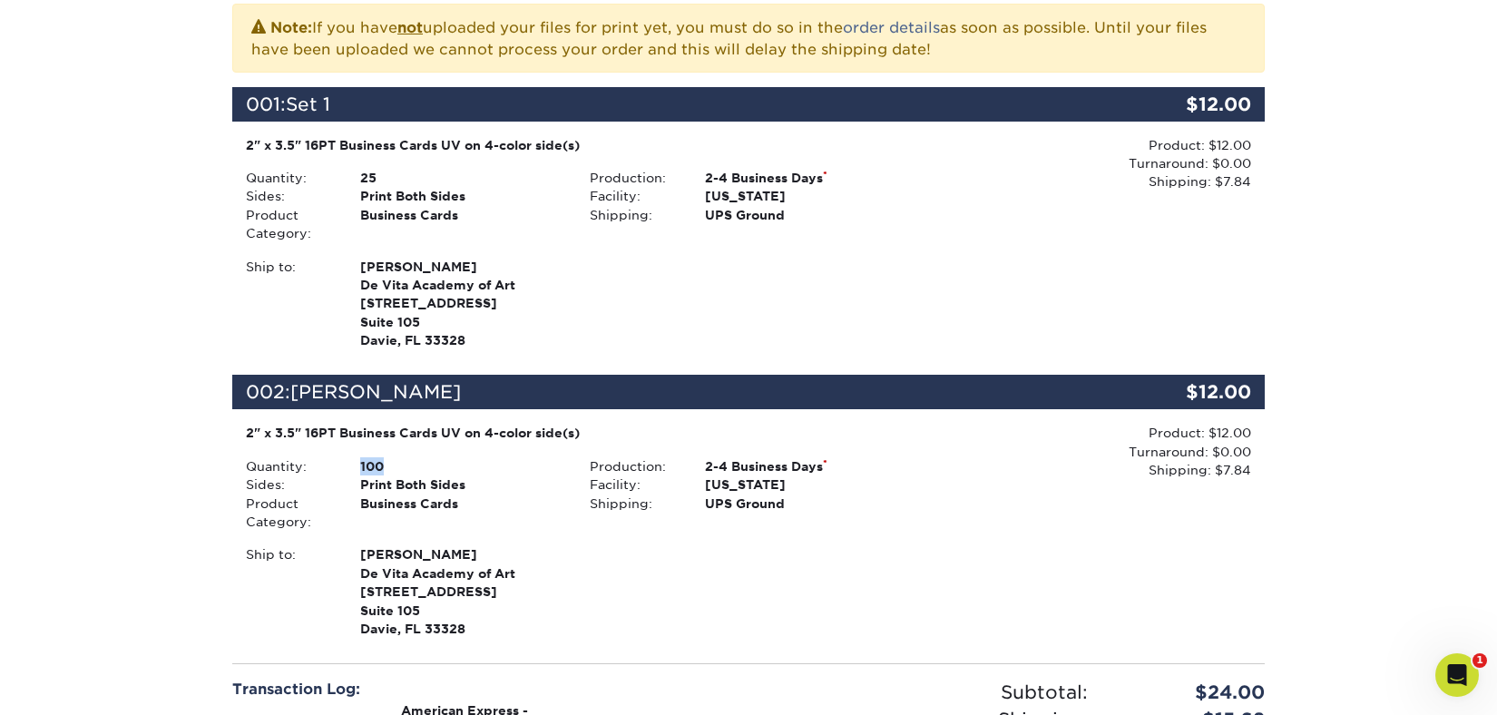
scroll to position [419, 0]
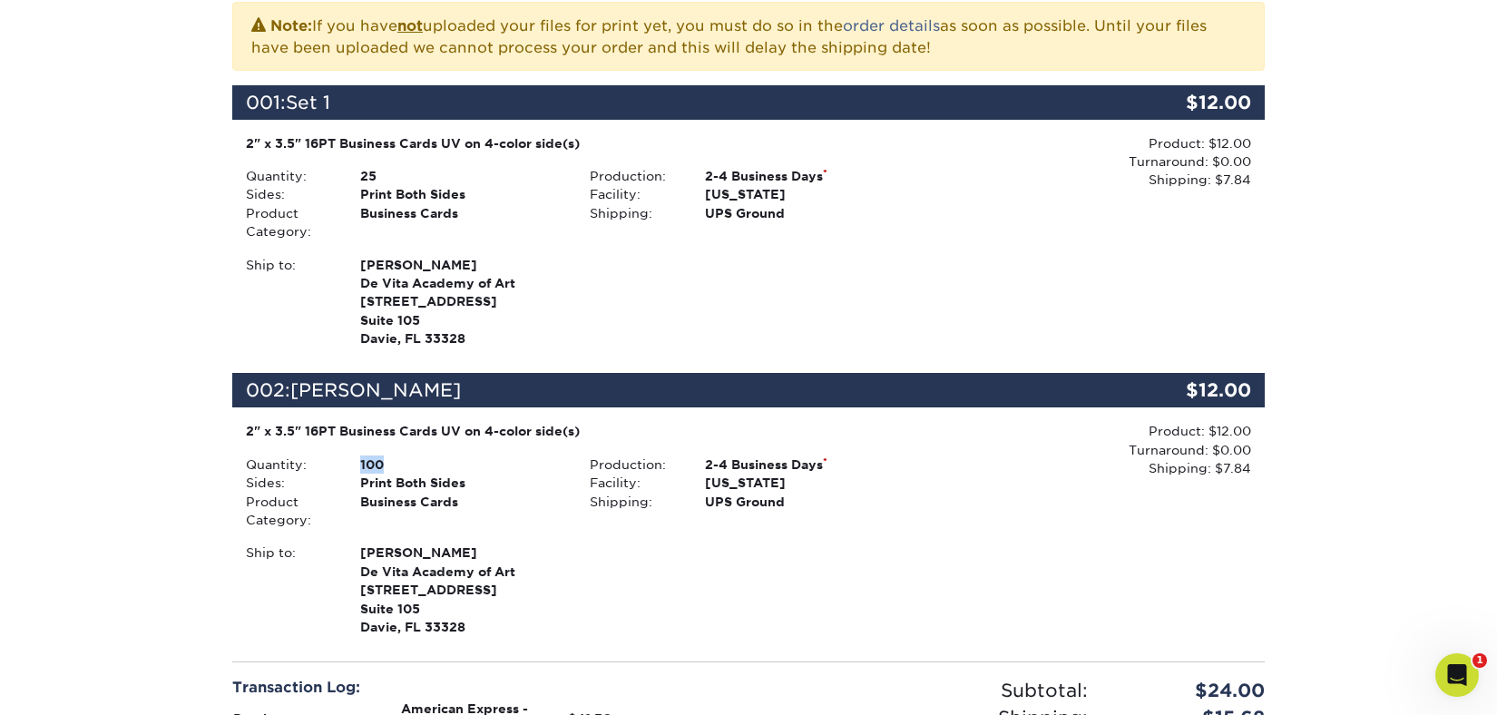
click at [385, 459] on div "100" at bounding box center [461, 464] width 229 height 18
drag, startPoint x: 382, startPoint y: 172, endPoint x: 360, endPoint y: 171, distance: 21.8
click at [360, 171] on div "25" at bounding box center [461, 176] width 229 height 18
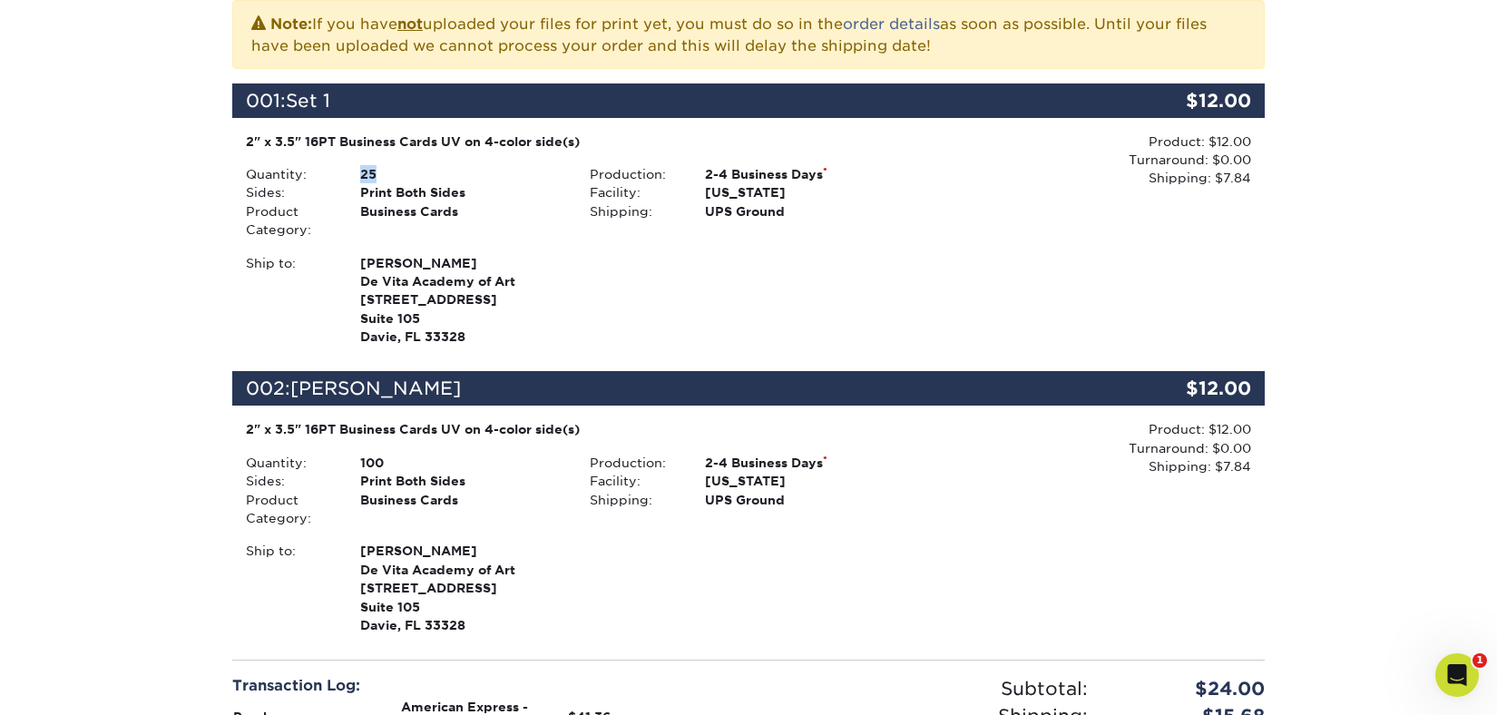
scroll to position [417, 0]
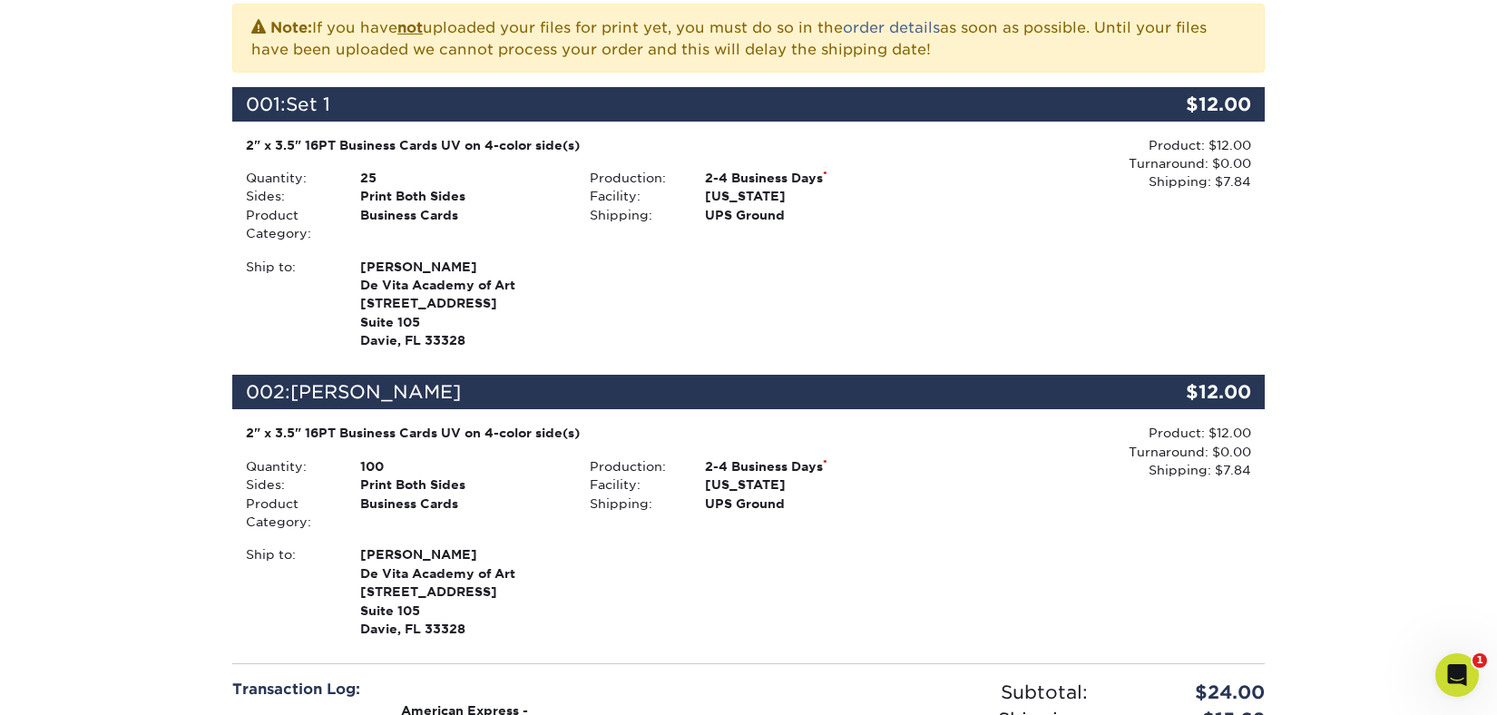
drag, startPoint x: 520, startPoint y: 359, endPoint x: 176, endPoint y: 141, distance: 407.4
click at [520, 356] on ul "001: Set 1 $12.00 2" x 3.5" 16PT Business Cards UV on 4-color side(s) Quantity:…" at bounding box center [748, 364] width 1032 height 555
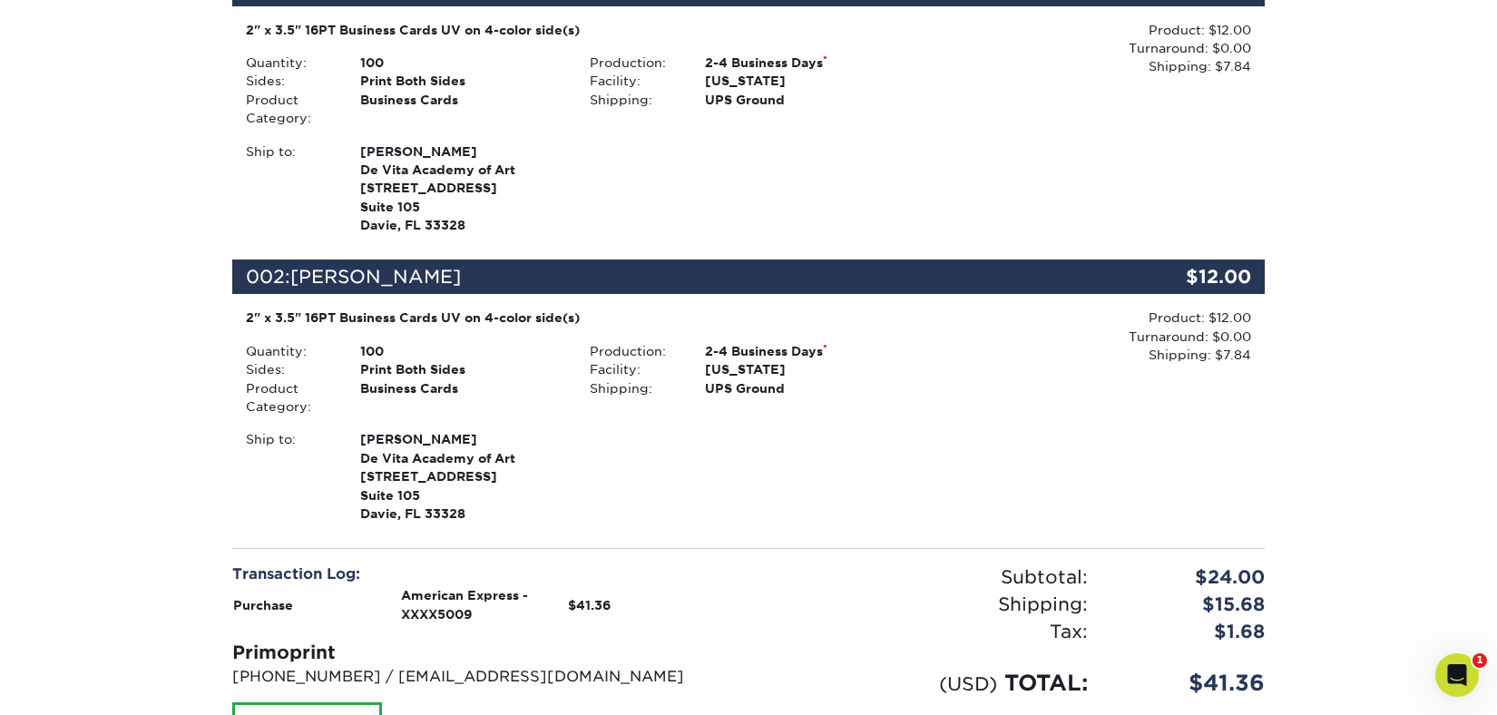
scroll to position [532, 0]
